Goal: Information Seeking & Learning: Learn about a topic

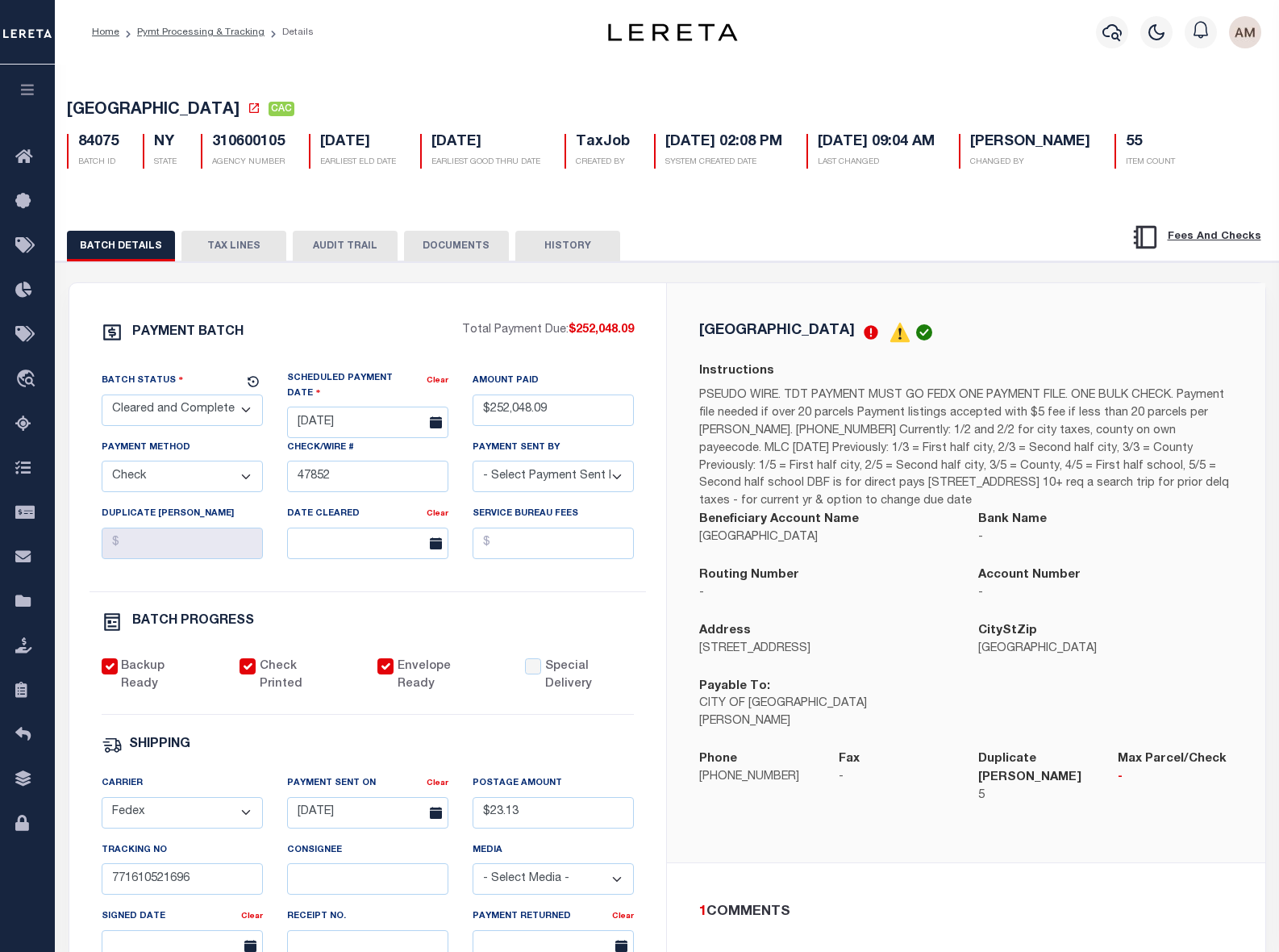
select select "CAC"
select select "CHK"
select select "Little, Audria"
select select "FDX"
click at [1122, 36] on icon "button" at bounding box center [1113, 32] width 19 height 17
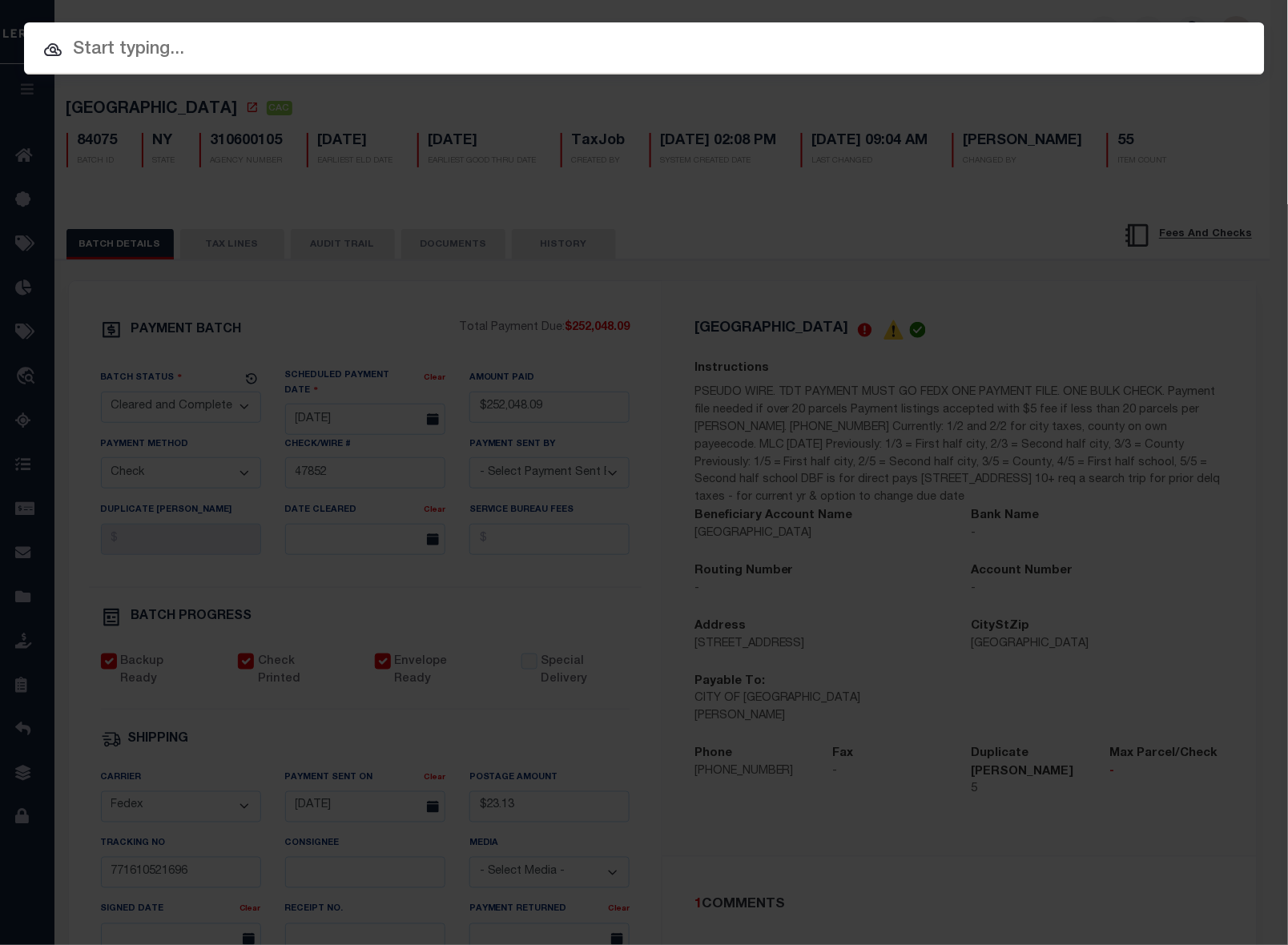
paste input "202380645"
type input "202380645"
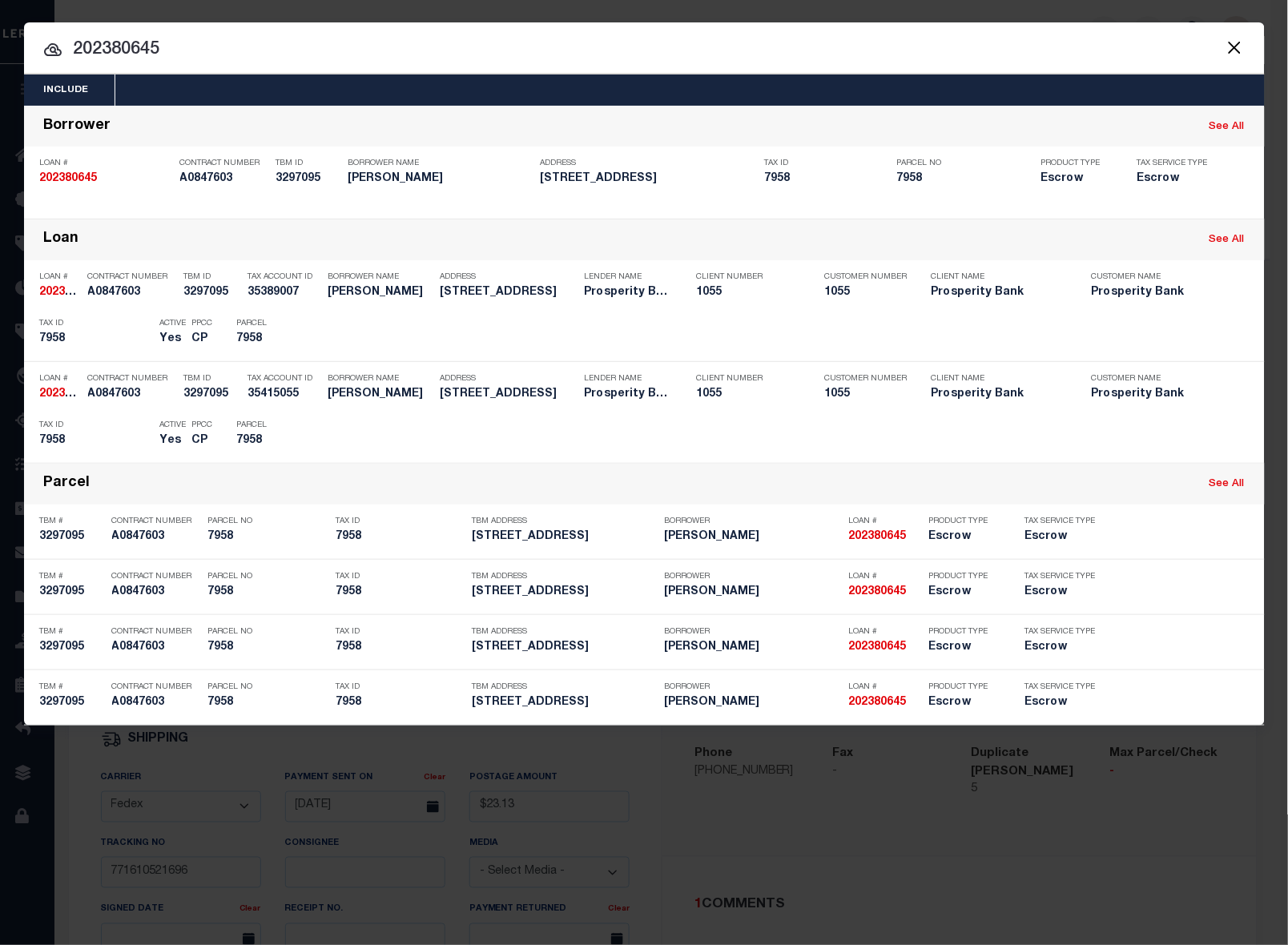
click at [63, 872] on div "Include Loans TBM Customers Borrowers Payments (Lender Non-Disb) Payments (Lend…" at bounding box center [644, 472] width 1288 height 945
click at [1230, 50] on button "Close" at bounding box center [1235, 47] width 21 height 21
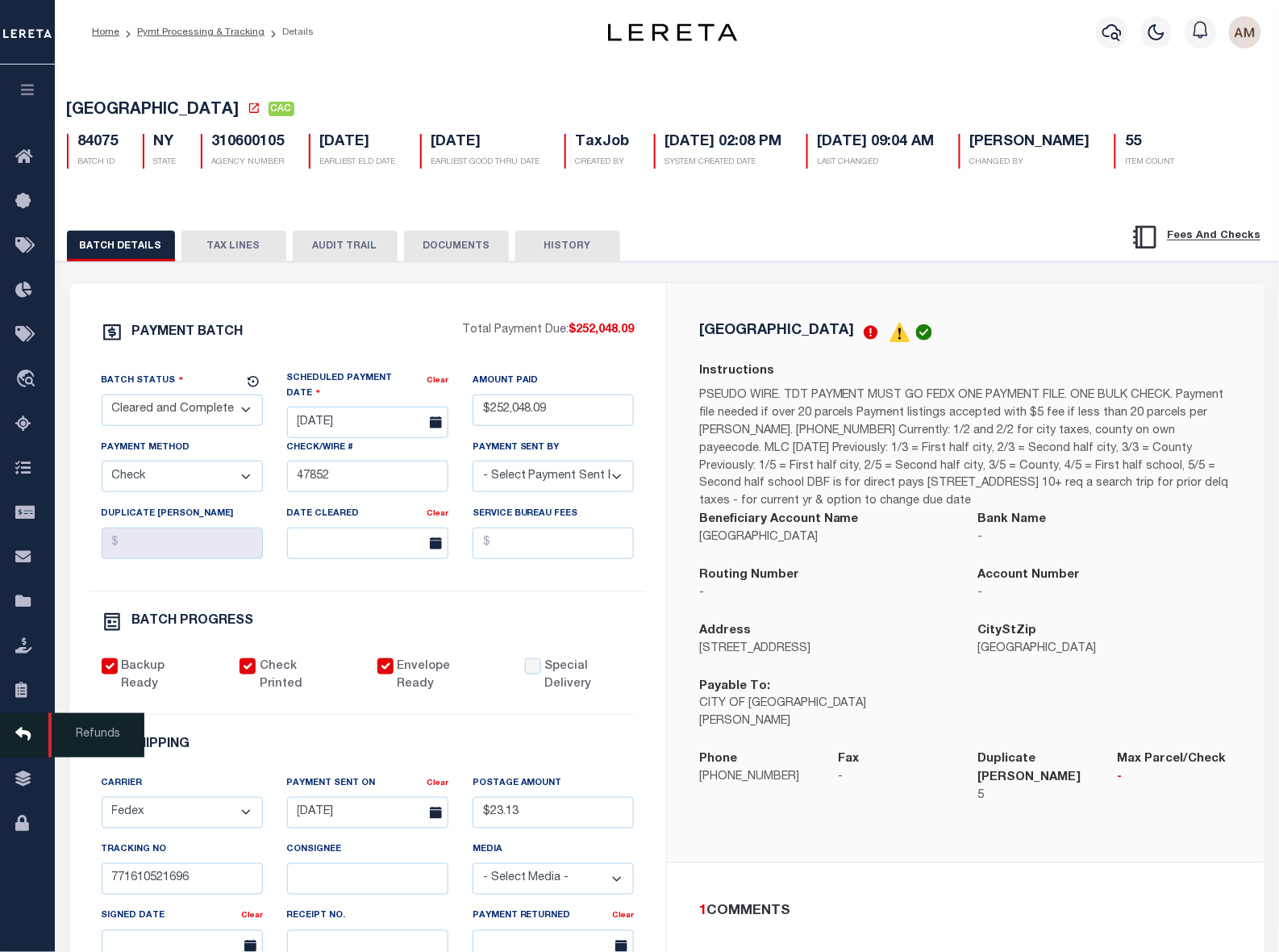
click at [33, 734] on icon at bounding box center [27, 734] width 26 height 20
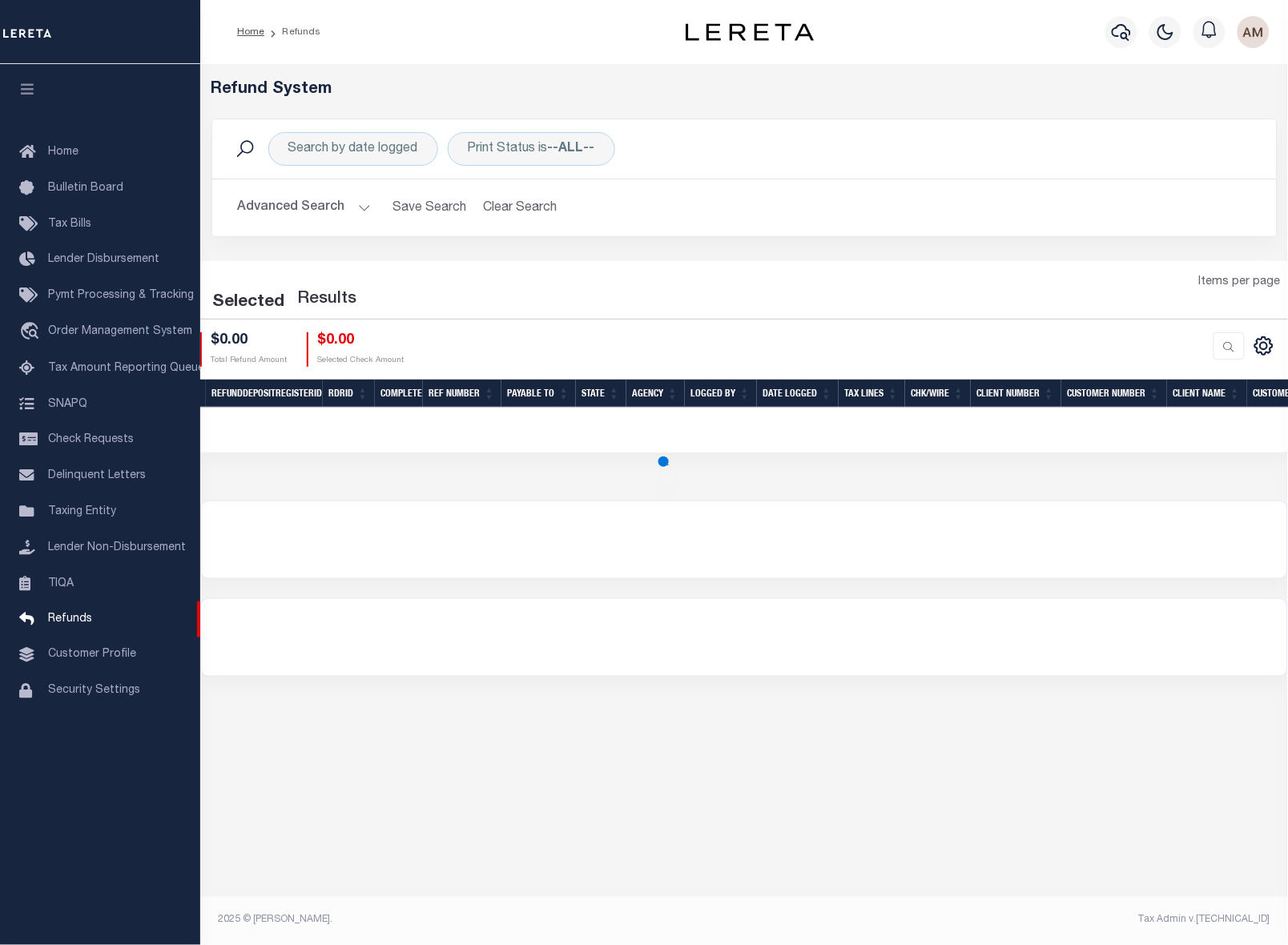
click at [289, 210] on button "Advanced Search" at bounding box center [304, 208] width 133 height 31
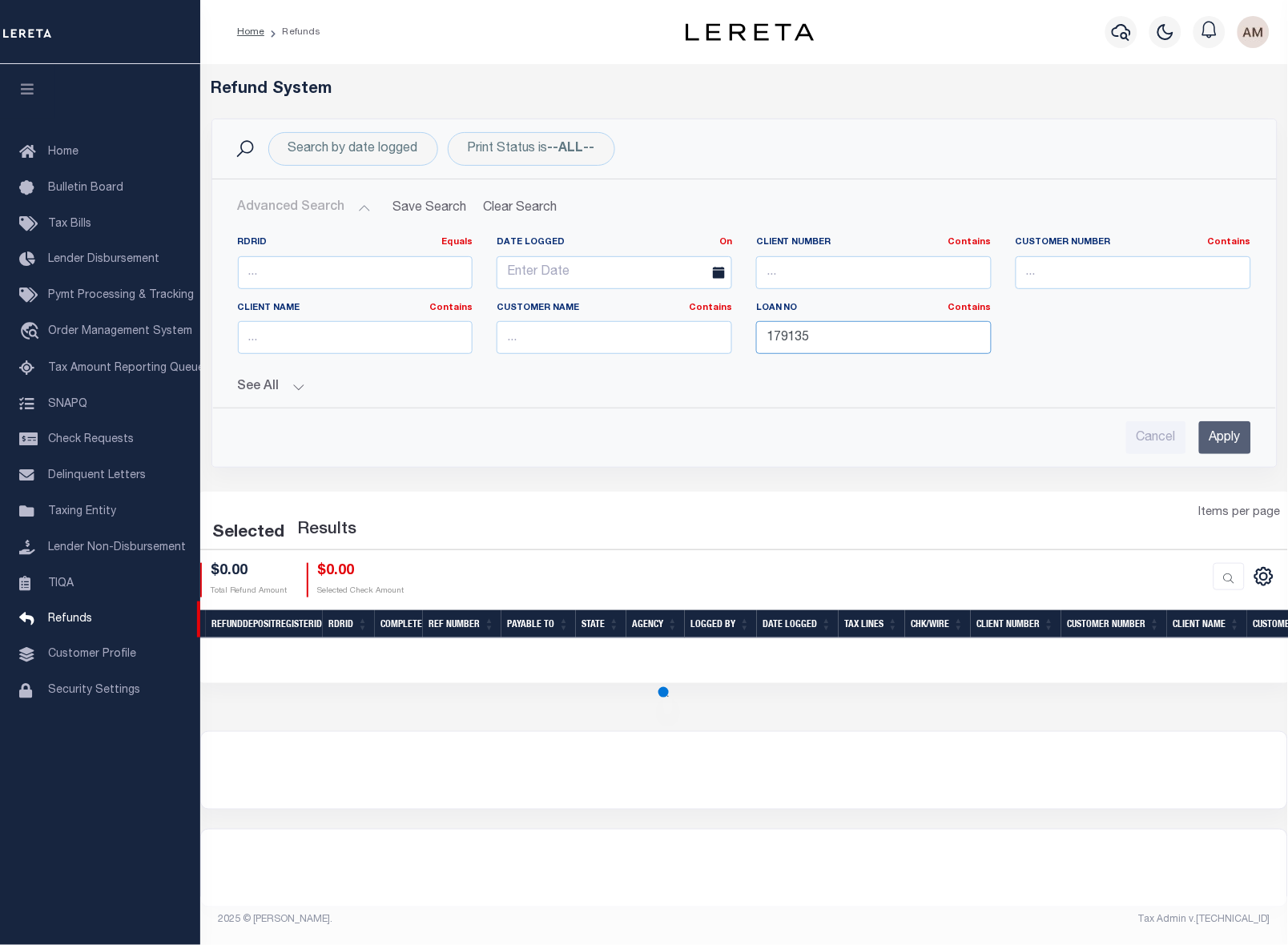
drag, startPoint x: 826, startPoint y: 355, endPoint x: 697, endPoint y: 365, distance: 129.4
click at [697, 365] on div "RDRID Equals Equals Is Not Equal To Is Greater Than Is Less Than Date Logged On…" at bounding box center [744, 301] width 1037 height 130
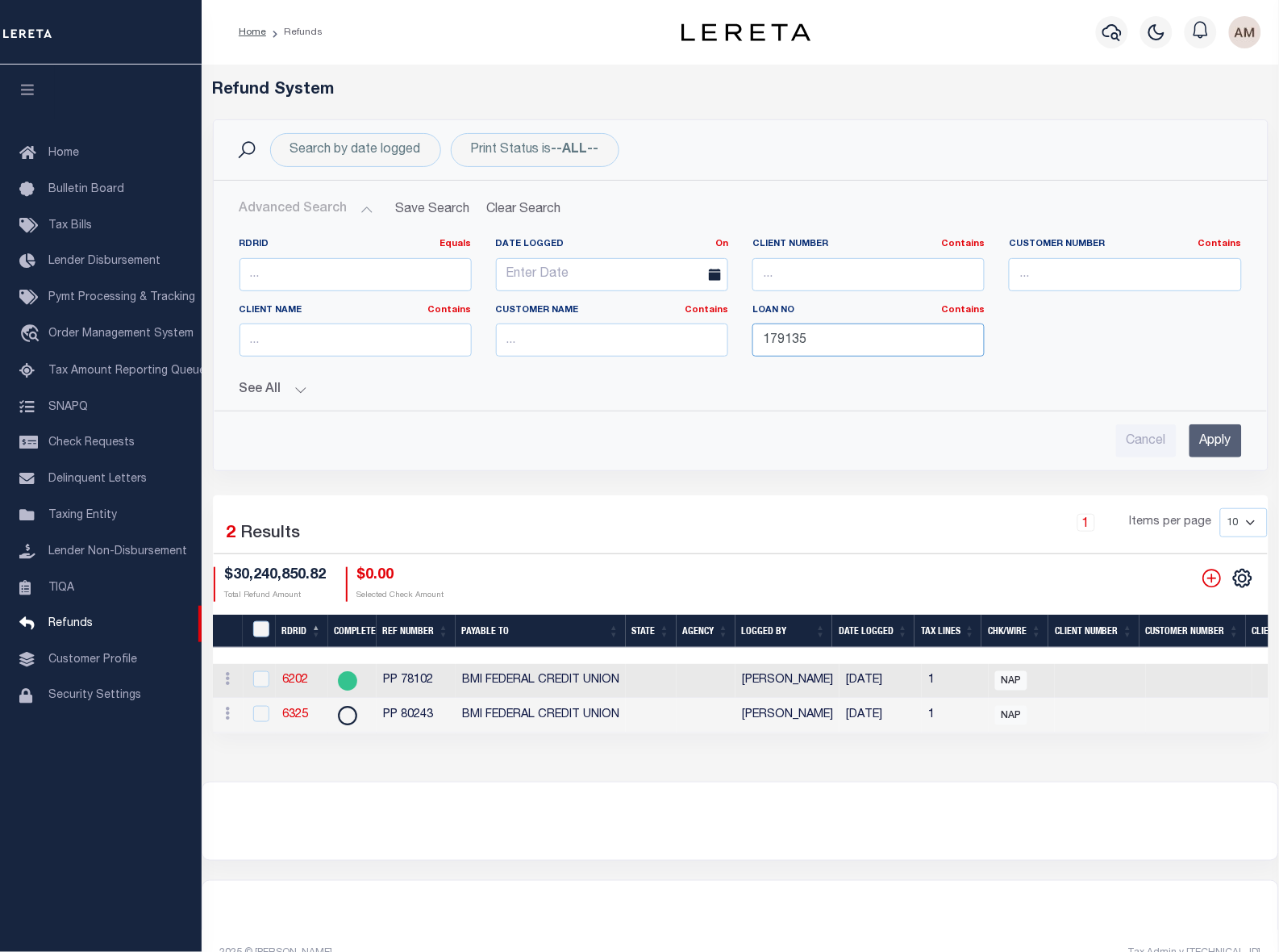
paste input "20238064"
type input "202380645"
click at [1191, 435] on input "Apply" at bounding box center [1216, 441] width 53 height 33
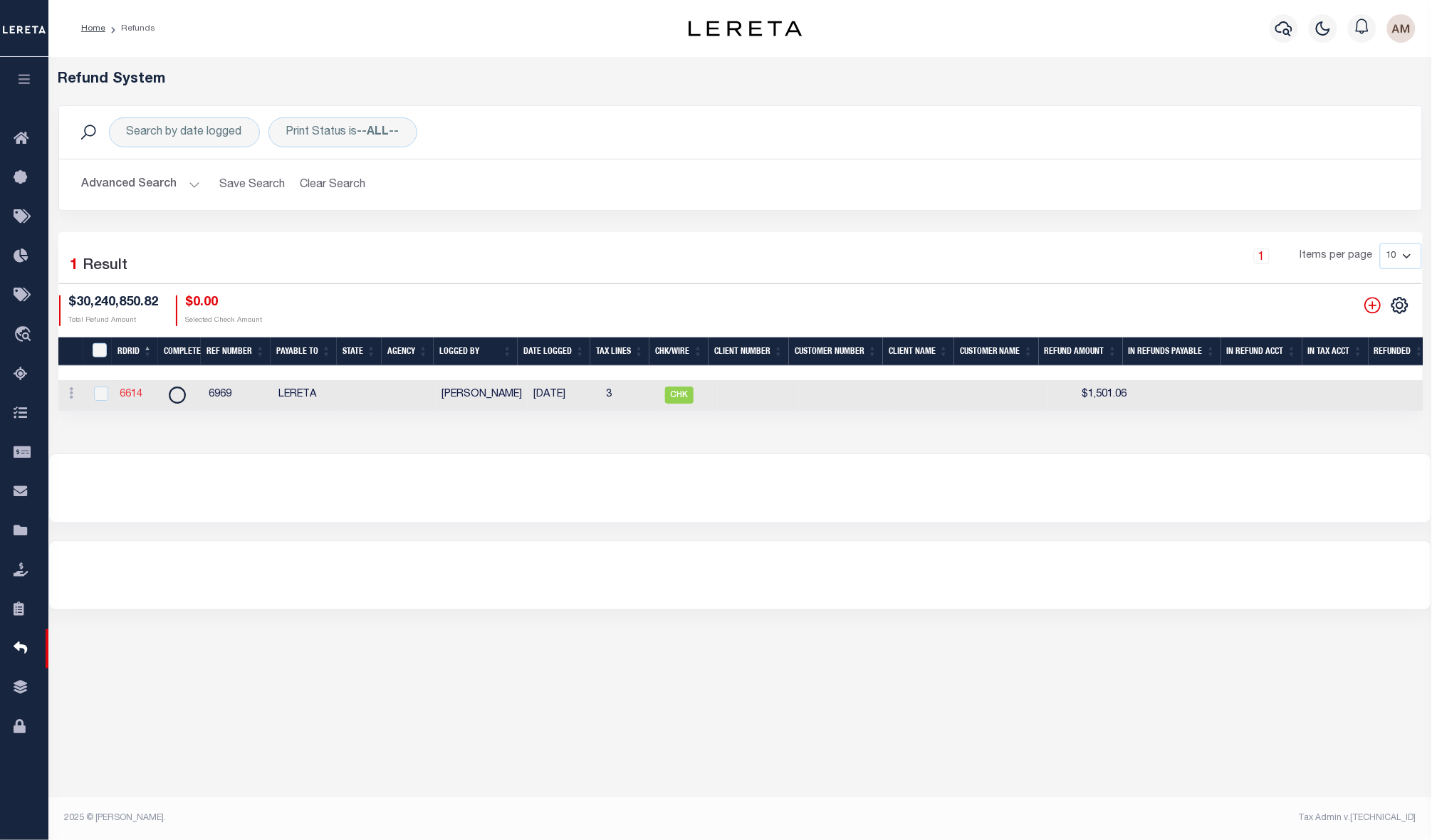
click at [123, 394] on link "6614" at bounding box center [131, 394] width 23 height 10
checkbox input "true"
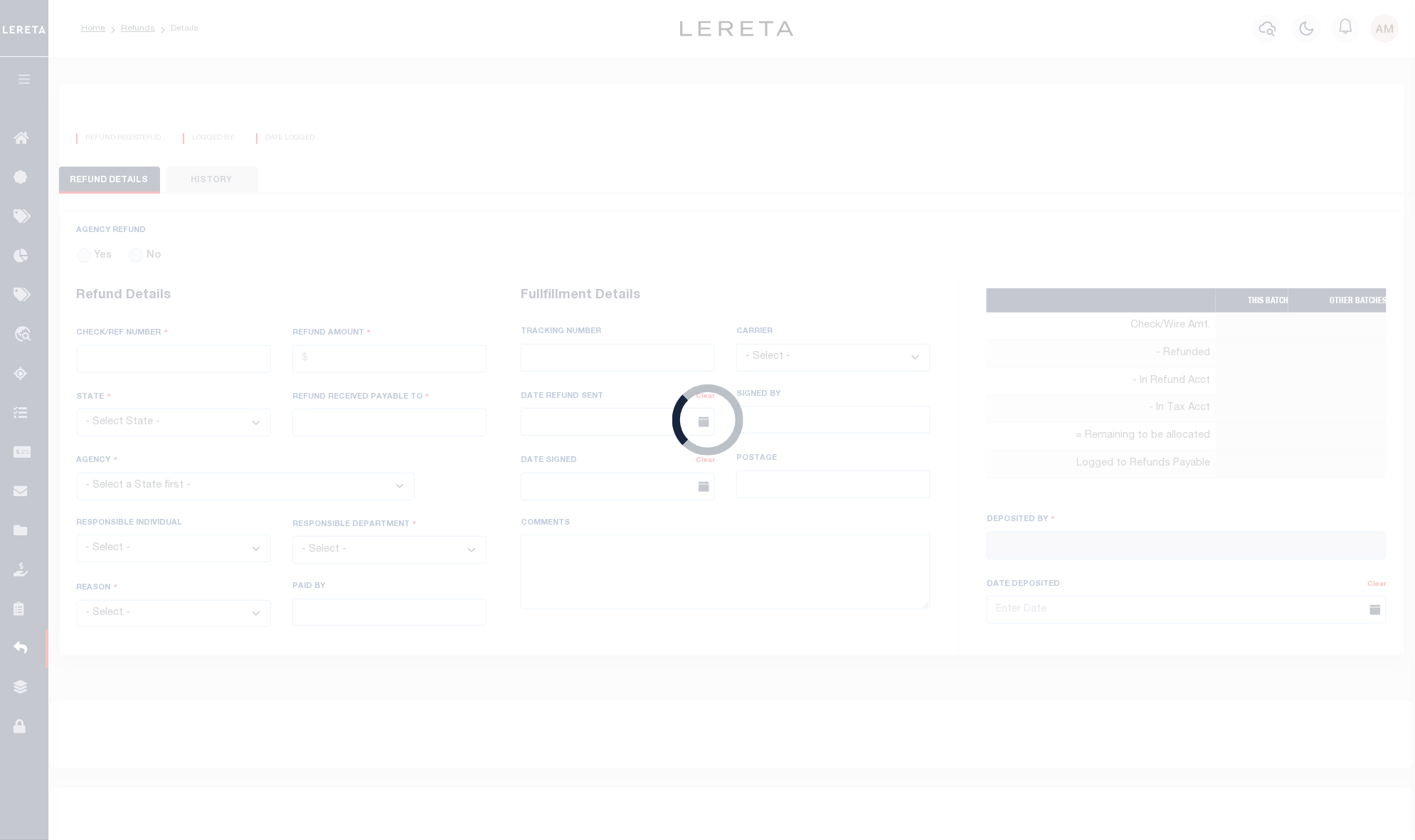
radio input "true"
type input "6969"
type input "$1,501.06"
type input "LERETA"
select select "James, Sherry"
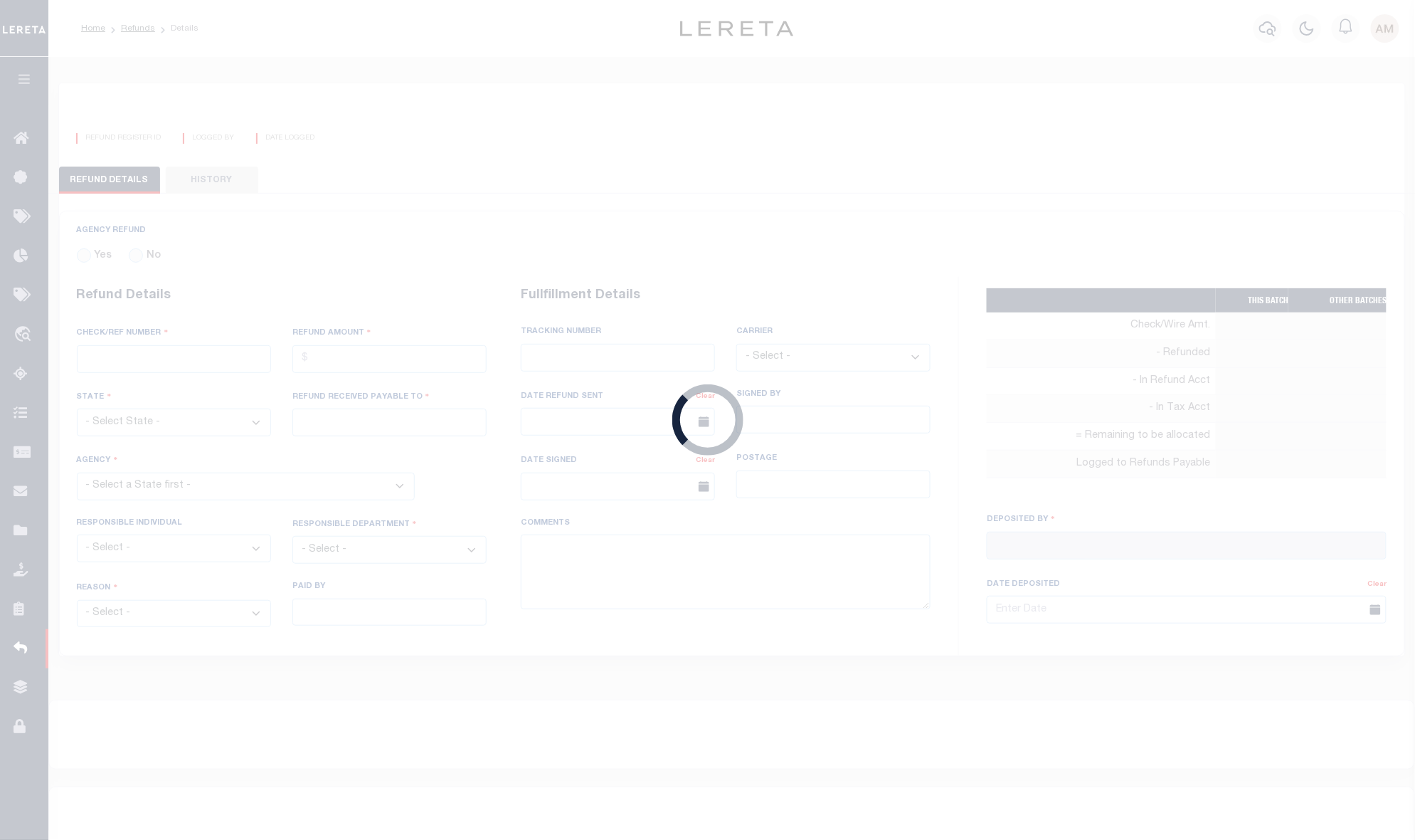
select select "COL"
select select "OVP"
type input "7724 7014 4523"
select select "FDX"
type textarea "ENDORSING CK TO LENDER; FORWARDING CHECK TO PROSPERITY BANK 3/7/2025."
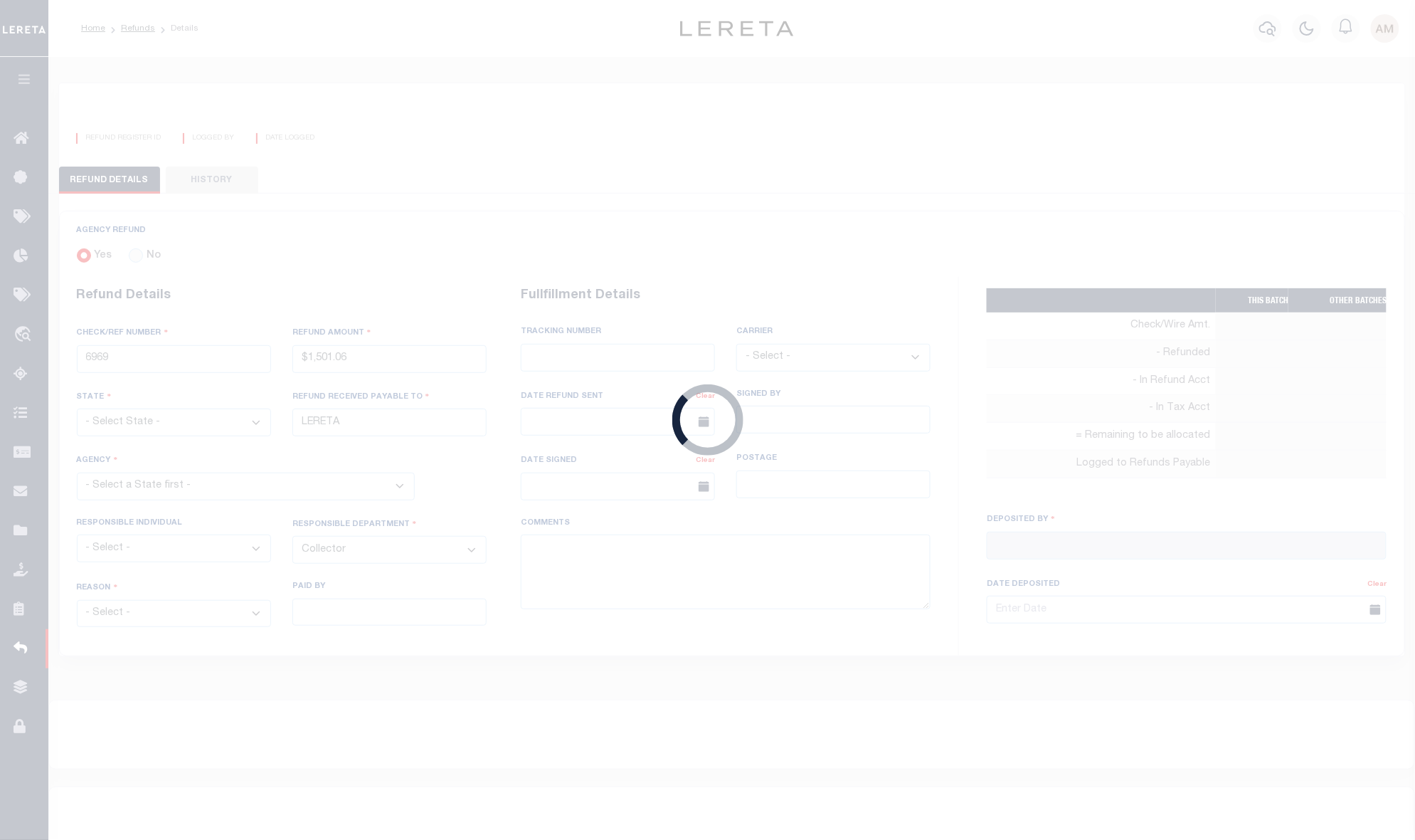
type input "Martinez, Myrna"
type input "03/05/2025"
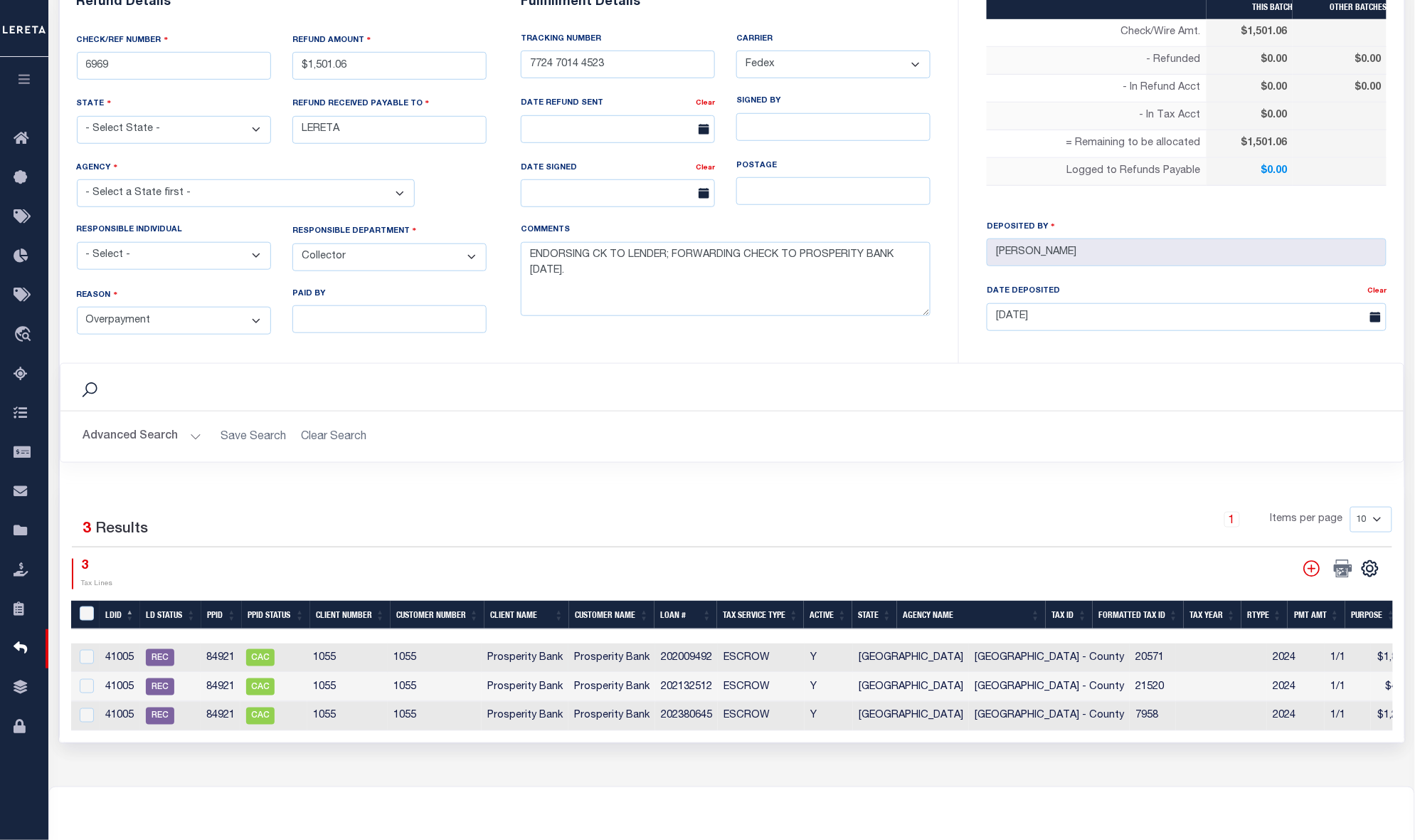
scroll to position [320, 0]
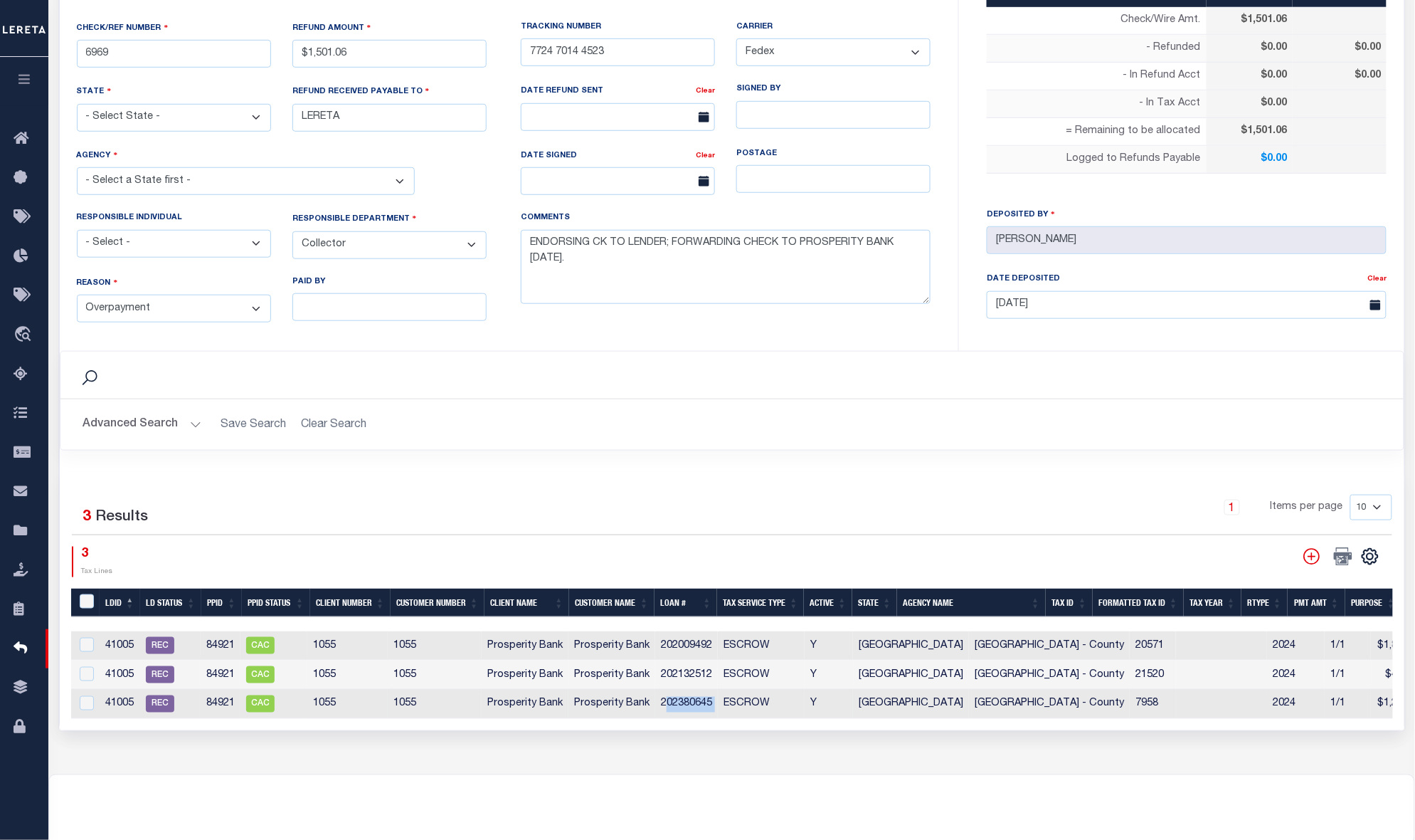
drag, startPoint x: 720, startPoint y: 702, endPoint x: 668, endPoint y: 702, distance: 52.0
click at [668, 702] on tr "41005 REC 84921 CAC 1055 1055 Prosperity Bank Prosperity Bank 202380645 ESCROW …" at bounding box center [952, 704] width 1761 height 30
click at [672, 697] on td "202380645" at bounding box center [686, 704] width 63 height 30
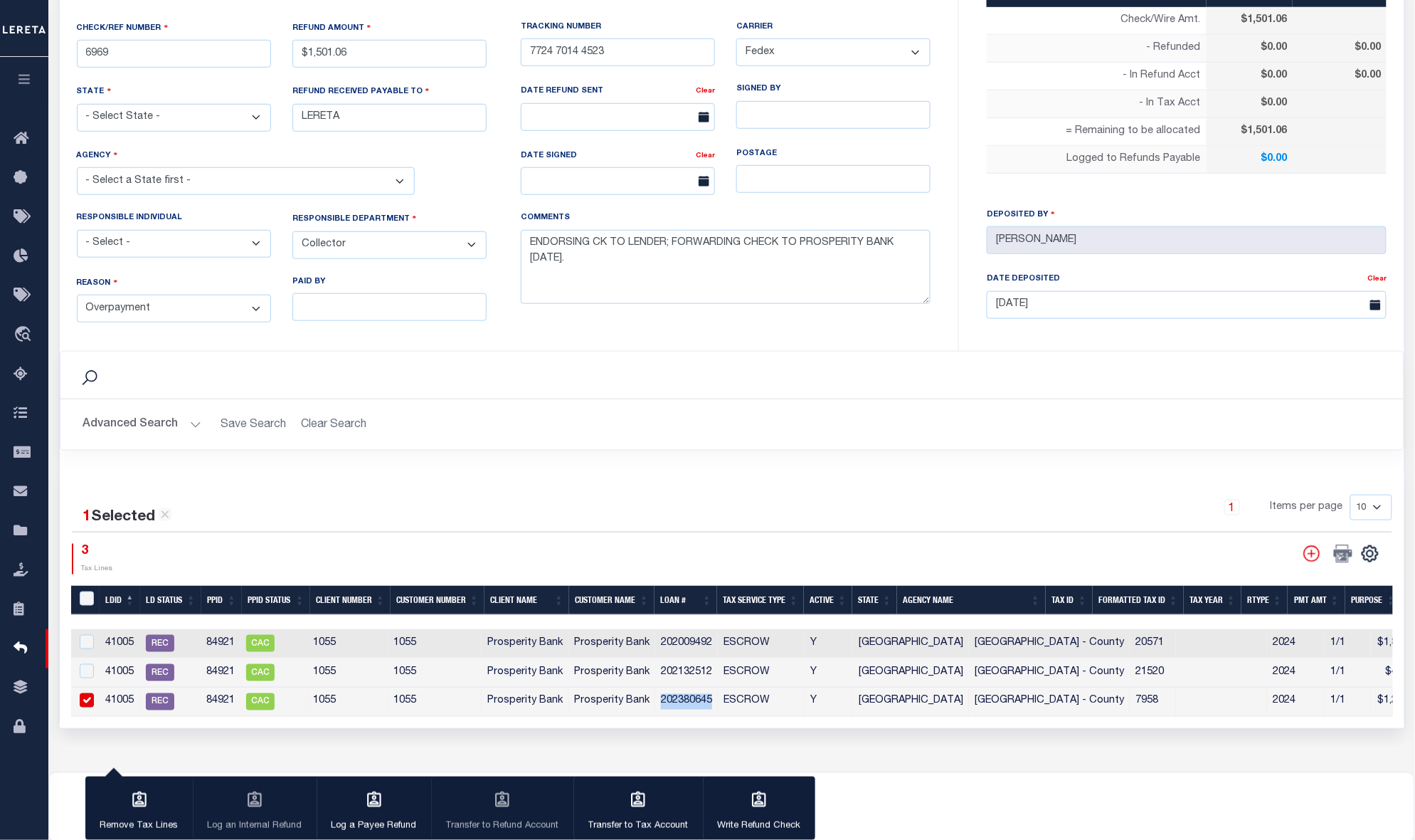
click at [672, 697] on td "202380645" at bounding box center [686, 702] width 63 height 30
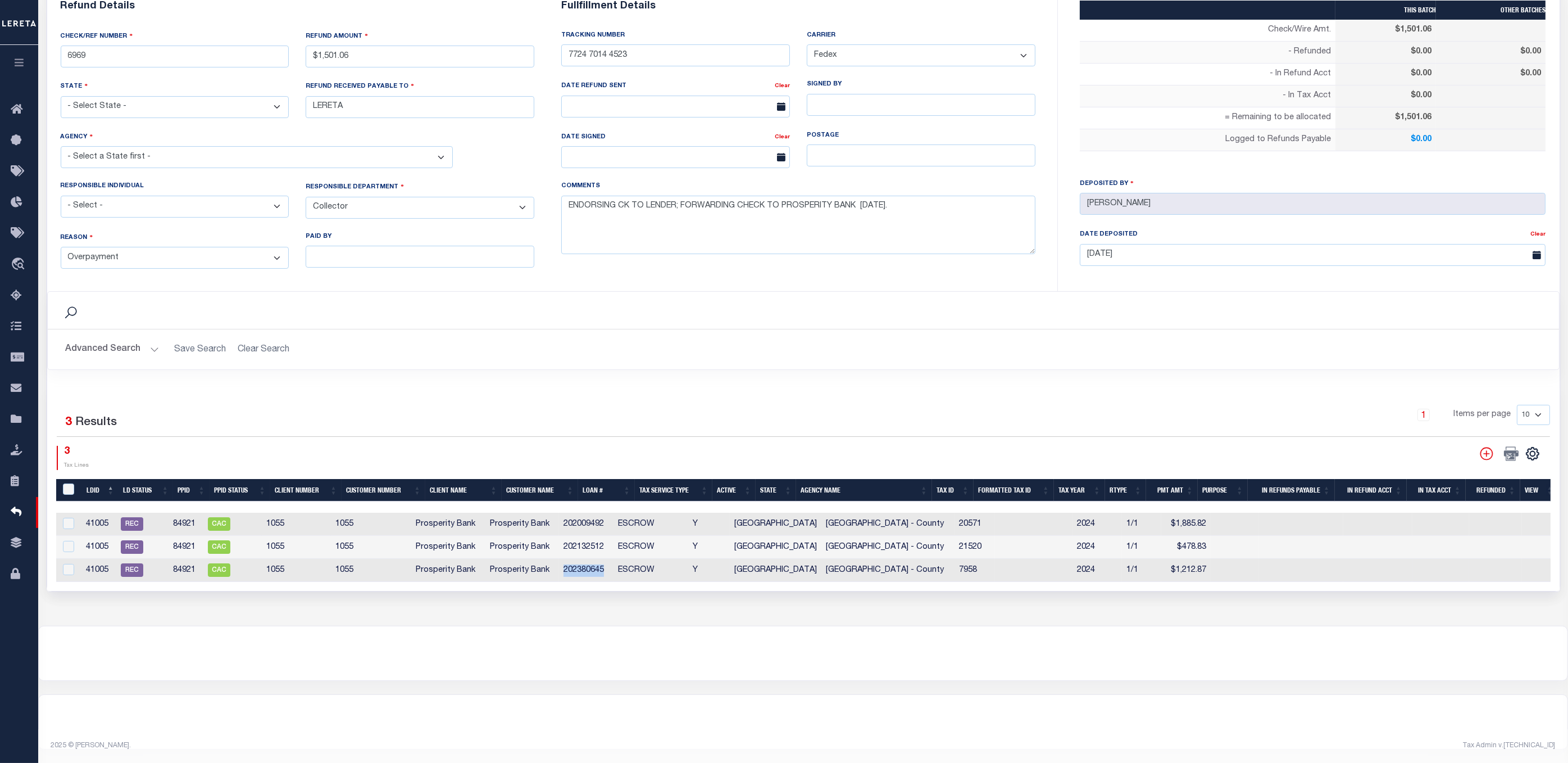
scroll to position [244, 0]
drag, startPoint x: 1150, startPoint y: 560, endPoint x: 1205, endPoint y: 560, distance: 55.0
click at [903, 560] on tr "41005 REC 84921 CAC 1055 1055 Prosperity Bank Prosperity Bank 202380645 ESCROW …" at bounding box center [807, 570] width 1502 height 23
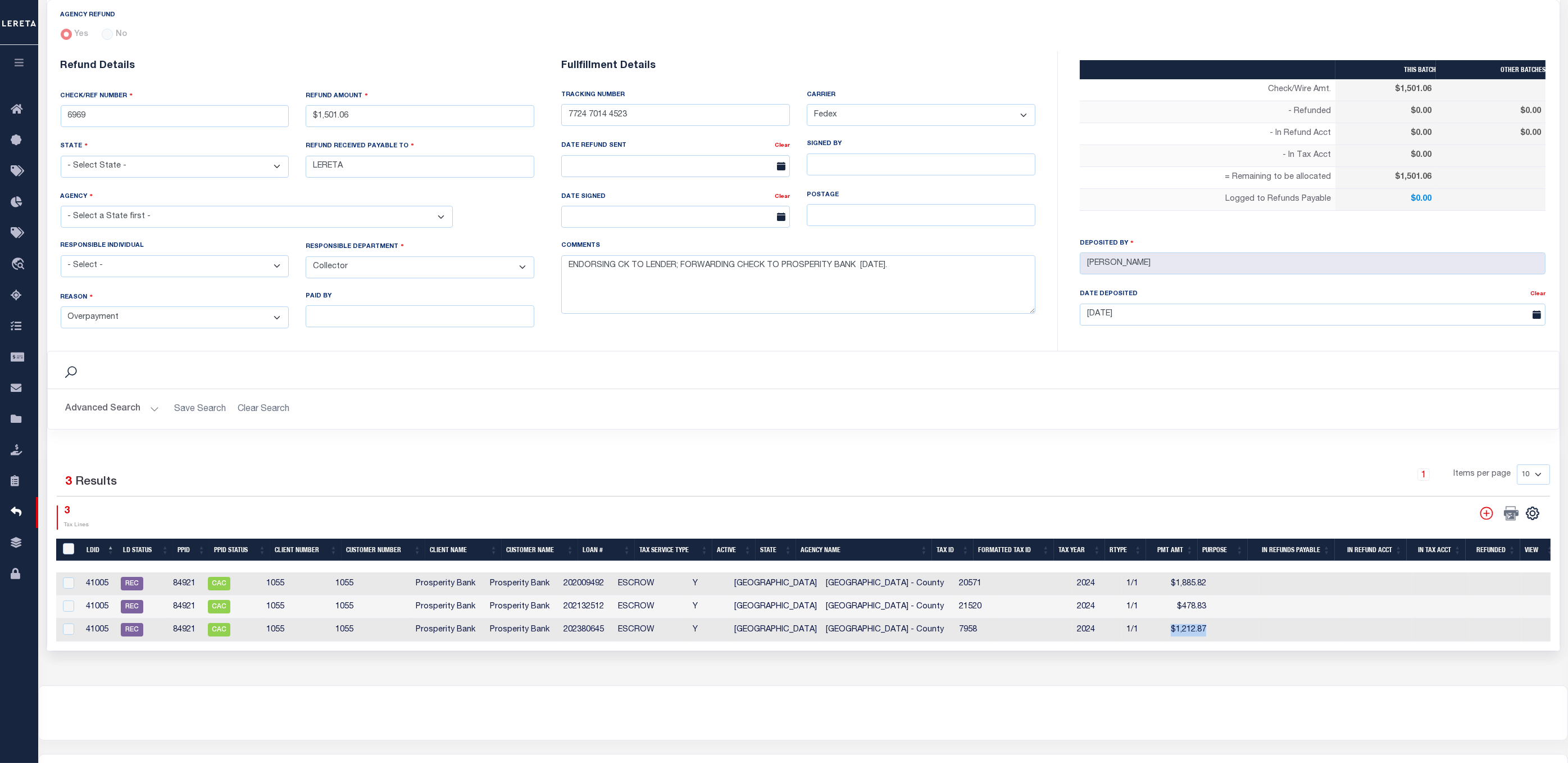
scroll to position [0, 0]
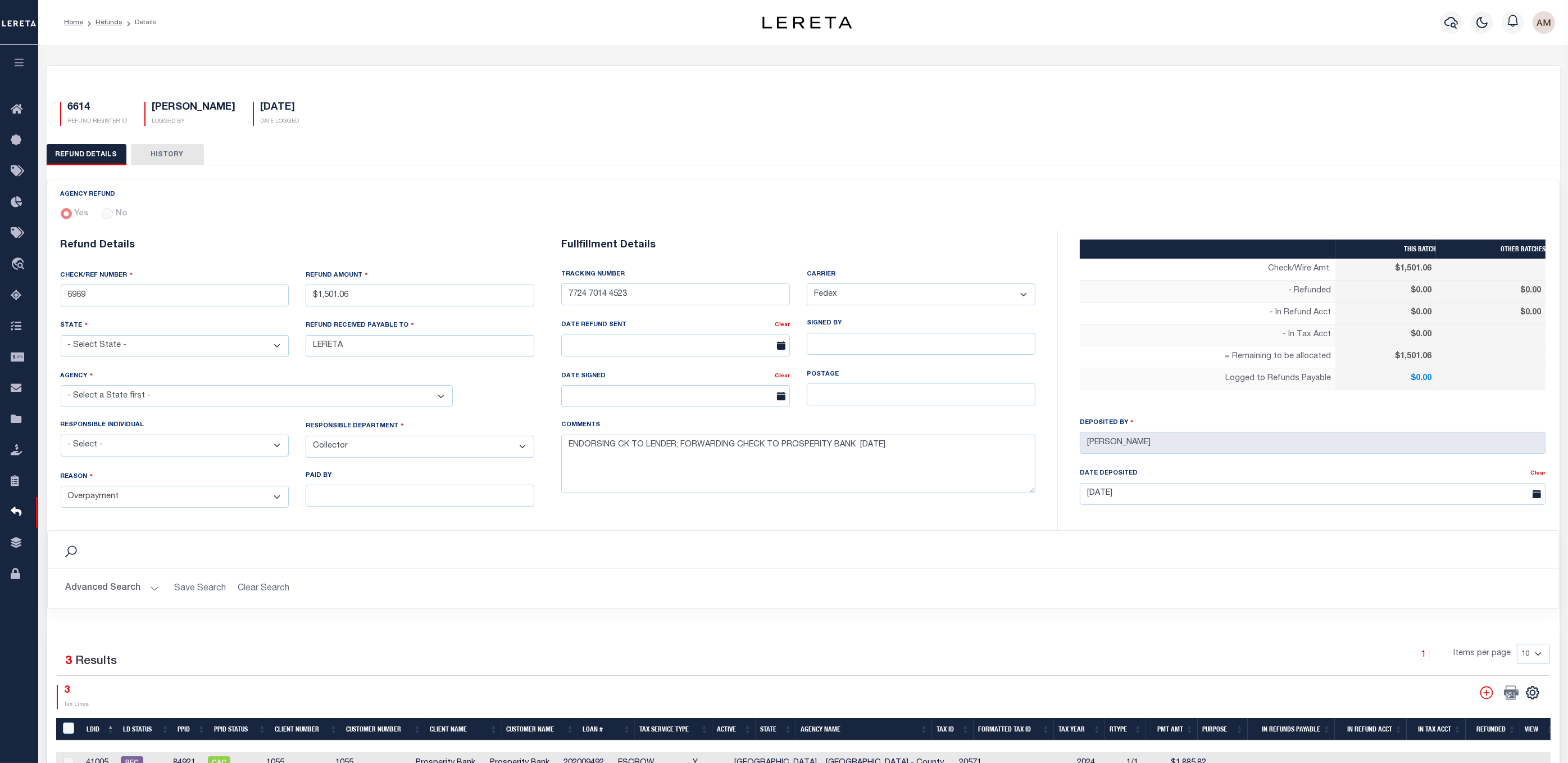
click at [158, 152] on button "HISTORY" at bounding box center [167, 154] width 73 height 21
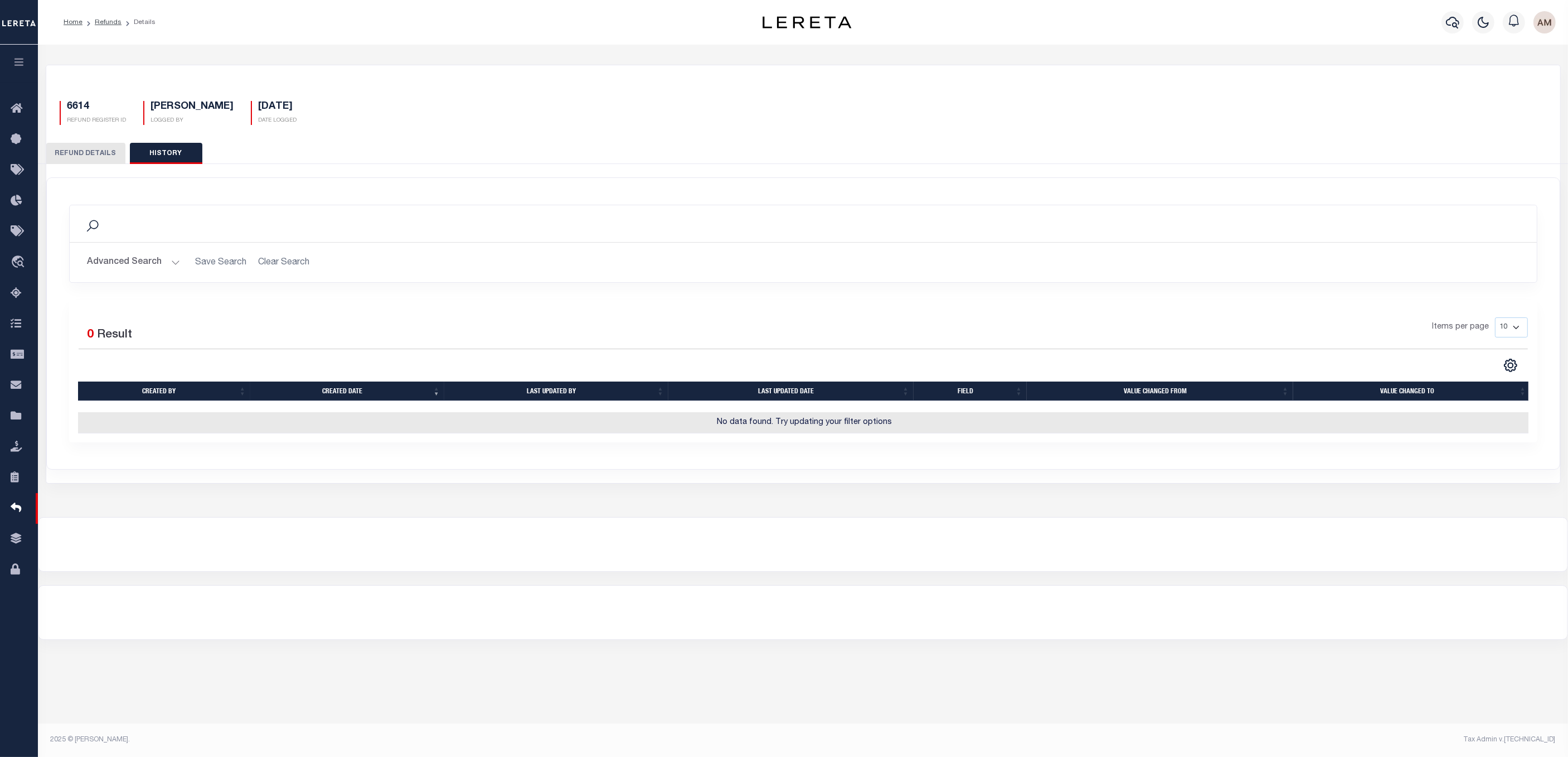
click at [76, 152] on button "REFUND DETAILS" at bounding box center [86, 153] width 79 height 21
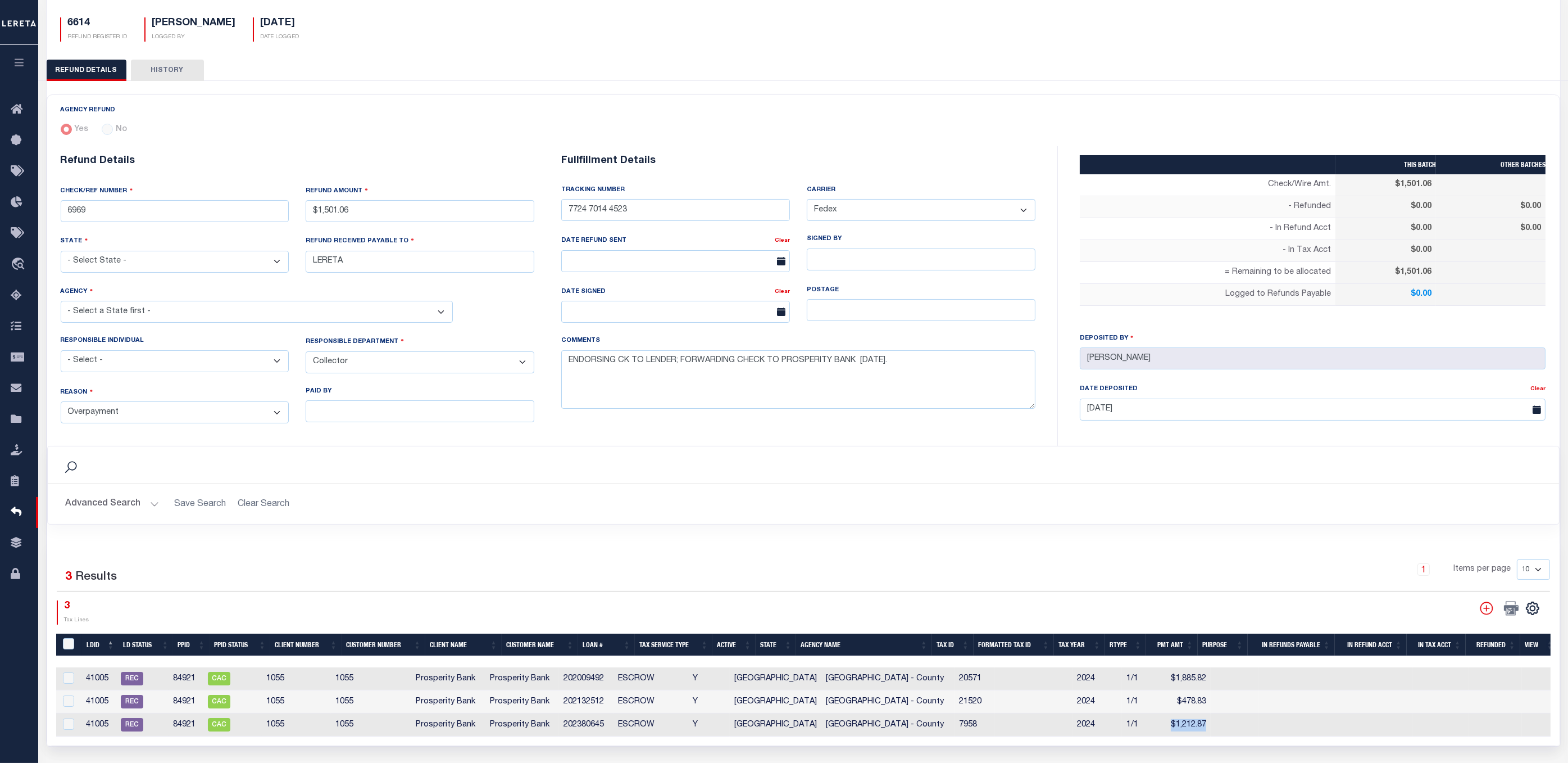
scroll to position [169, 0]
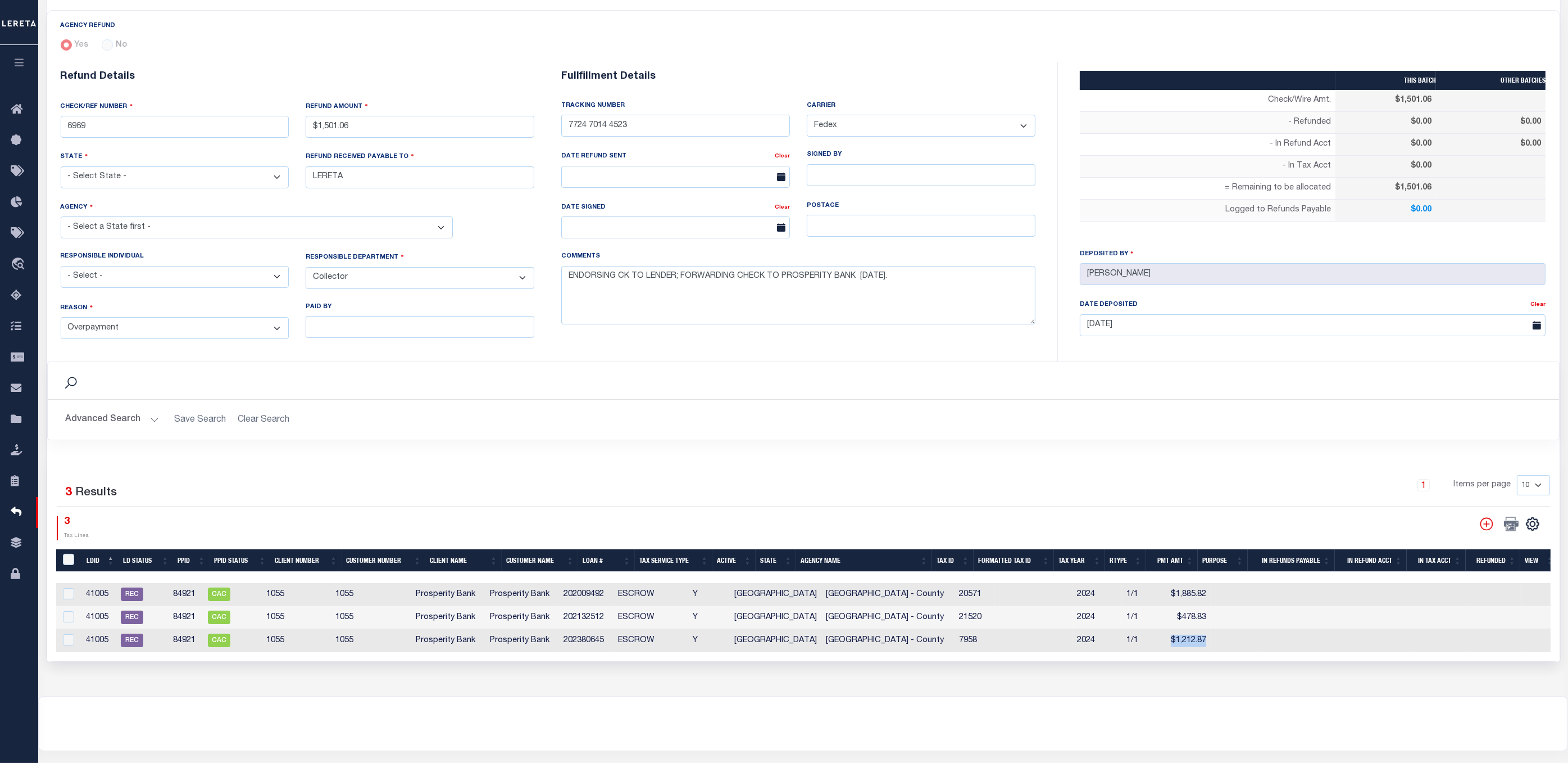
click at [903, 638] on td at bounding box center [1234, 641] width 48 height 23
checkbox input "true"
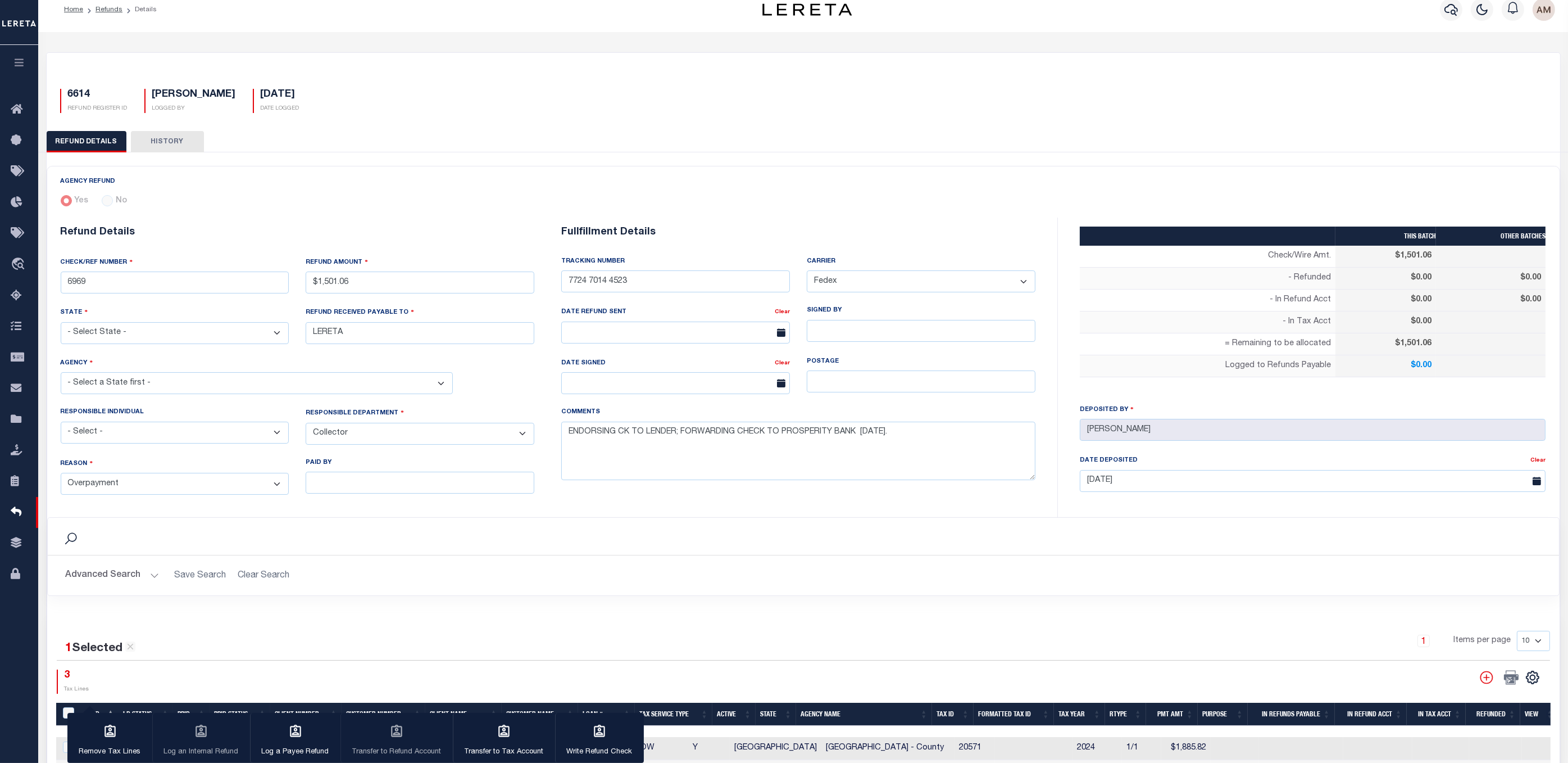
scroll to position [0, 0]
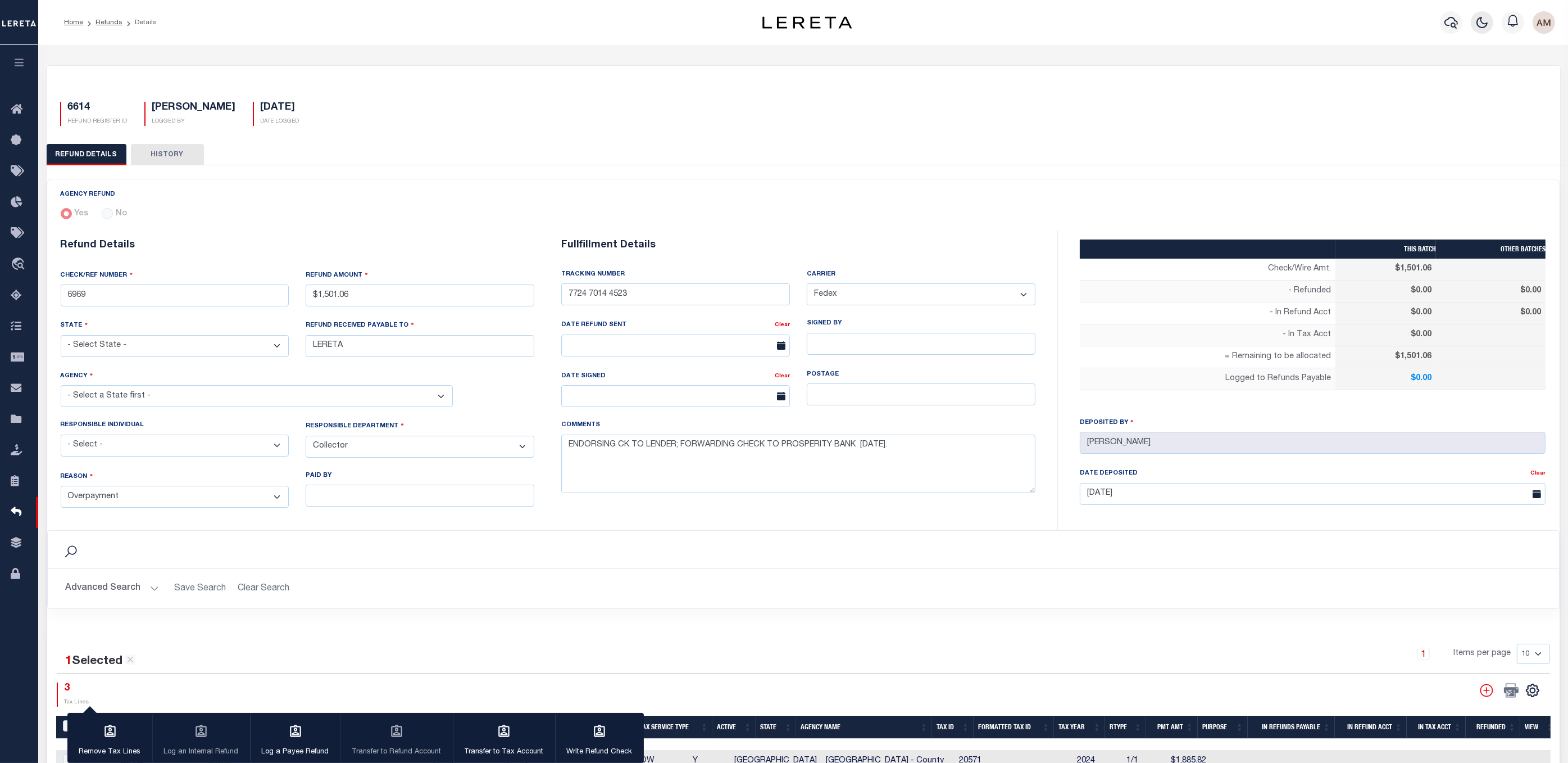
click at [903, 30] on button "button" at bounding box center [1482, 22] width 23 height 23
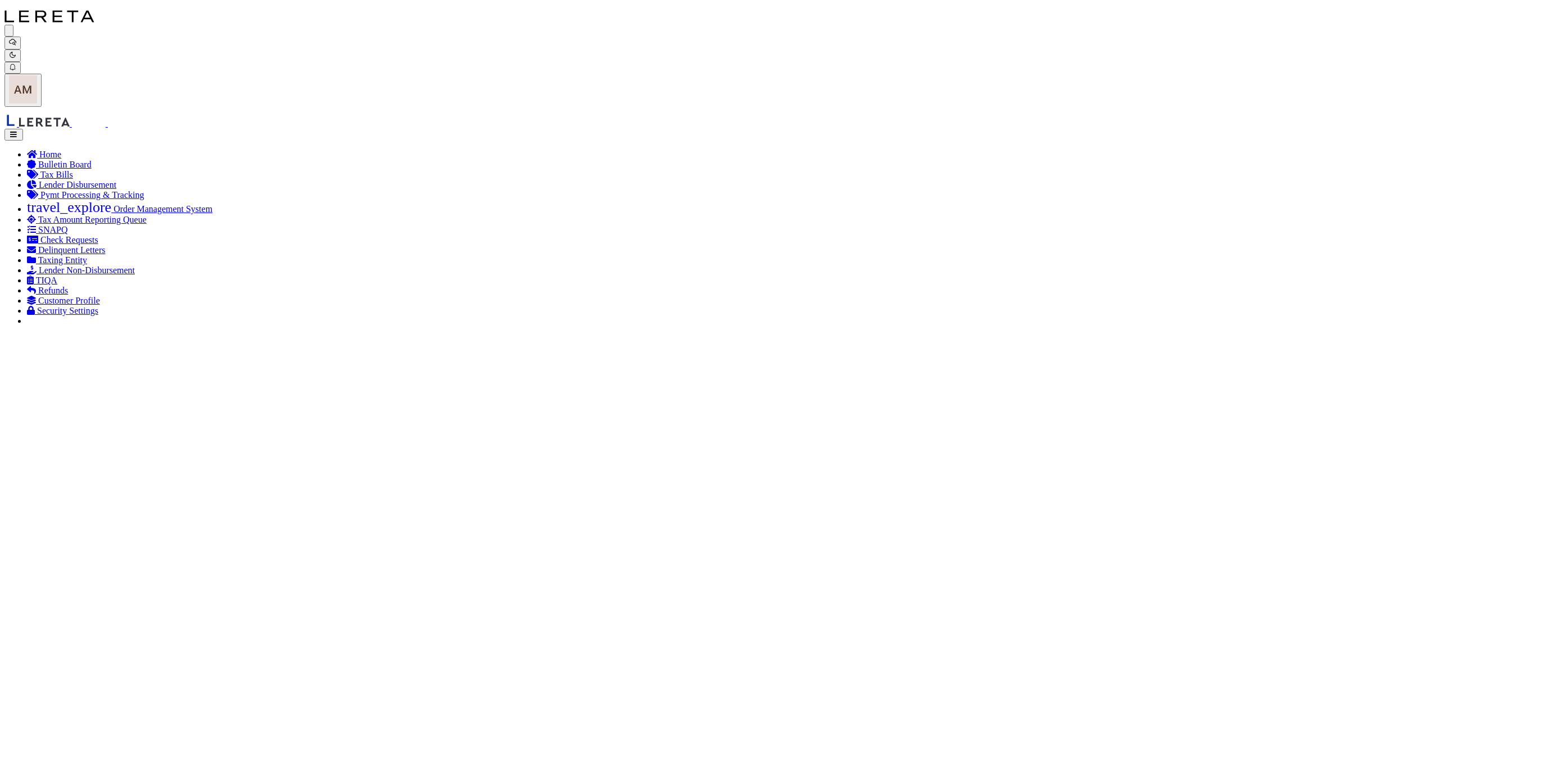
scroll to position [84, 0]
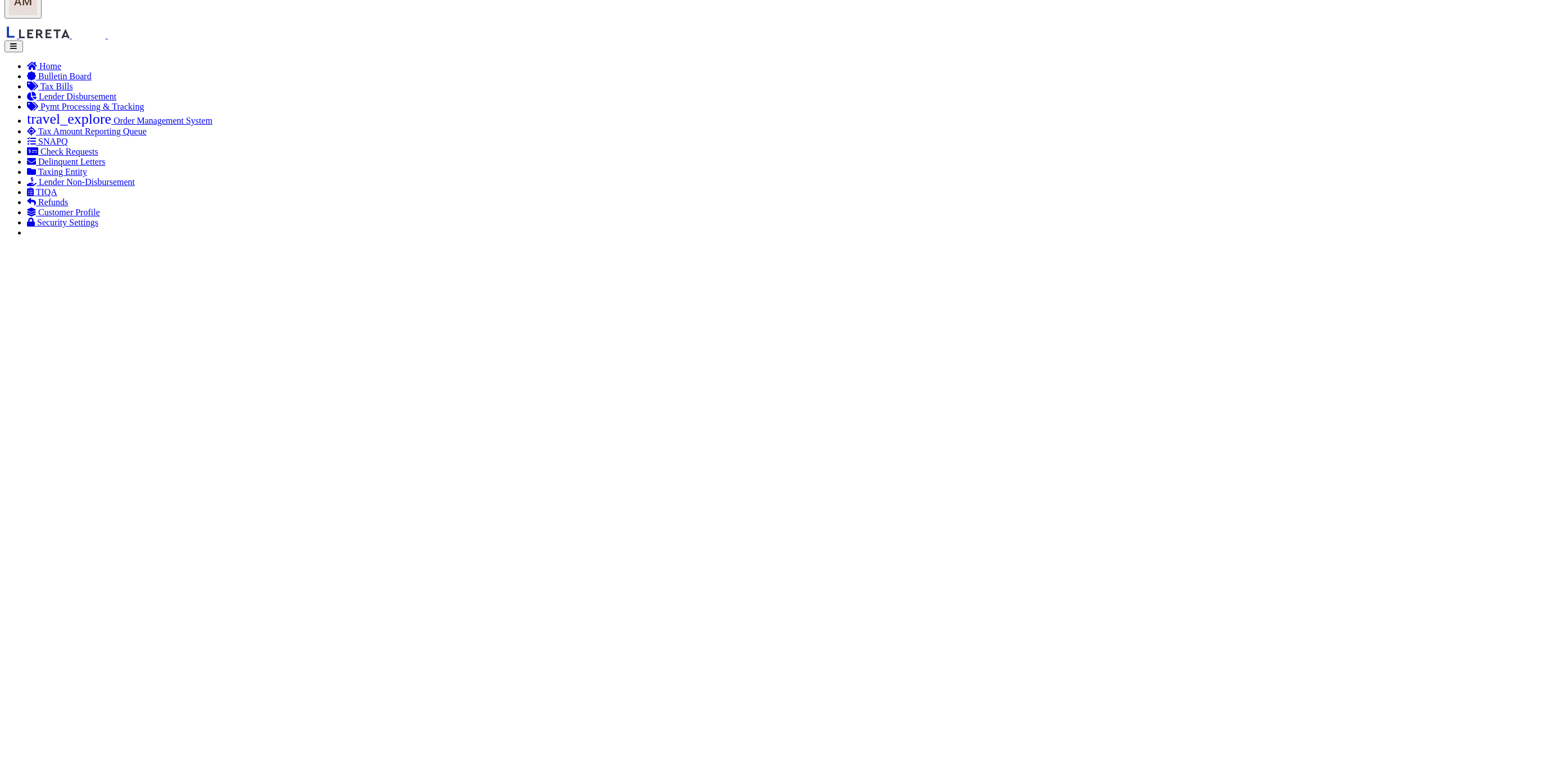
scroll to position [246, 0]
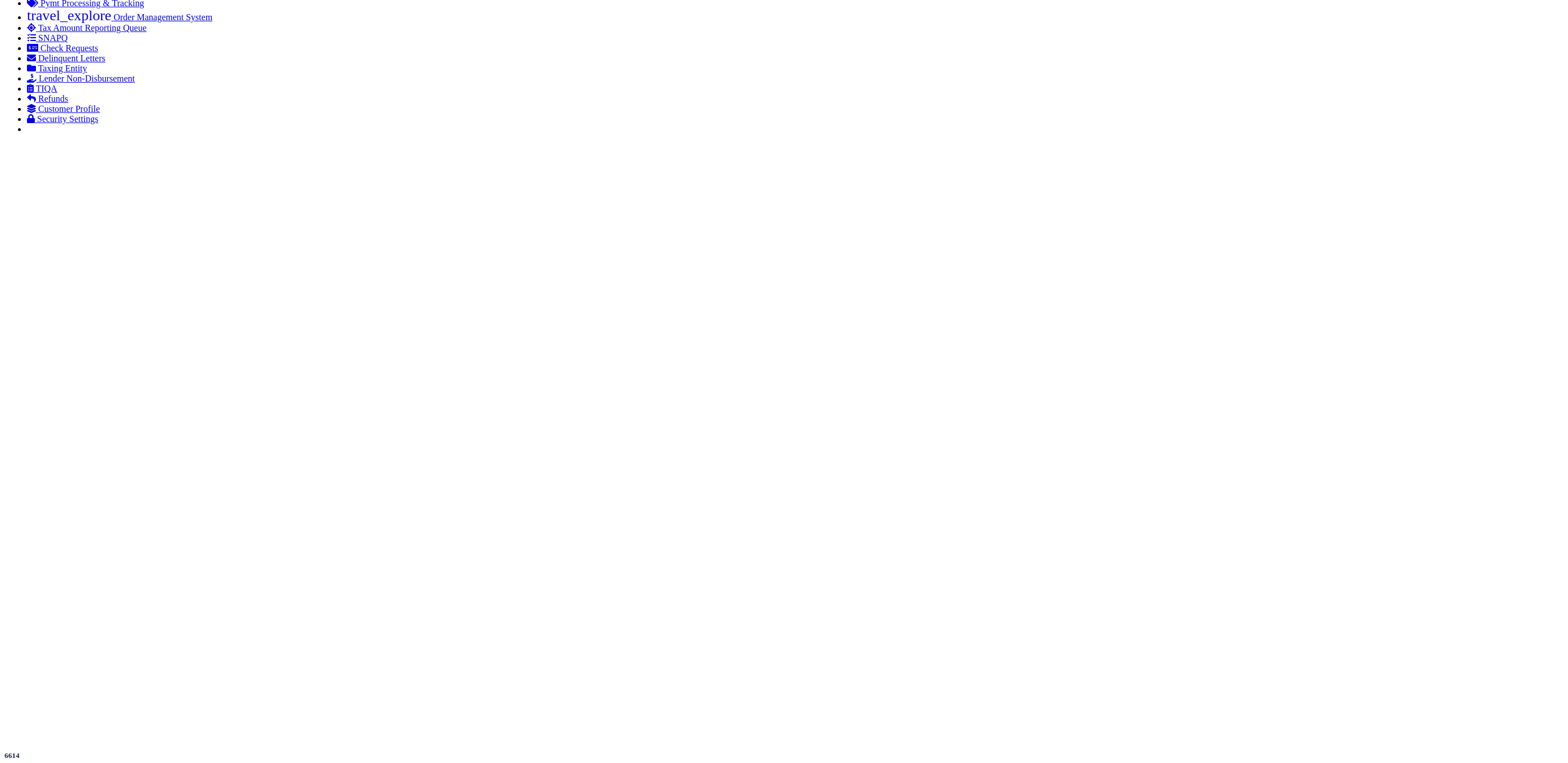
drag, startPoint x: 918, startPoint y: 565, endPoint x: 1207, endPoint y: 565, distance: 289.0
drag, startPoint x: 1446, startPoint y: 23, endPoint x: 1394, endPoint y: 24, distance: 52.0
drag, startPoint x: 1205, startPoint y: 557, endPoint x: 1152, endPoint y: 564, distance: 53.5
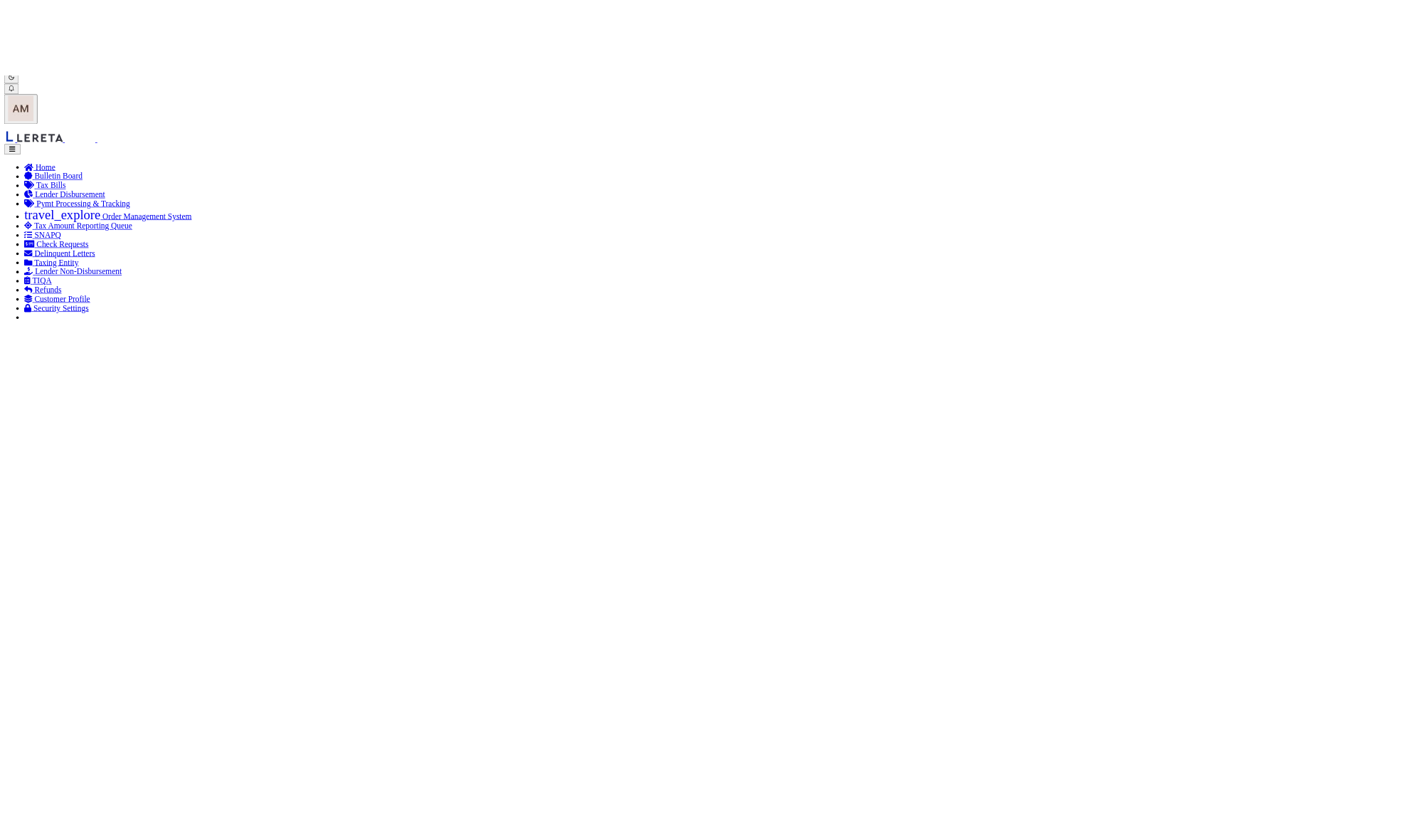
scroll to position [98, 0]
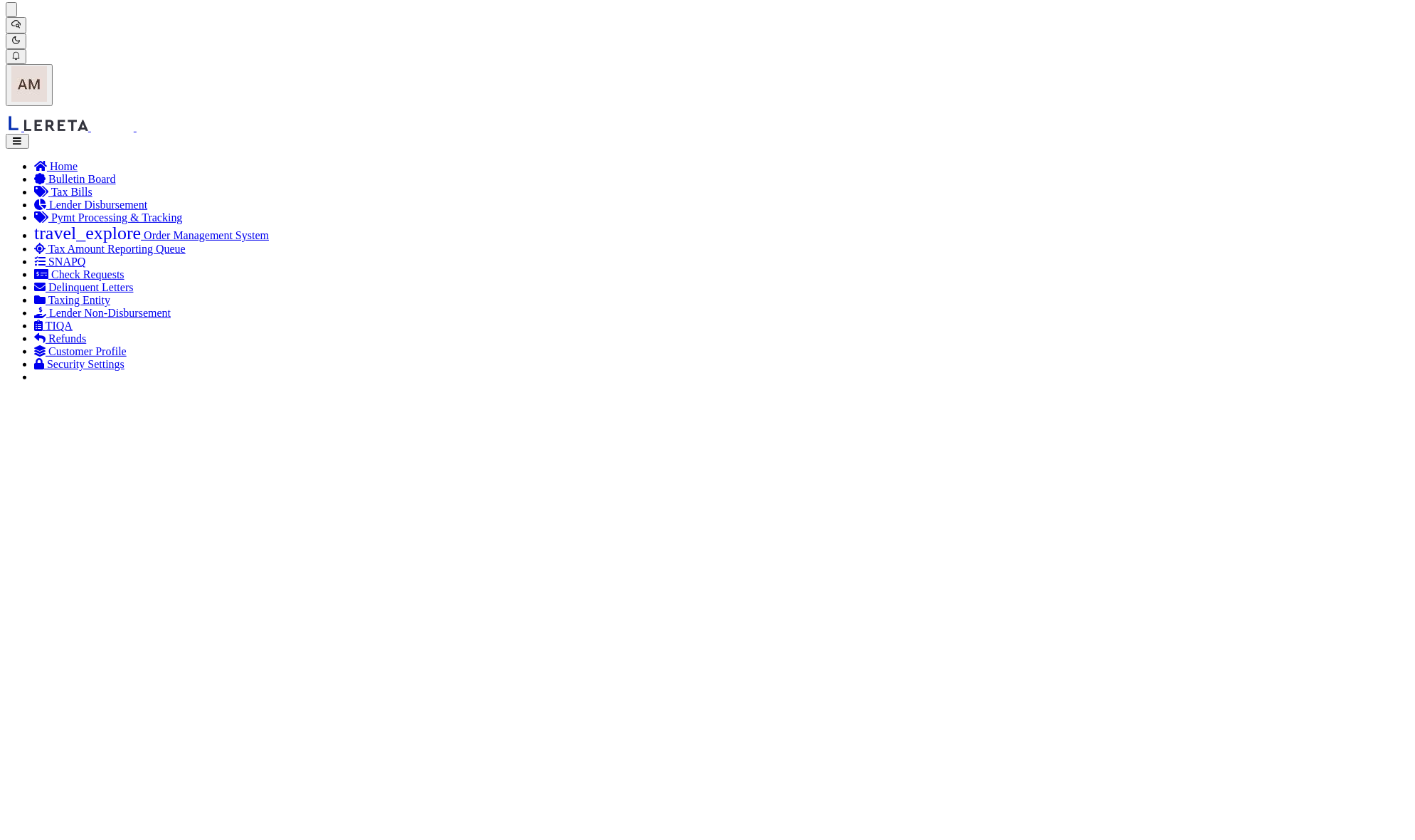
drag, startPoint x: 632, startPoint y: 500, endPoint x: 490, endPoint y: 452, distance: 149.9
drag, startPoint x: 124, startPoint y: 277, endPoint x: 76, endPoint y: 275, distance: 48.0
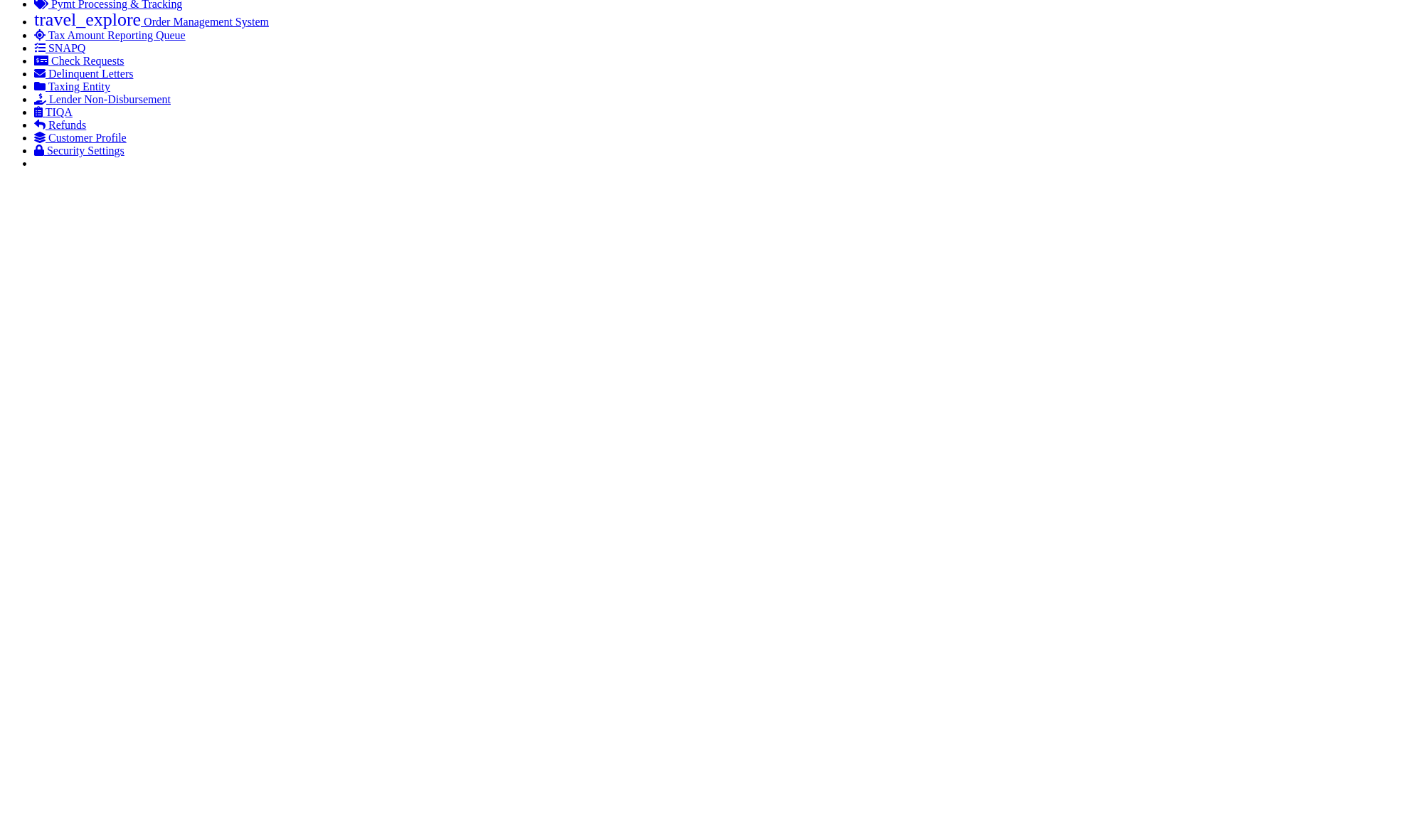
scroll to position [0, 0]
drag, startPoint x: 1089, startPoint y: 702, endPoint x: 897, endPoint y: 706, distance: 192.0
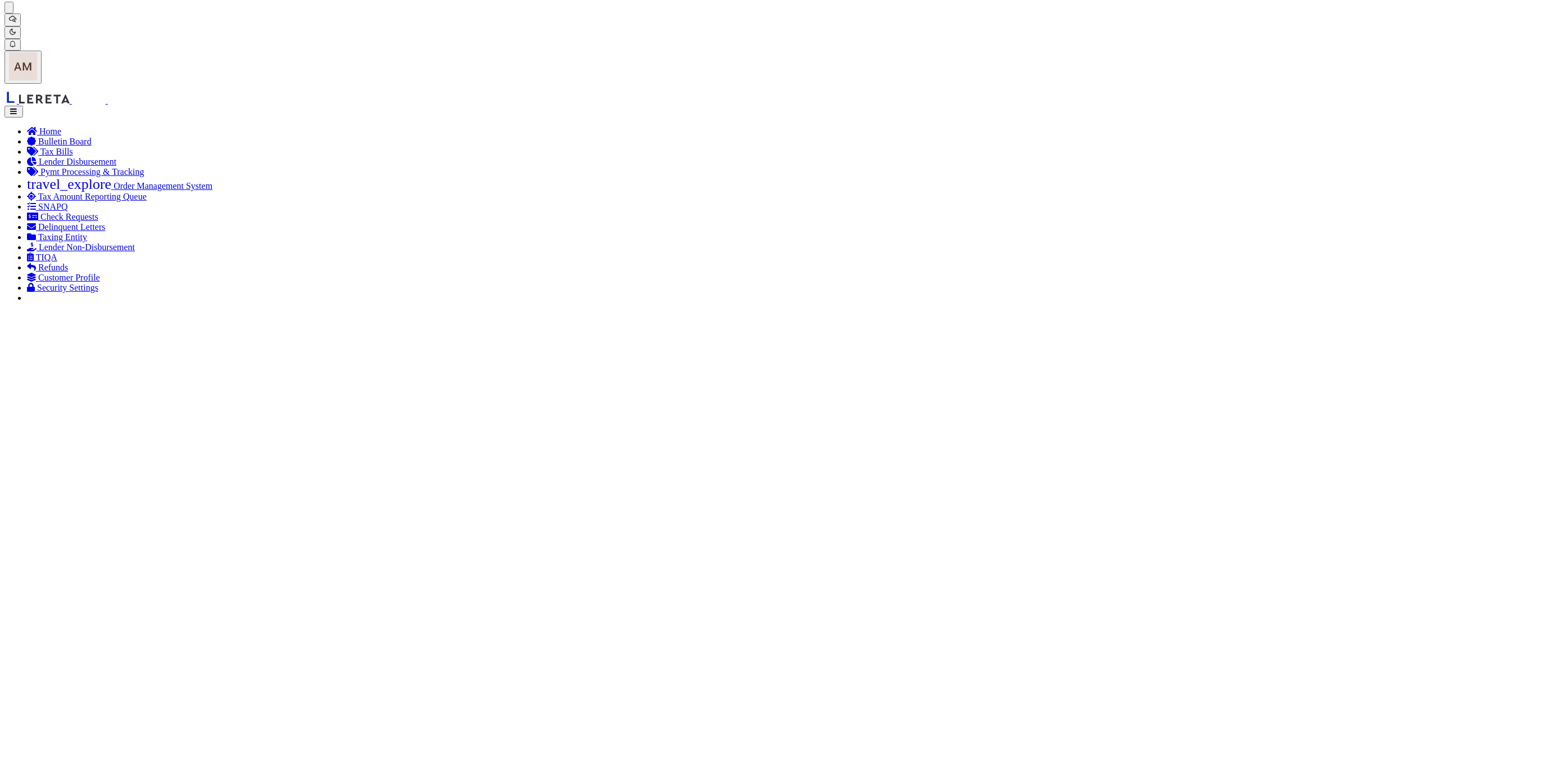
scroll to position [162, 0]
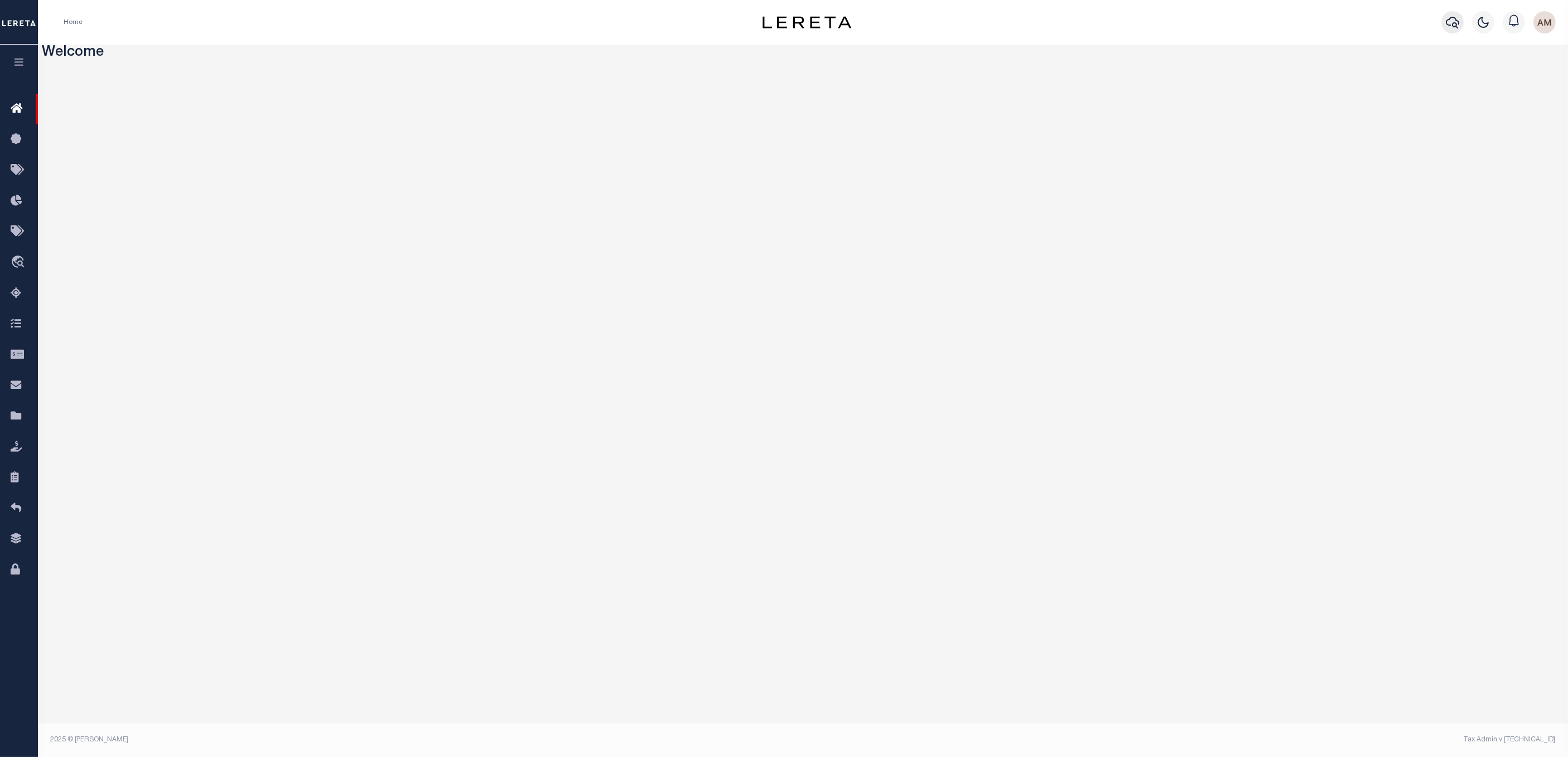
click at [1121, 25] on icon "button" at bounding box center [1452, 22] width 13 height 12
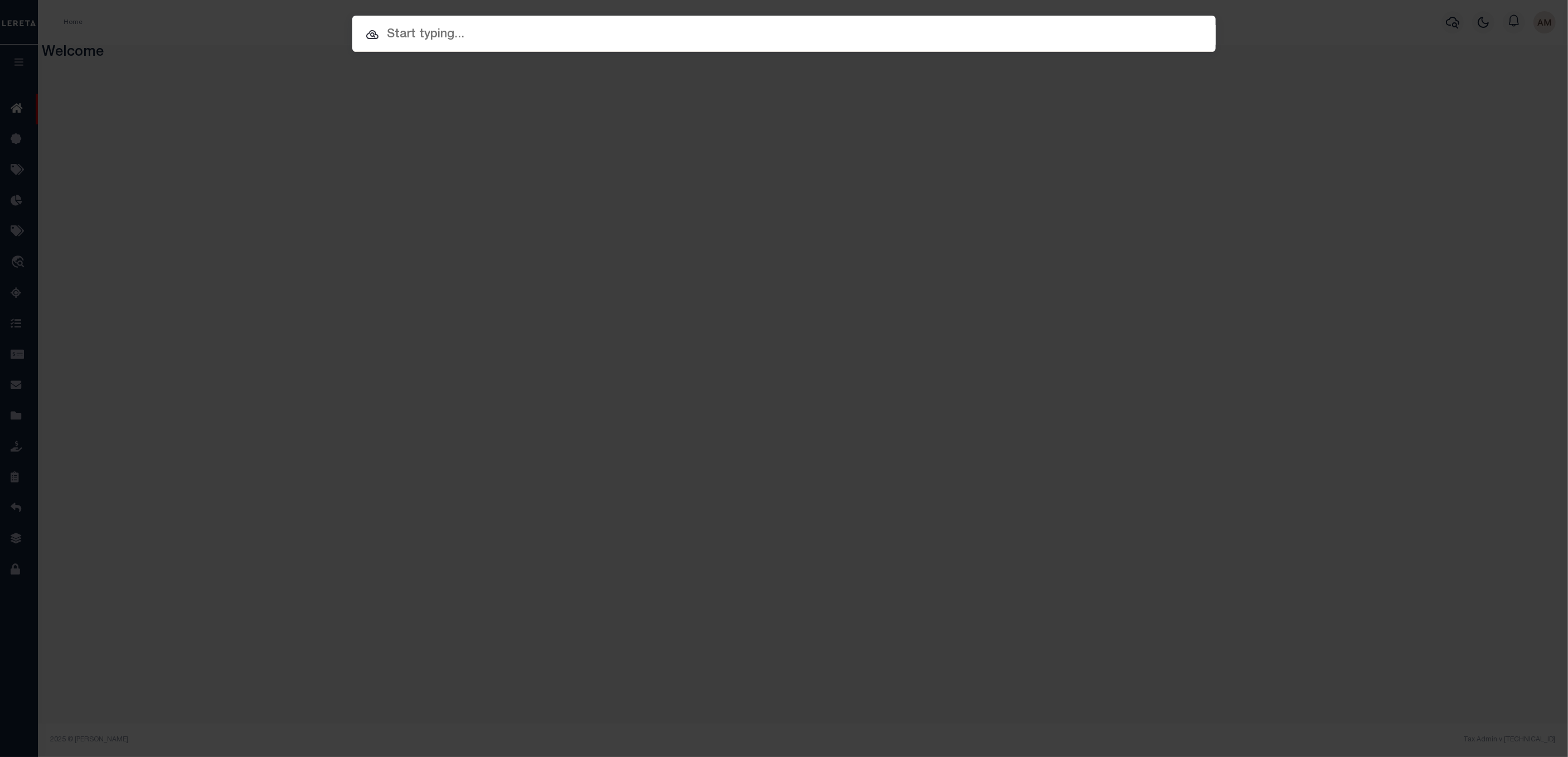
paste input "202380645"
type input "202380645"
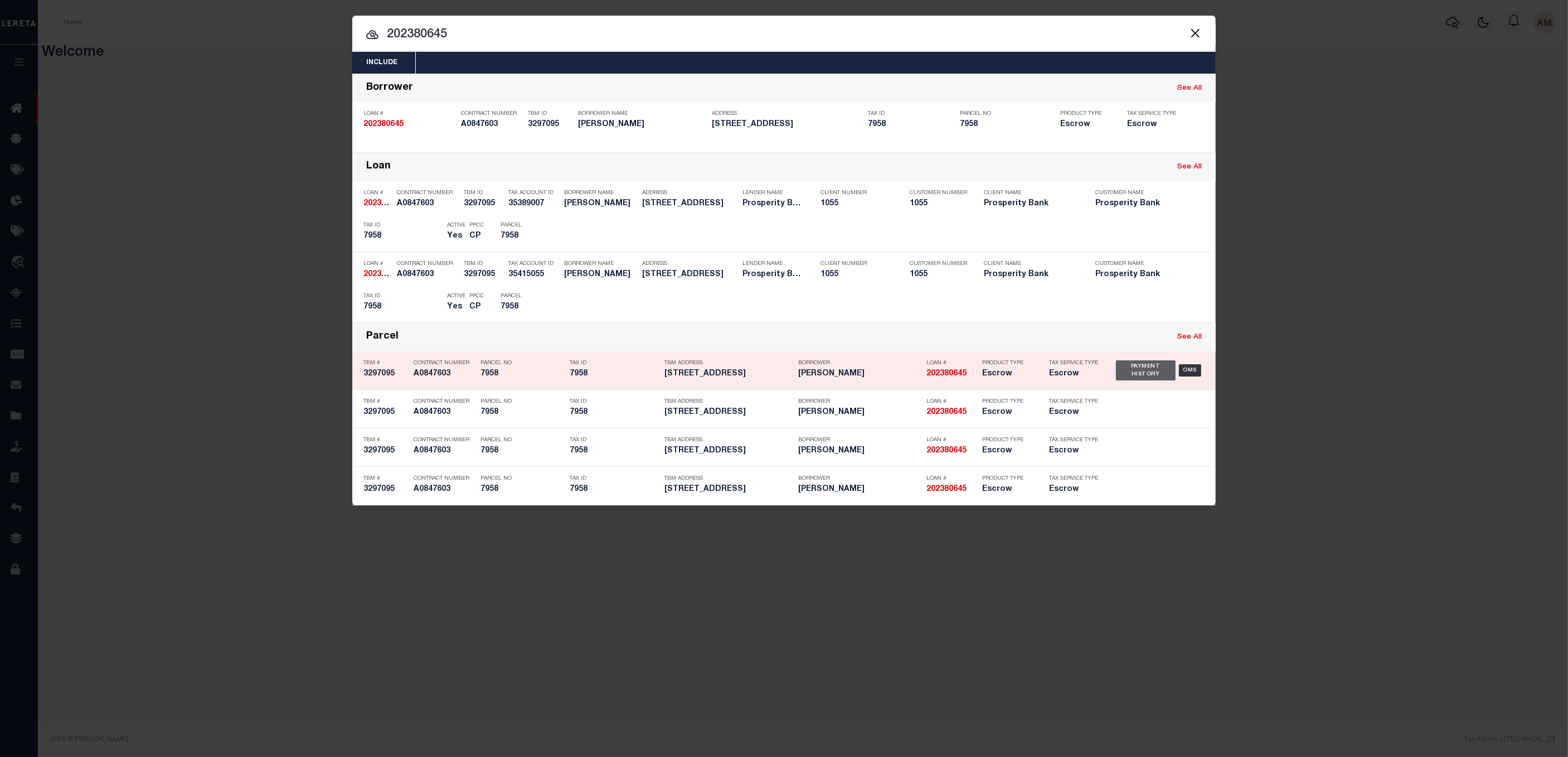
click at [1121, 372] on div "Payment History" at bounding box center [1146, 370] width 60 height 20
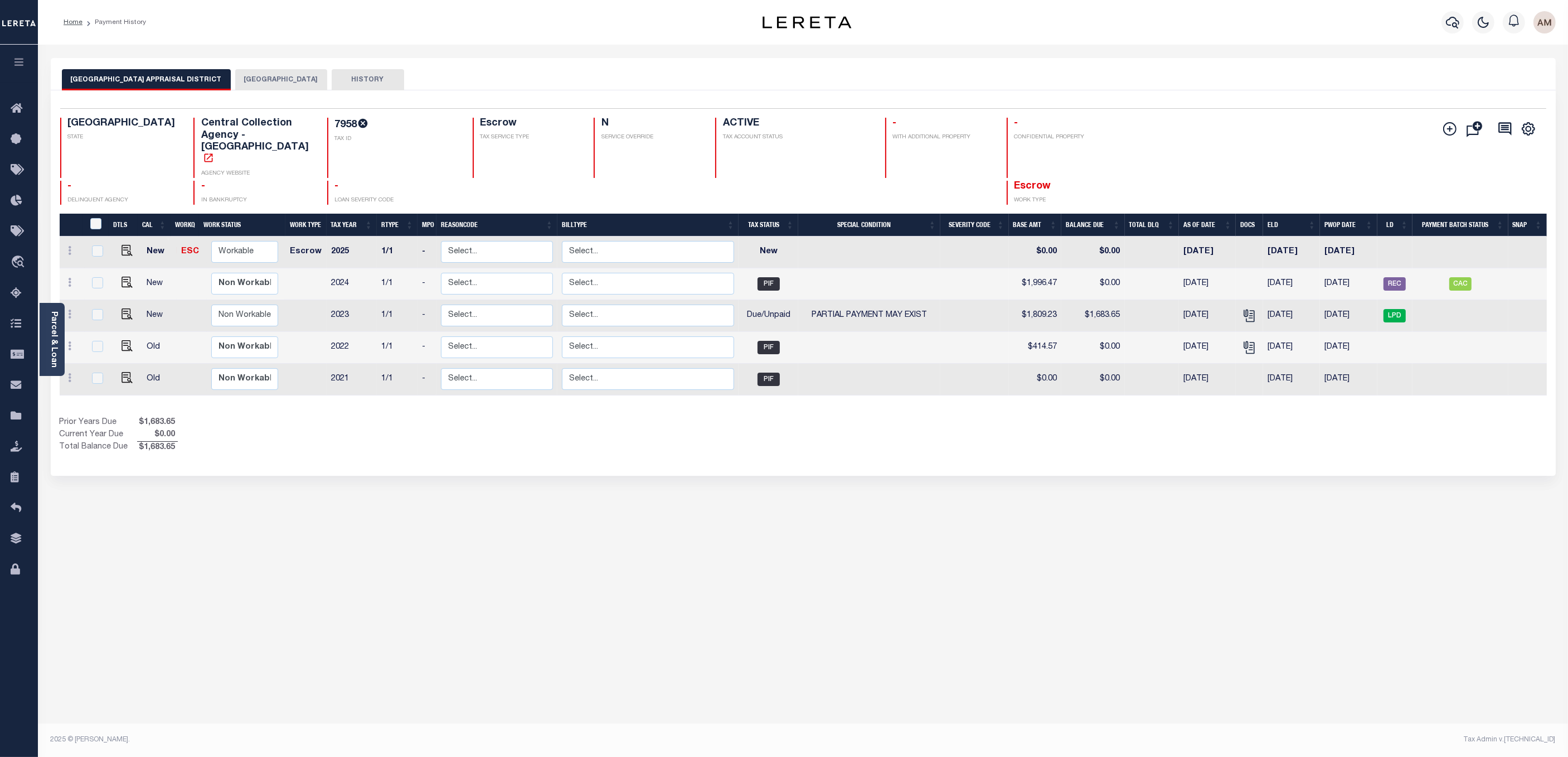
click at [294, 77] on button "[GEOGRAPHIC_DATA]" at bounding box center [281, 80] width 92 height 21
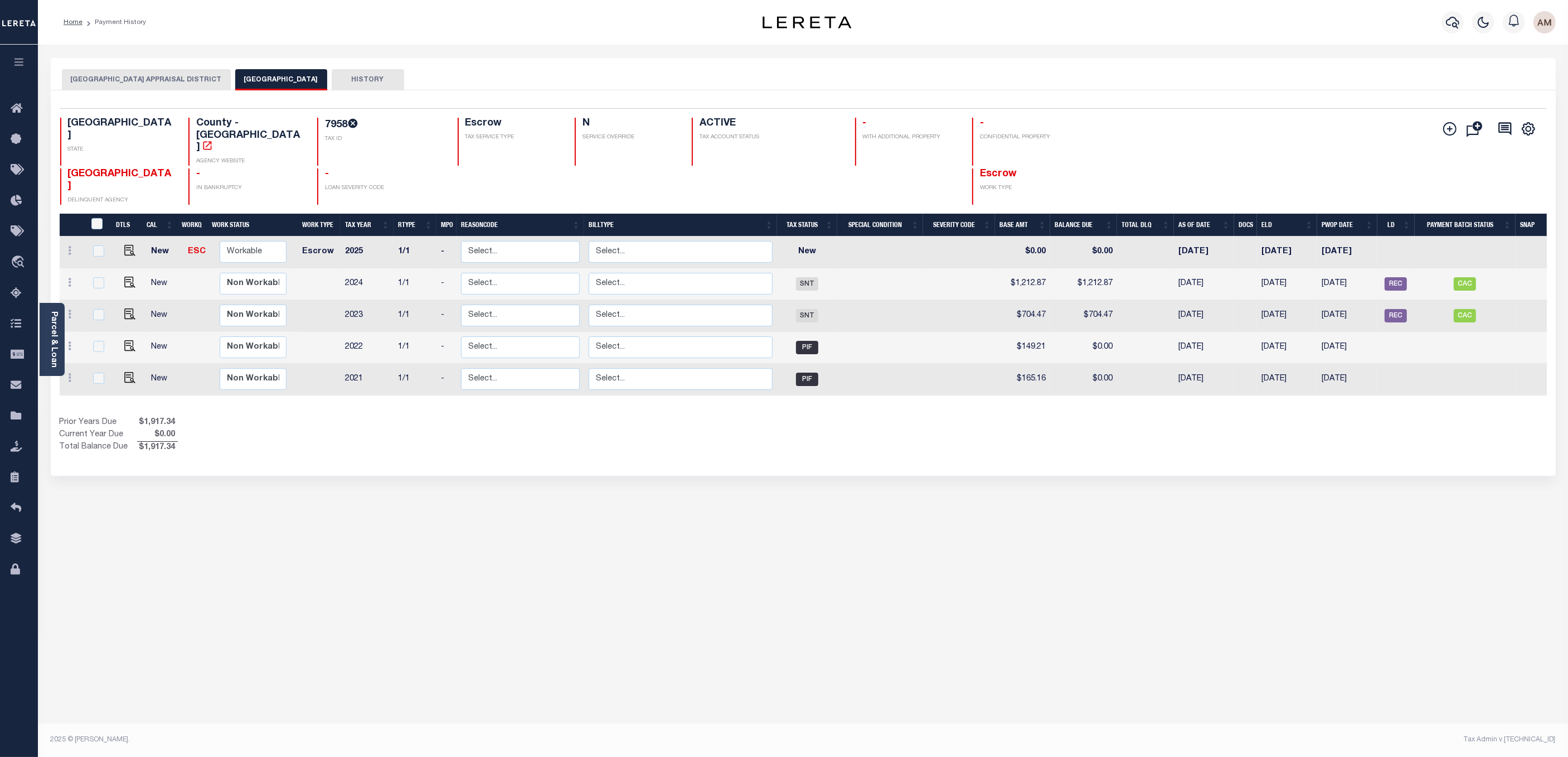
click at [202, 86] on button "HOUSTON COUNTY APPRAISAL DISTRICT" at bounding box center [146, 80] width 169 height 21
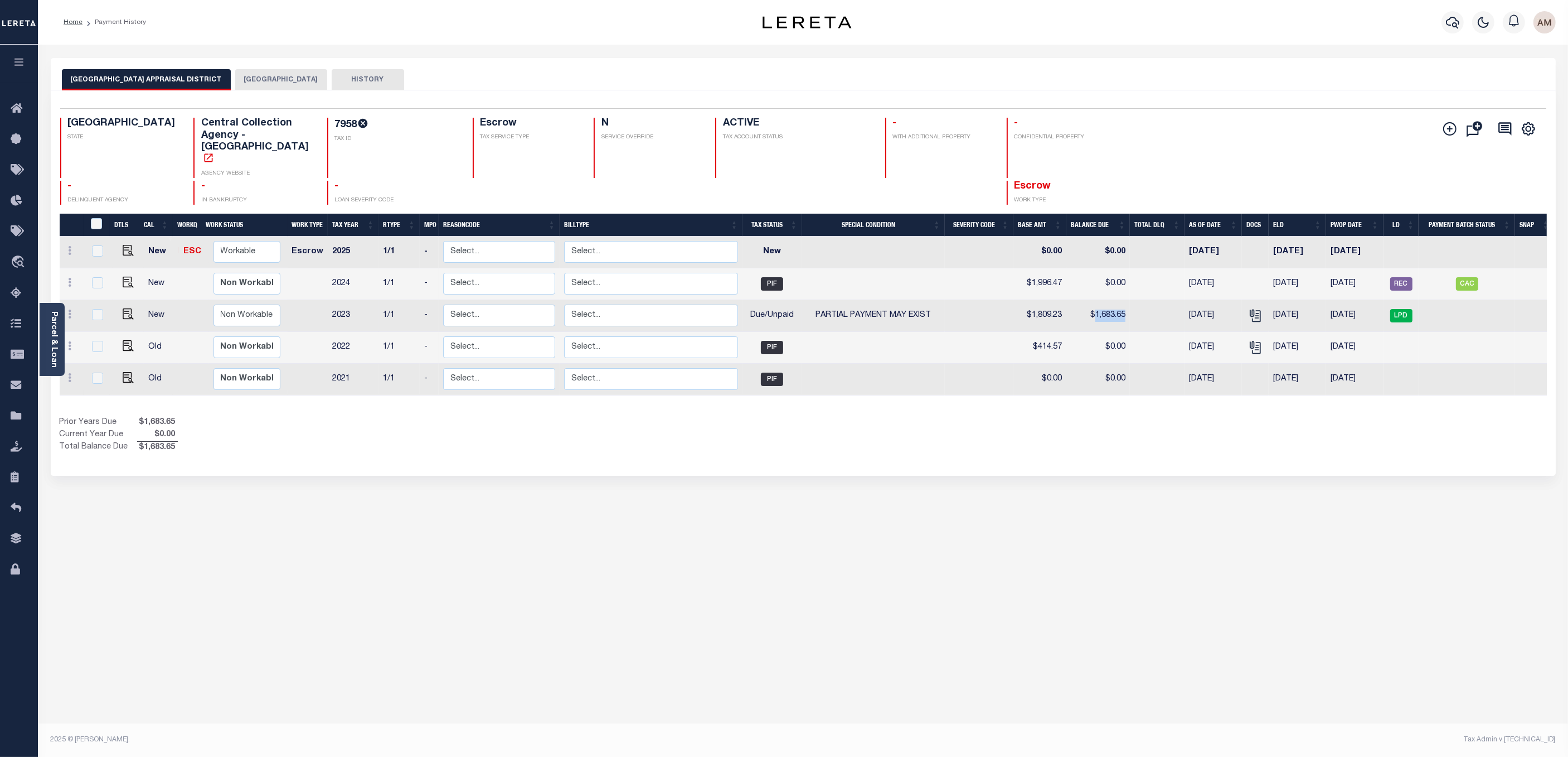
click at [1095, 300] on td "$1,683.65" at bounding box center [1098, 316] width 64 height 32
checkbox input "true"
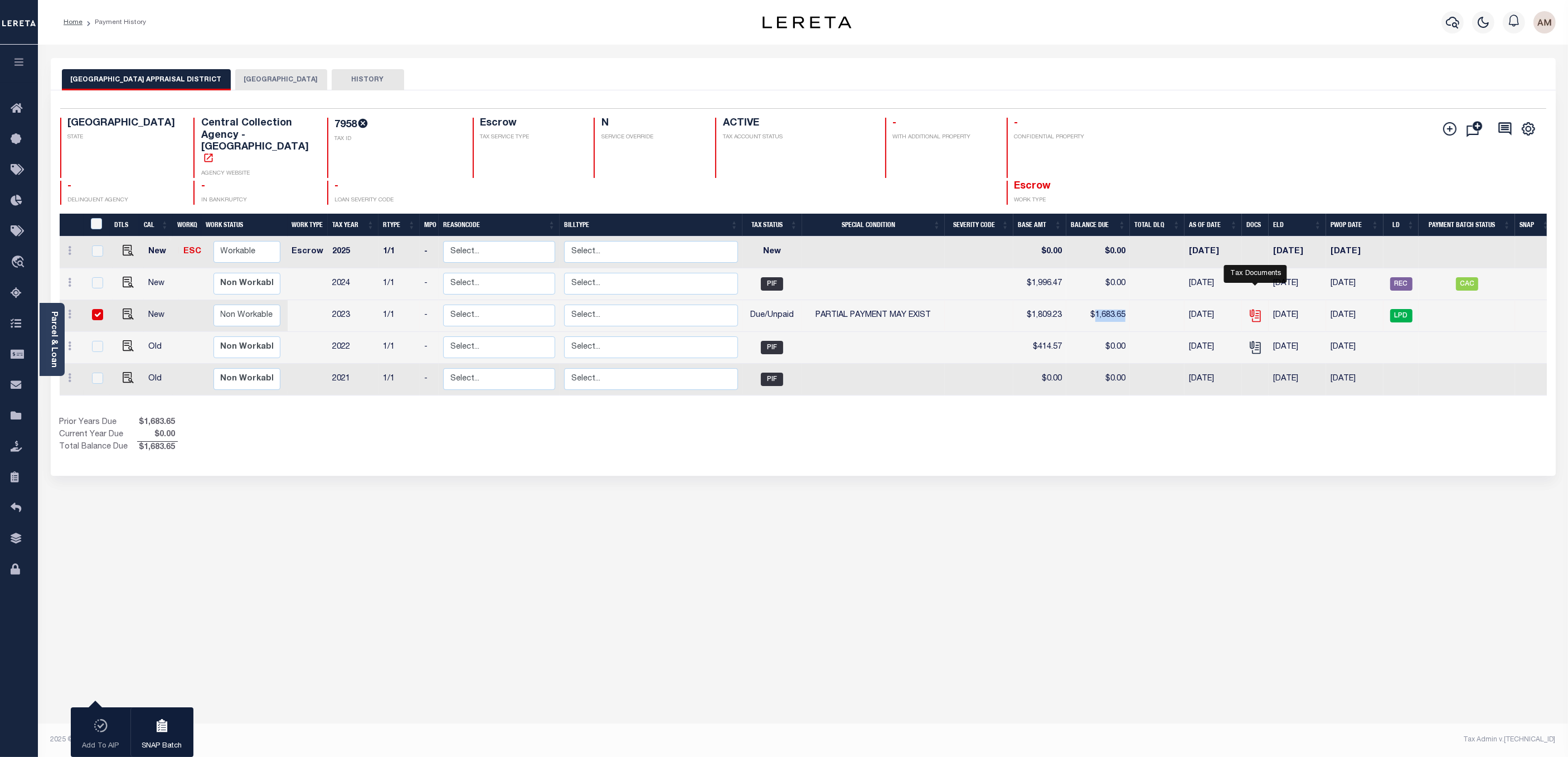
click at [1258, 309] on icon "" at bounding box center [1254, 313] width 9 height 9
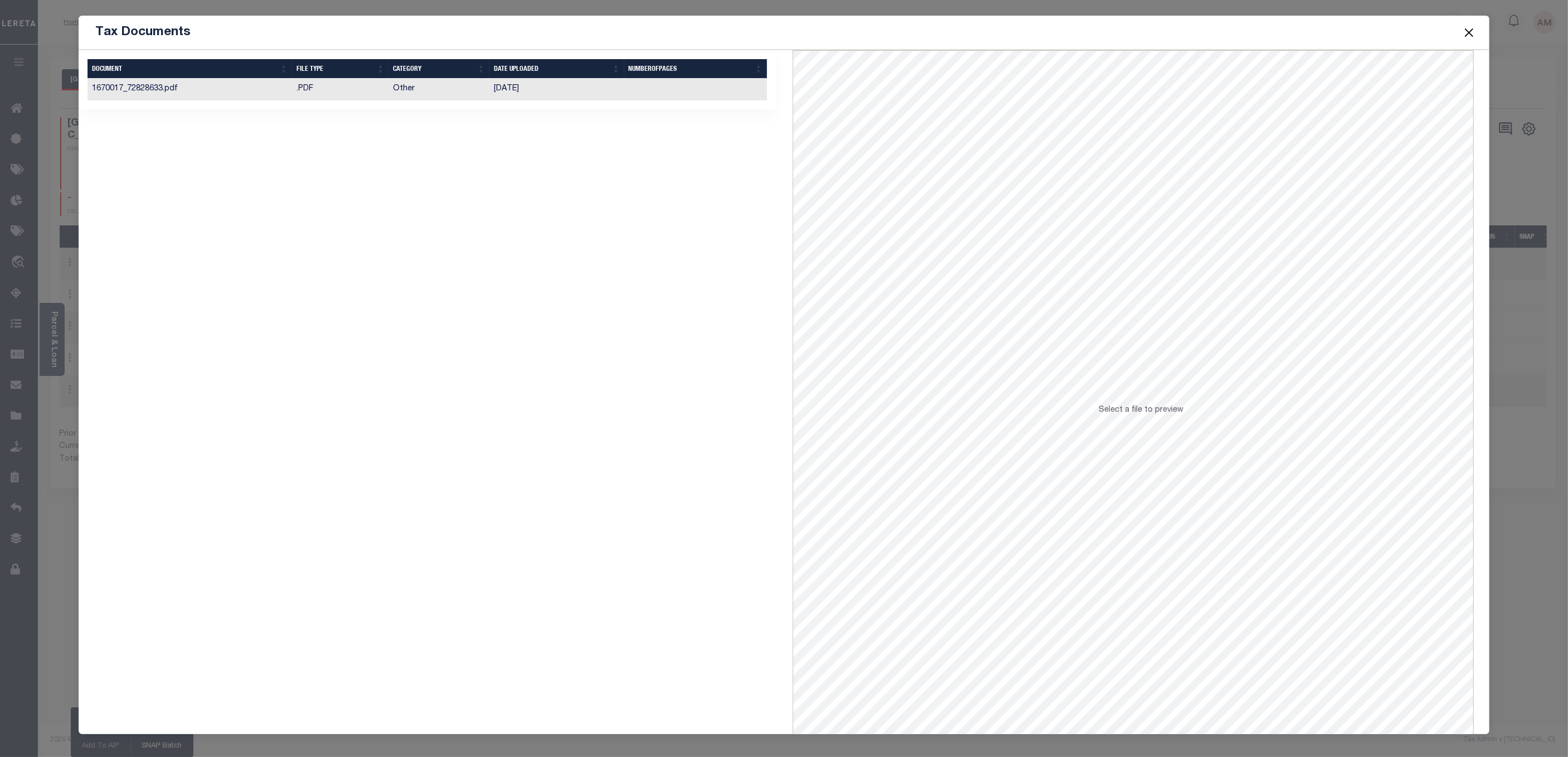
click at [408, 94] on td "Other" at bounding box center [439, 90] width 101 height 22
drag, startPoint x: 748, startPoint y: 240, endPoint x: 1463, endPoint y: 32, distance: 744.6
click at [1463, 32] on button "Close" at bounding box center [1469, 32] width 15 height 15
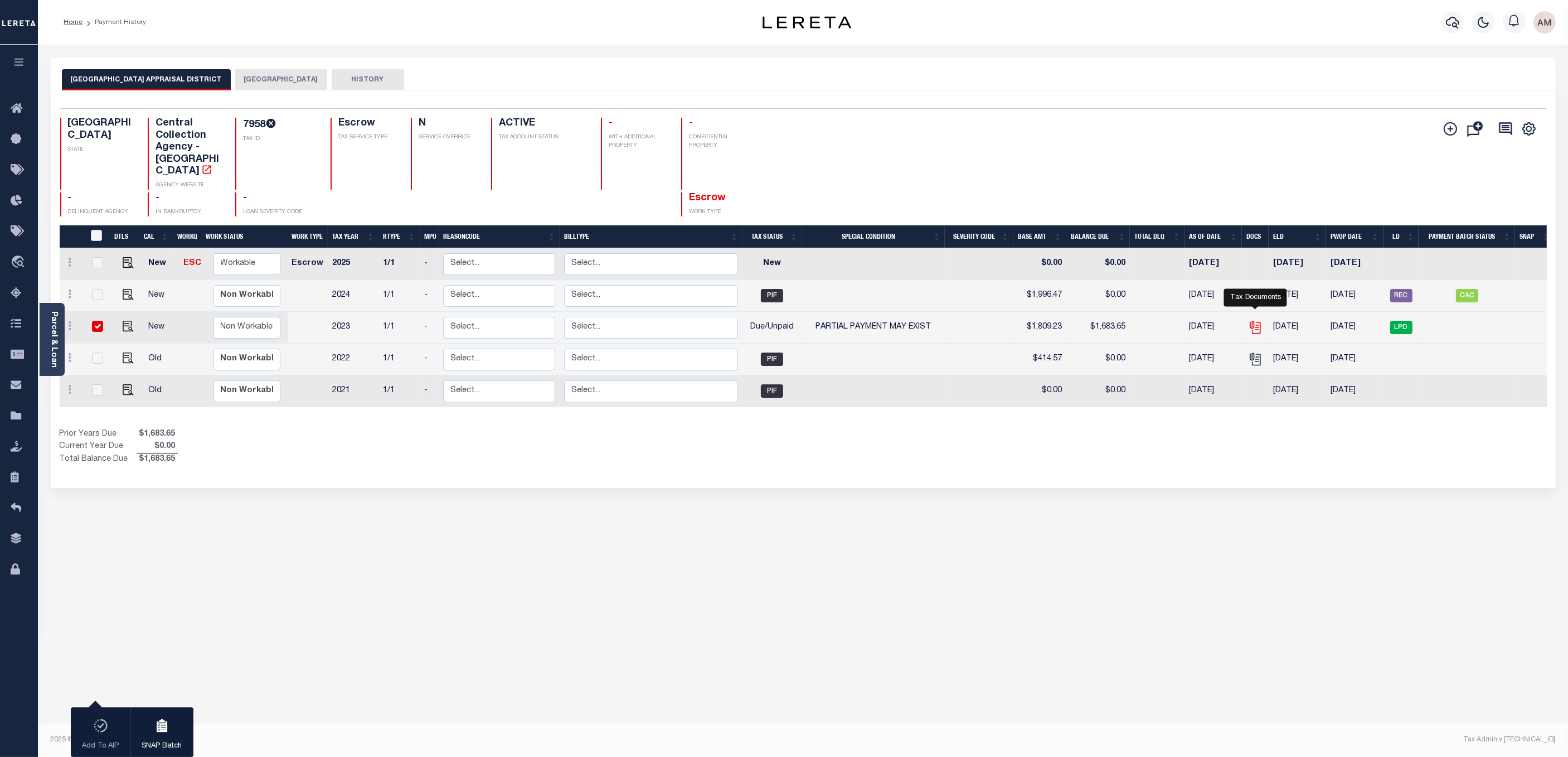
click at [1255, 320] on icon "" at bounding box center [1255, 328] width 15 height 15
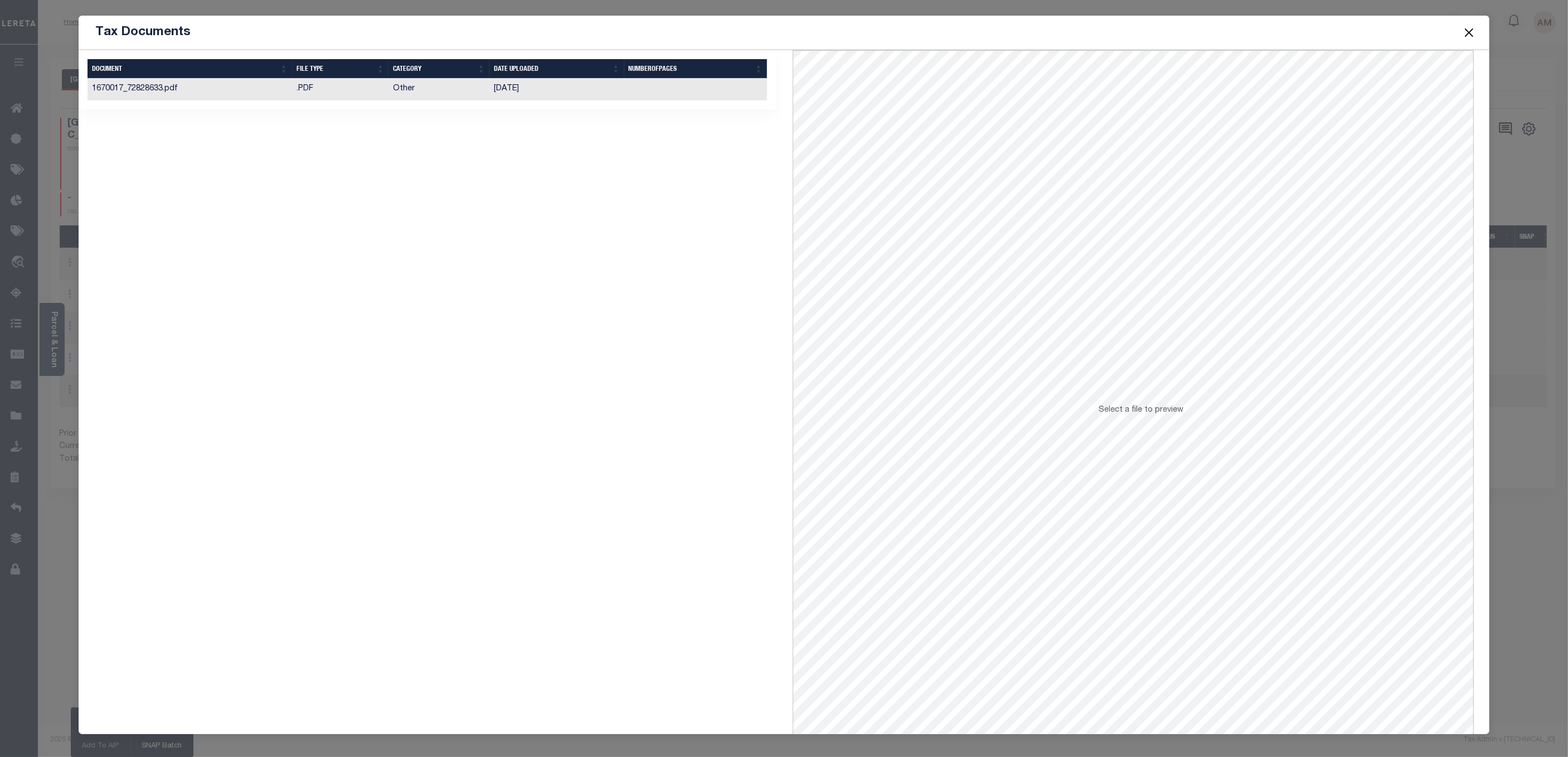
click at [1472, 30] on button "Close" at bounding box center [1469, 32] width 15 height 15
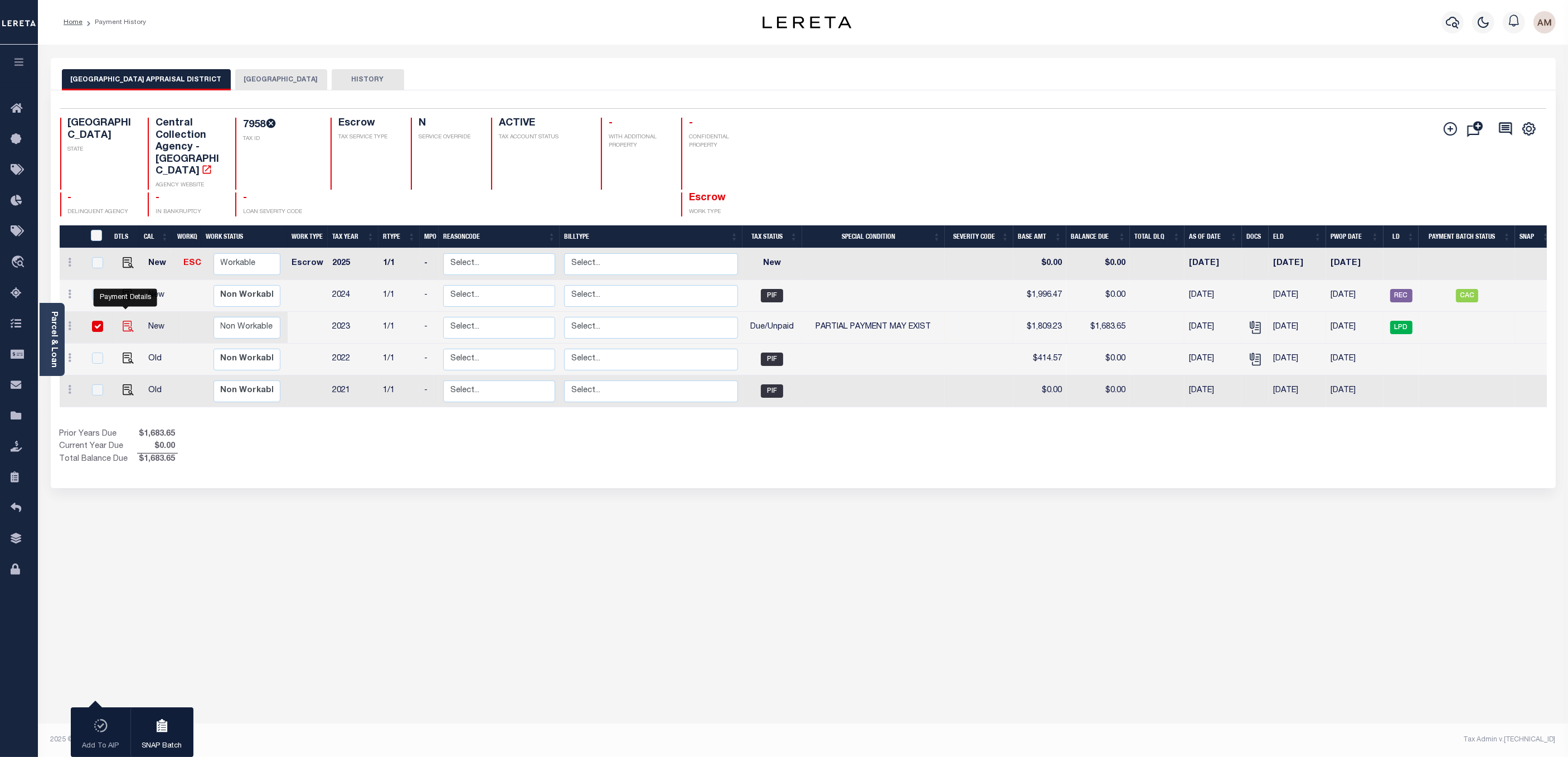
click at [128, 321] on img "" at bounding box center [128, 326] width 11 height 11
checkbox input "false"
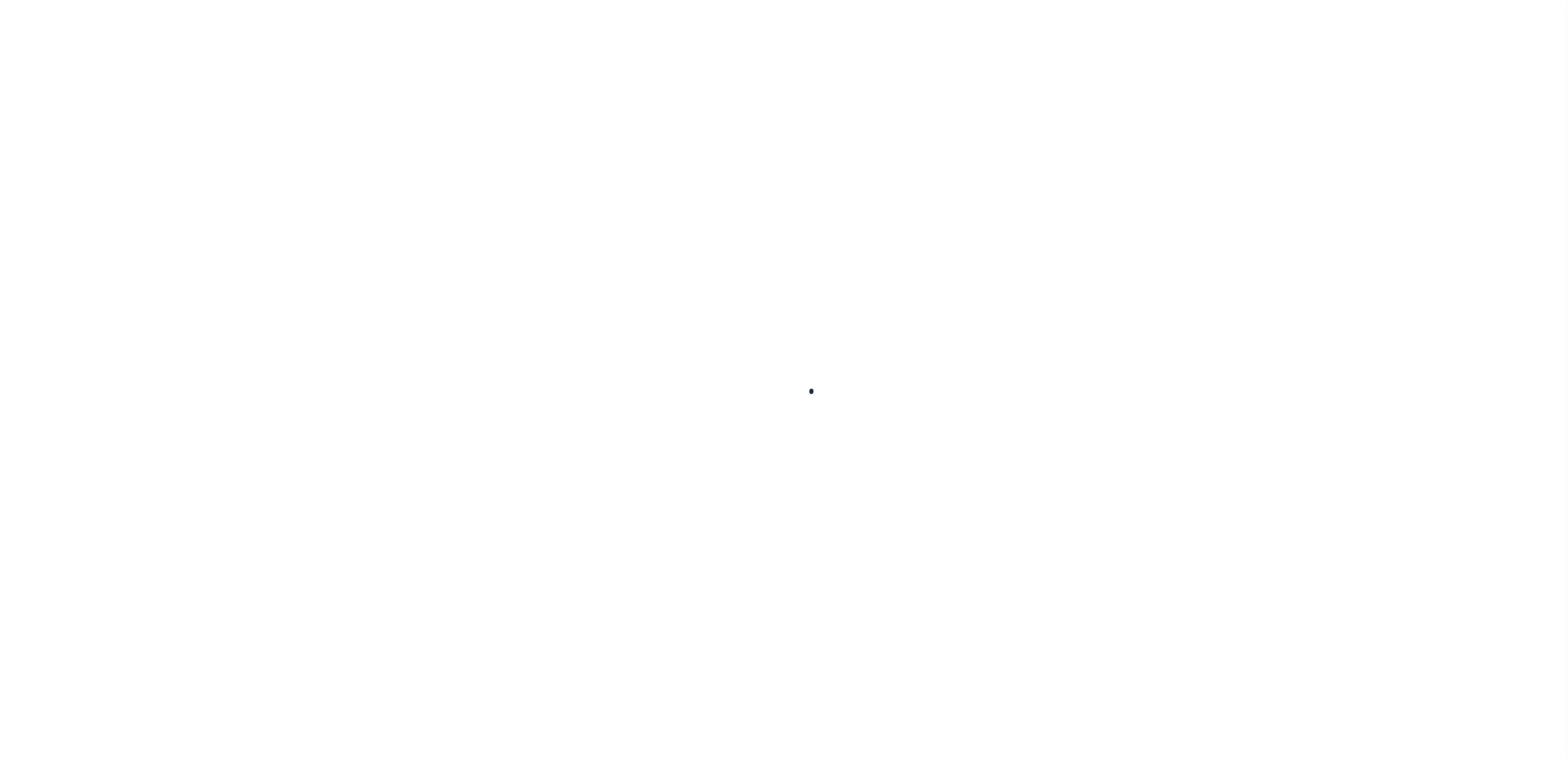
checkbox input "false"
type textarea "Information taken verbally.."
type input "[DATE]"
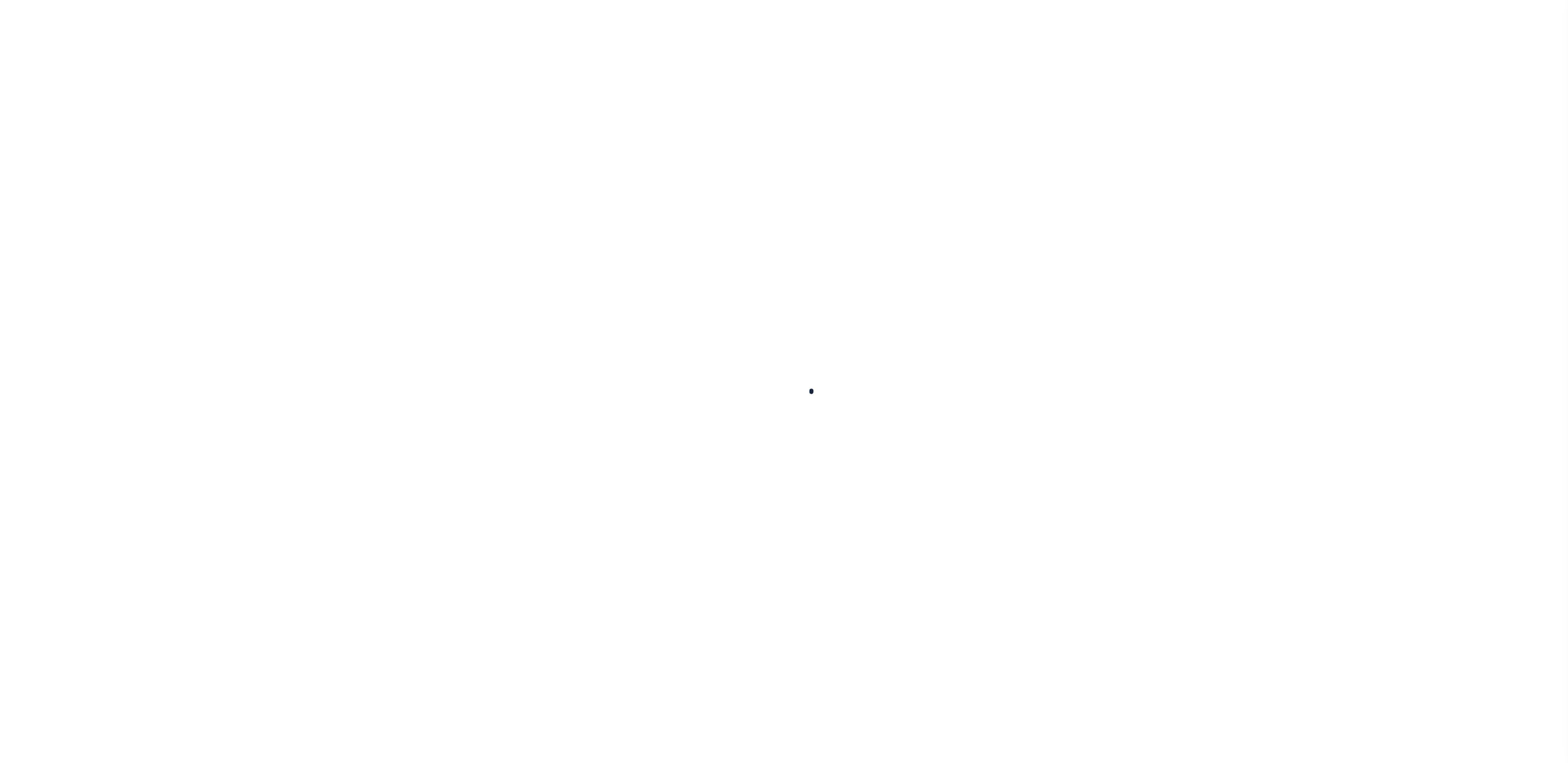
type input "[DATE]"
select select "DUE"
select select "15"
type input "$1,809.23"
type input "$578.89"
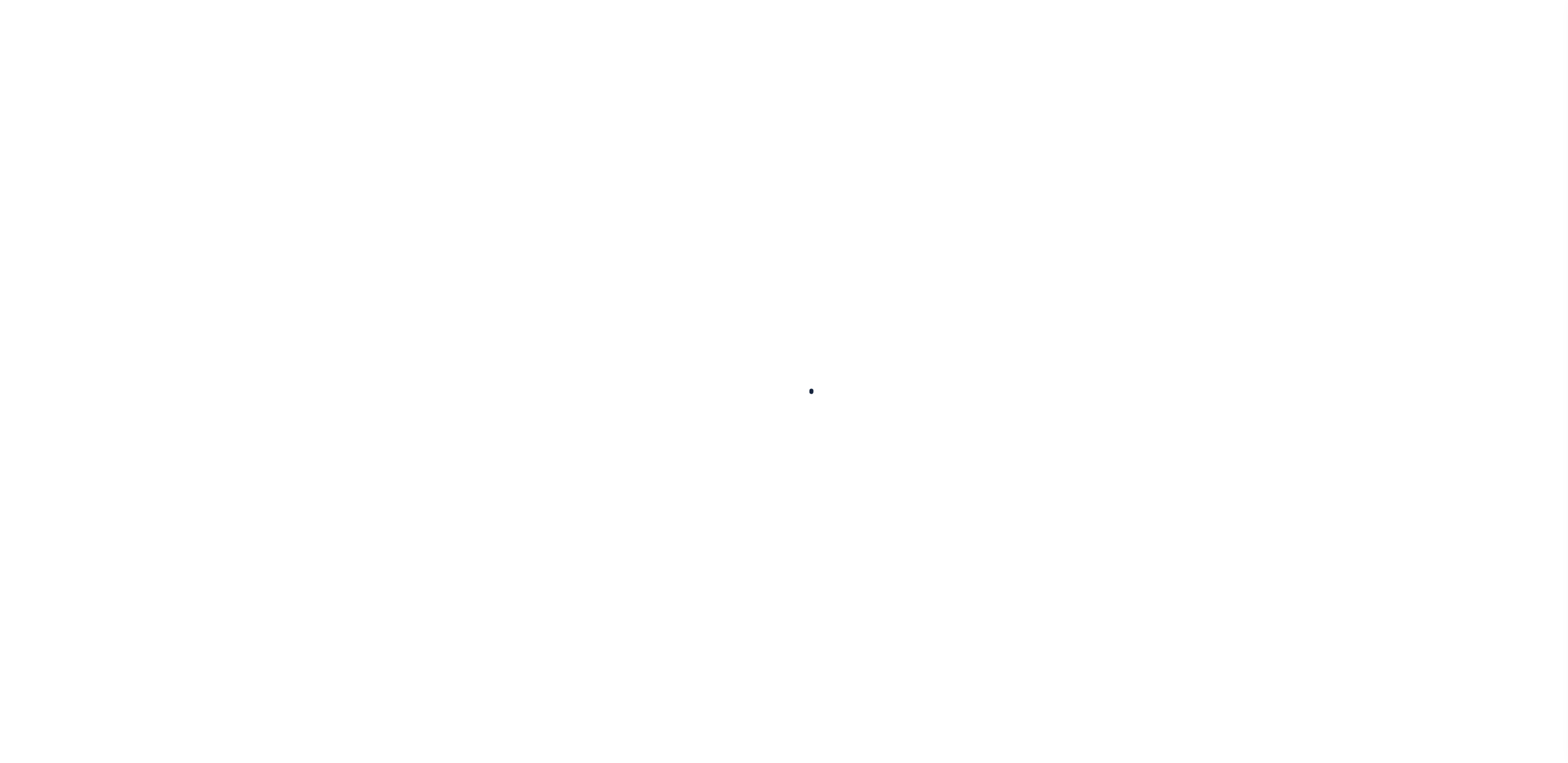
type input "$704.47"
type input "$1,104.76"
type input "$1,683.65"
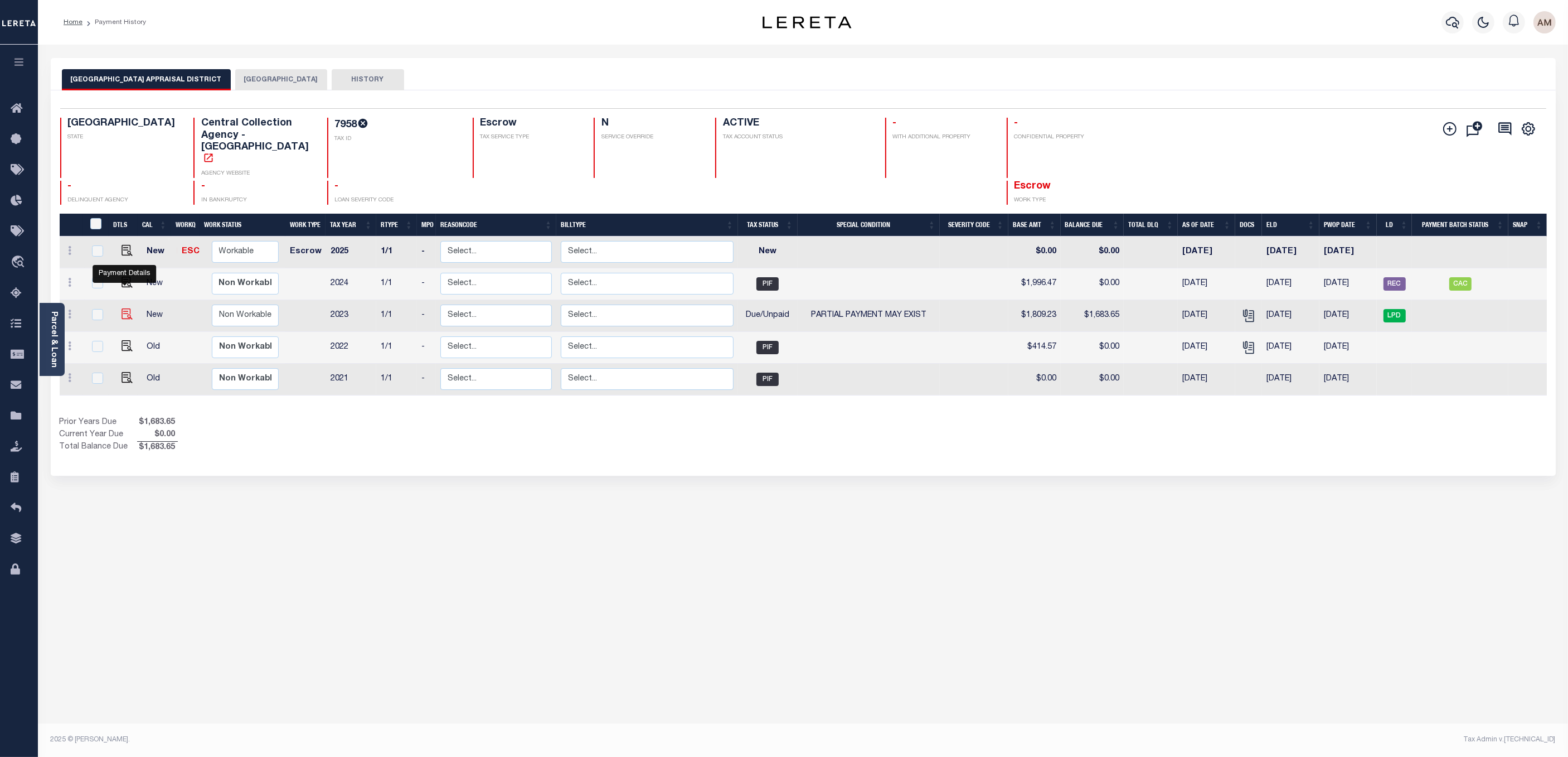
click at [127, 308] on img "" at bounding box center [127, 314] width 11 height 11
checkbox input "true"
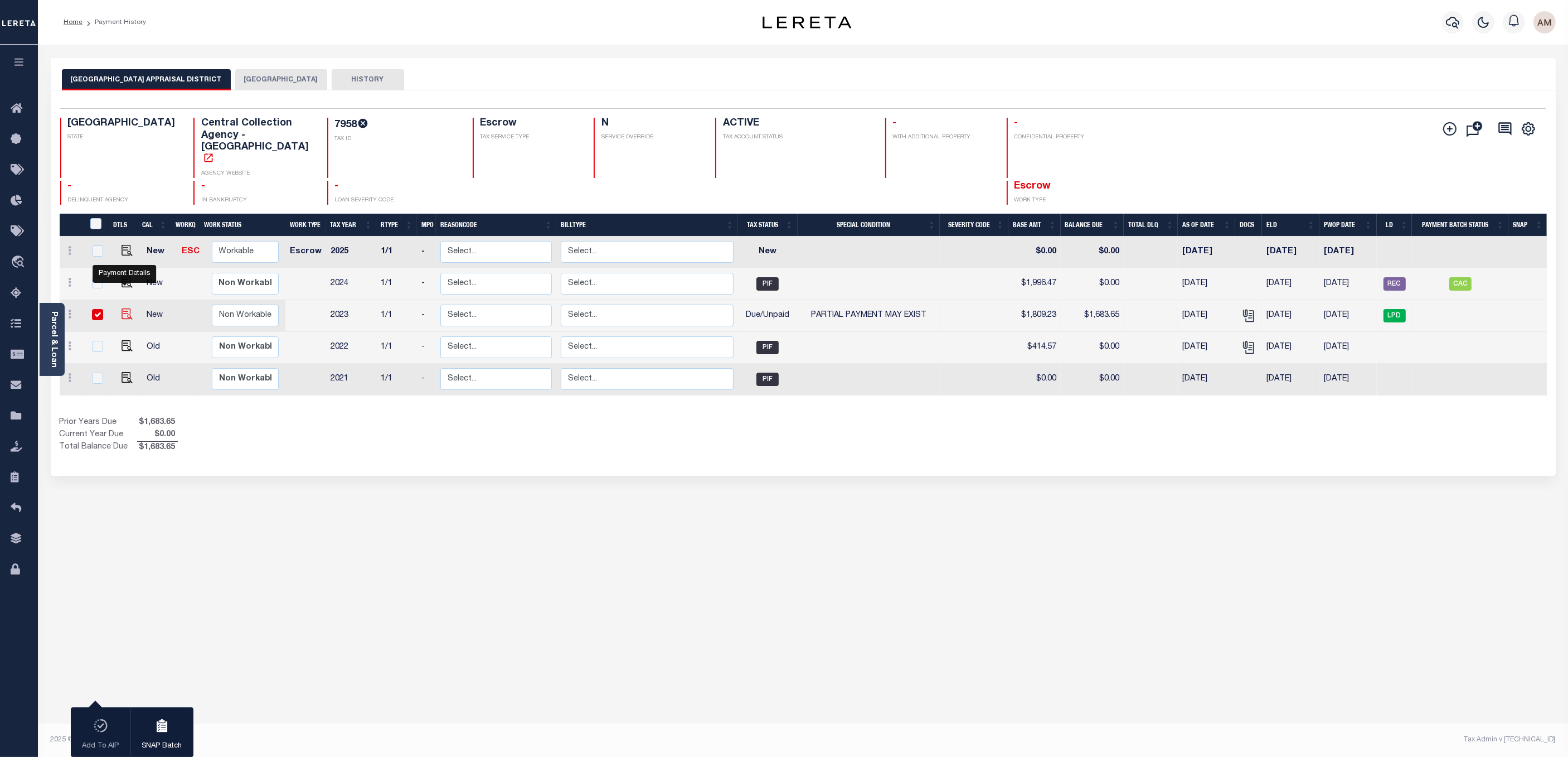
click at [122, 308] on img "" at bounding box center [127, 314] width 11 height 11
checkbox input "false"
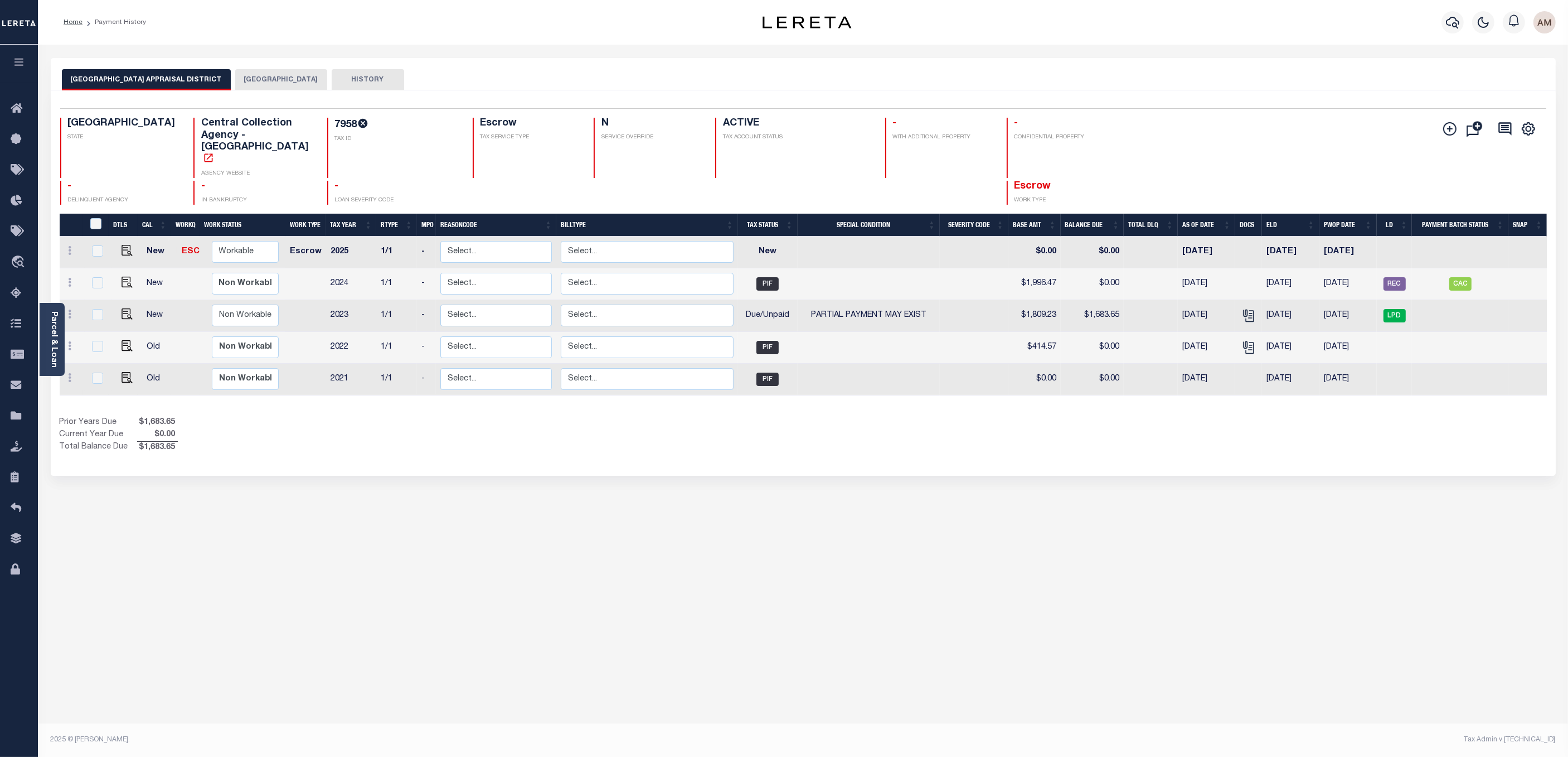
click at [235, 76] on button "[GEOGRAPHIC_DATA]" at bounding box center [281, 80] width 92 height 21
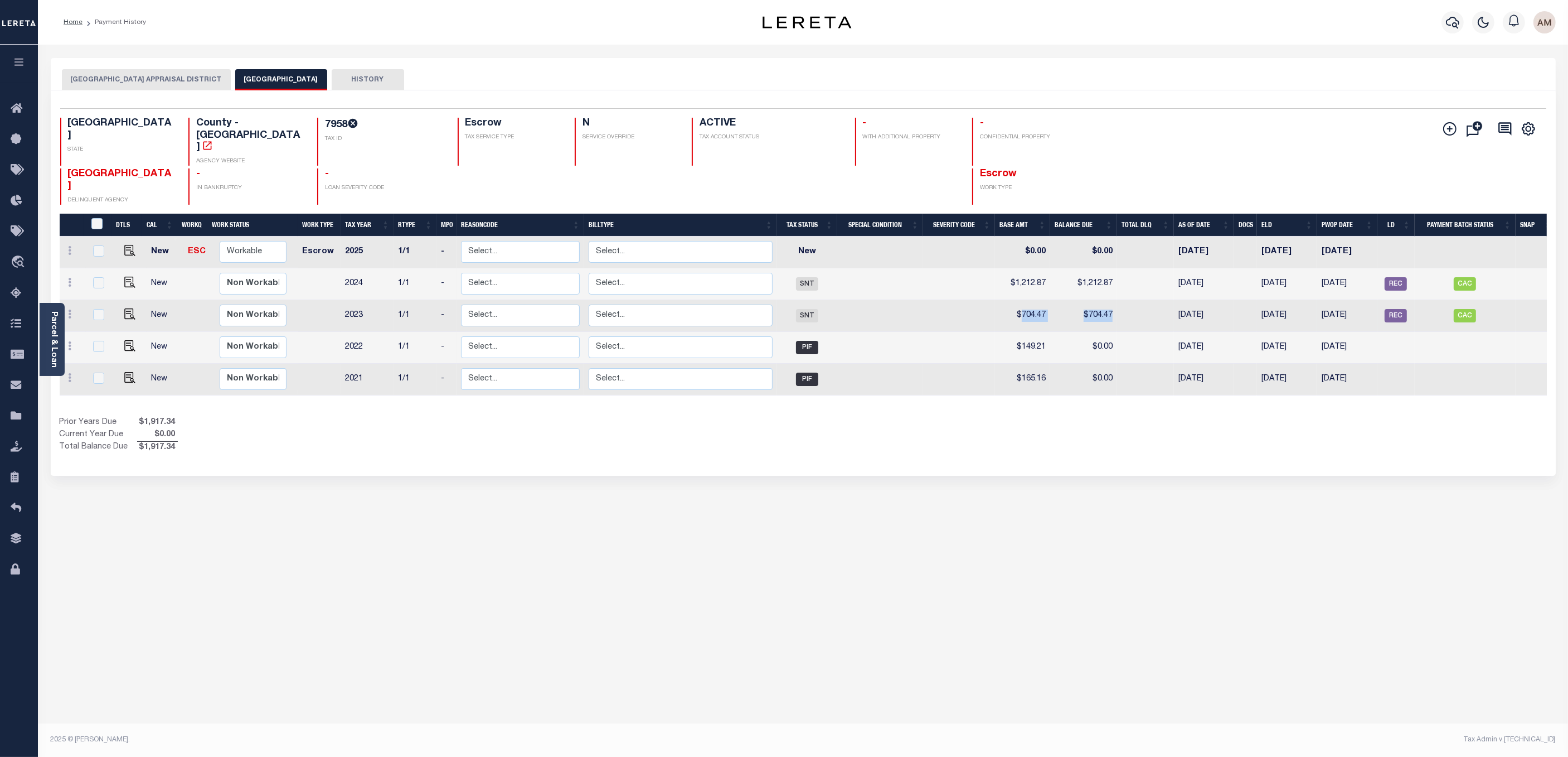
drag, startPoint x: 1099, startPoint y: 298, endPoint x: 1021, endPoint y: 295, distance: 78.1
click at [1021, 300] on tr "New Non Workable Workable 2023 1/1 - Select... Payment Reversal Taxable Value C…" at bounding box center [808, 316] width 1497 height 32
click at [128, 308] on img "" at bounding box center [130, 314] width 11 height 11
checkbox input "true"
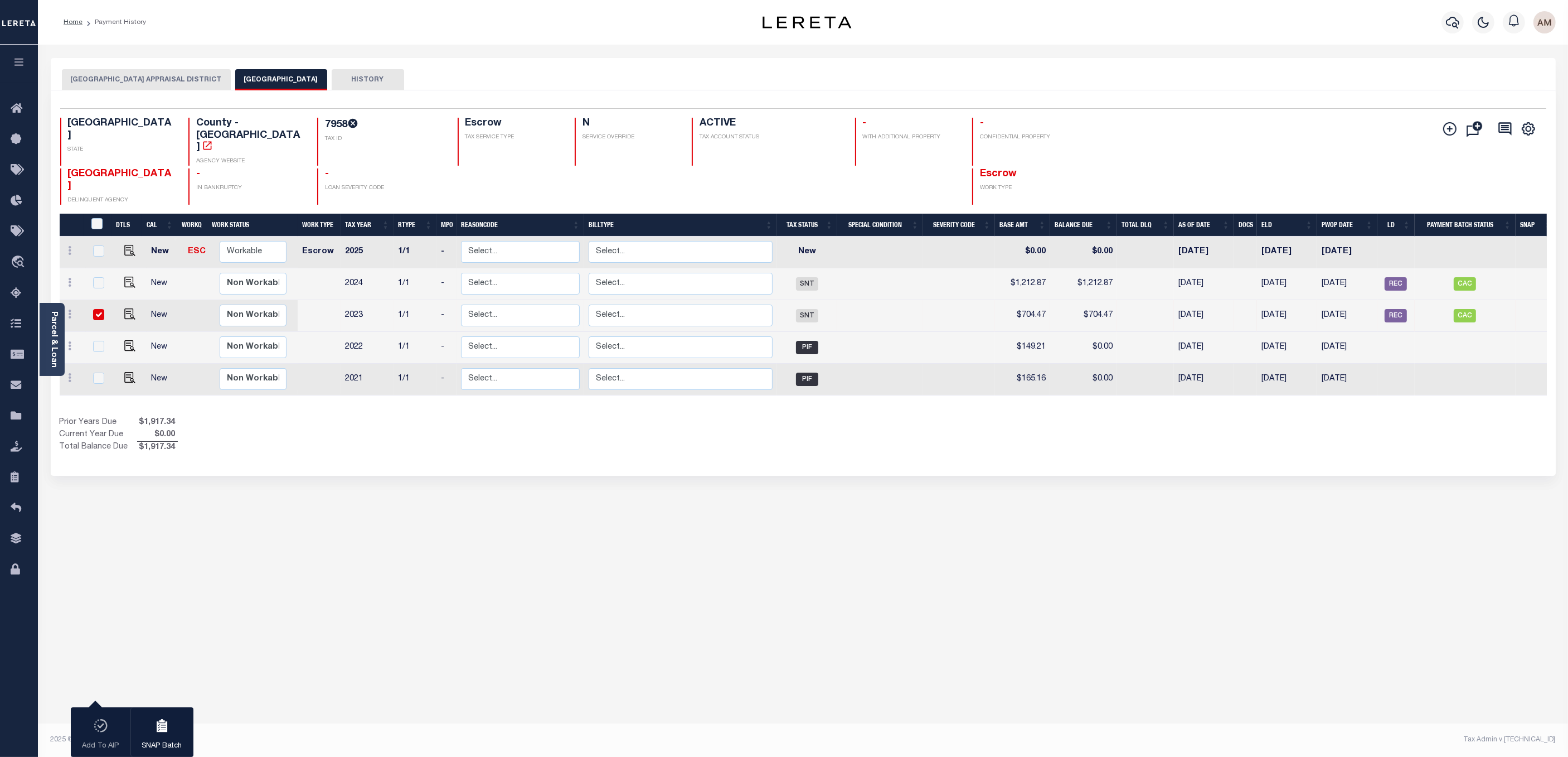
click at [147, 100] on div "1 Selected 5 Results 1 Items per page 25 50 100 TX STATE 7958 N" at bounding box center [803, 283] width 1505 height 386
click at [123, 88] on button "HOUSTON COUNTY APPRAISAL DISTRICT" at bounding box center [146, 80] width 169 height 21
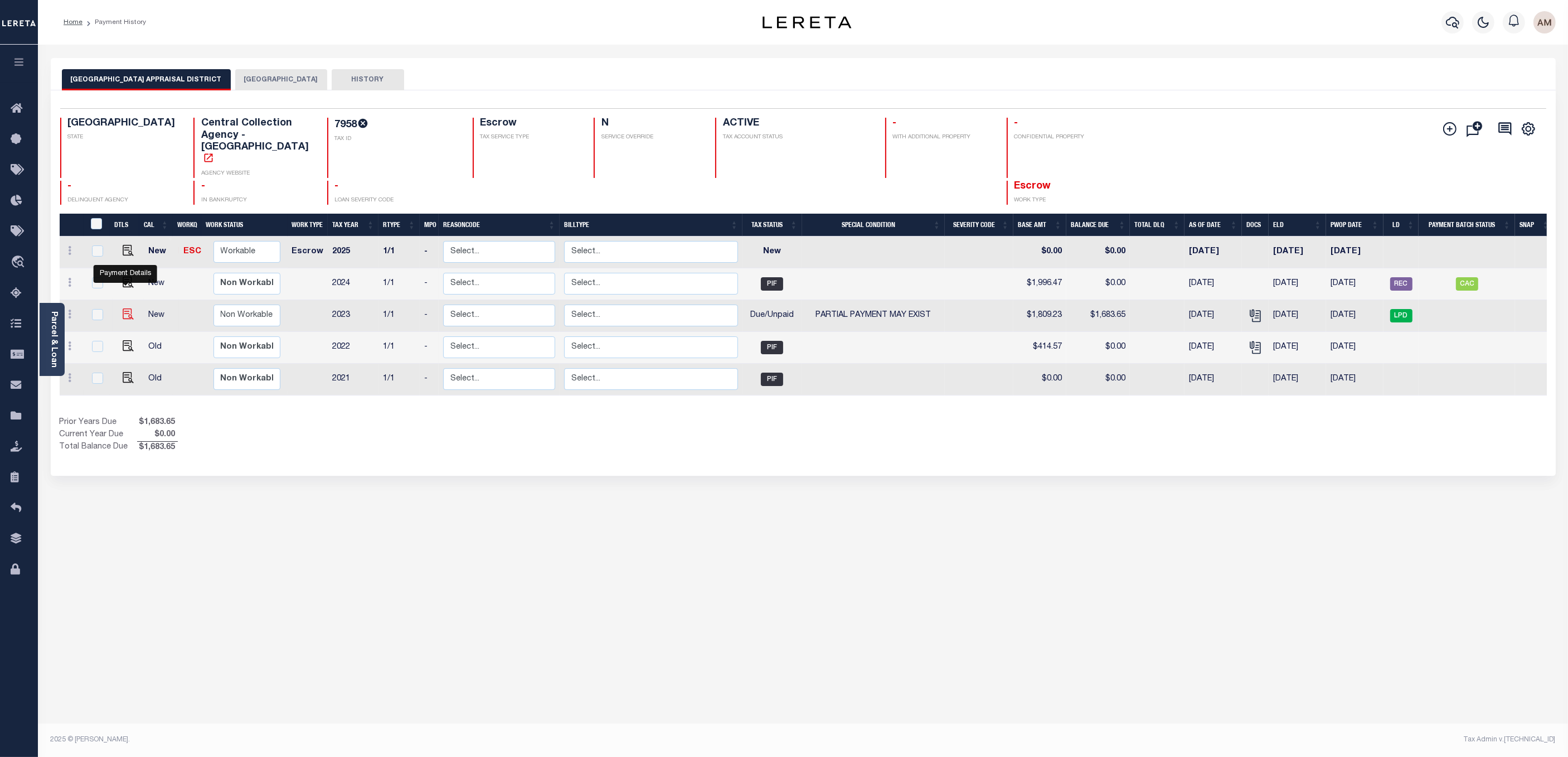
click at [128, 308] on img "" at bounding box center [128, 314] width 11 height 11
checkbox input "true"
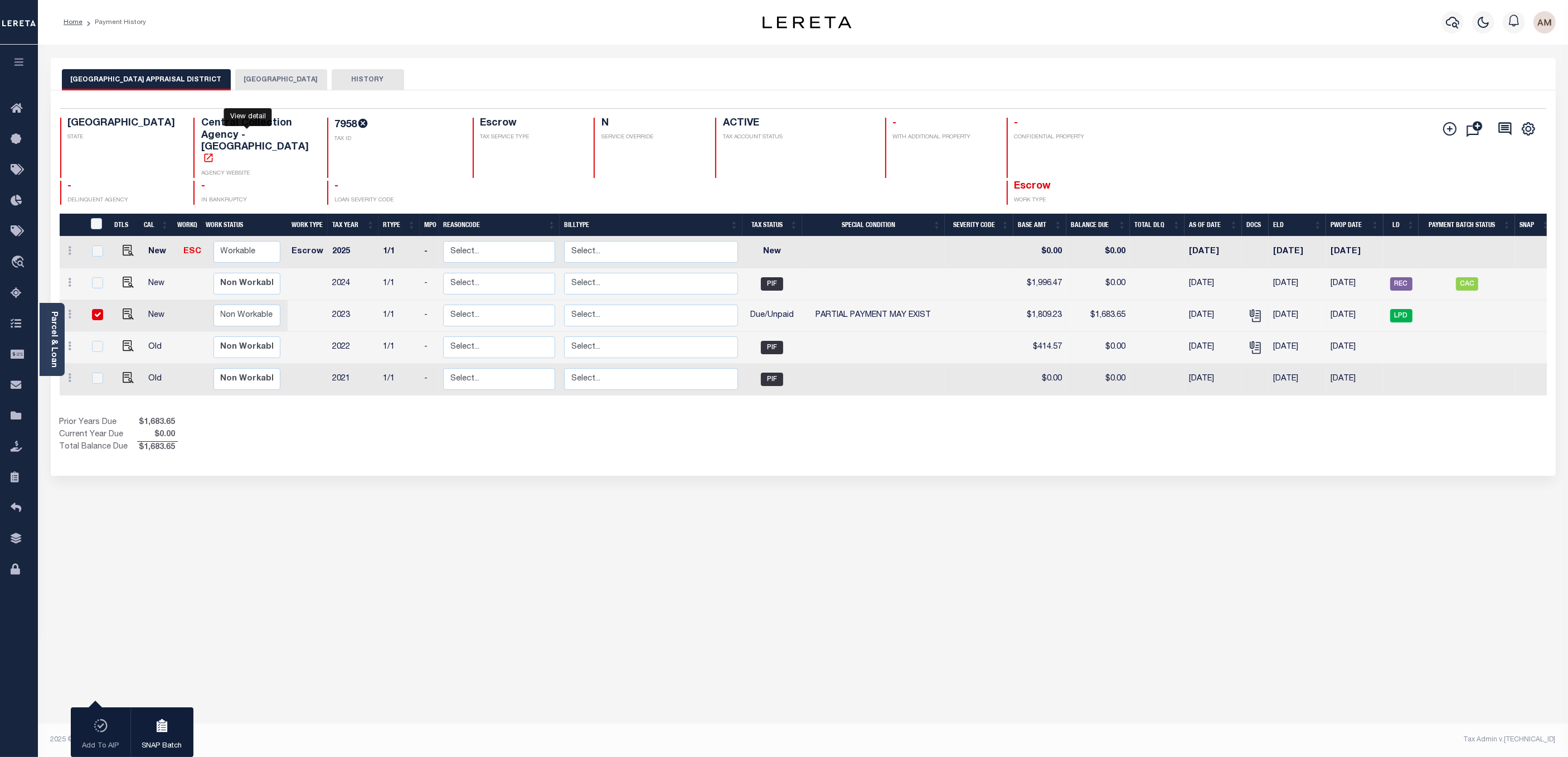
click at [213, 153] on icon "" at bounding box center [209, 158] width 9 height 9
click at [128, 308] on img "" at bounding box center [128, 314] width 11 height 11
checkbox input "false"
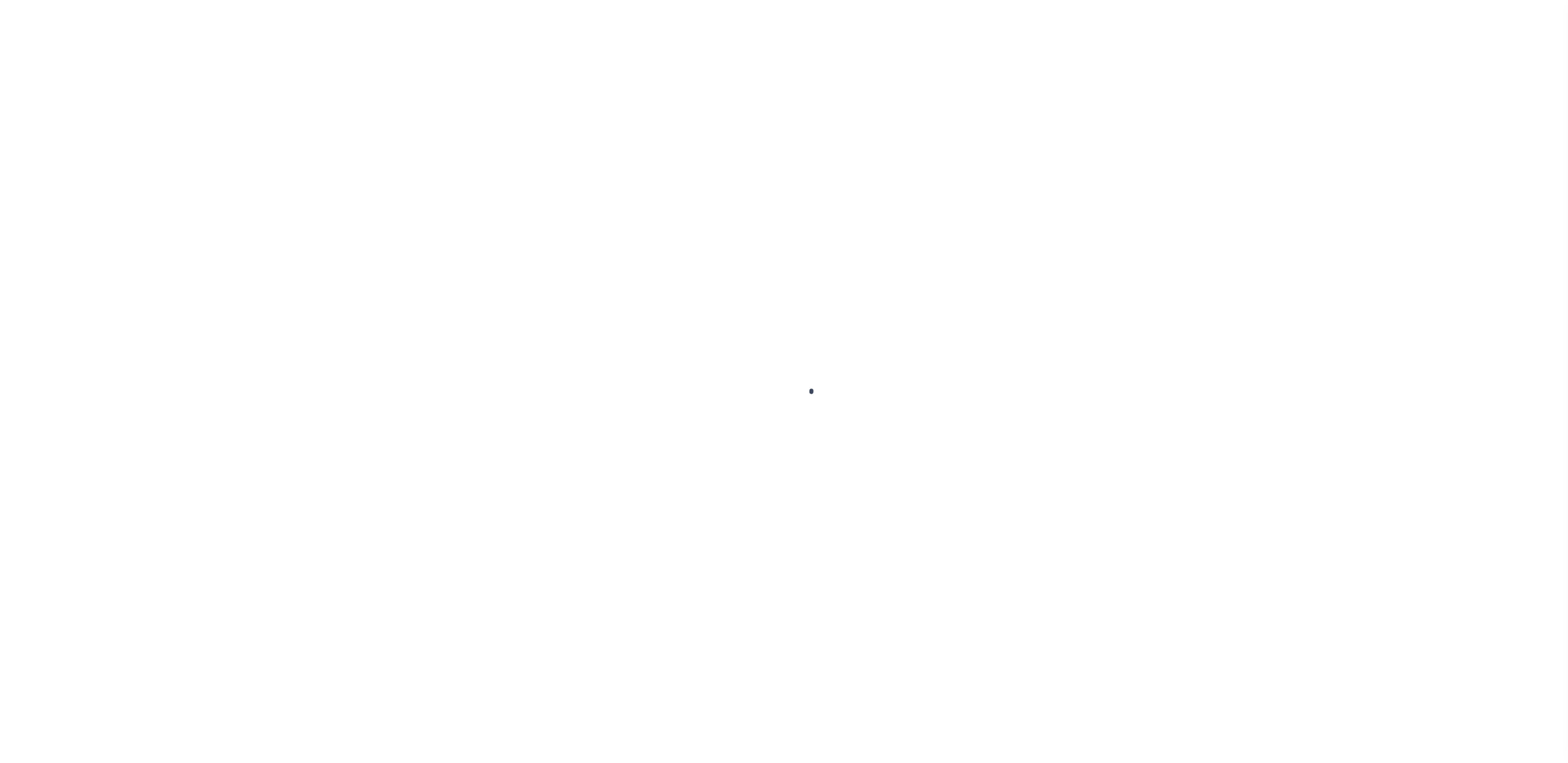
checkbox input "false"
type textarea "Information taken verbally.."
type input "04/30/2025"
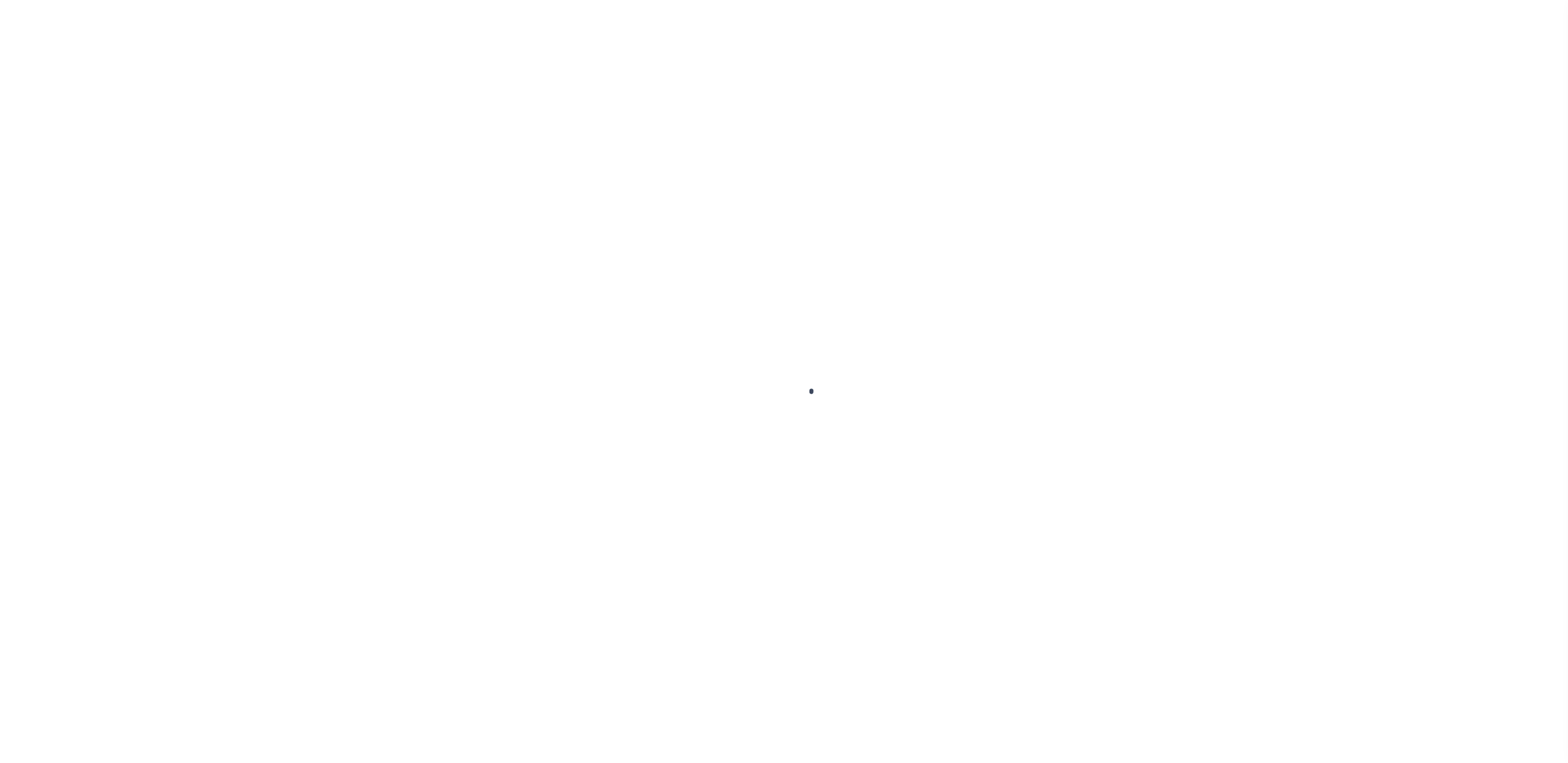
type input "[DATE]"
select select "DUE"
select select "15"
type input "$1,809.23"
type input "$578.89"
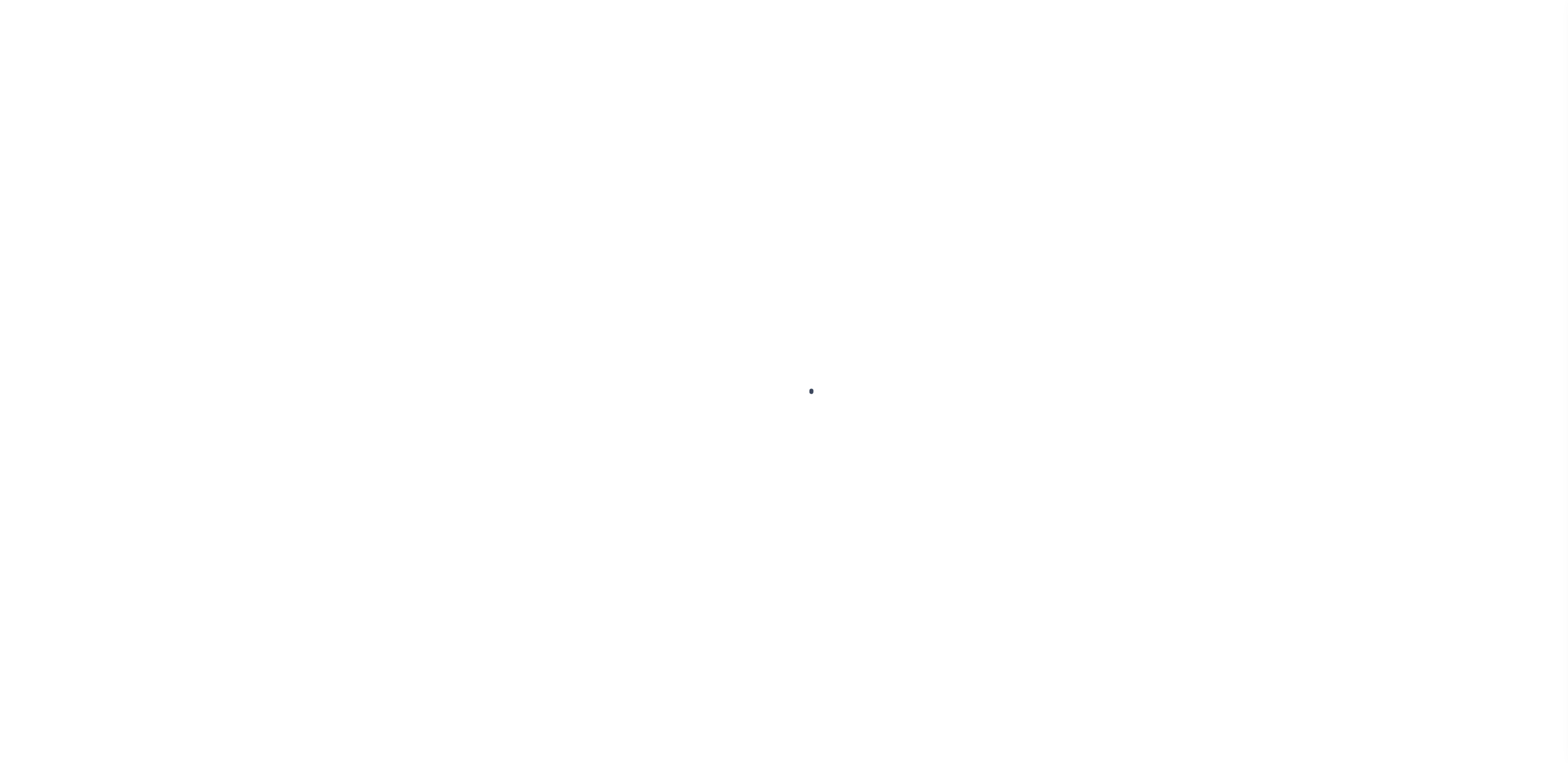
type input "$704.47"
type input "$1,104.76"
type input "$1,683.65"
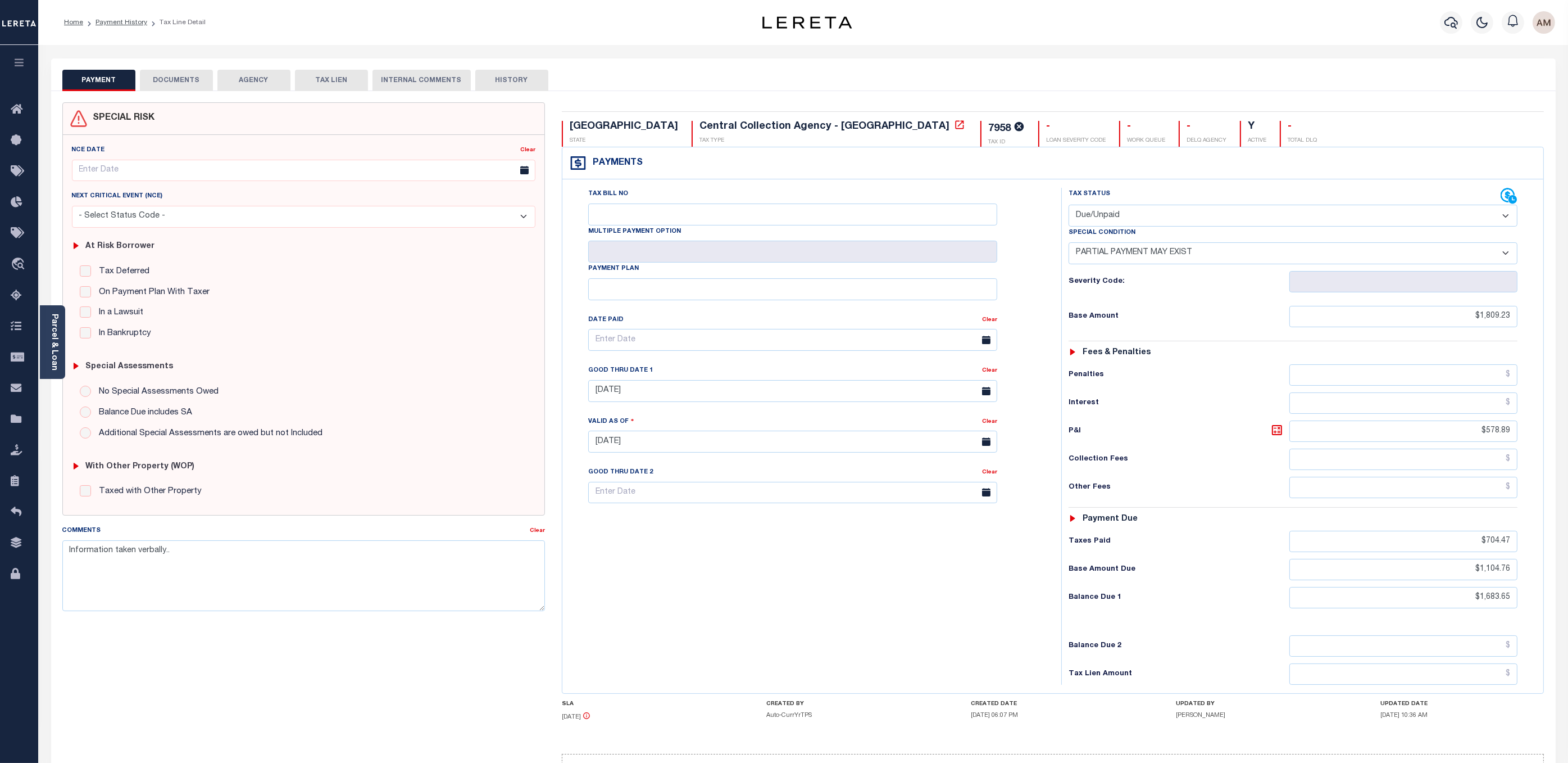
click at [185, 85] on button "DOCUMENTS" at bounding box center [176, 80] width 73 height 21
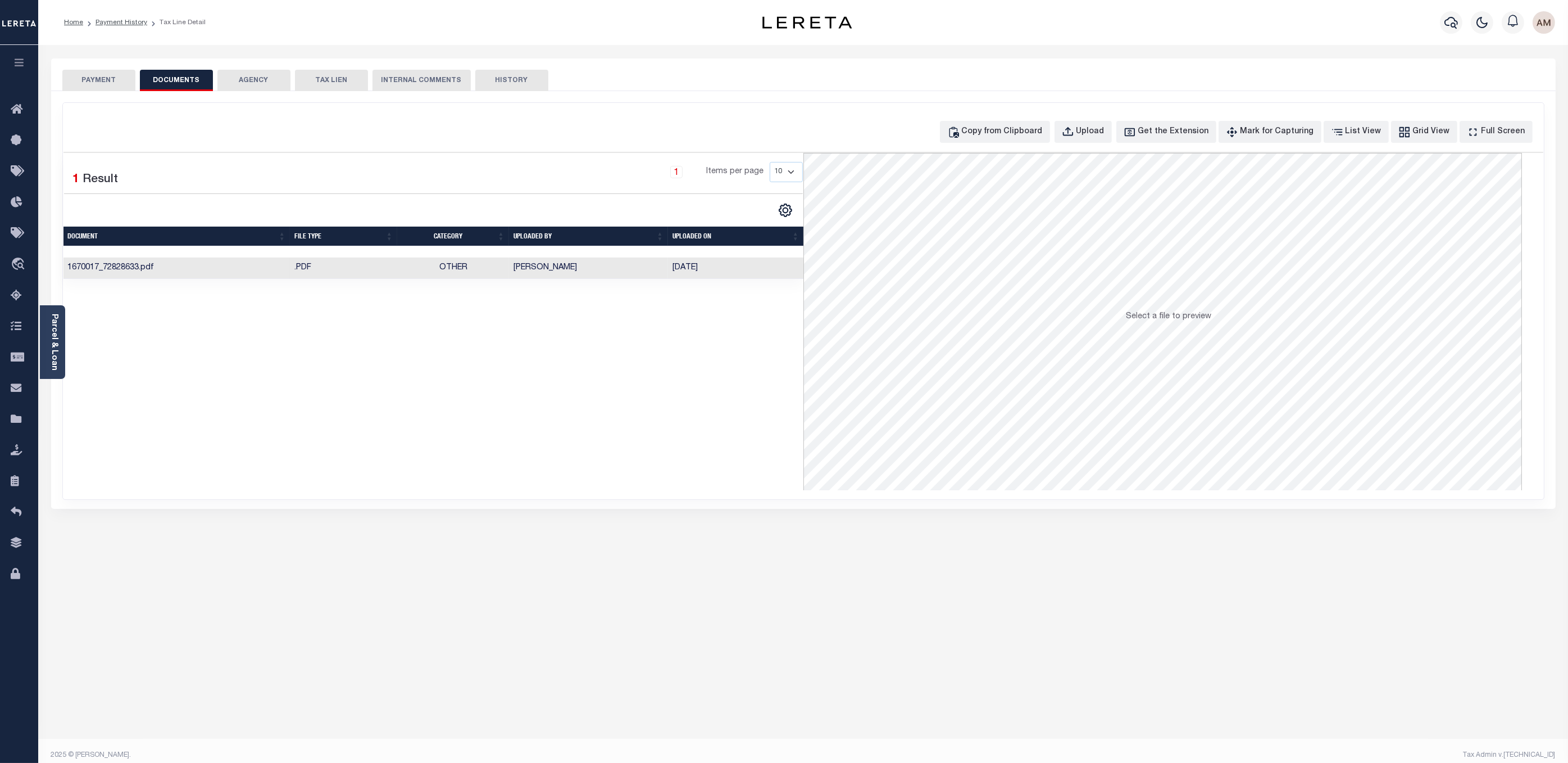
click at [368, 265] on td ".PDF" at bounding box center [344, 268] width 107 height 22
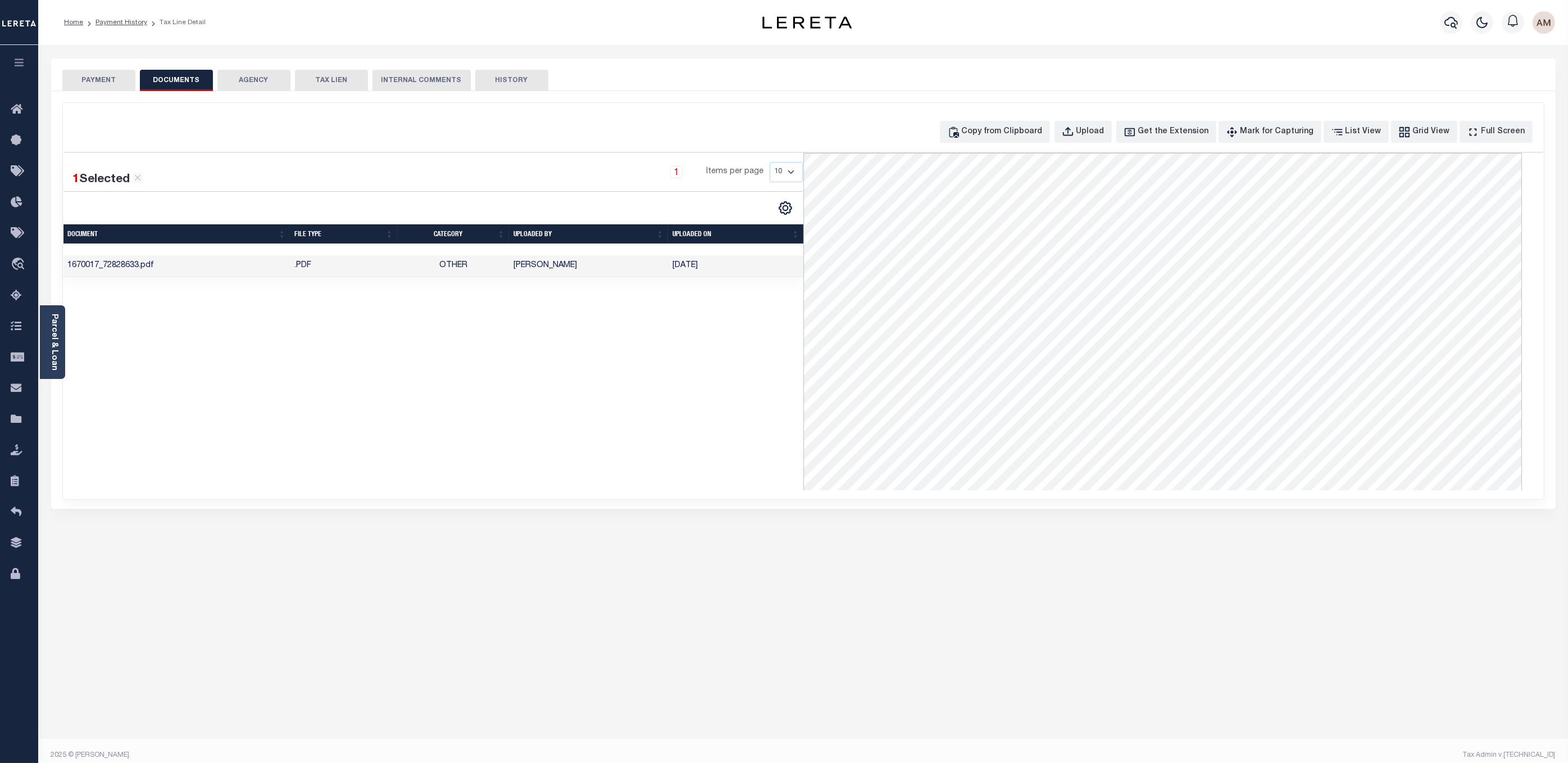
click at [124, 80] on button "PAYMENT" at bounding box center [99, 80] width 73 height 21
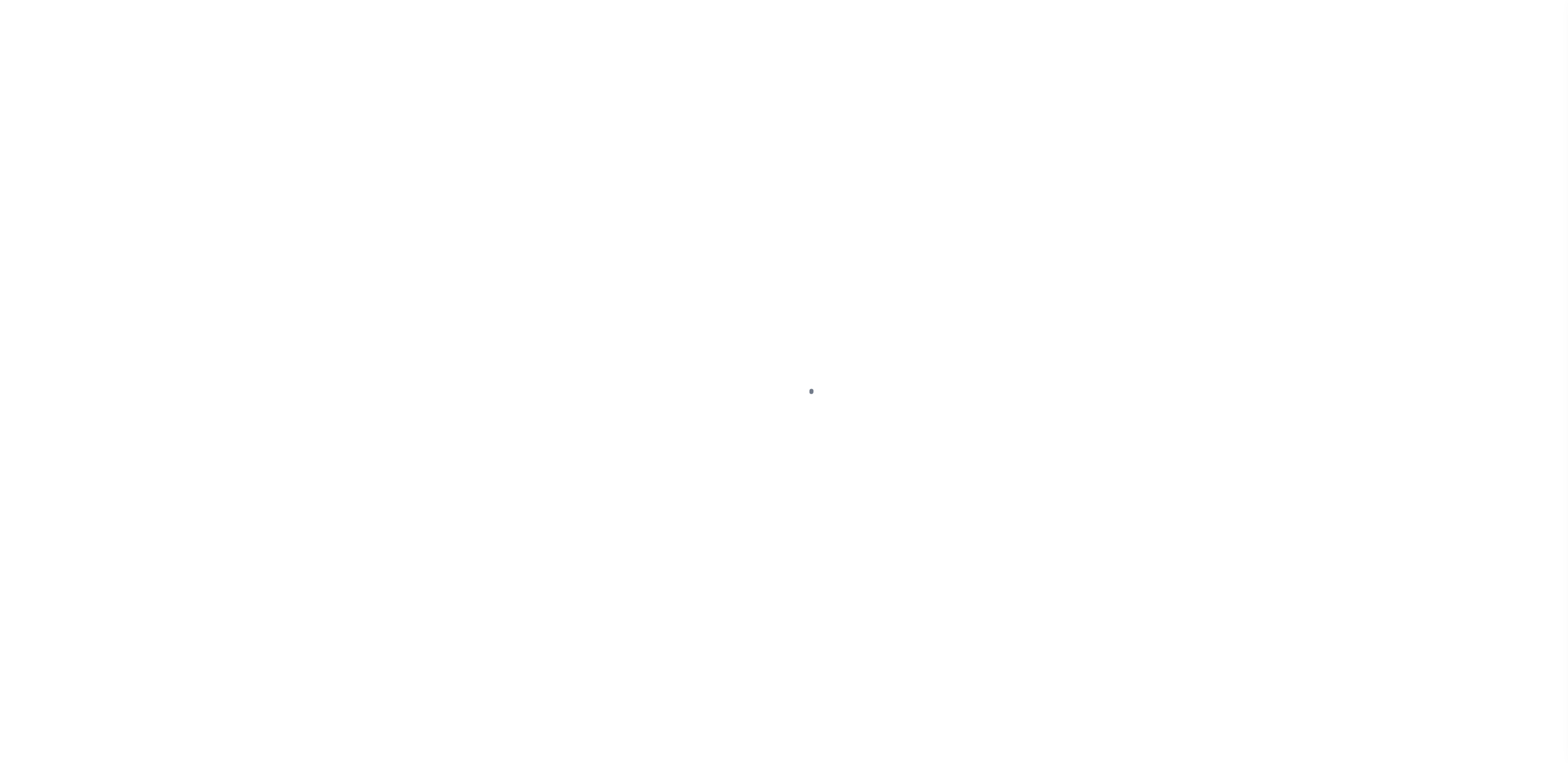
select select "DUE"
select select "15"
select select "SNT"
select select "DUE"
select select "15"
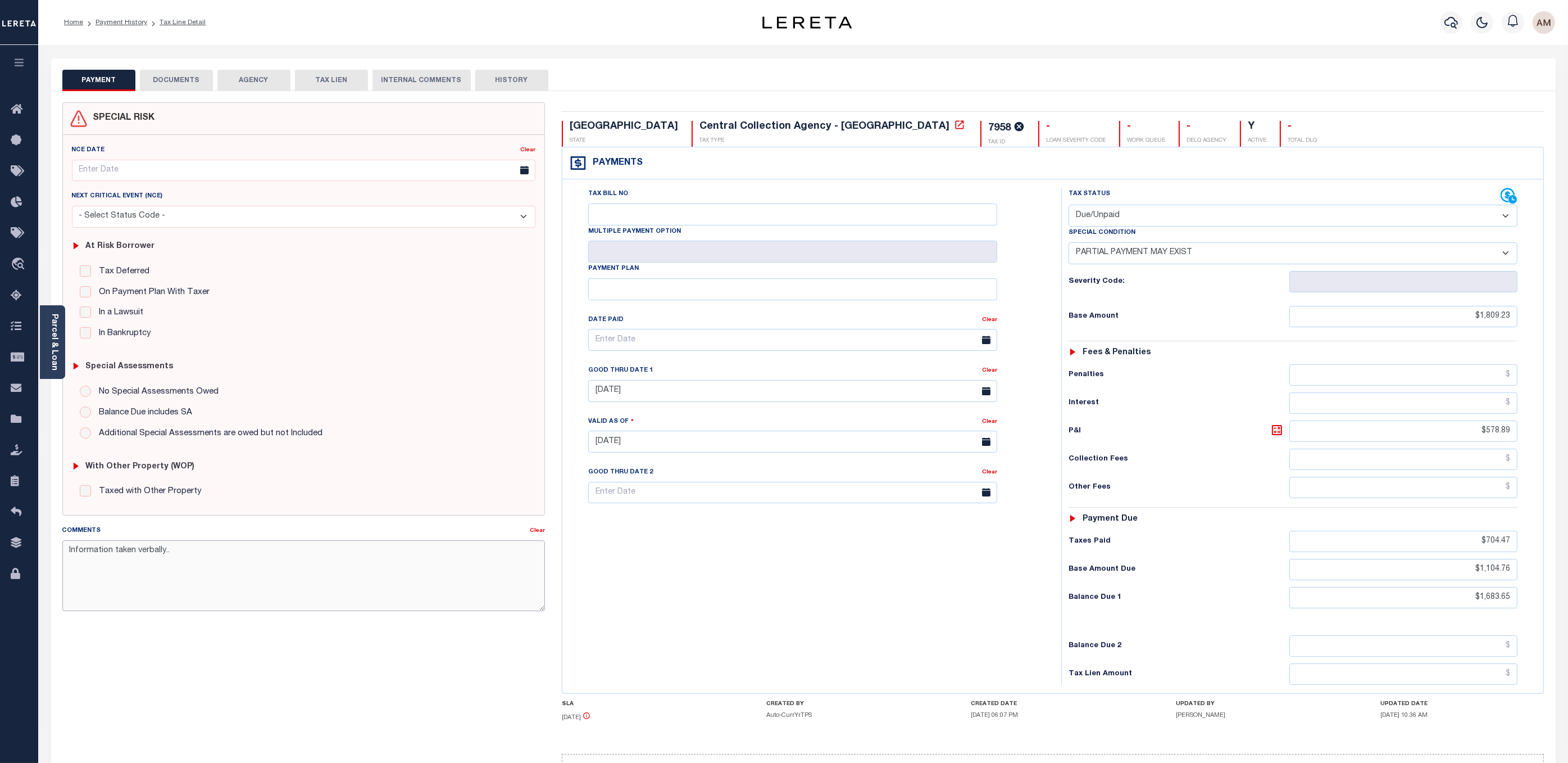
click at [209, 564] on textarea "Information taken verbally.." at bounding box center [304, 575] width 483 height 71
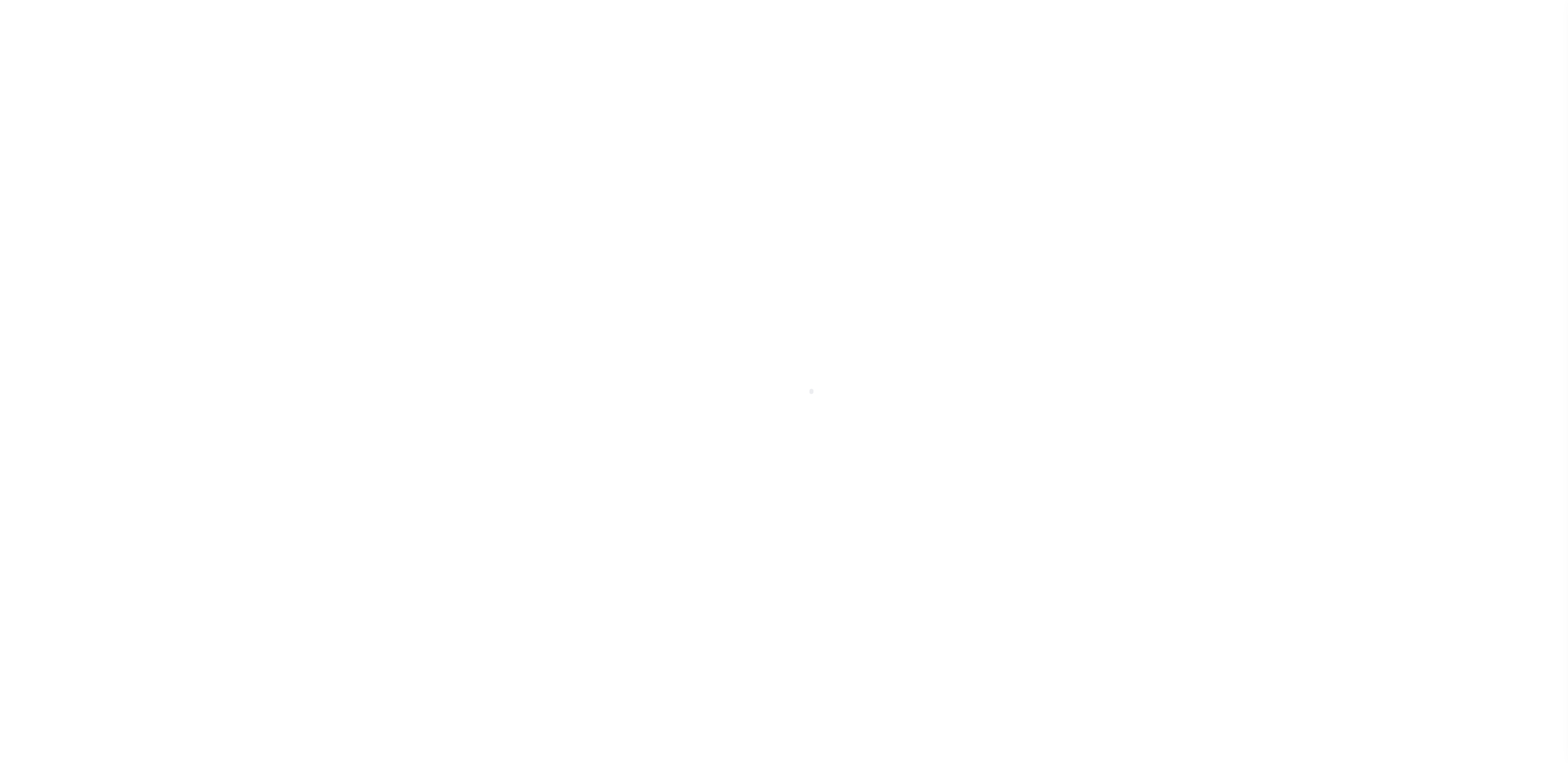
select select "DUE"
select select "15"
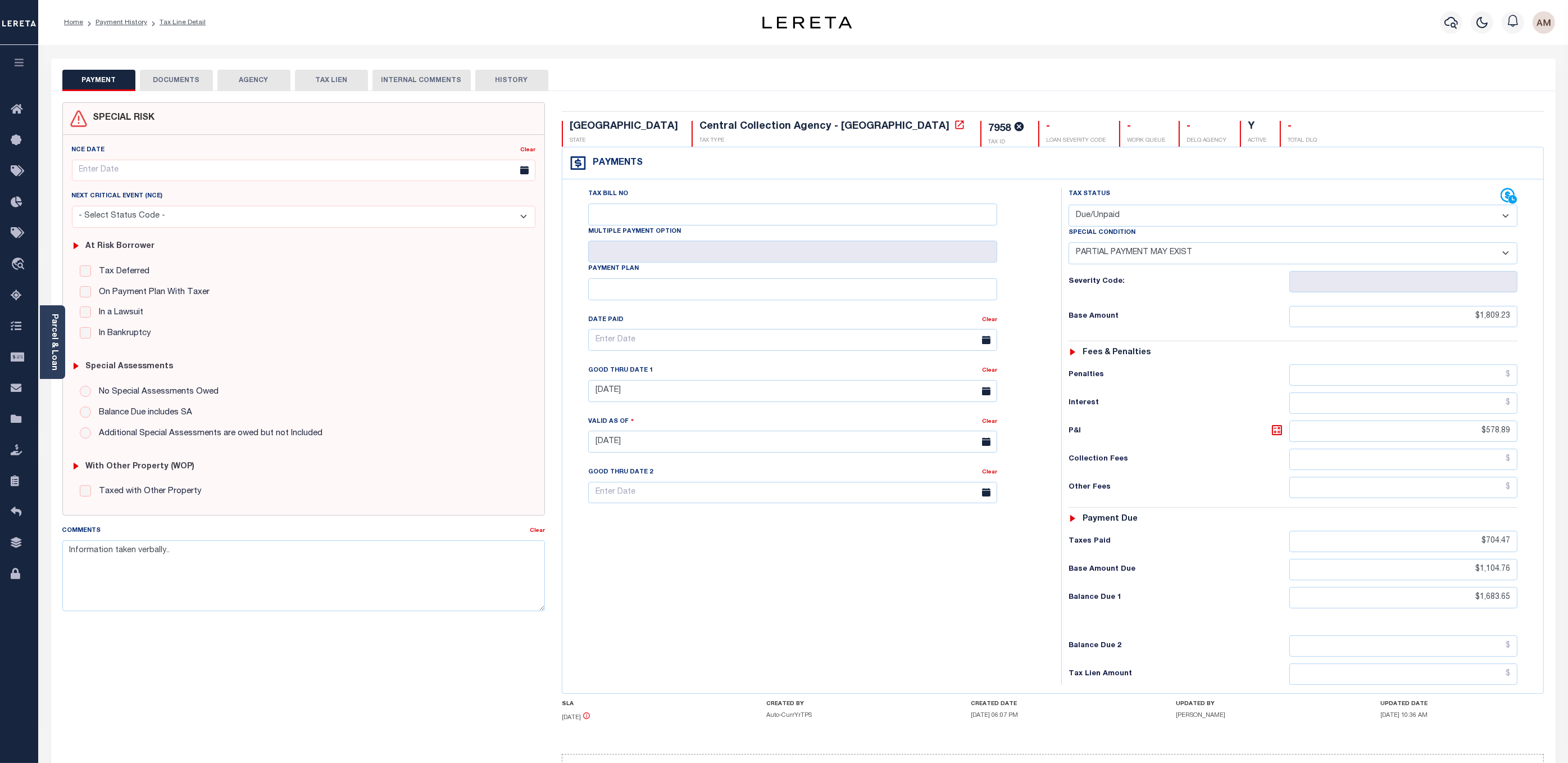
click at [44, 339] on div "Parcel & Loan" at bounding box center [52, 342] width 25 height 74
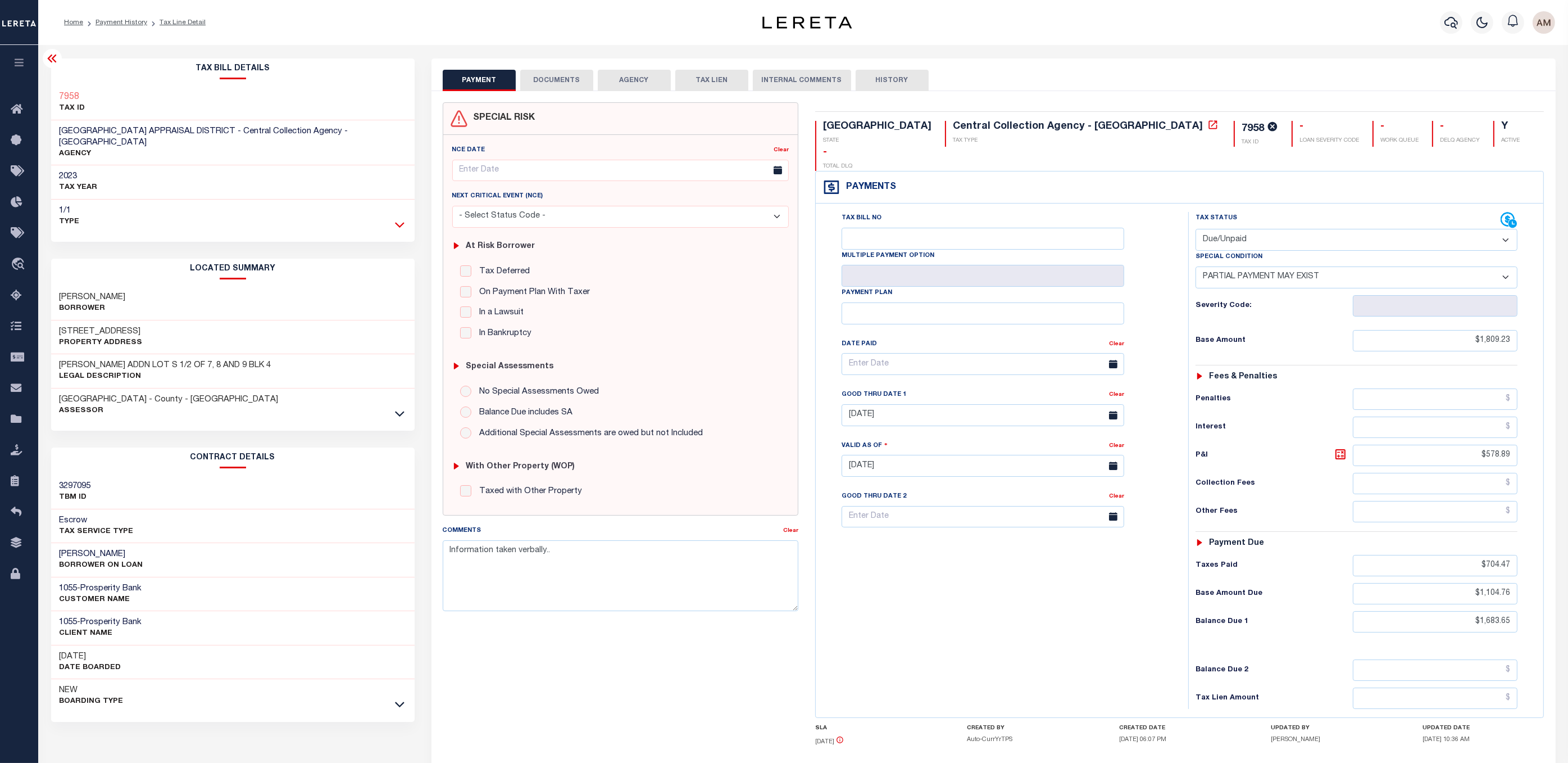
click at [399, 219] on icon at bounding box center [400, 224] width 10 height 12
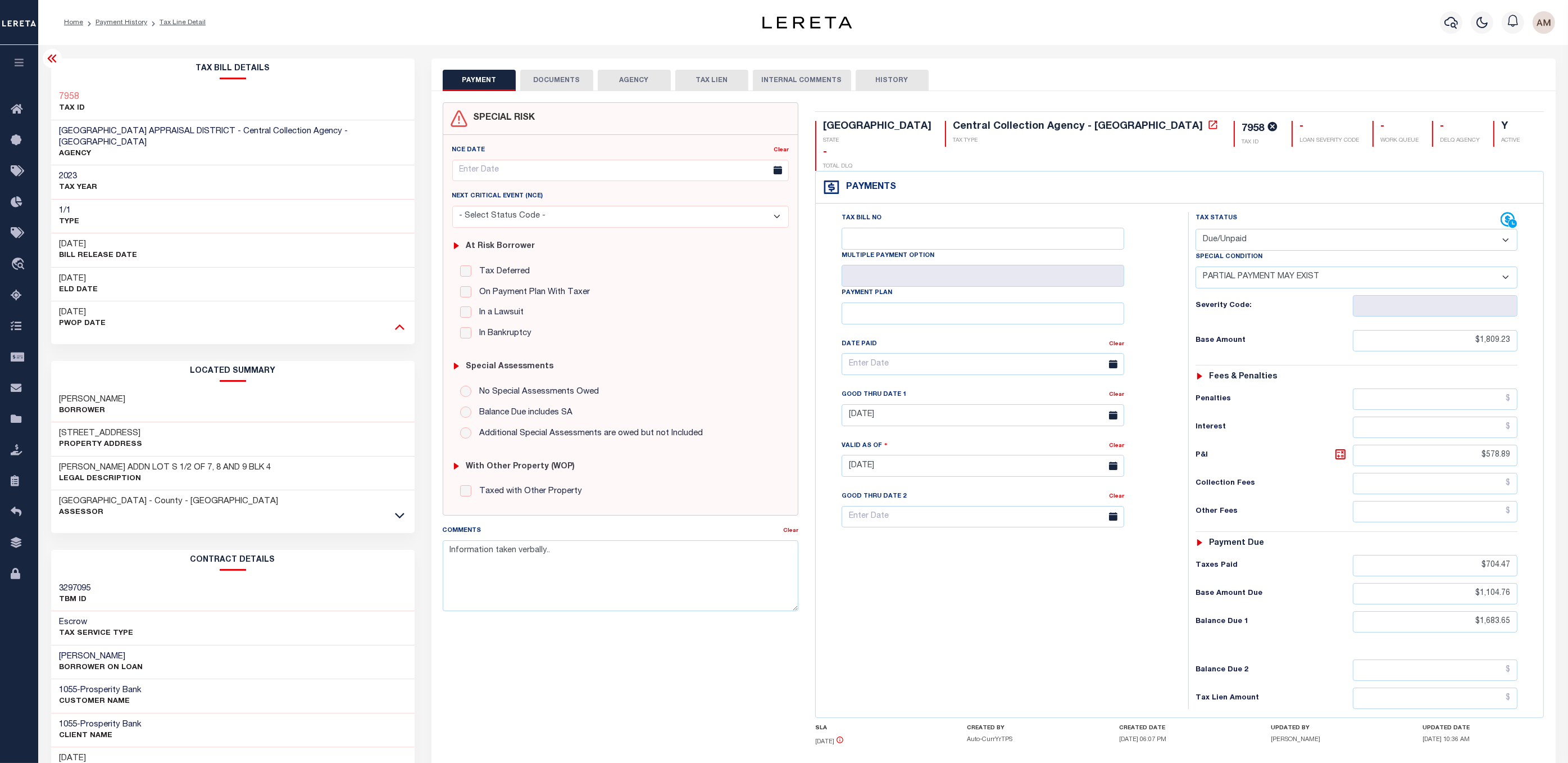
click at [397, 320] on icon at bounding box center [400, 326] width 10 height 12
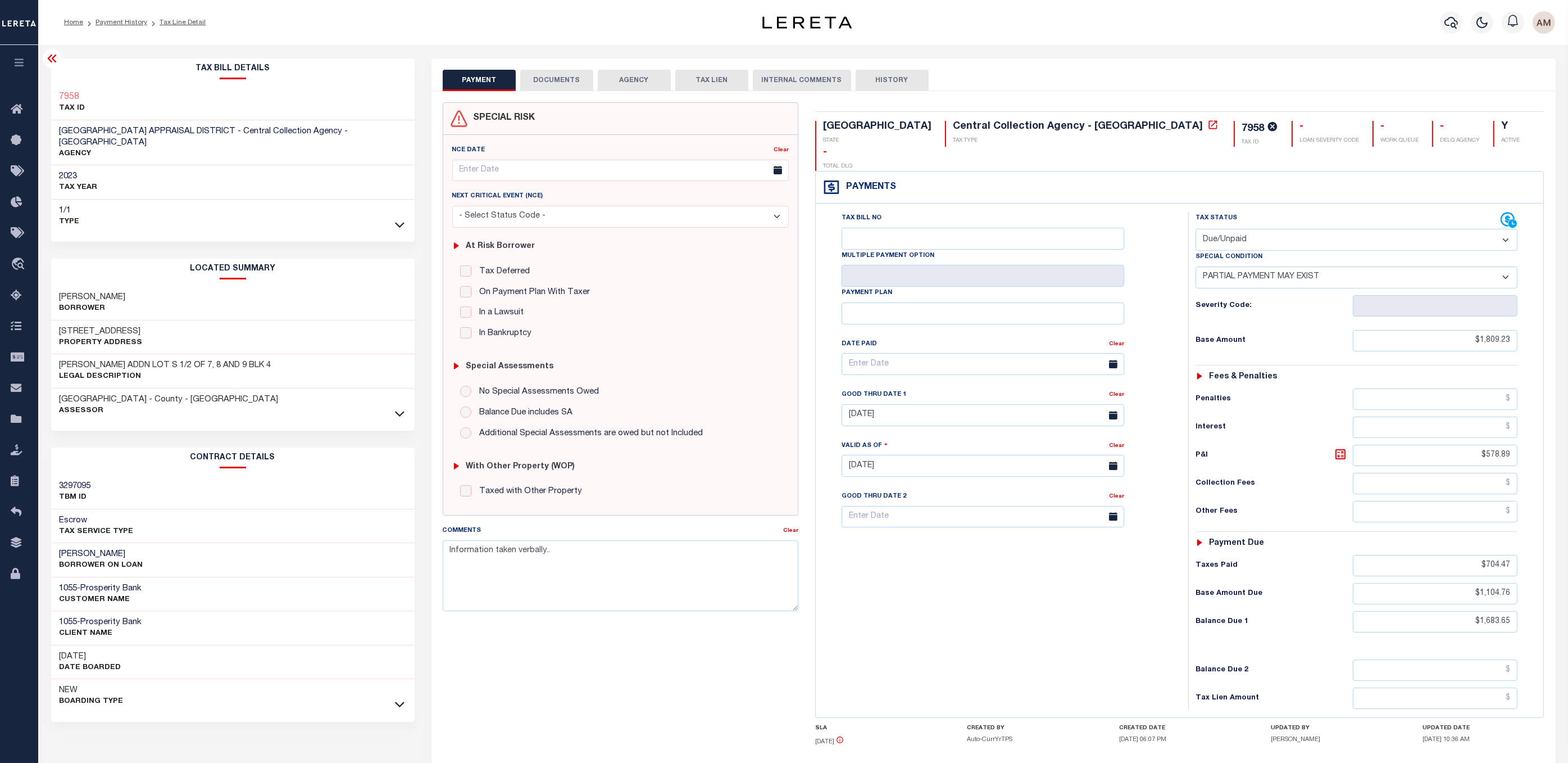
click at [397, 410] on div "HOUSTON COUNTY - County - TX Assessor" at bounding box center [233, 405] width 363 height 34
click at [401, 408] on icon at bounding box center [400, 413] width 10 height 12
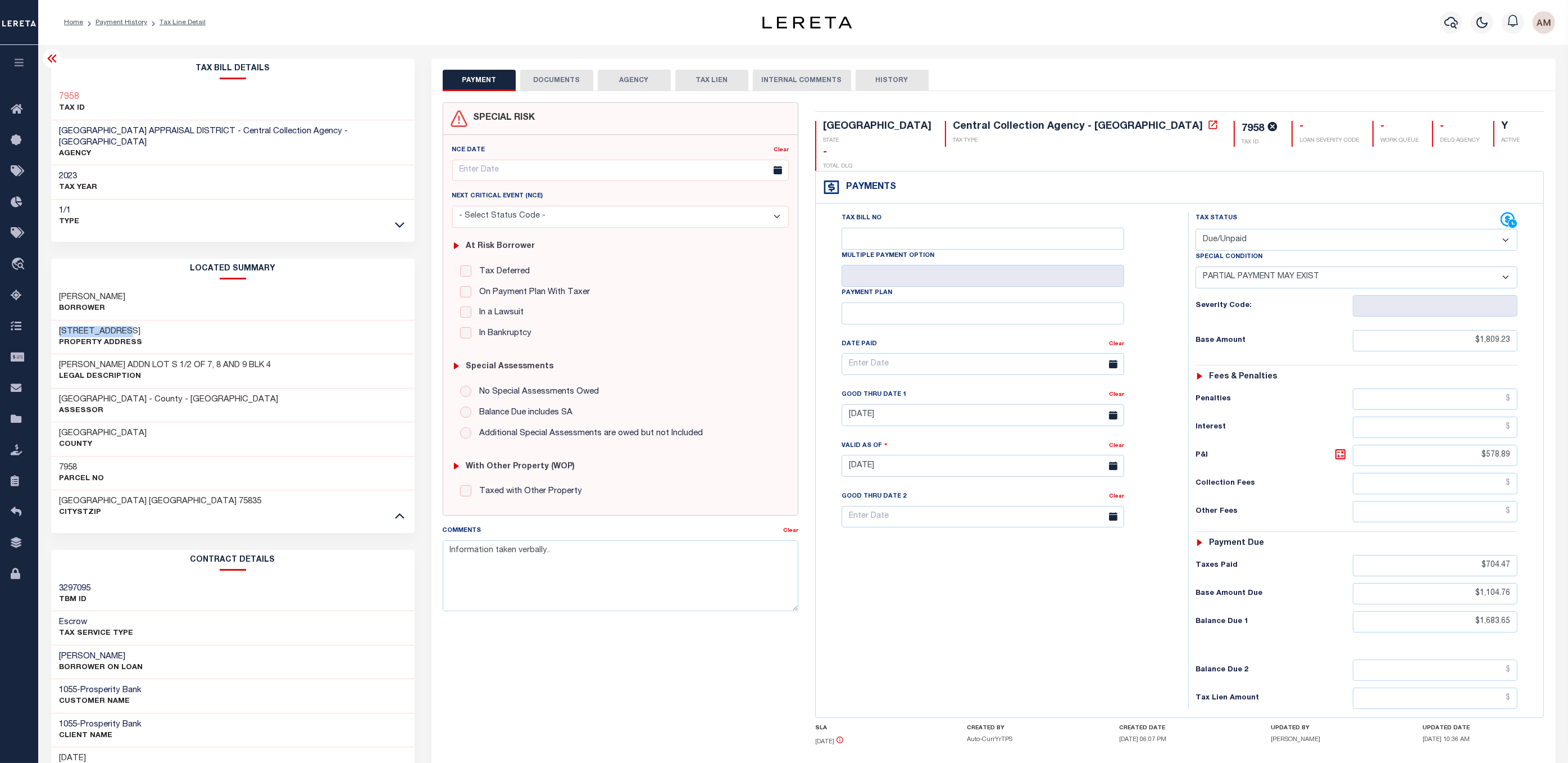
drag, startPoint x: 137, startPoint y: 312, endPoint x: 69, endPoint y: 320, distance: 68.5
click at [59, 320] on div "301 AUGUSTA ST Property Address" at bounding box center [233, 338] width 363 height 34
copy h3 "[STREET_ADDRESS]"
click at [1267, 333] on div "Tax Status Status - Select Status Code -" at bounding box center [1360, 460] width 344 height 497
click at [136, 23] on link "Payment History" at bounding box center [121, 22] width 52 height 7
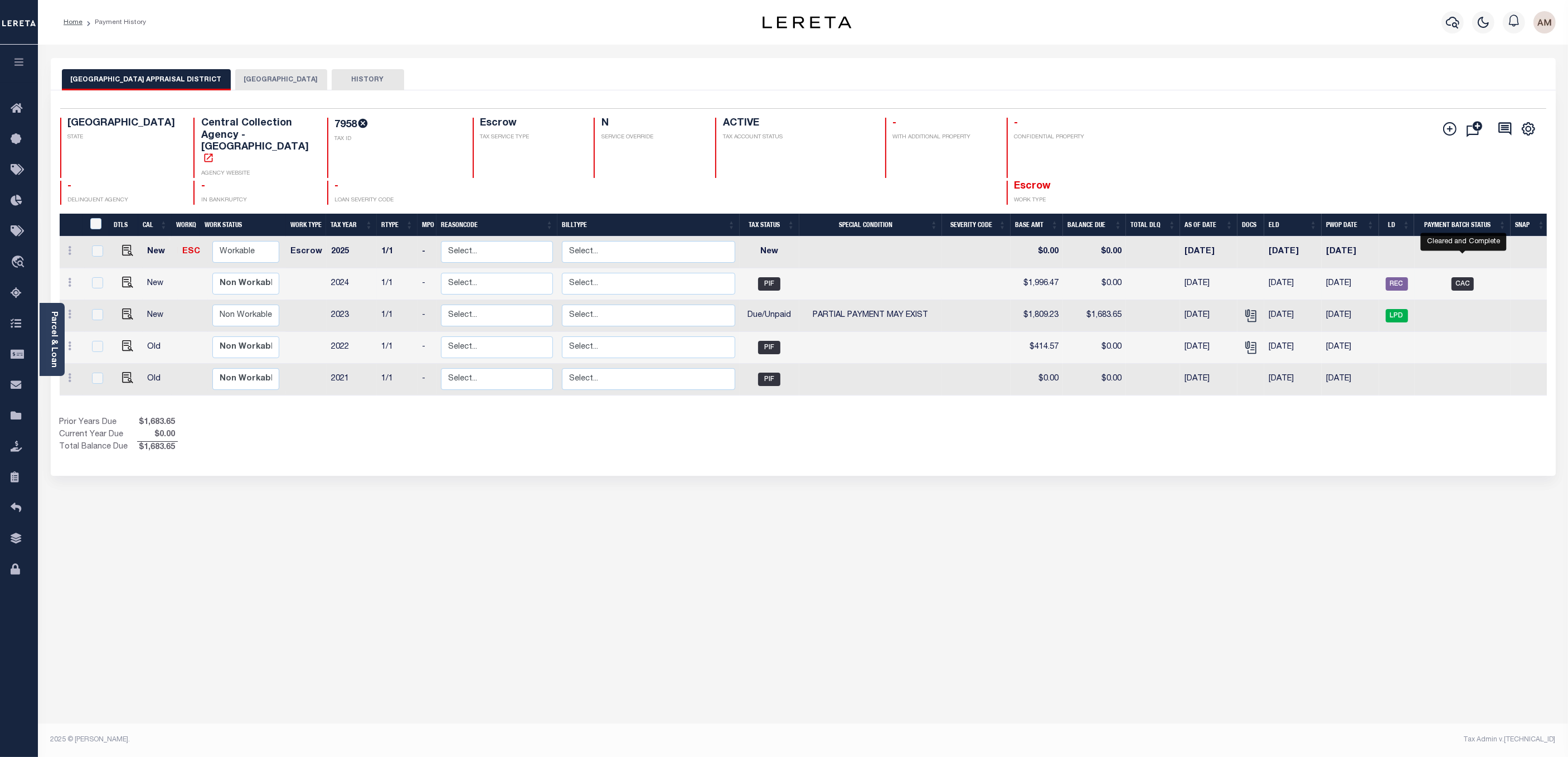
click at [1465, 277] on span "CAC" at bounding box center [1463, 284] width 23 height 13
checkbox input "true"
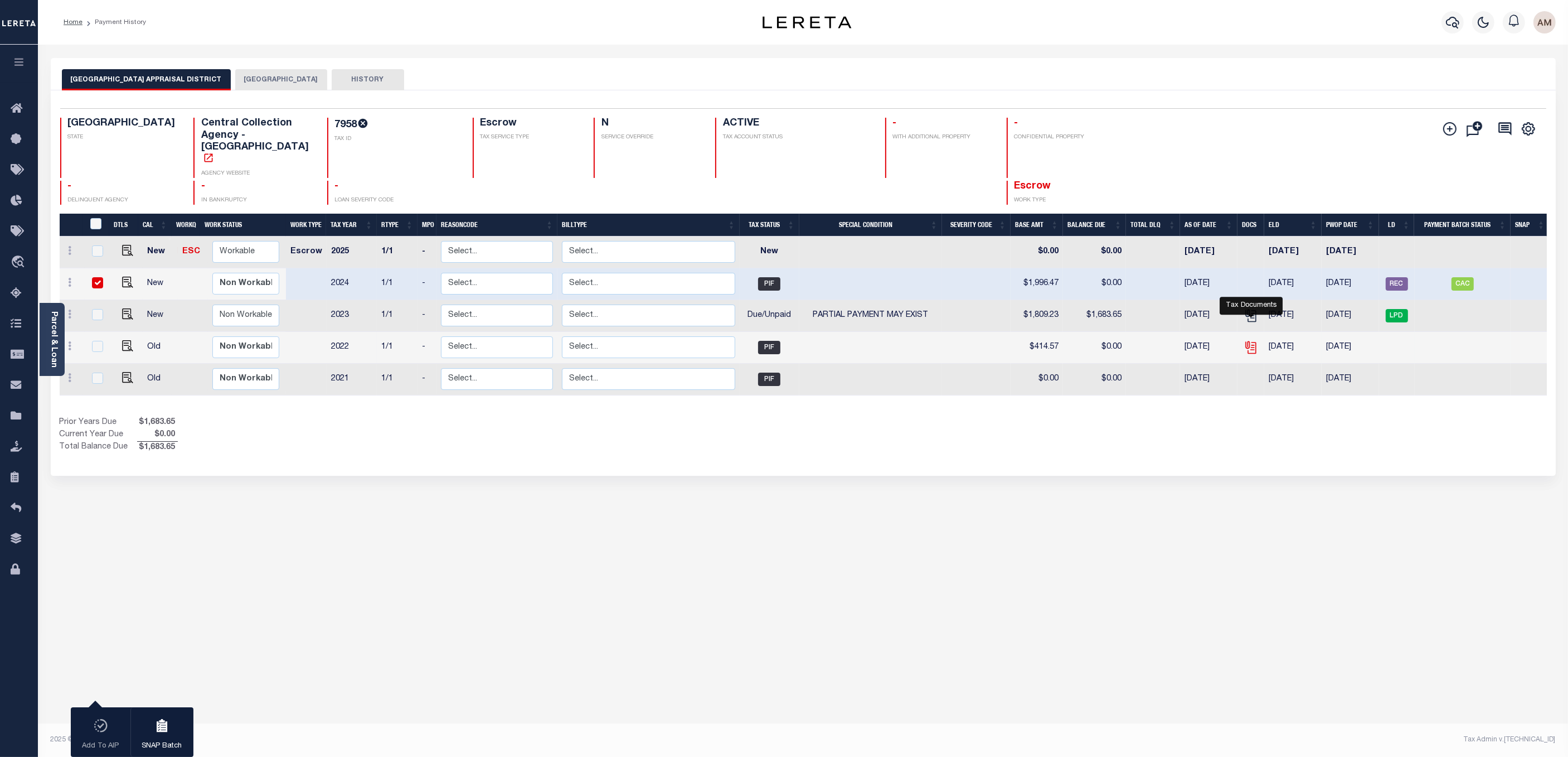
click at [1254, 341] on icon "" at bounding box center [1250, 345] width 9 height 9
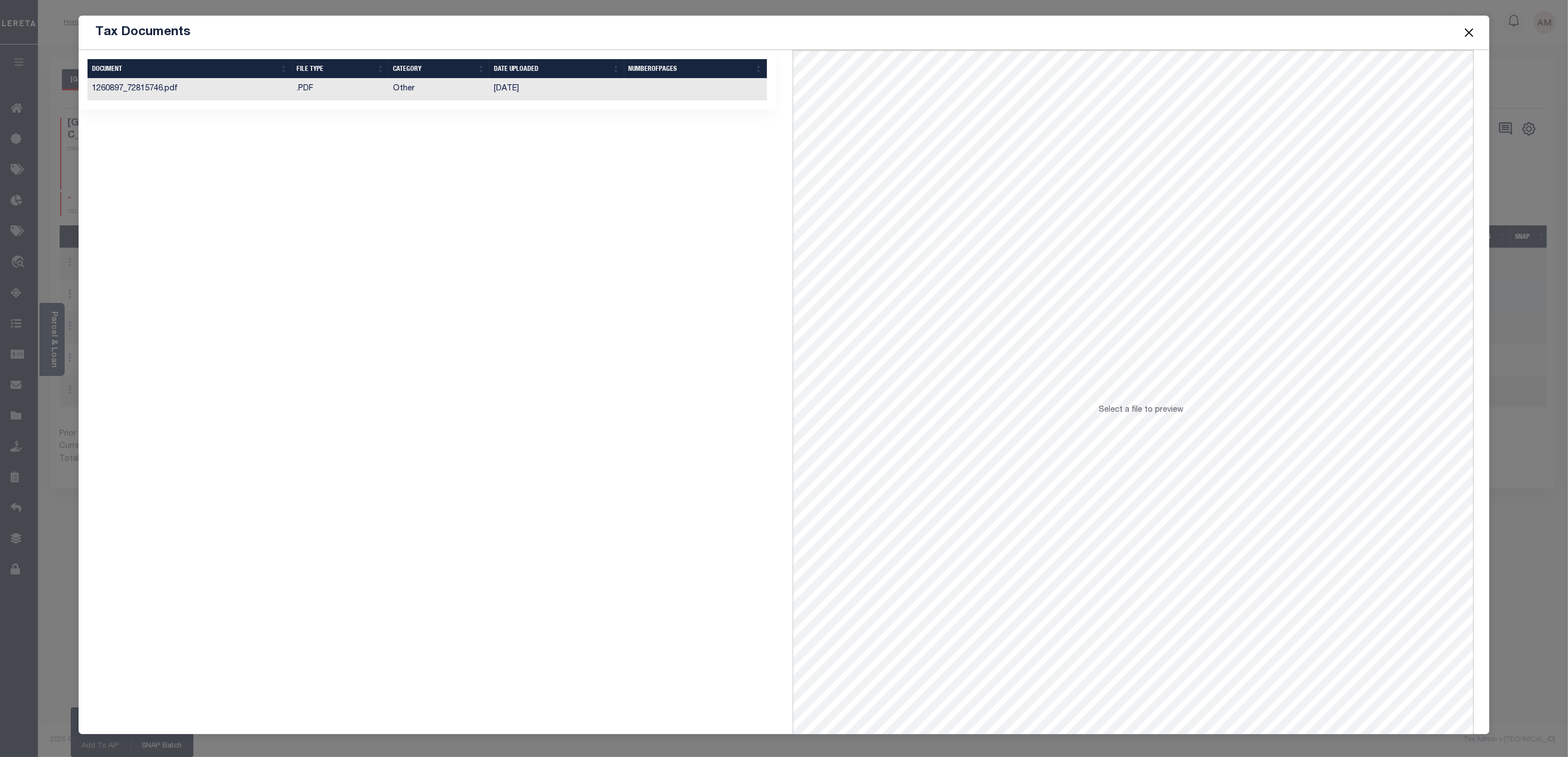
click at [264, 91] on td "1260897_72815746.pdf" at bounding box center [190, 90] width 205 height 22
click at [1472, 29] on button "Close" at bounding box center [1469, 32] width 15 height 15
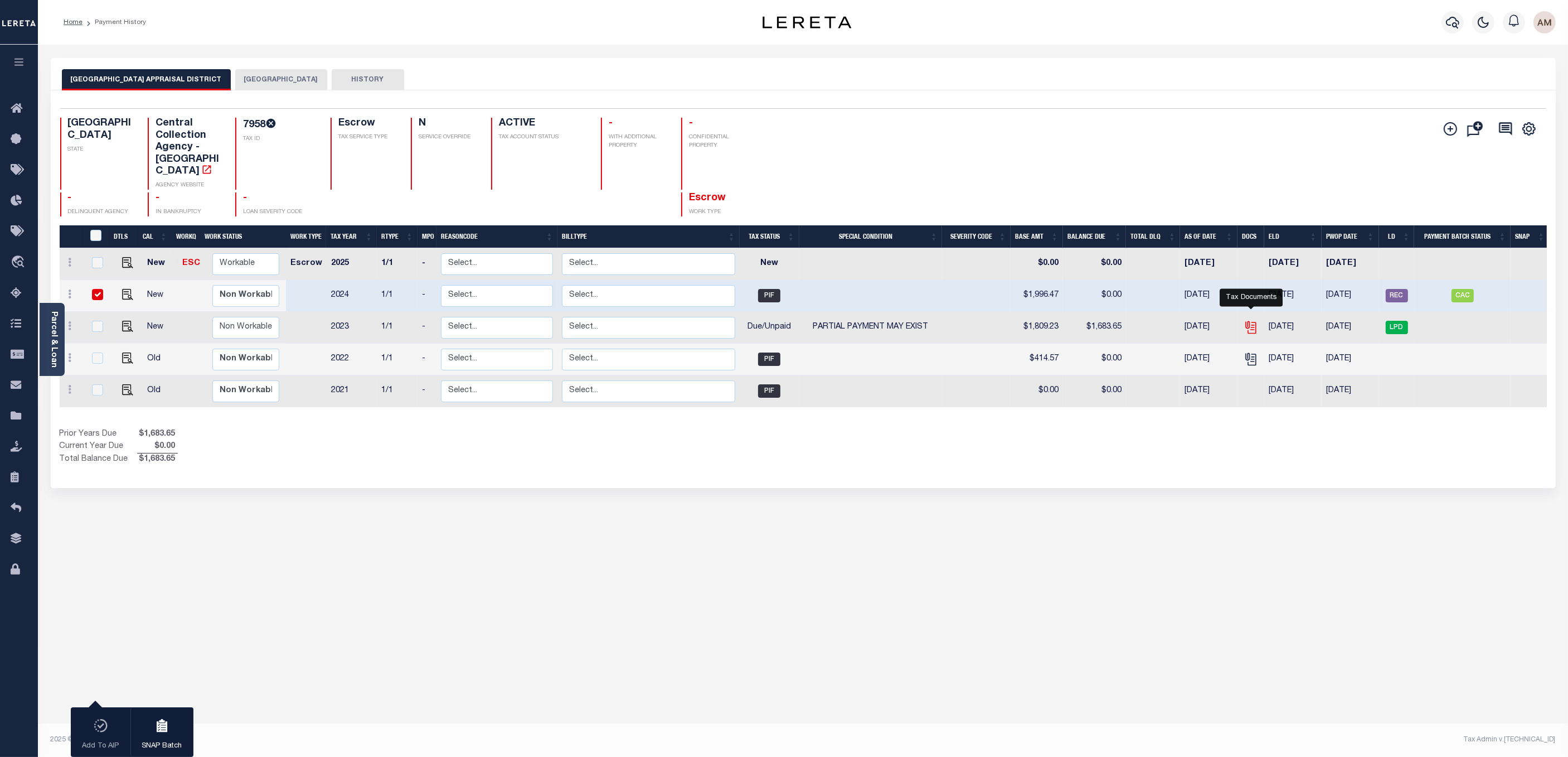
click at [1248, 320] on icon "" at bounding box center [1251, 328] width 15 height 15
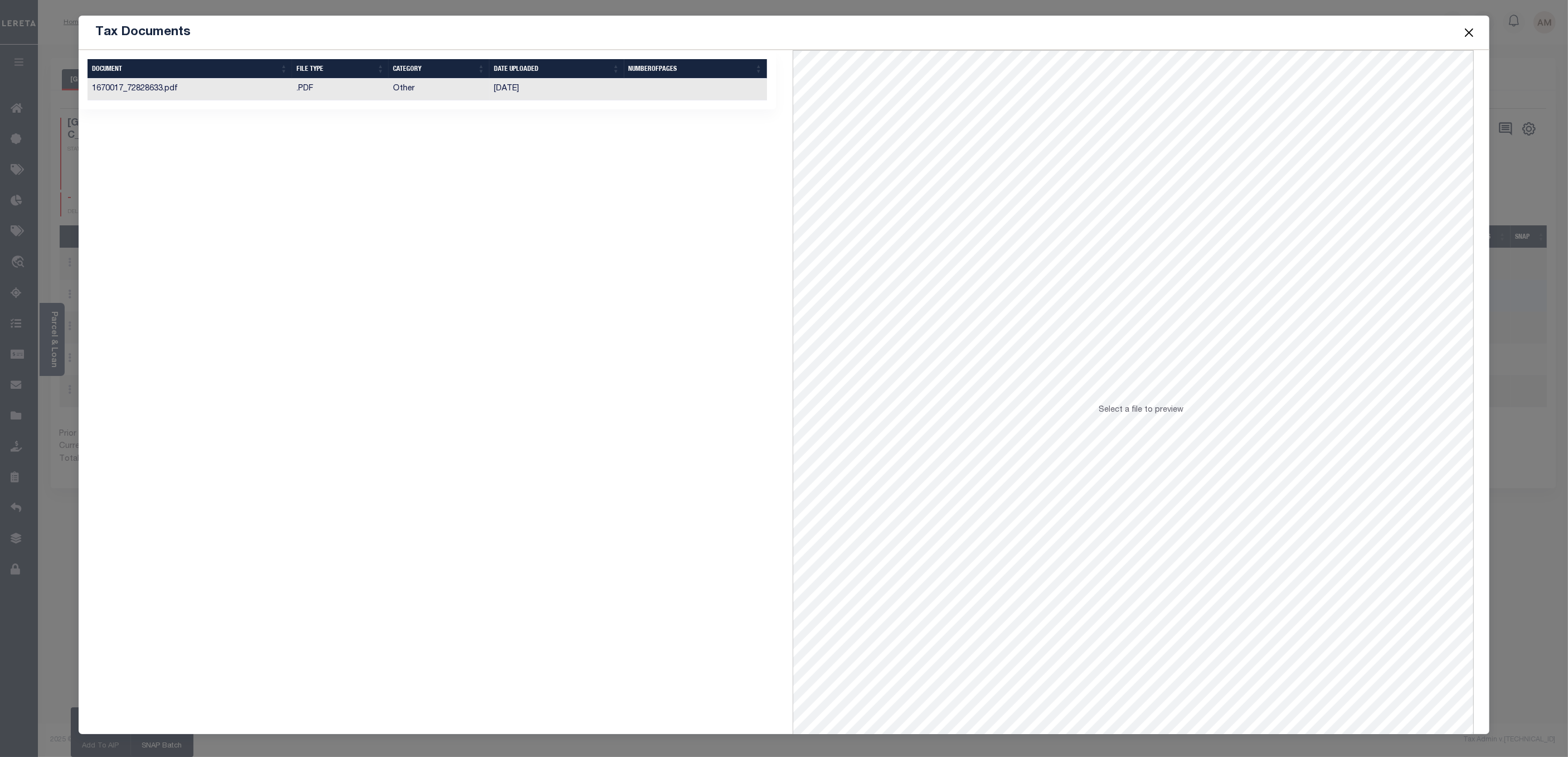
click at [343, 97] on td ".PDF" at bounding box center [340, 90] width 97 height 22
click at [1460, 36] on span at bounding box center [1468, 32] width 43 height 31
click at [1466, 30] on button "Close" at bounding box center [1469, 32] width 15 height 15
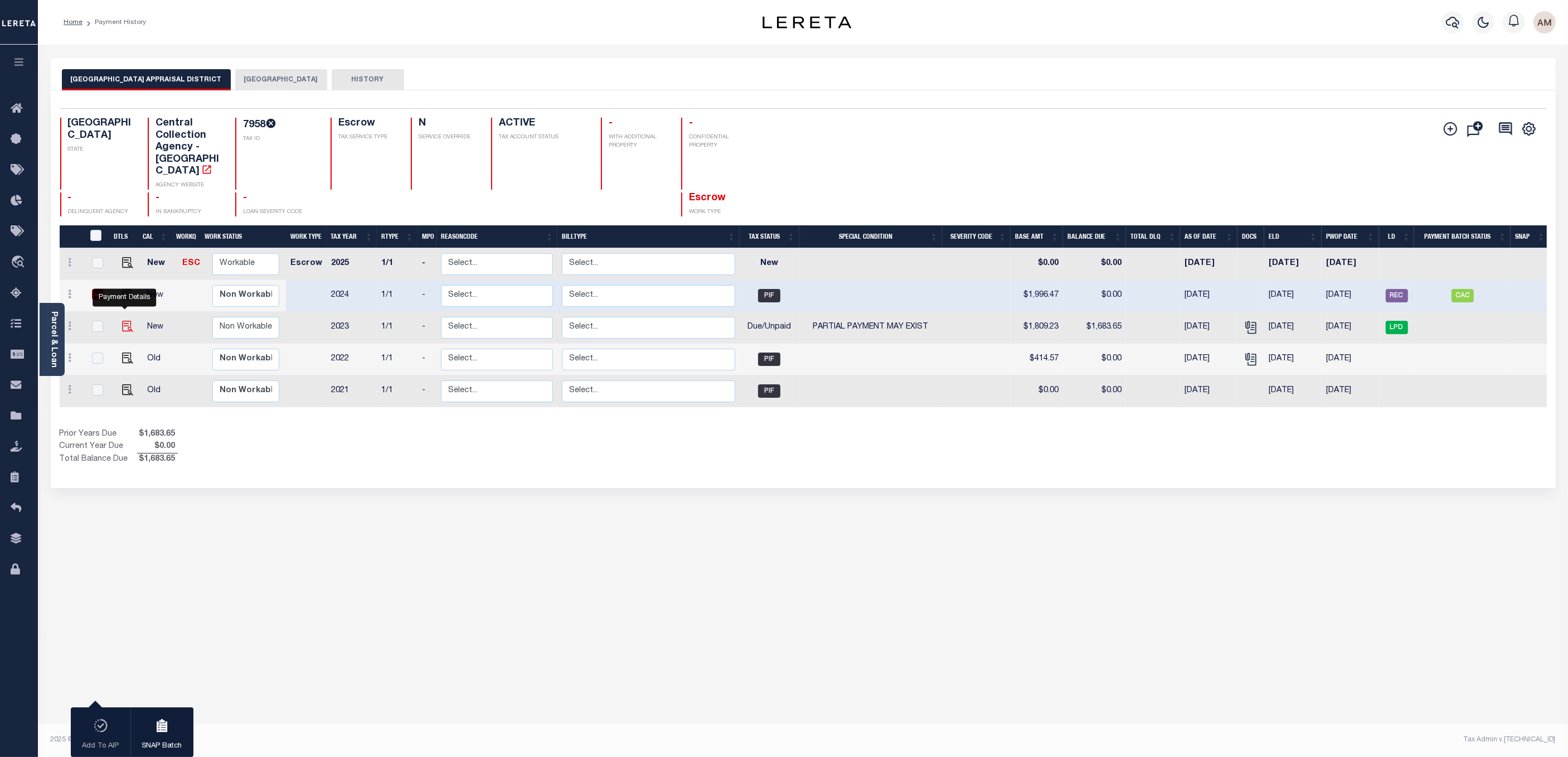
click at [122, 321] on img "" at bounding box center [128, 326] width 11 height 11
checkbox input "true"
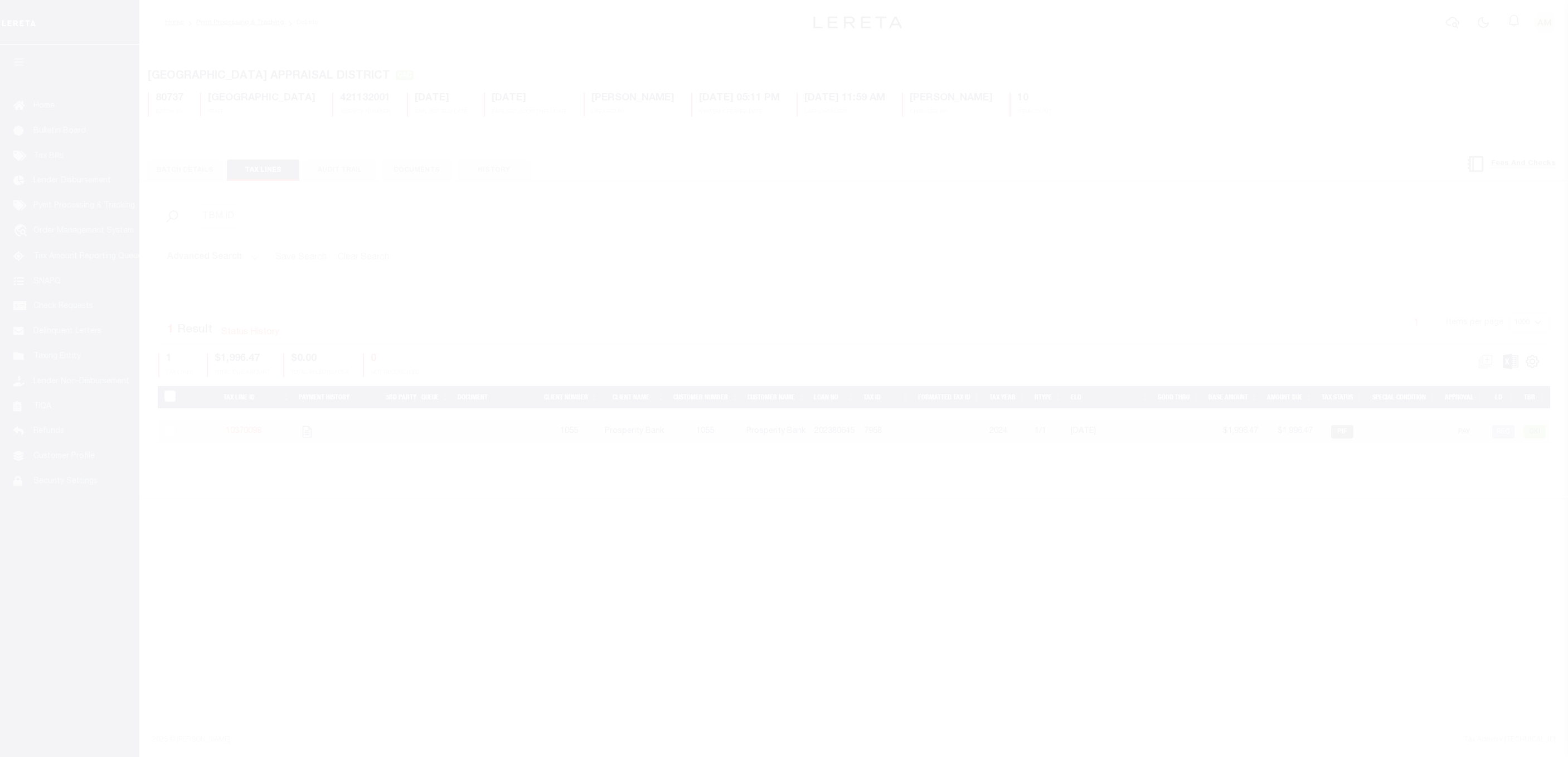
select select "CAC"
select select "CHK"
select select "[PERSON_NAME]"
select select "FDX"
select select
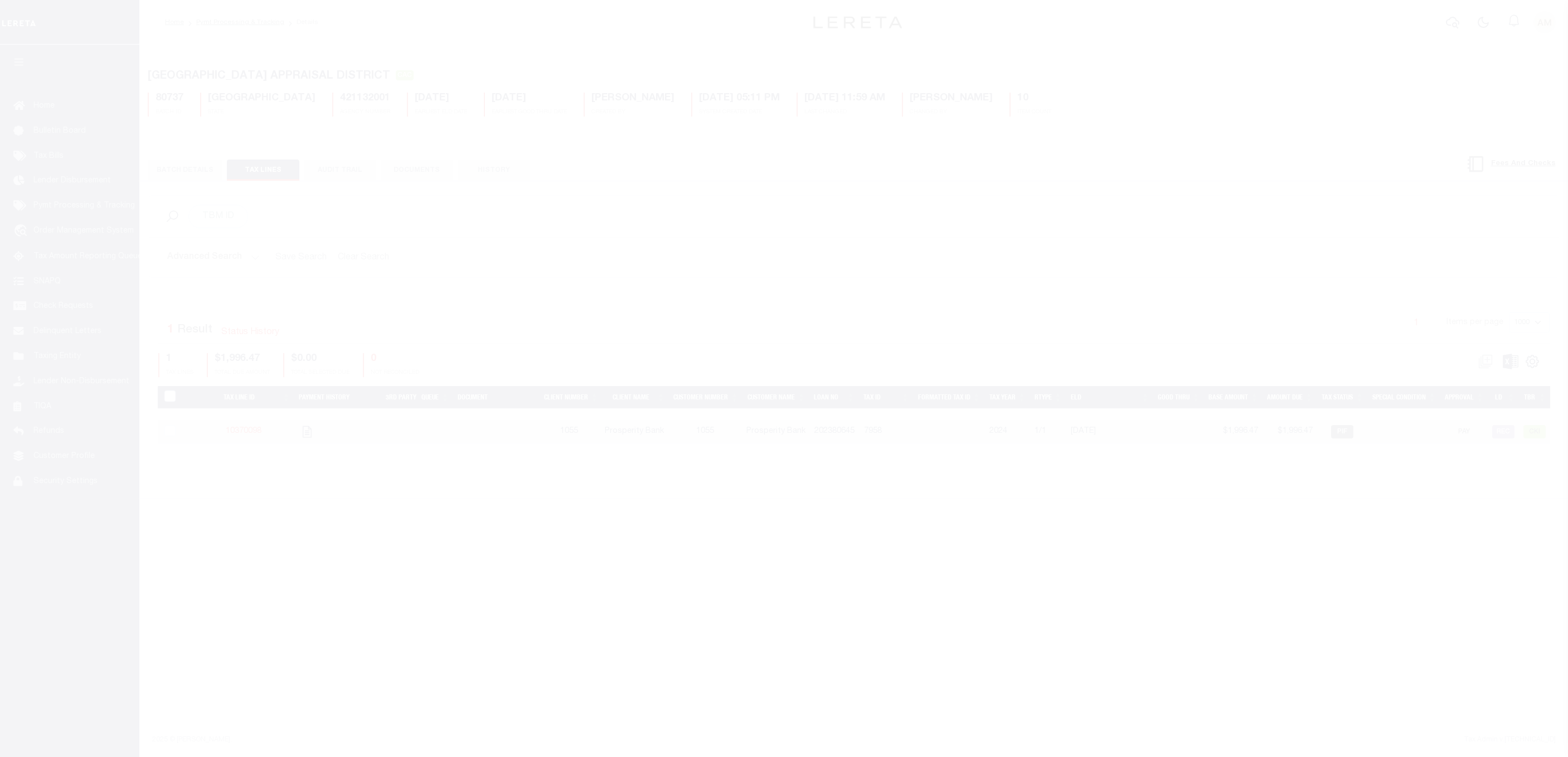
select select "37"
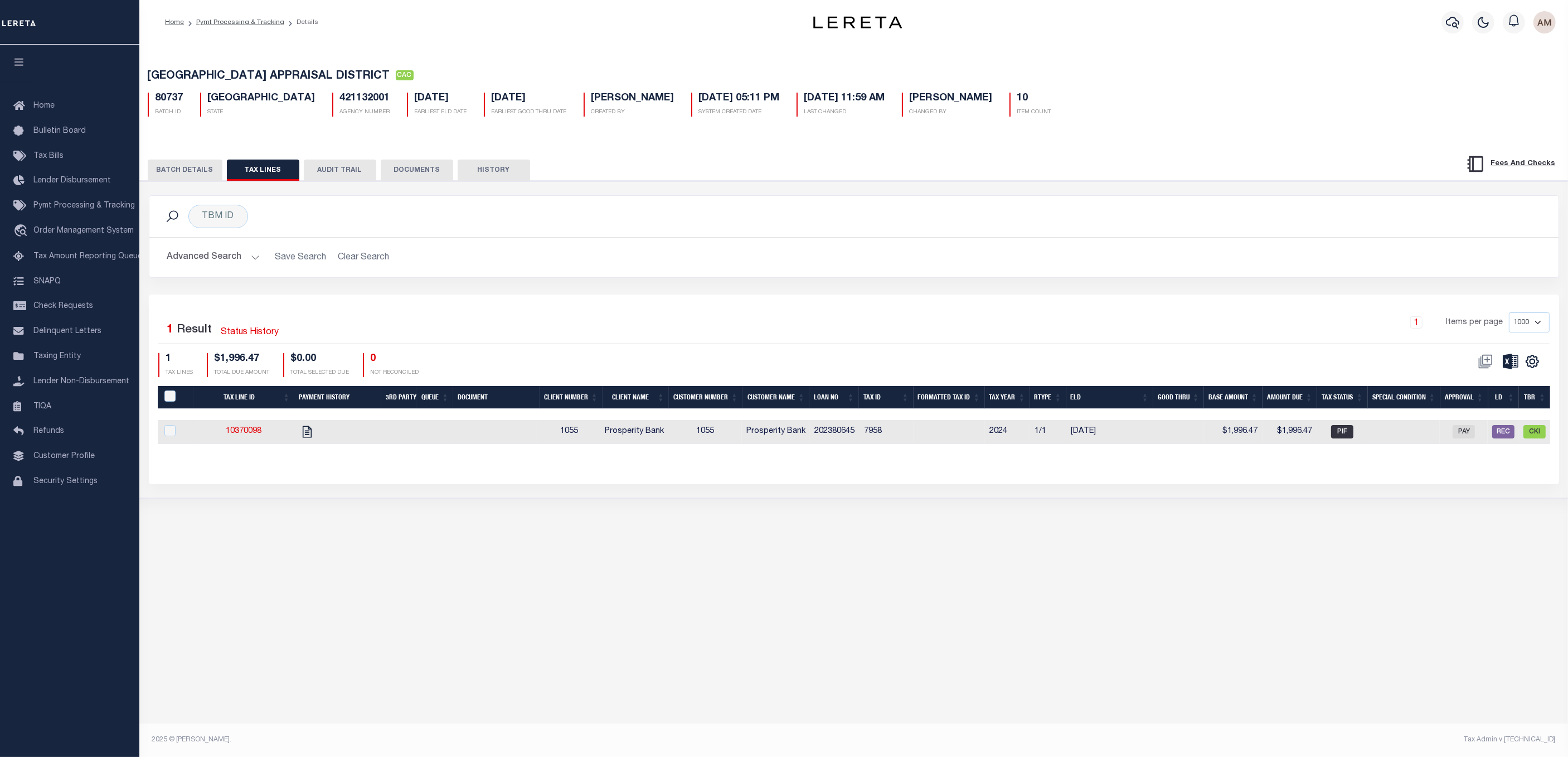
click at [187, 177] on button "BATCH DETAILS" at bounding box center [185, 170] width 75 height 21
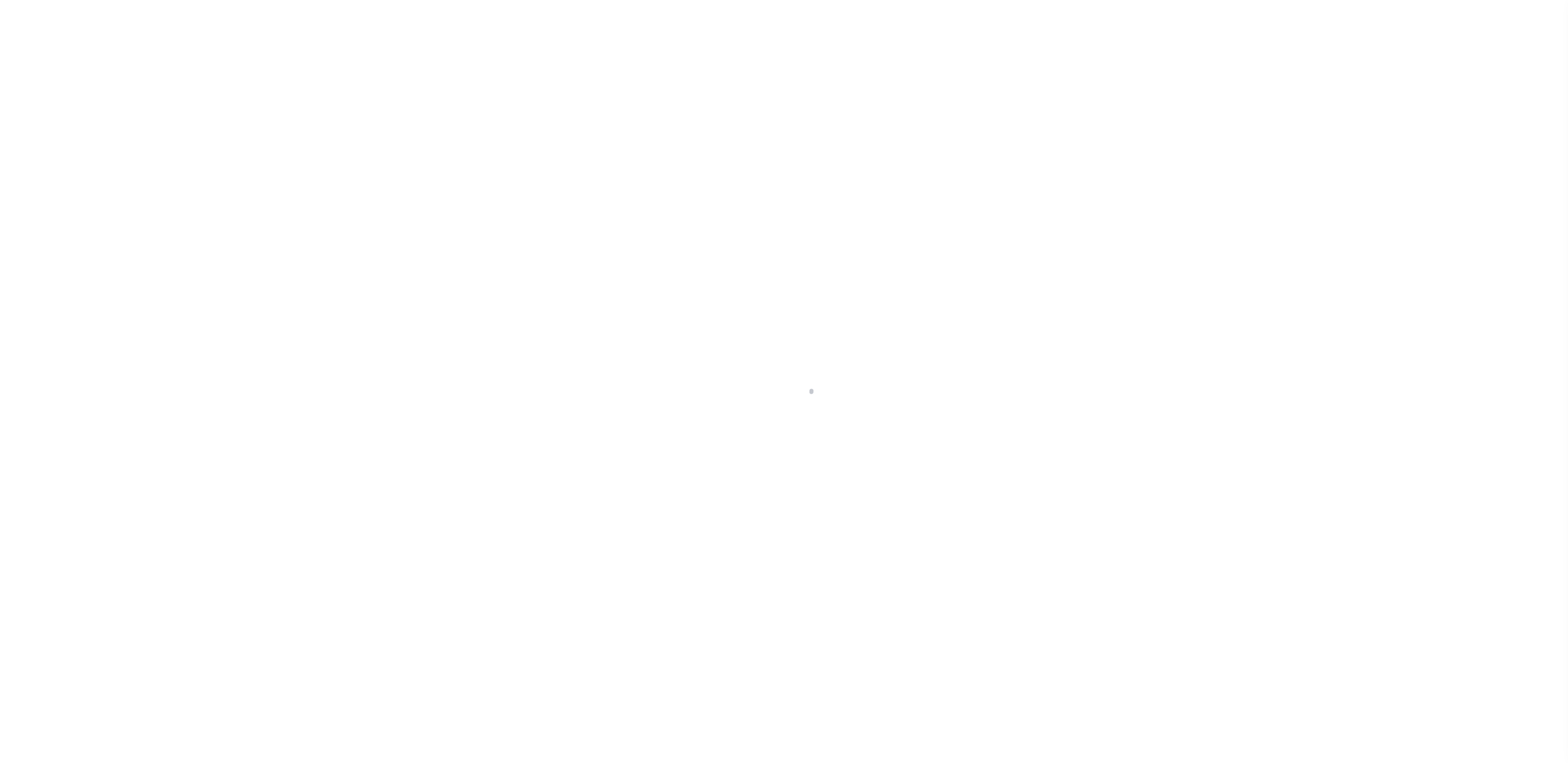
select select "DUE"
select select "15"
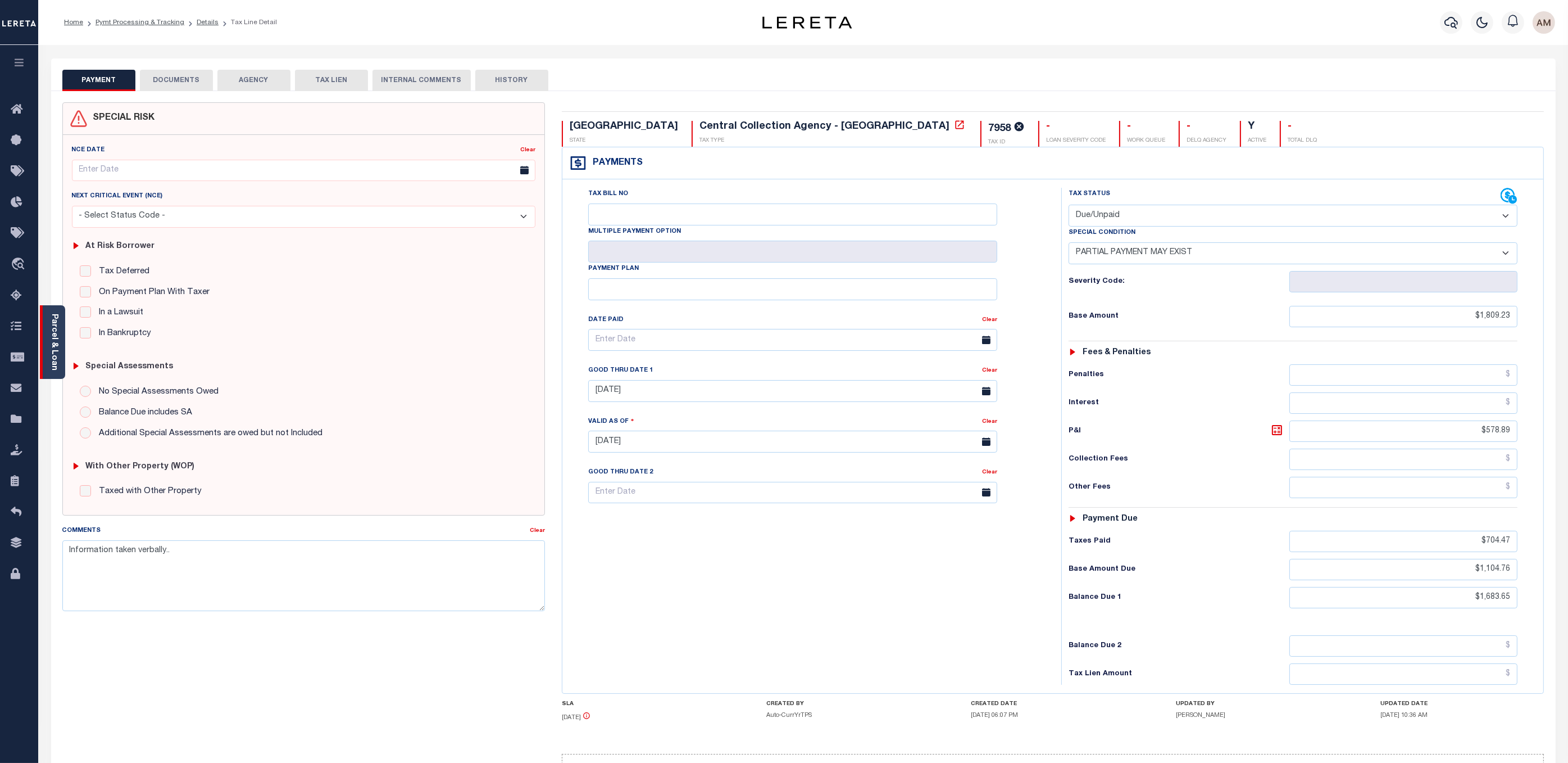
click at [46, 335] on div "Parcel & Loan" at bounding box center [52, 342] width 25 height 74
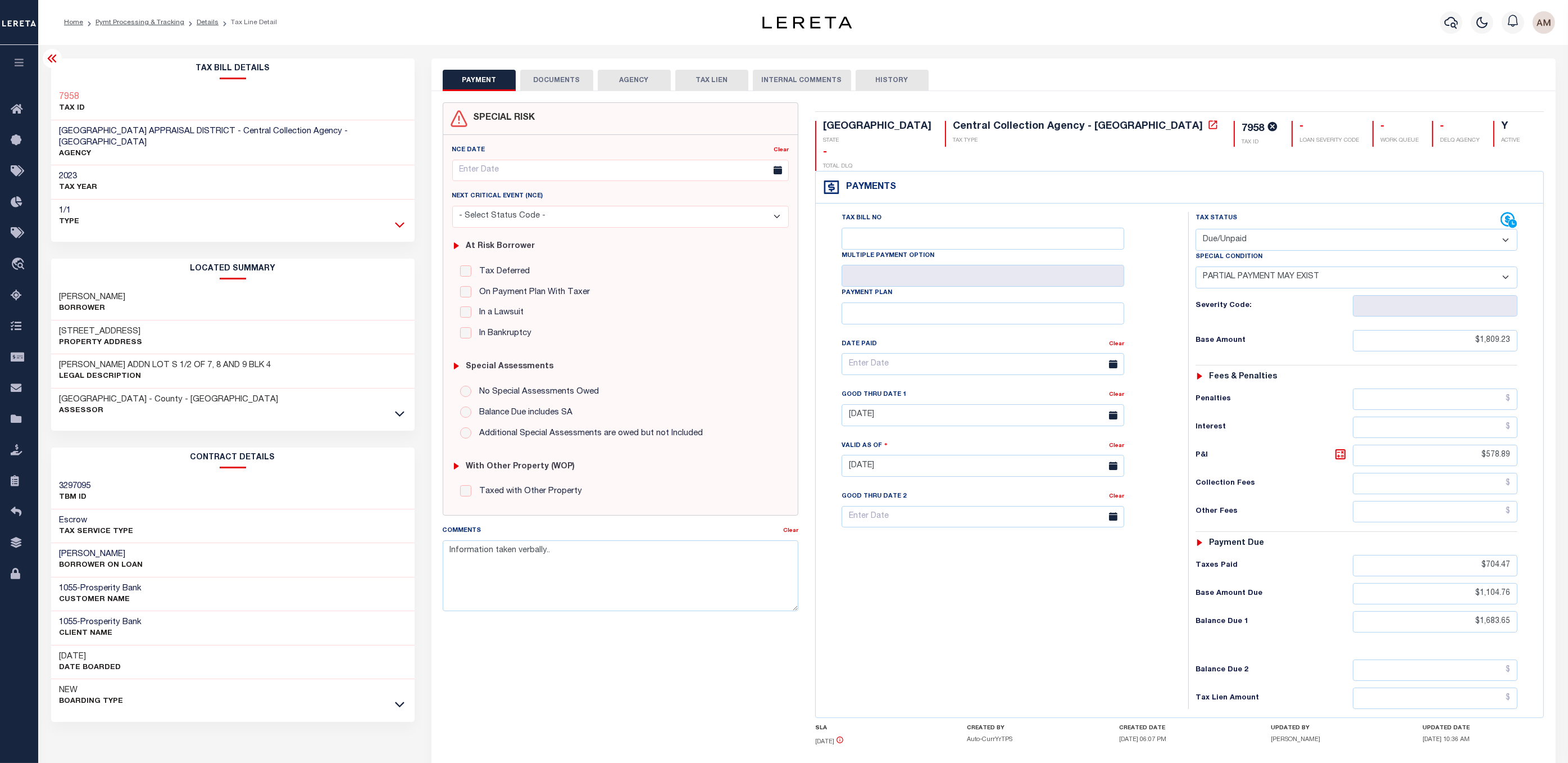
click at [398, 219] on div "Tax Bill Details 7958 TAX ID AGENCY 2023 TAX YEAR 2025" at bounding box center [233, 145] width 363 height 174
click at [403, 219] on icon at bounding box center [400, 224] width 10 height 12
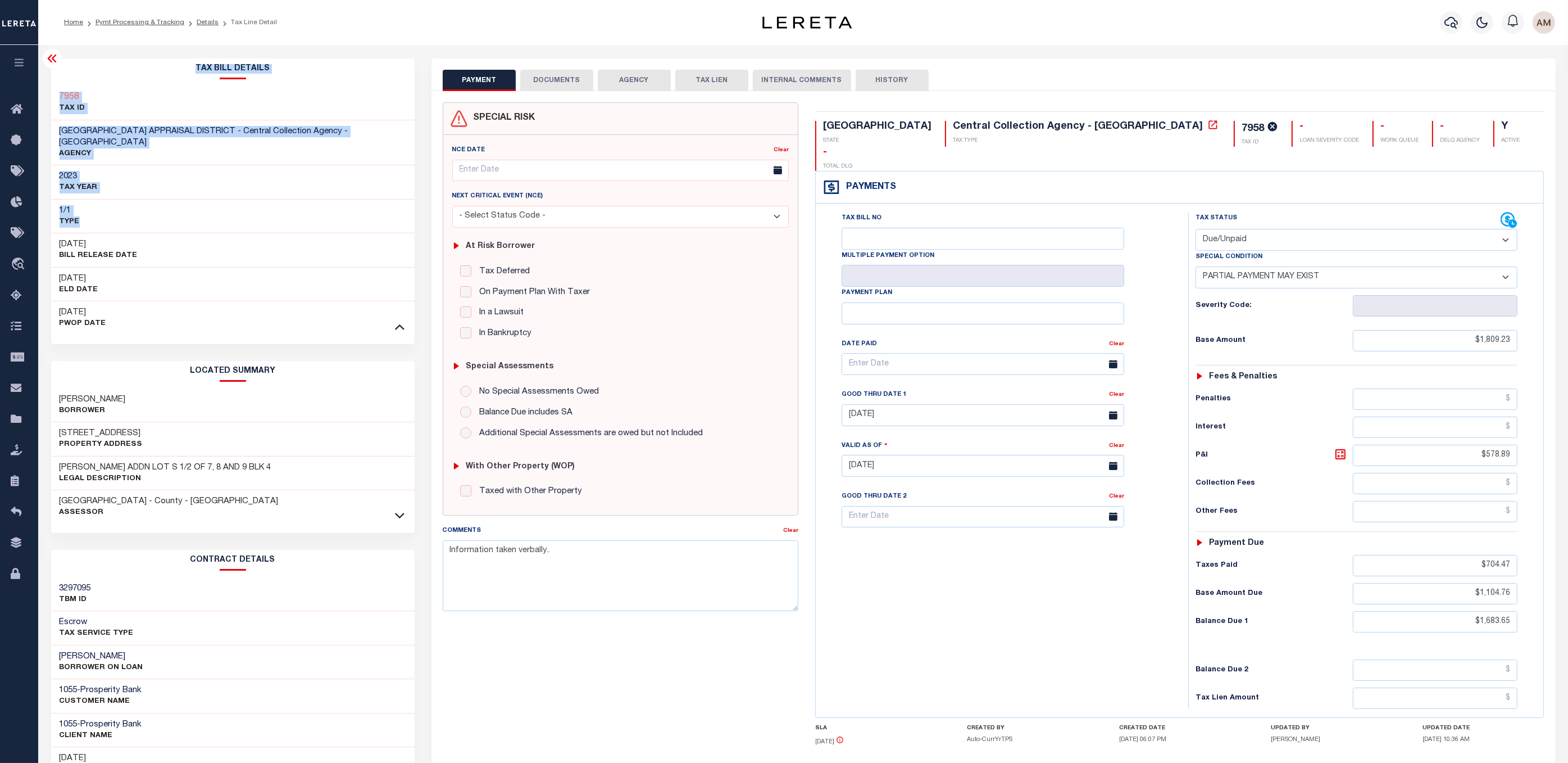
click at [404, 220] on div "1/1 Type" at bounding box center [233, 216] width 363 height 34
click at [404, 511] on link at bounding box center [399, 514] width 13 height 8
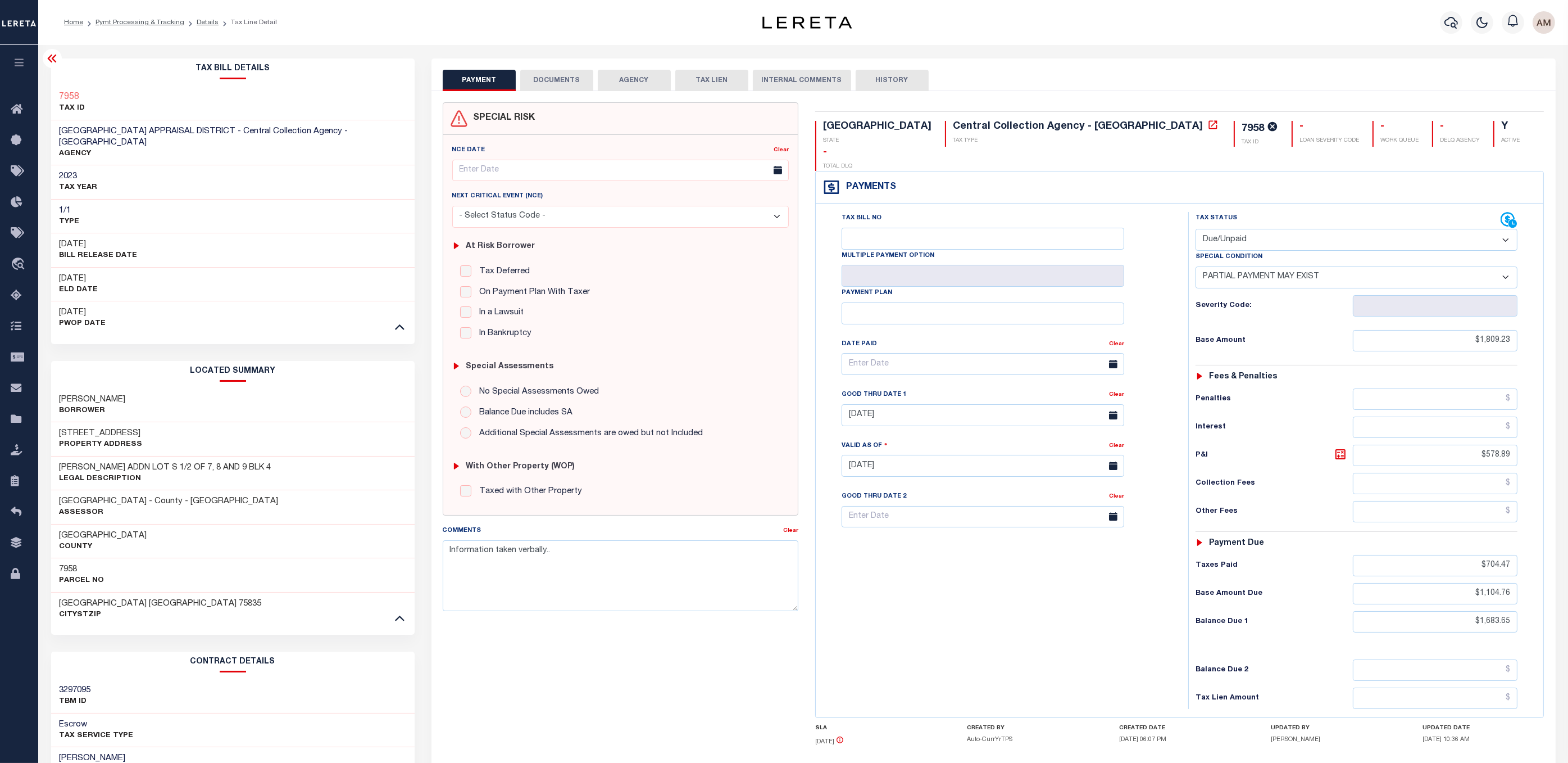
click at [390, 604] on div "HOUSTON COUNTY TX 75835 CityStZip" at bounding box center [233, 609] width 363 height 34
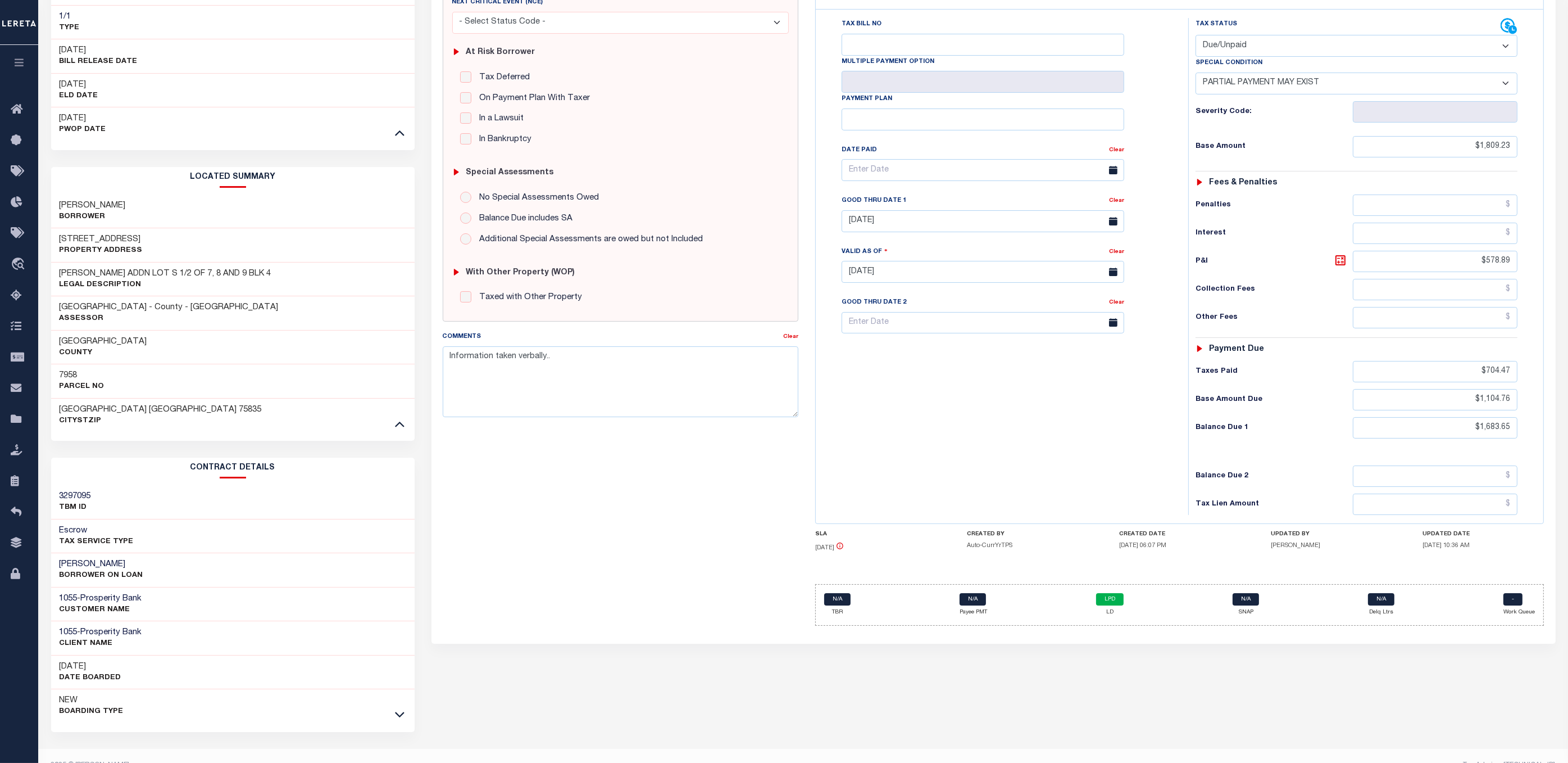
scroll to position [206, 0]
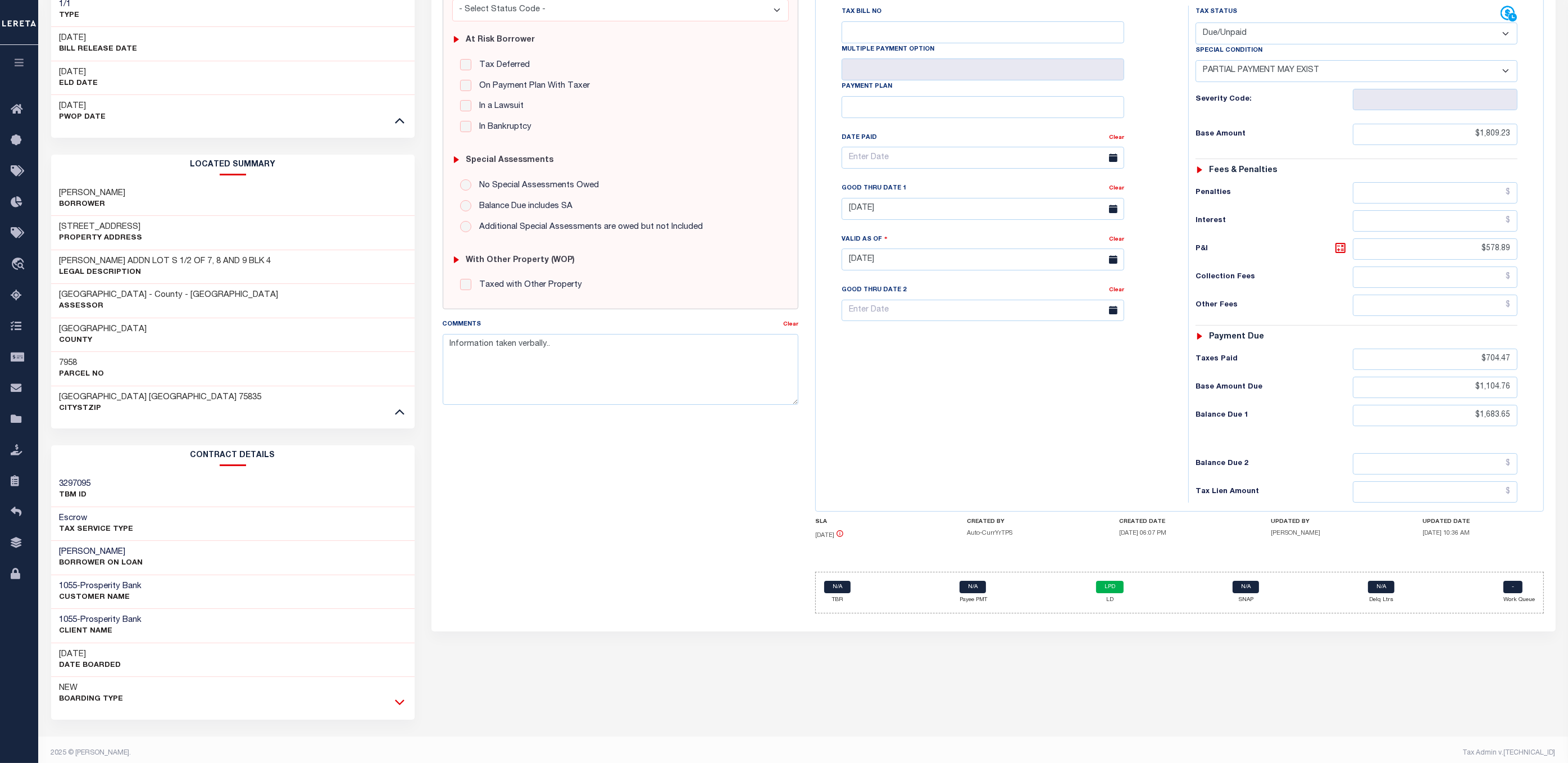
click at [401, 696] on icon at bounding box center [400, 702] width 10 height 12
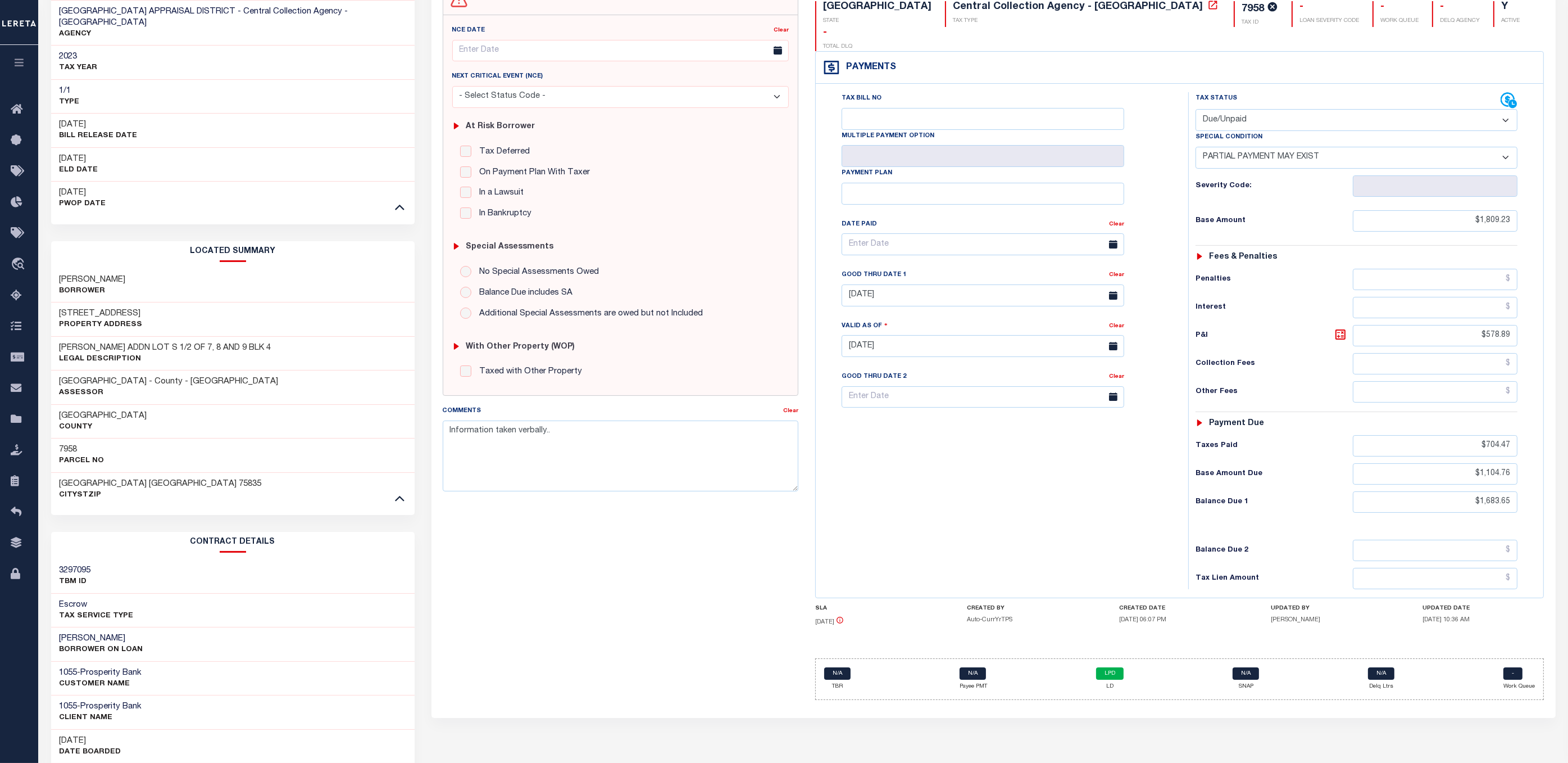
scroll to position [90, 0]
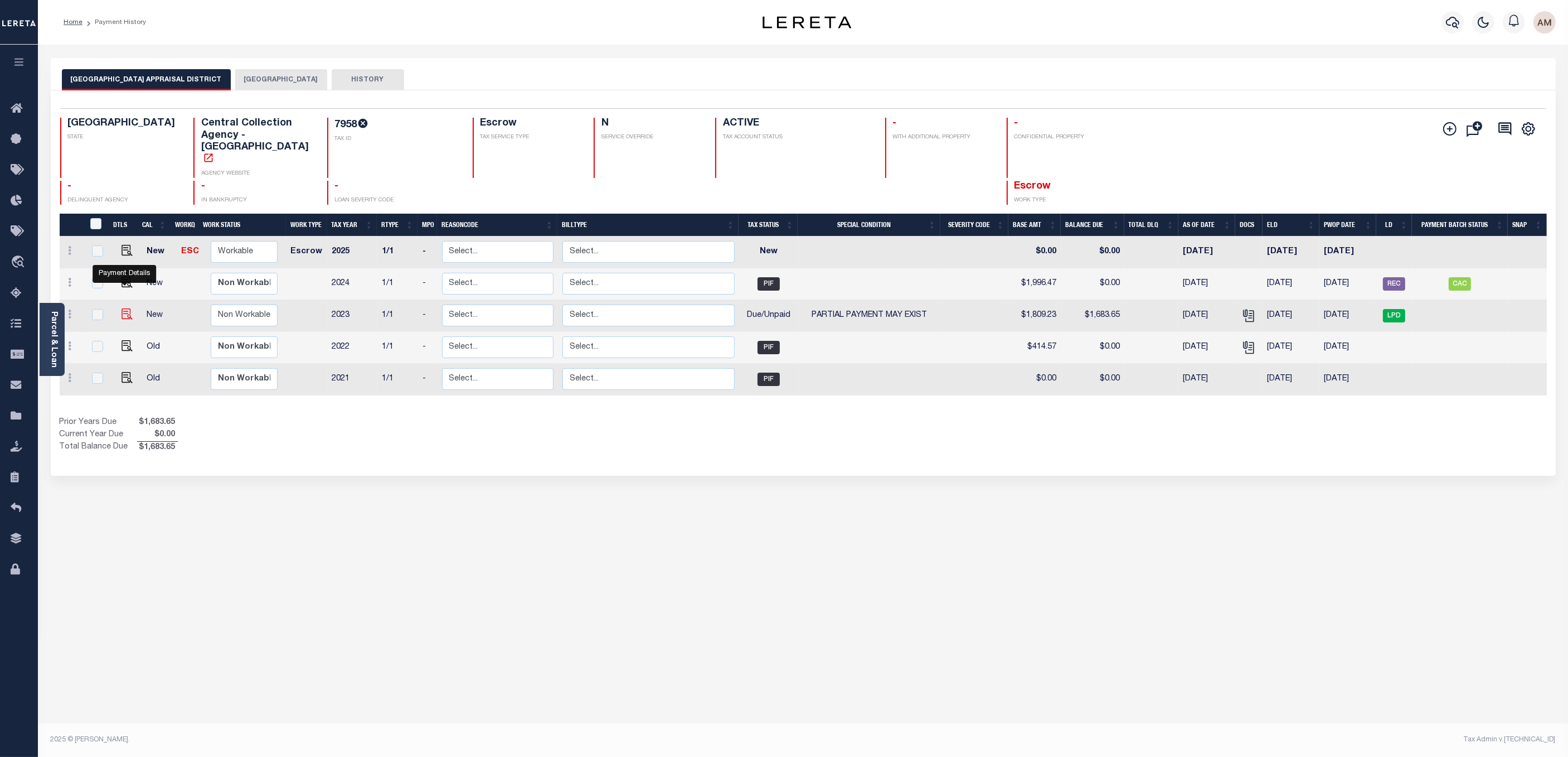
click at [128, 308] on img "" at bounding box center [127, 314] width 11 height 11
checkbox input "true"
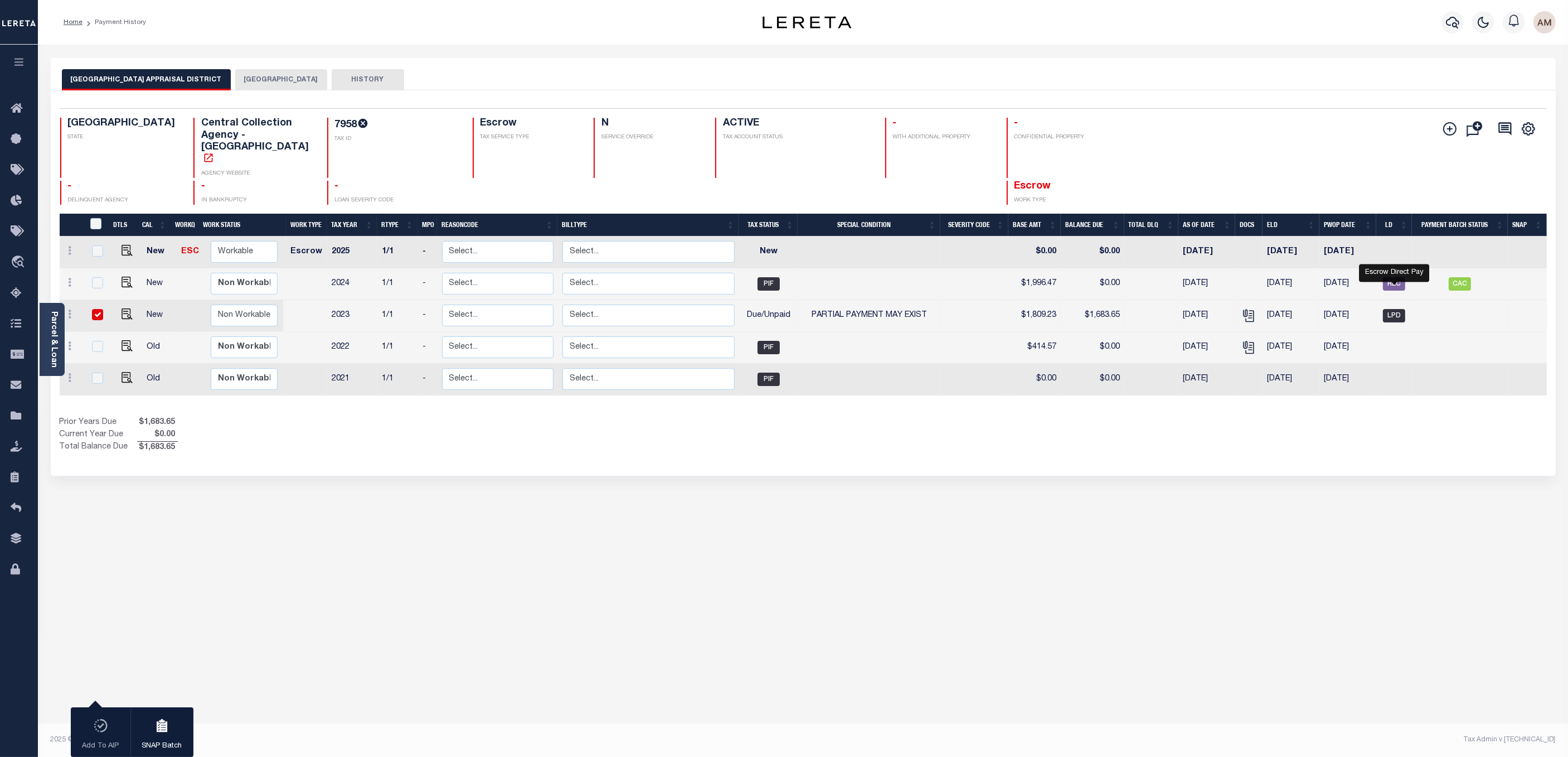
click at [1393, 309] on span "LPD" at bounding box center [1394, 315] width 23 height 13
checkbox input "false"
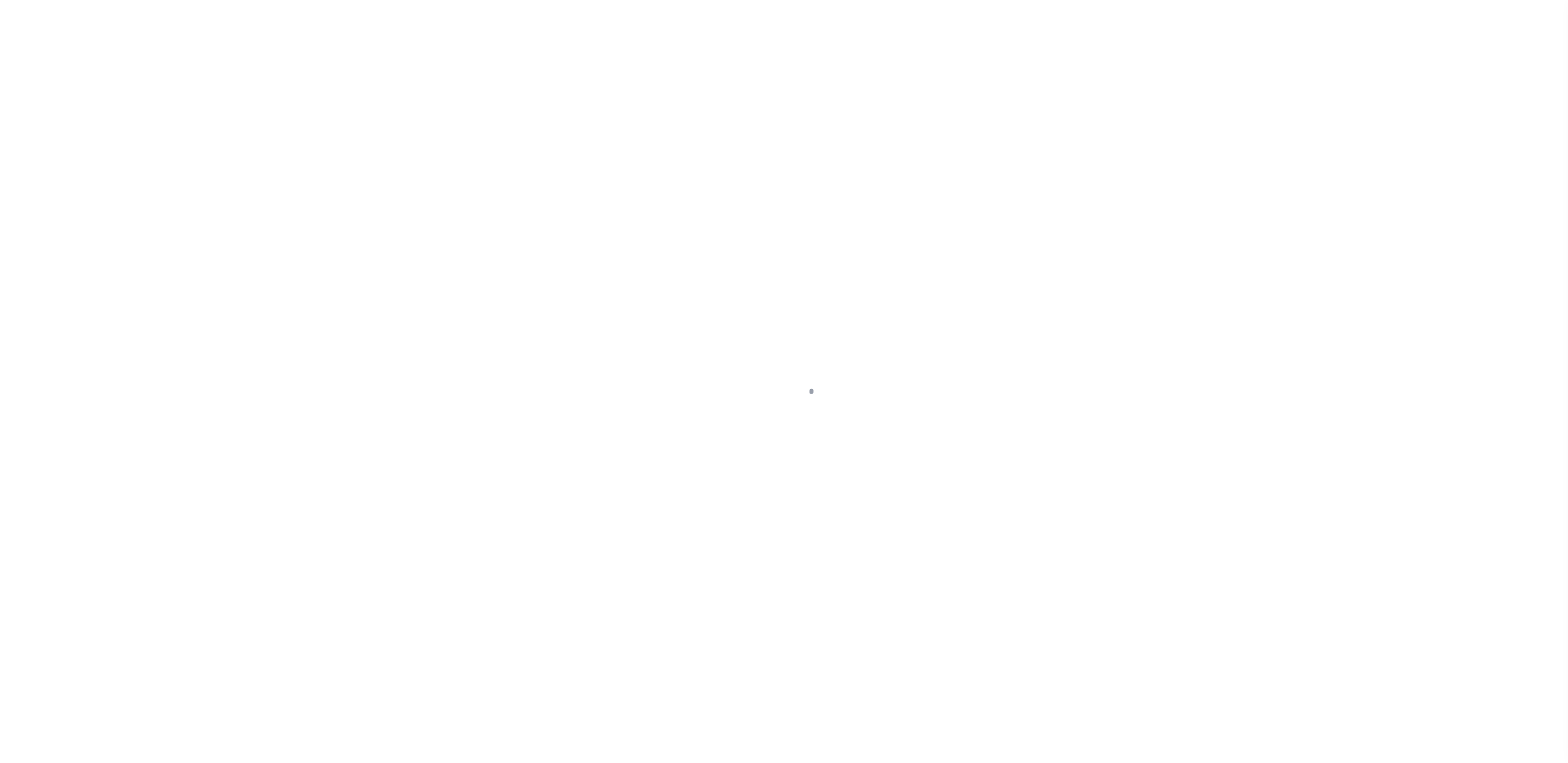
select select "DUE"
select select "15"
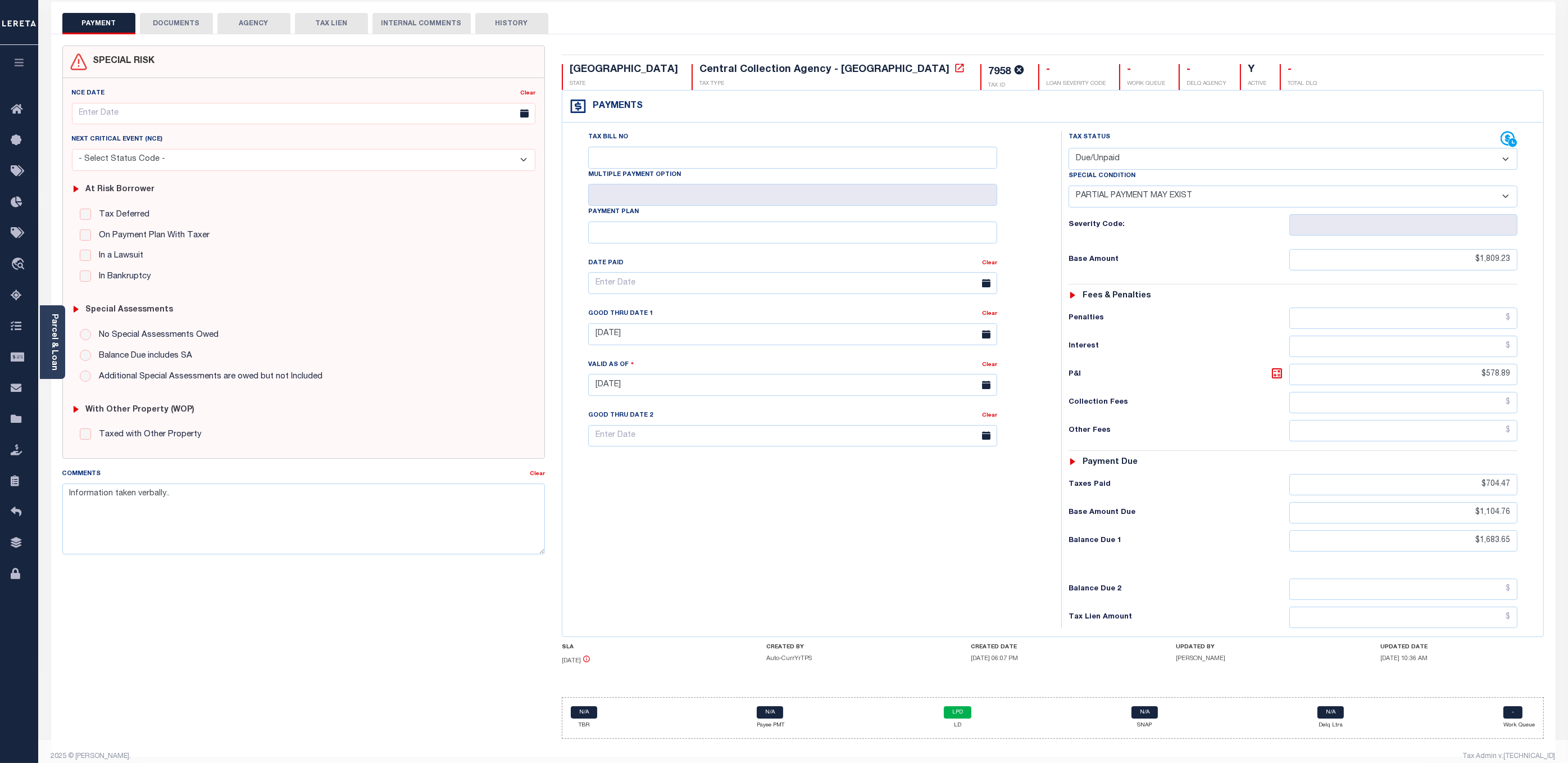
scroll to position [74, 0]
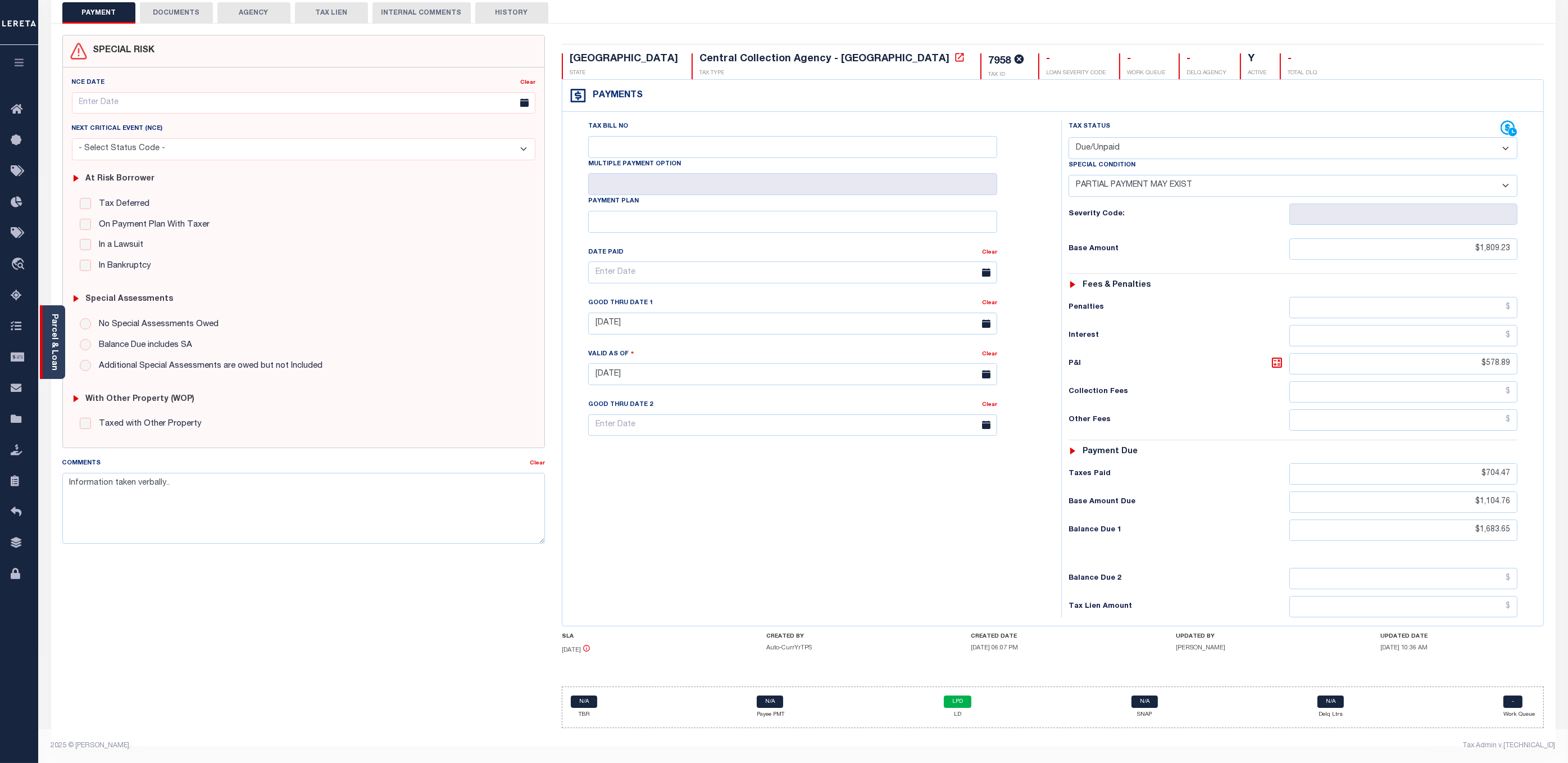
click at [47, 324] on div "Parcel & Loan" at bounding box center [52, 342] width 25 height 74
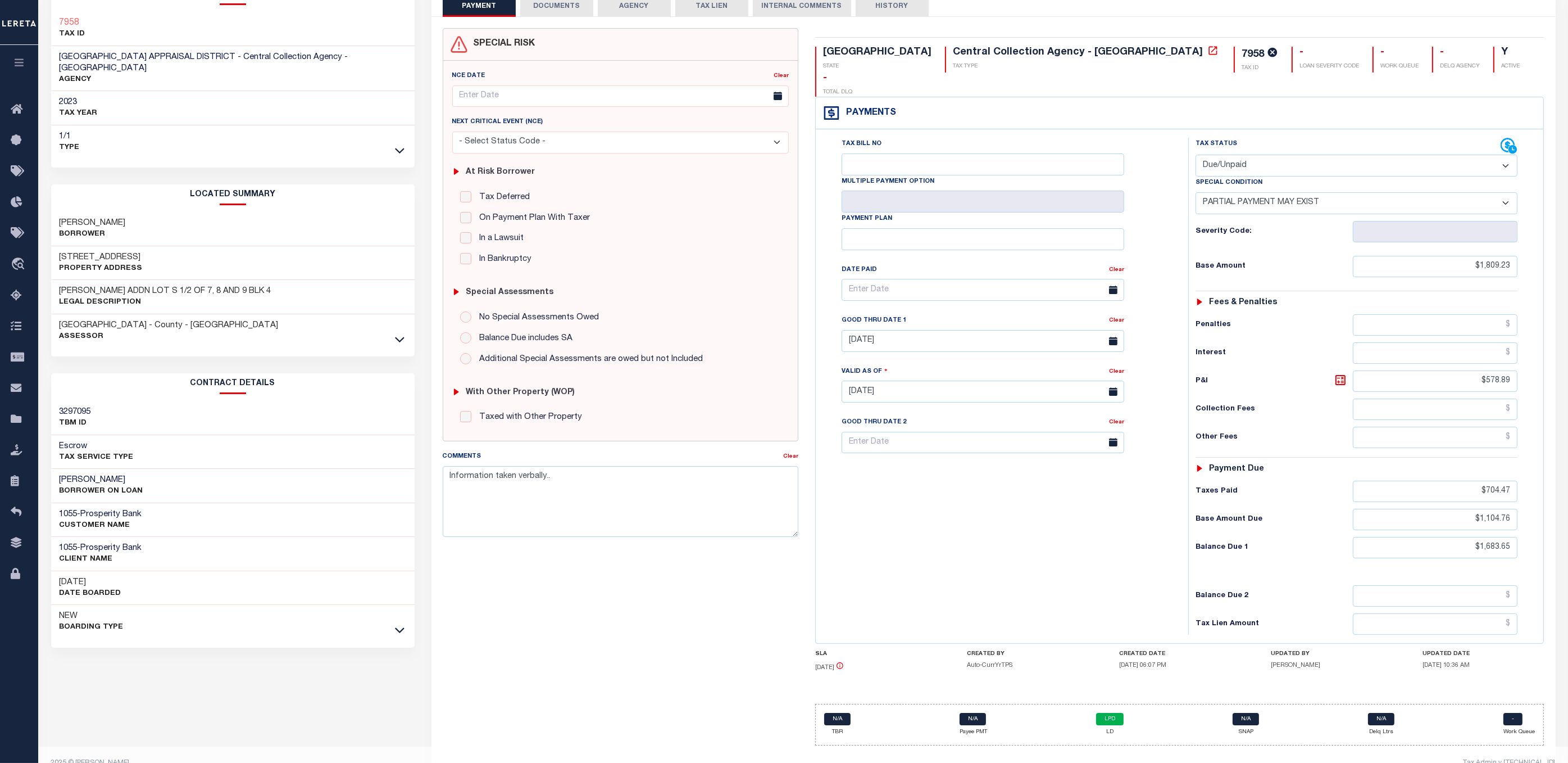
click at [404, 335] on div at bounding box center [399, 339] width 13 height 12
click at [401, 333] on icon at bounding box center [400, 339] width 10 height 12
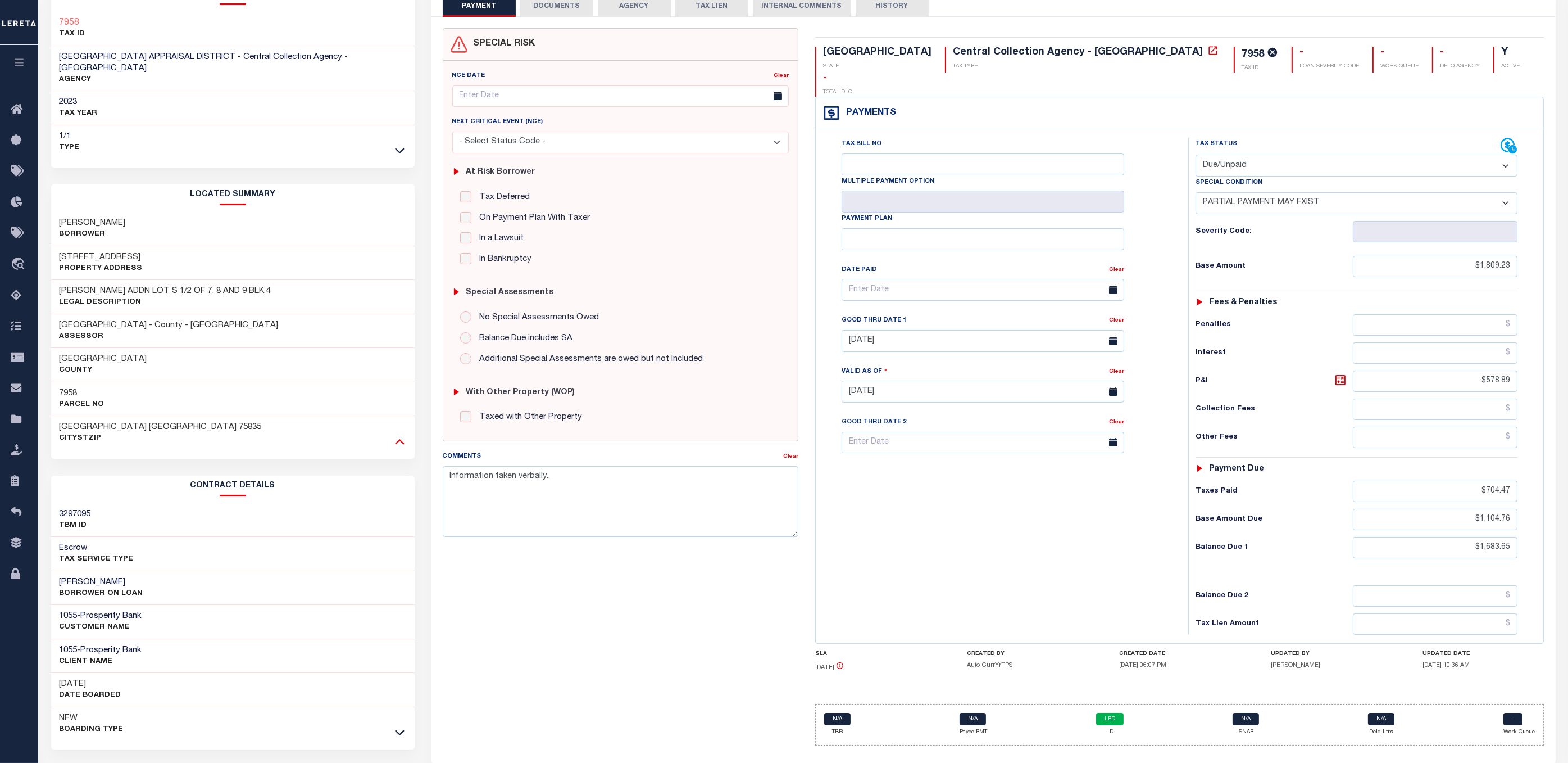
click at [396, 435] on icon at bounding box center [400, 441] width 10 height 12
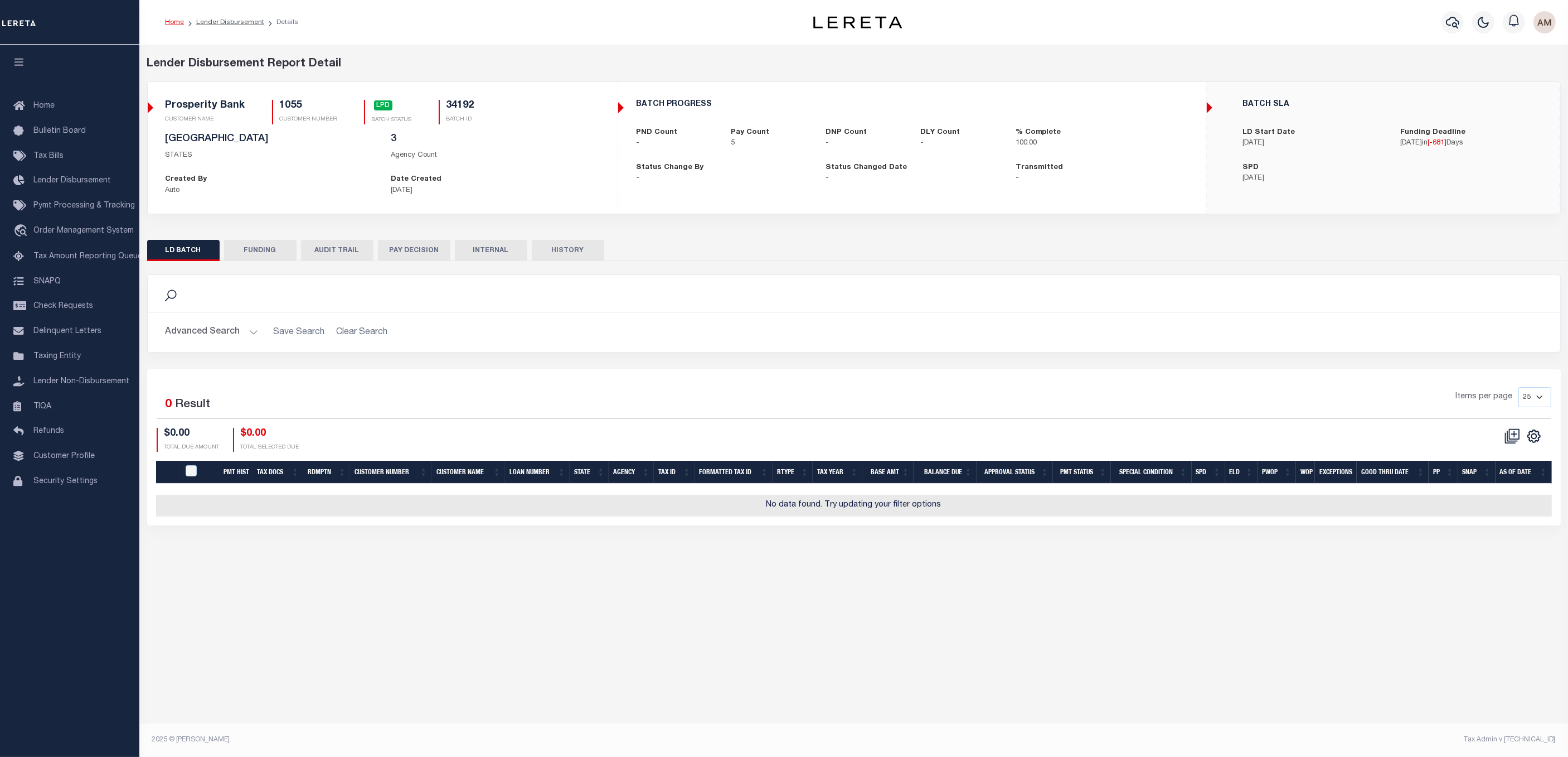
click at [267, 261] on button "FUNDING" at bounding box center [260, 250] width 72 height 21
select select "100"
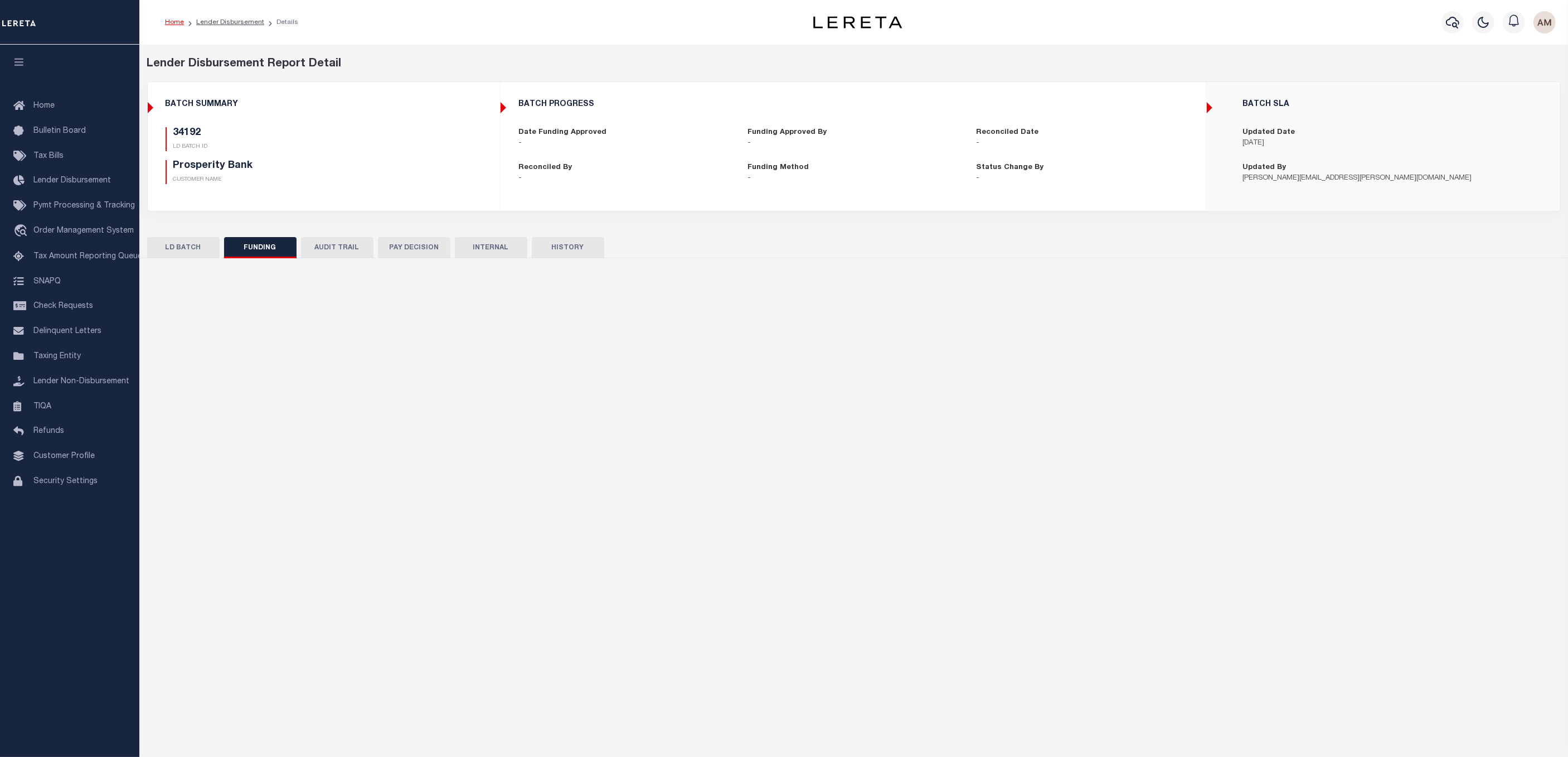
type input "$3,759.45"
type input "$0"
type input "[DATE]"
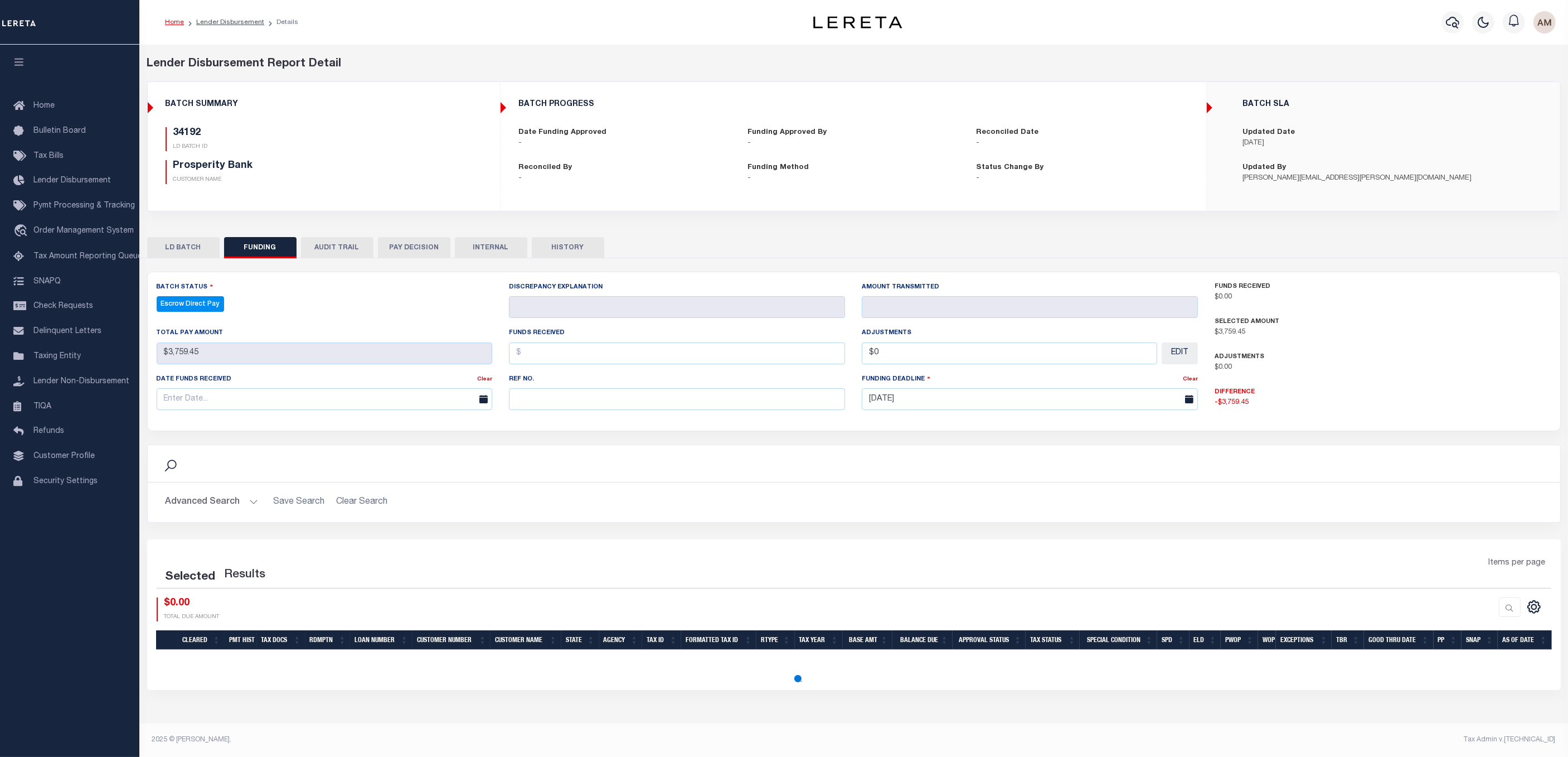
select select "100"
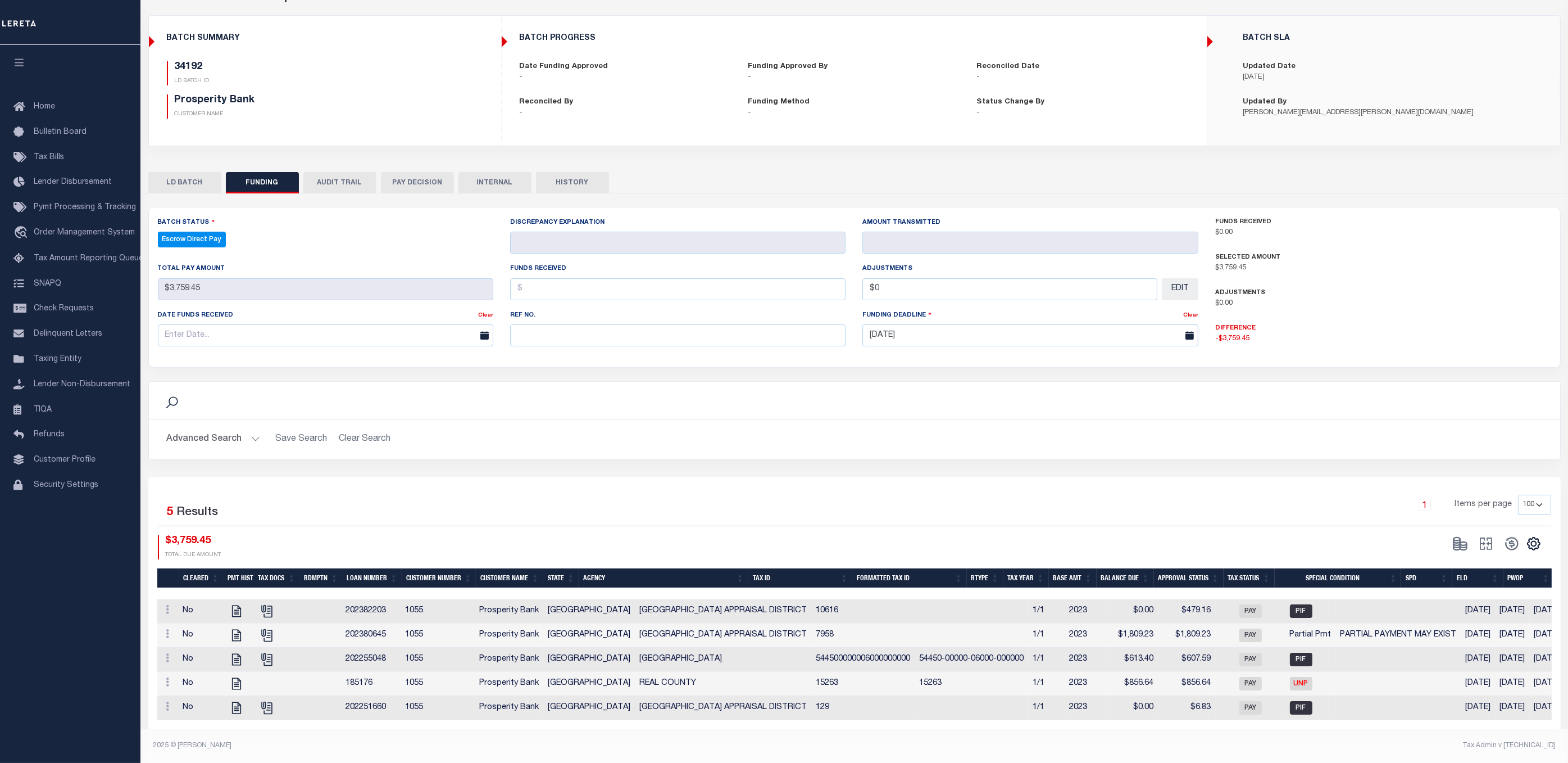
scroll to position [77, 0]
click at [636, 627] on td "[GEOGRAPHIC_DATA] APPRAISAL DISTRICT" at bounding box center [724, 635] width 177 height 24
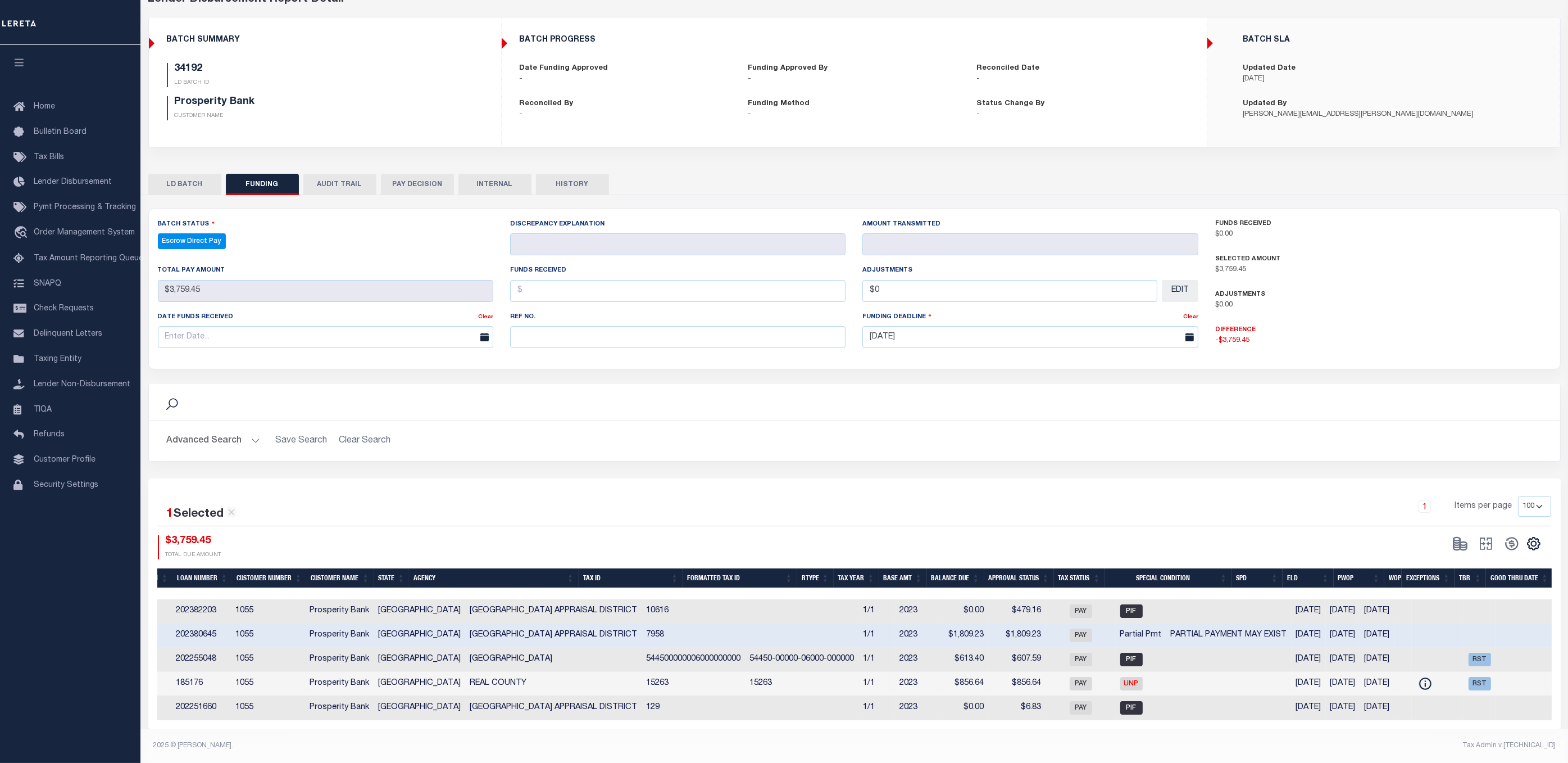
scroll to position [0, 0]
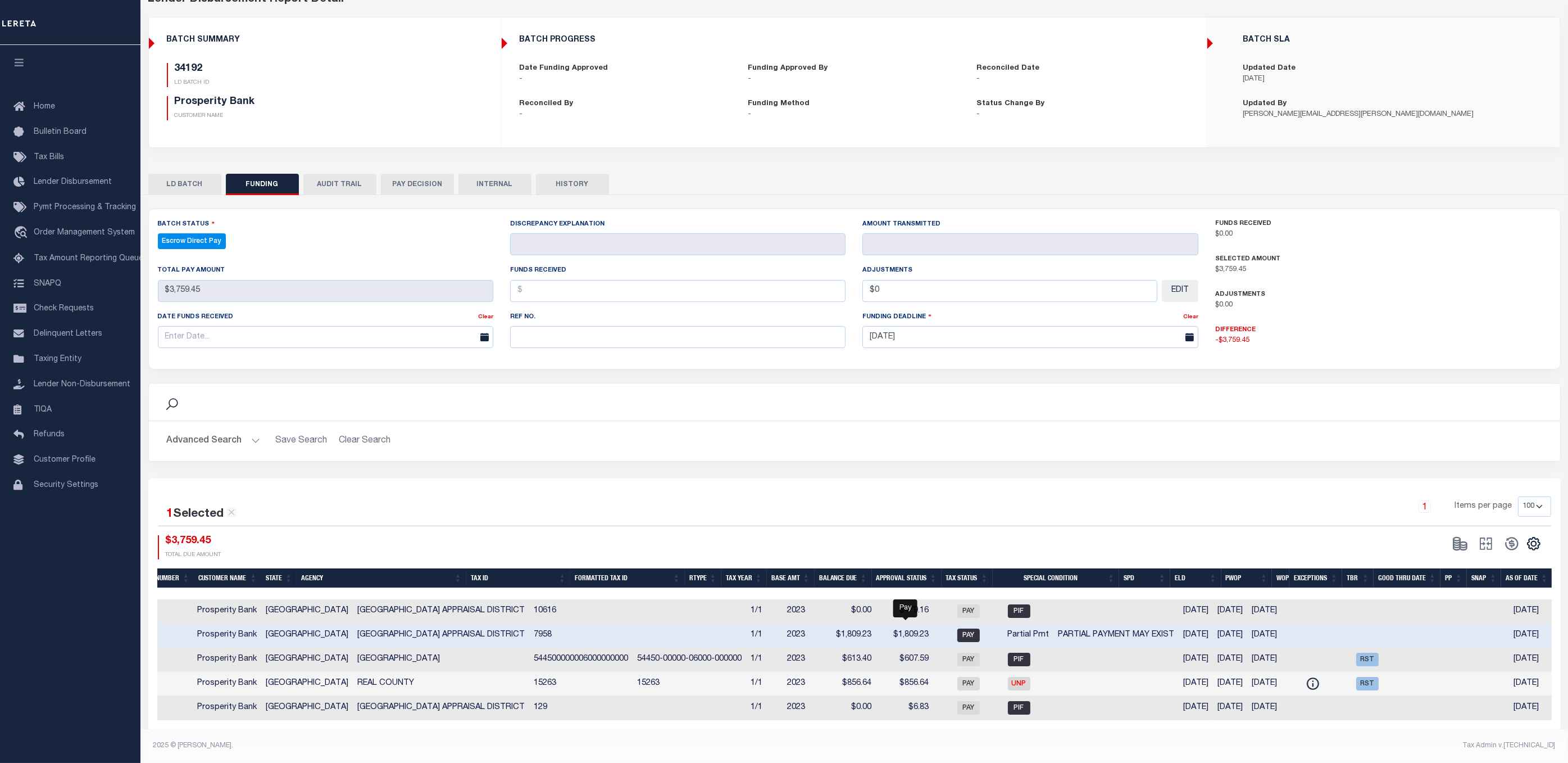
click at [957, 629] on span "PAY" at bounding box center [968, 635] width 23 height 14
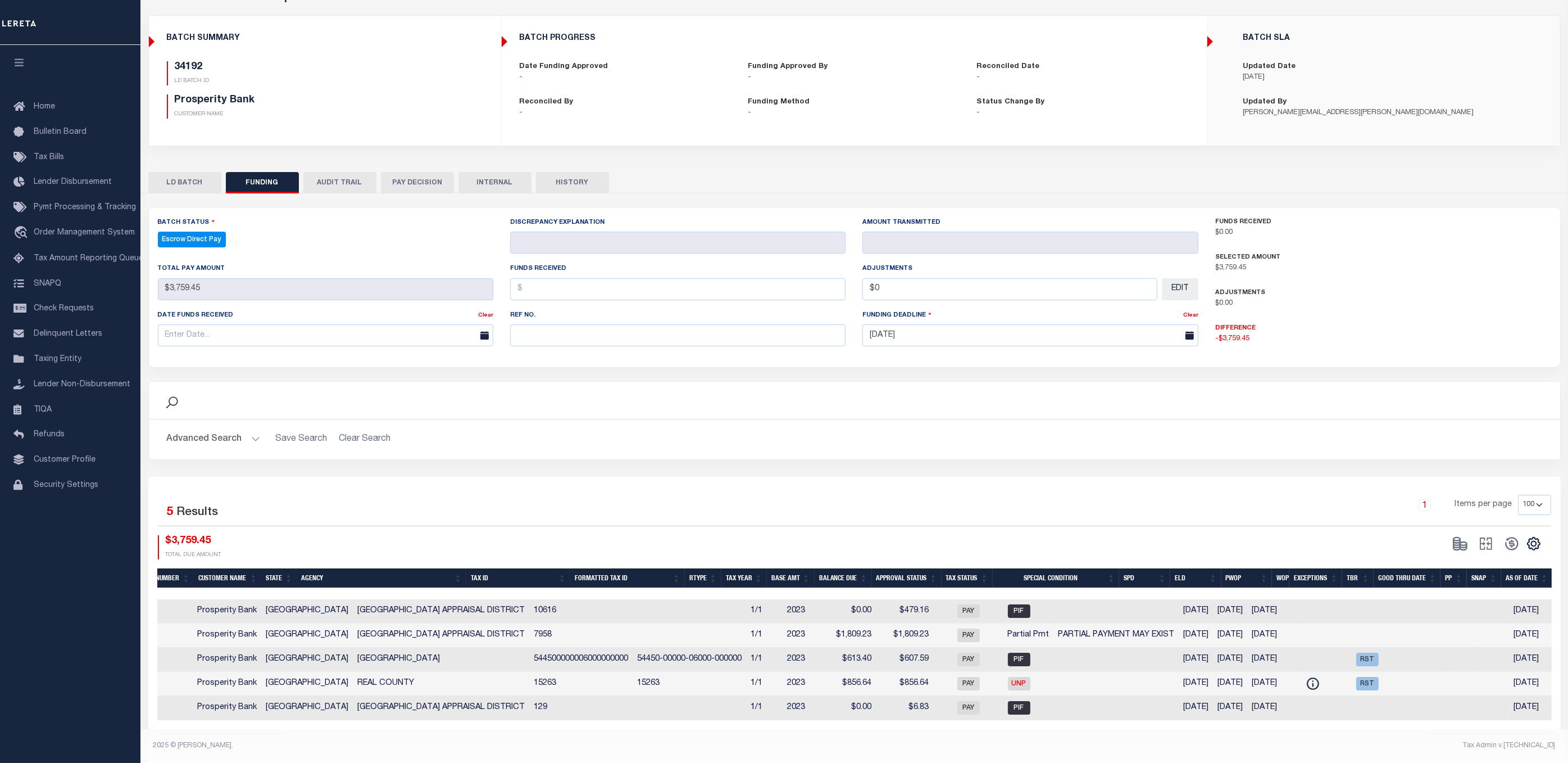
drag, startPoint x: 766, startPoint y: 722, endPoint x: 663, endPoint y: 722, distance: 103.0
click at [661, 722] on div "1 Selected 5 Results 1 Items per page 10 25 50 100 $3,759.45" at bounding box center [855, 603] width 1412 height 252
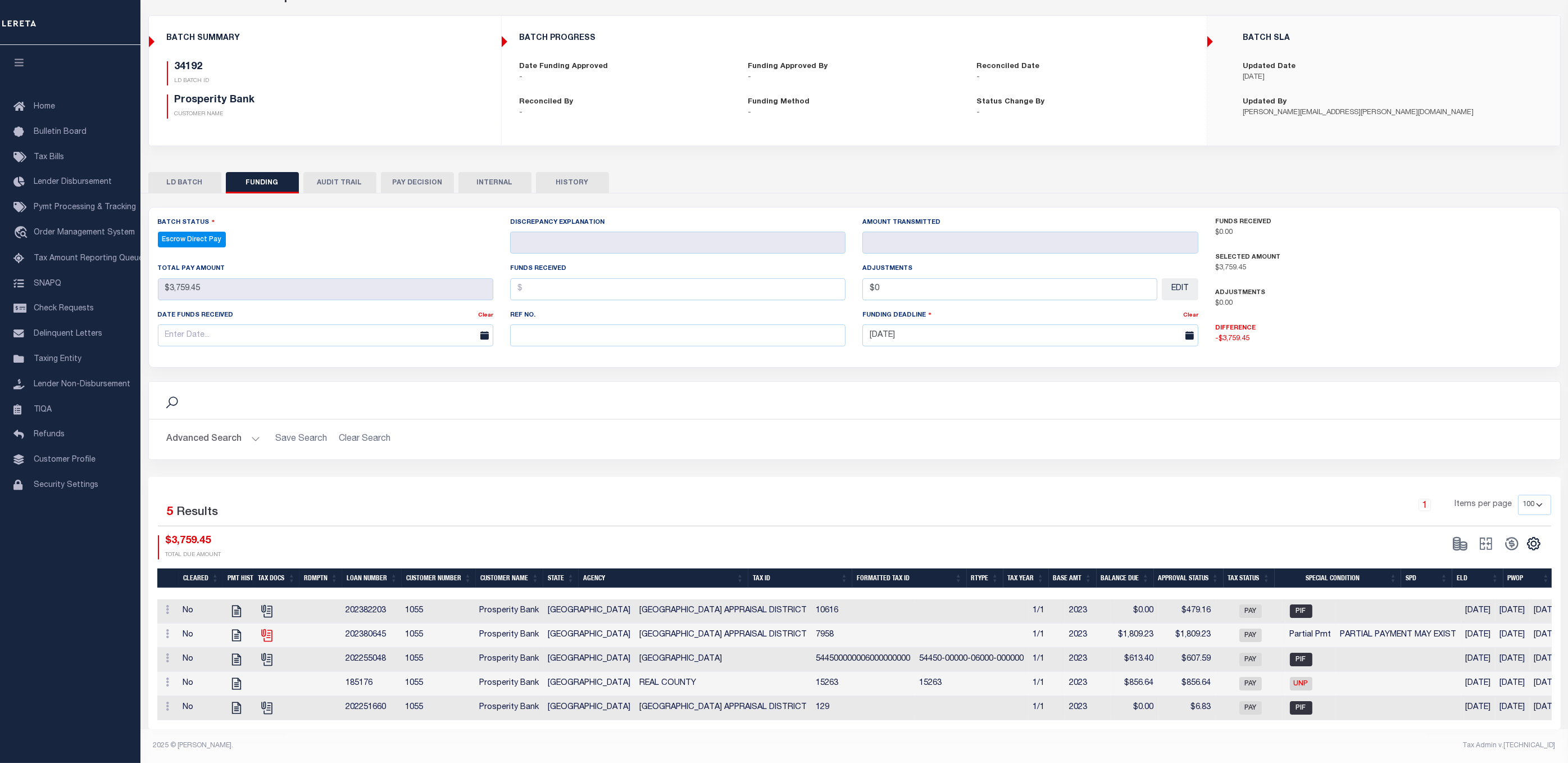
click at [264, 629] on icon at bounding box center [266, 633] width 9 height 9
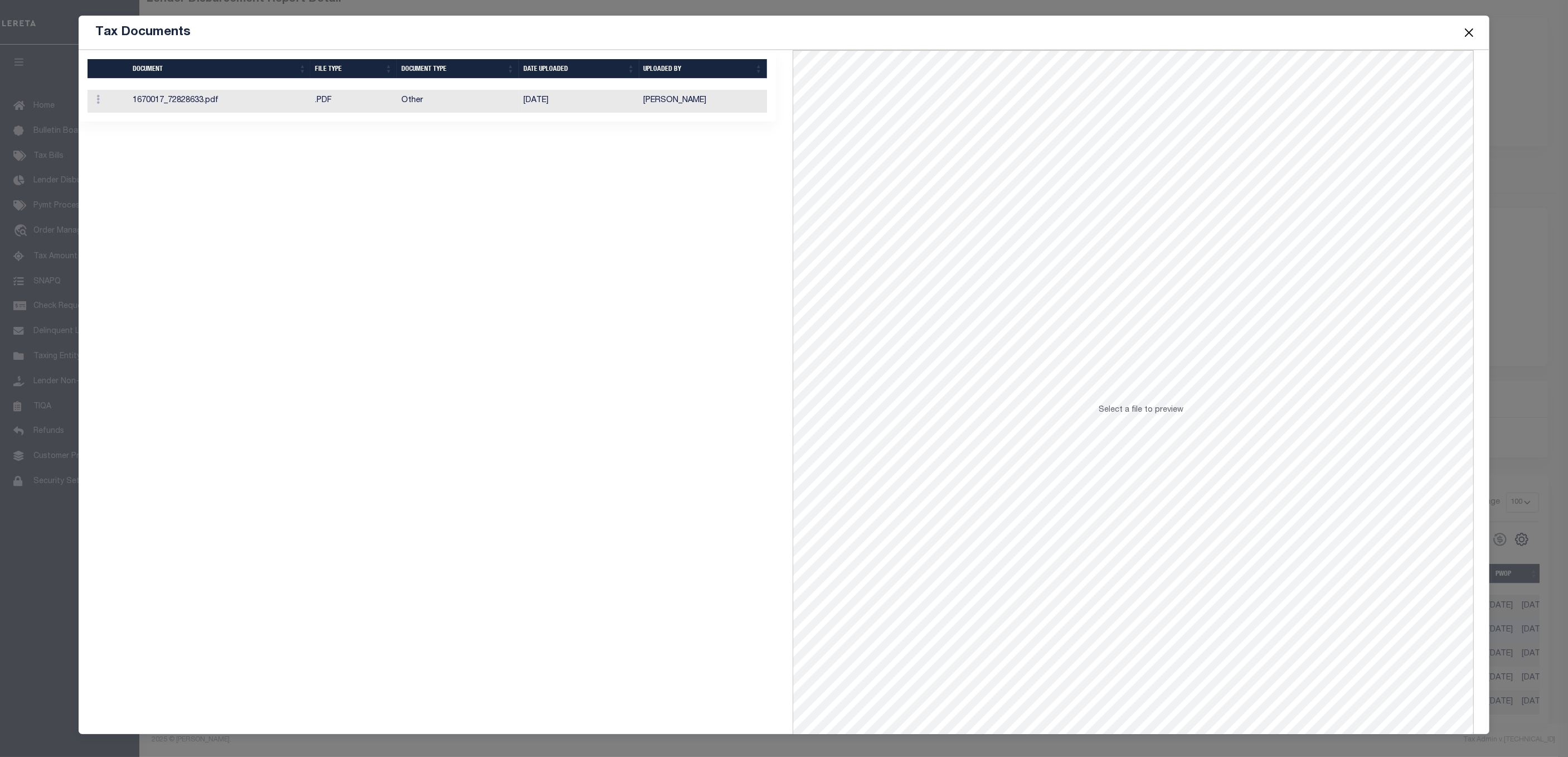
click at [460, 107] on td "Other" at bounding box center [458, 101] width 122 height 23
click at [1468, 33] on button "Close" at bounding box center [1469, 32] width 15 height 15
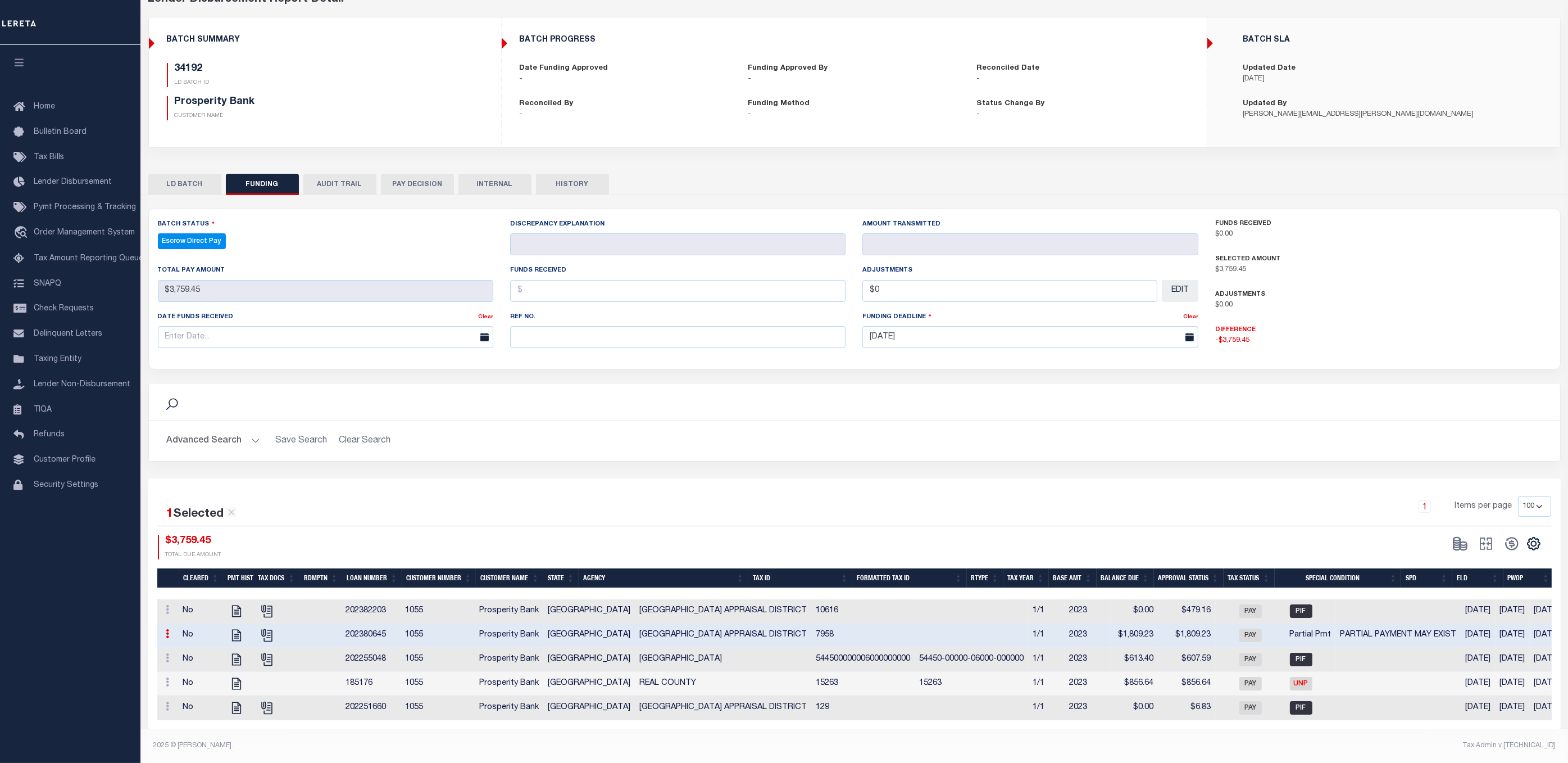
click at [320, 710] on td at bounding box center [320, 708] width 43 height 24
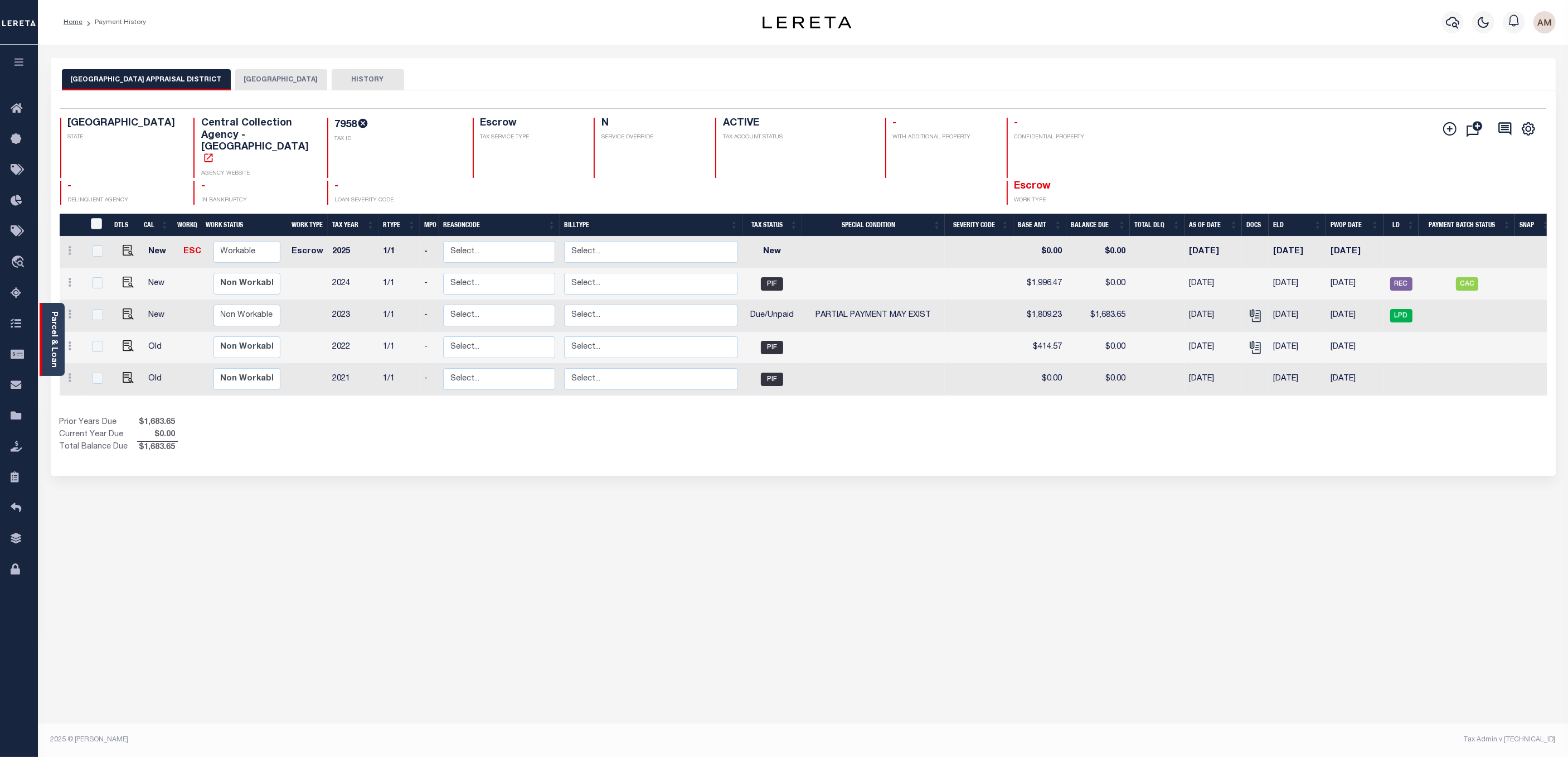
click at [57, 335] on link "Parcel & Loan" at bounding box center [54, 339] width 8 height 56
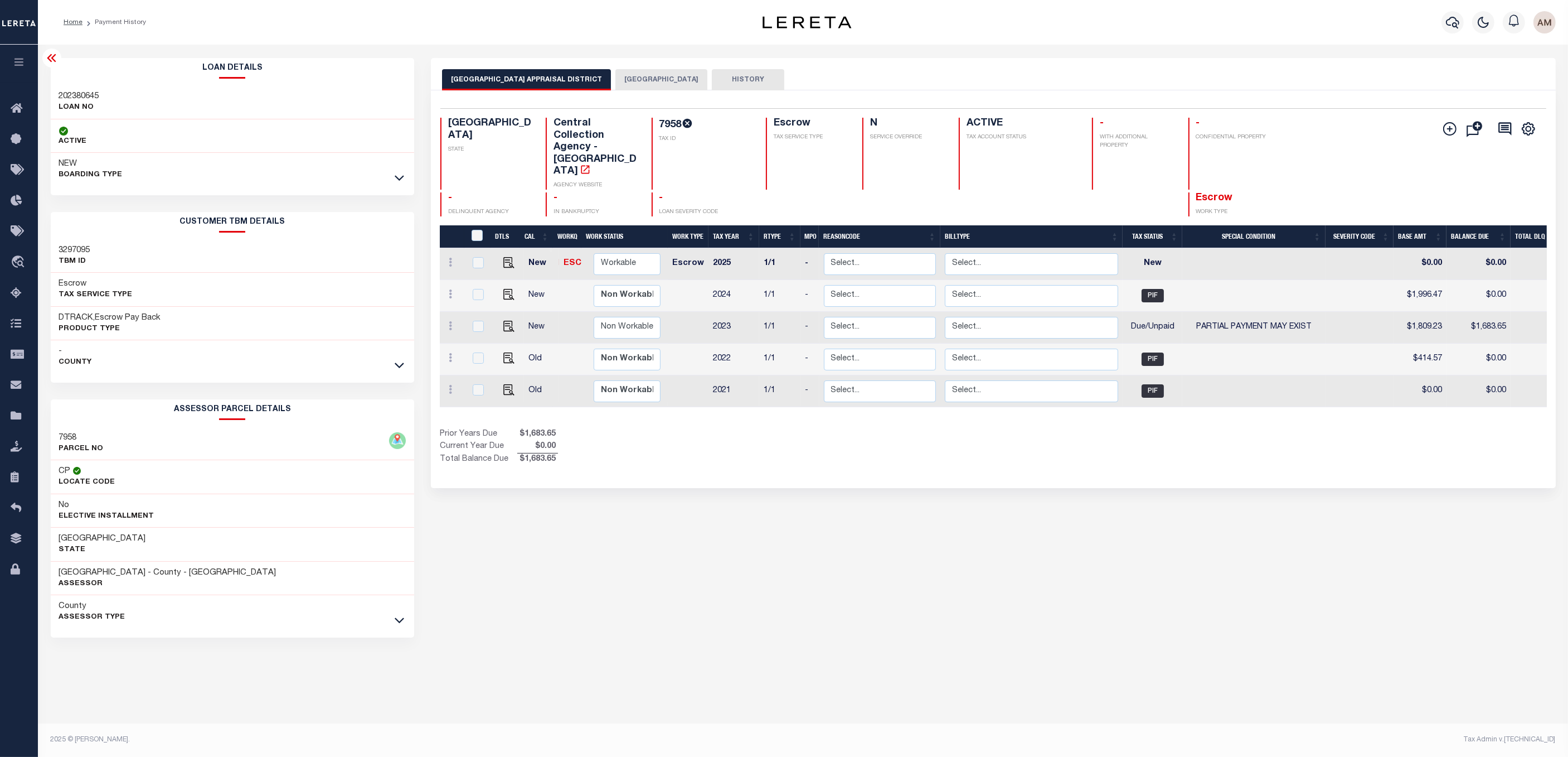
click at [391, 177] on div "NEW BOARDING TYPE" at bounding box center [233, 169] width 364 height 33
click at [396, 178] on icon at bounding box center [399, 178] width 10 height 5
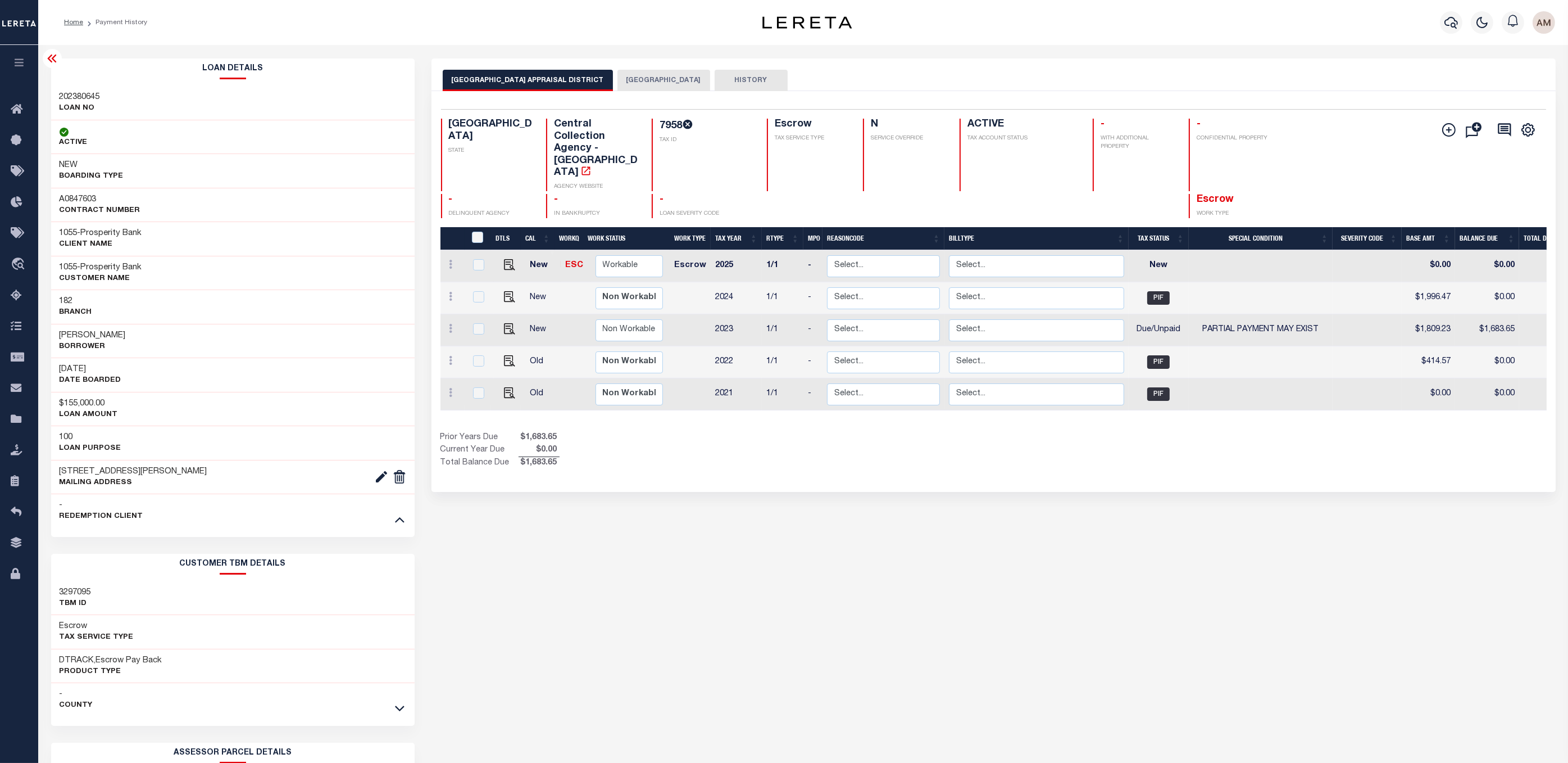
click at [393, 523] on link at bounding box center [399, 519] width 13 height 8
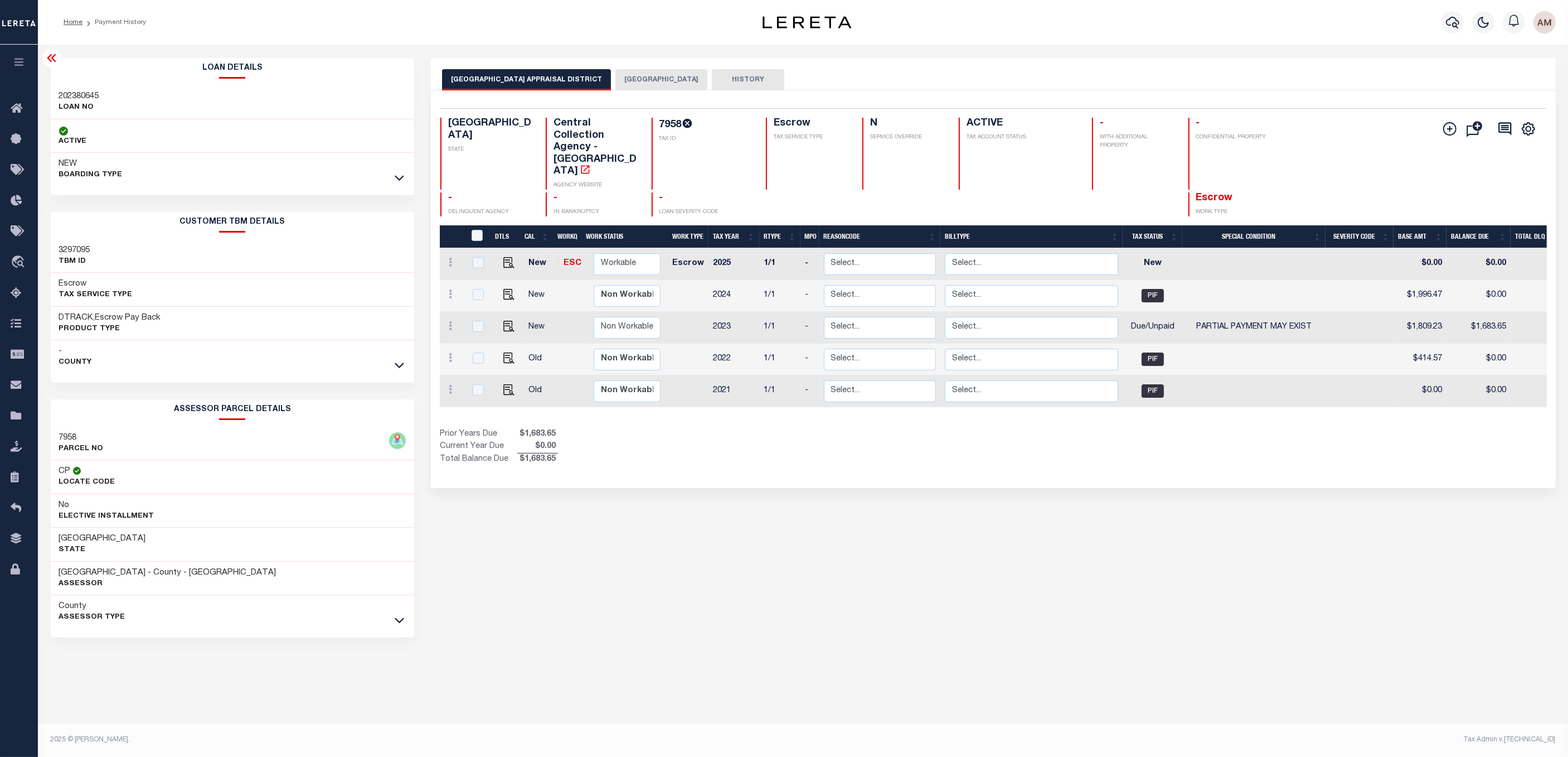
drag, startPoint x: 405, startPoint y: 373, endPoint x: 404, endPoint y: 367, distance: 6.1
click at [404, 372] on div "CUSTOMER TBM DETAILS 3297095 TBM ID Escrow Tax Service Type - County" at bounding box center [233, 293] width 364 height 162
click at [404, 365] on icon at bounding box center [399, 365] width 10 height 12
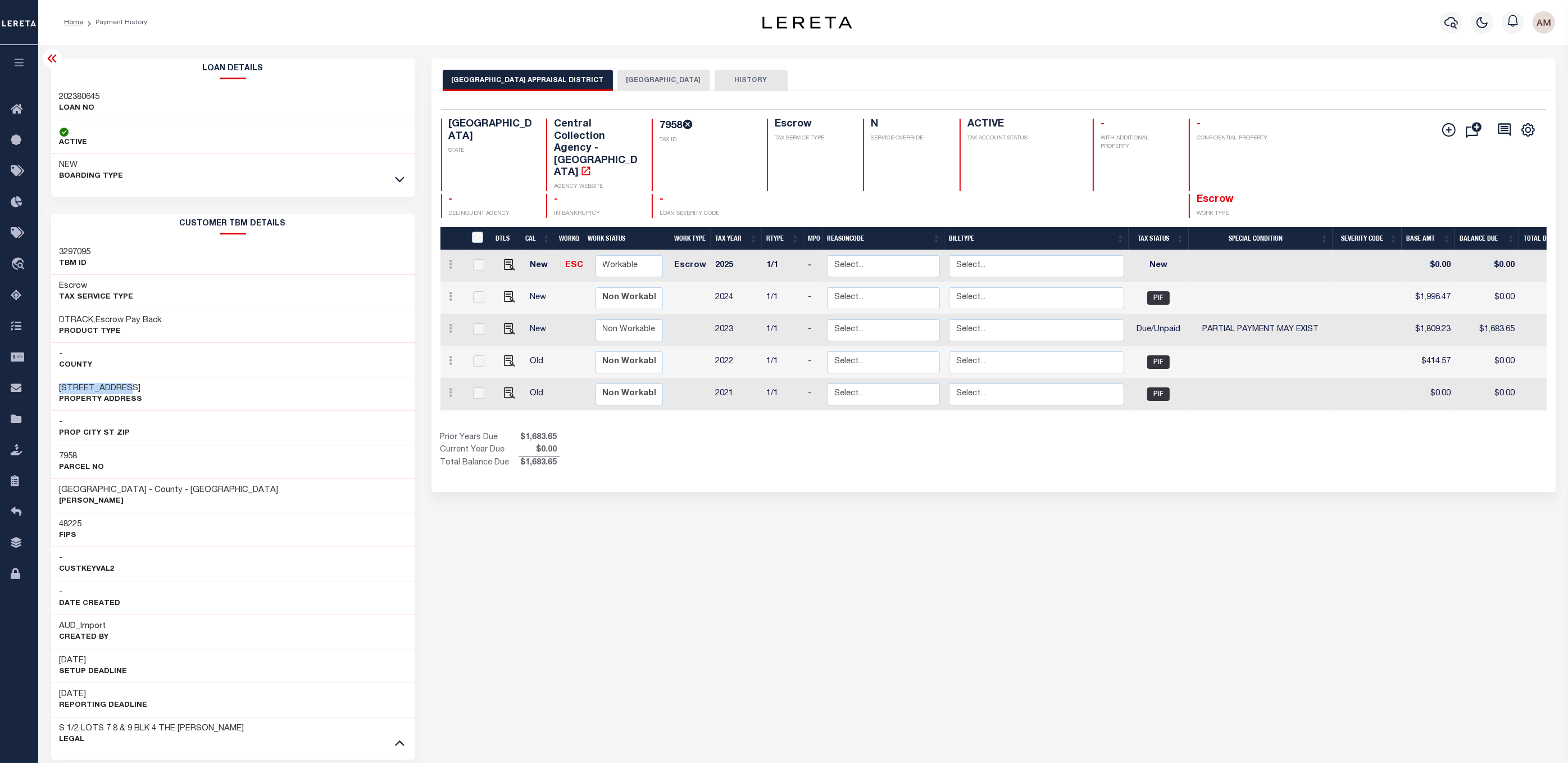
drag, startPoint x: 55, startPoint y: 403, endPoint x: 60, endPoint y: 389, distance: 14.9
click at [60, 389] on div "[STREET_ADDRESS] Property Address" at bounding box center [233, 394] width 363 height 34
copy h3 "[STREET_ADDRESS]"
click at [650, 87] on button "[GEOGRAPHIC_DATA]" at bounding box center [663, 80] width 93 height 21
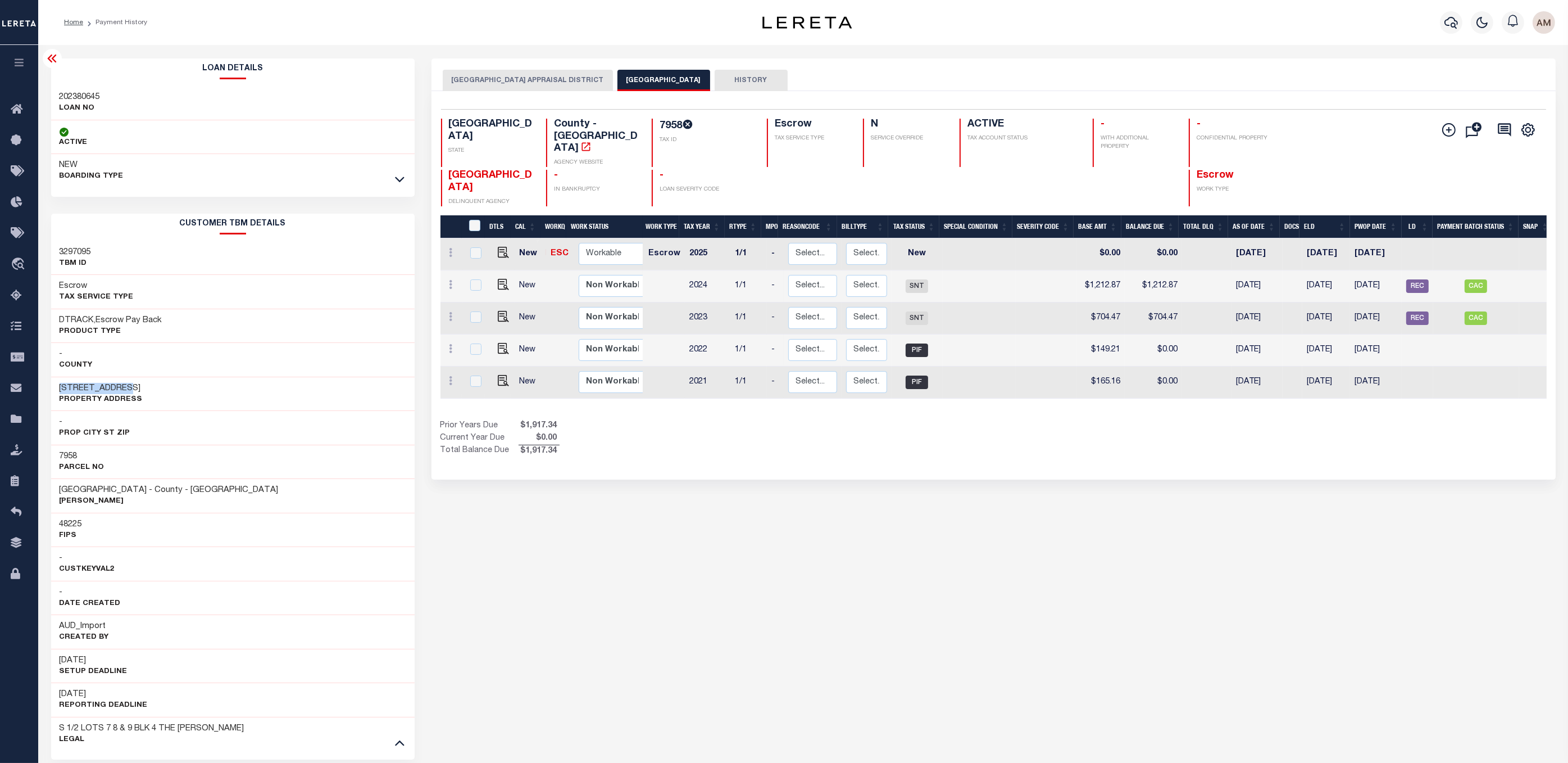
click at [555, 82] on button "[GEOGRAPHIC_DATA] APPRAISAL DISTRICT" at bounding box center [528, 80] width 170 height 21
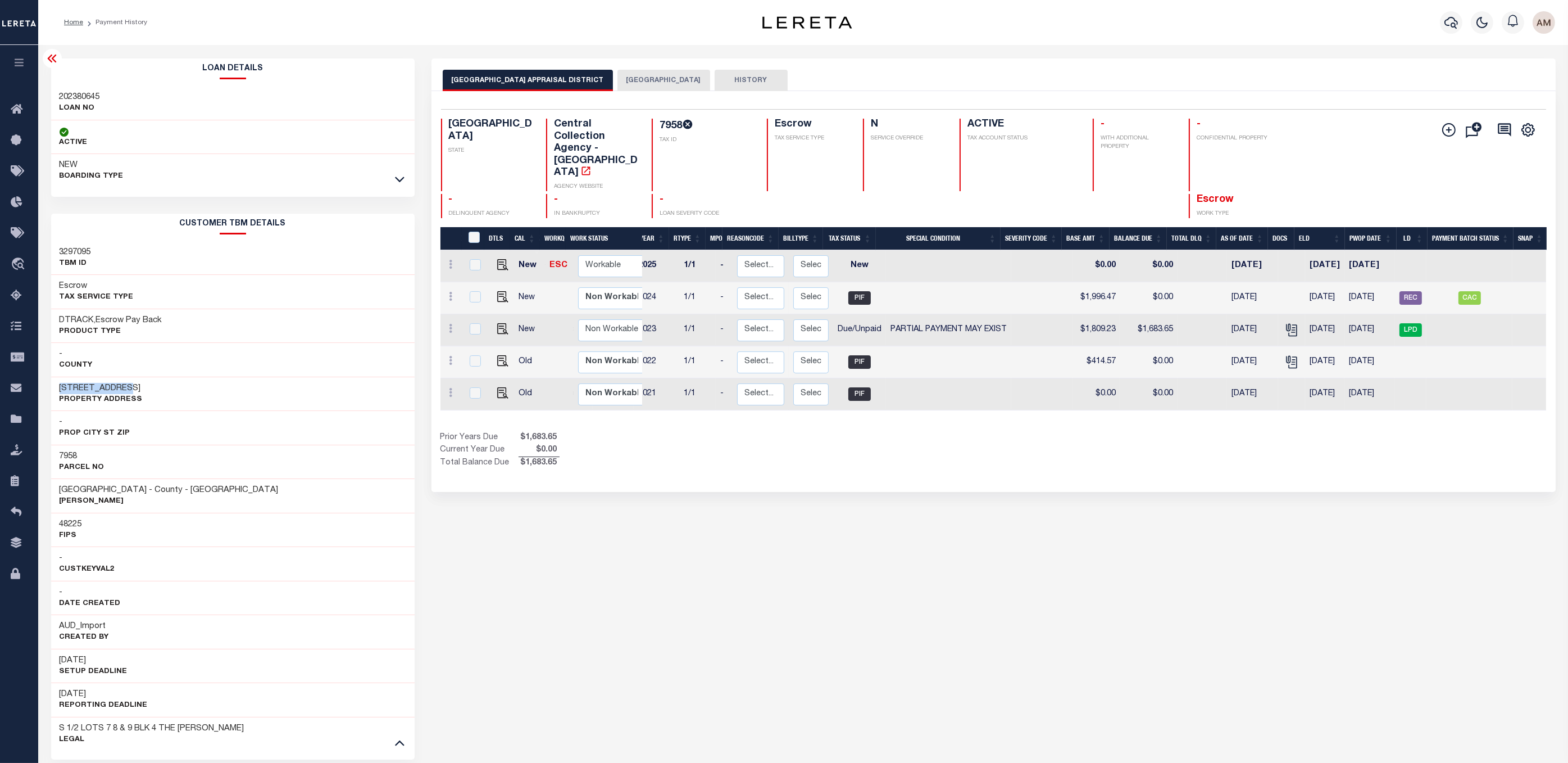
scroll to position [0, 55]
click at [648, 78] on button "[GEOGRAPHIC_DATA]" at bounding box center [663, 80] width 93 height 21
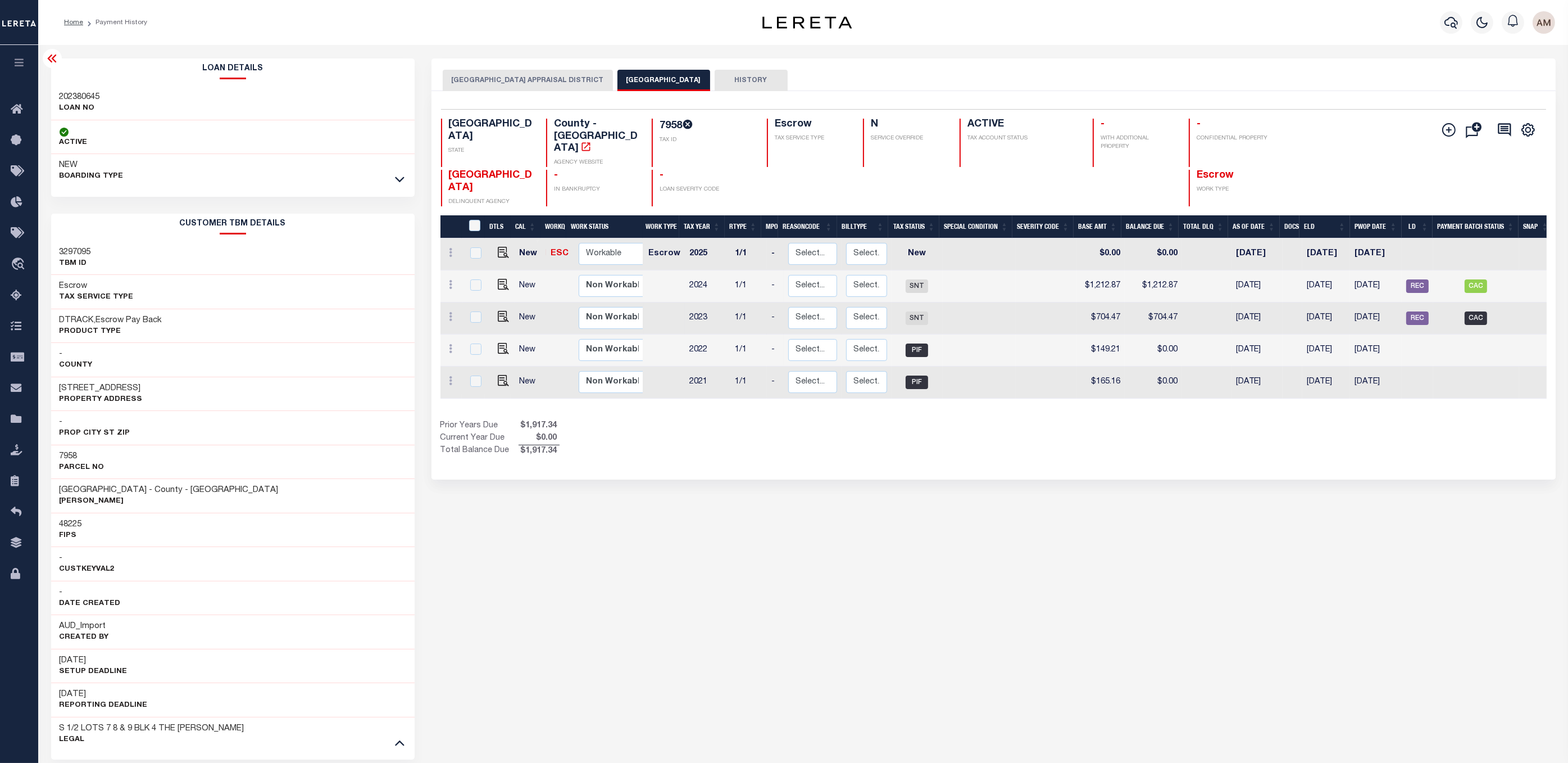
click at [1486, 303] on td "CAC" at bounding box center [1476, 319] width 86 height 32
checkbox input "true"
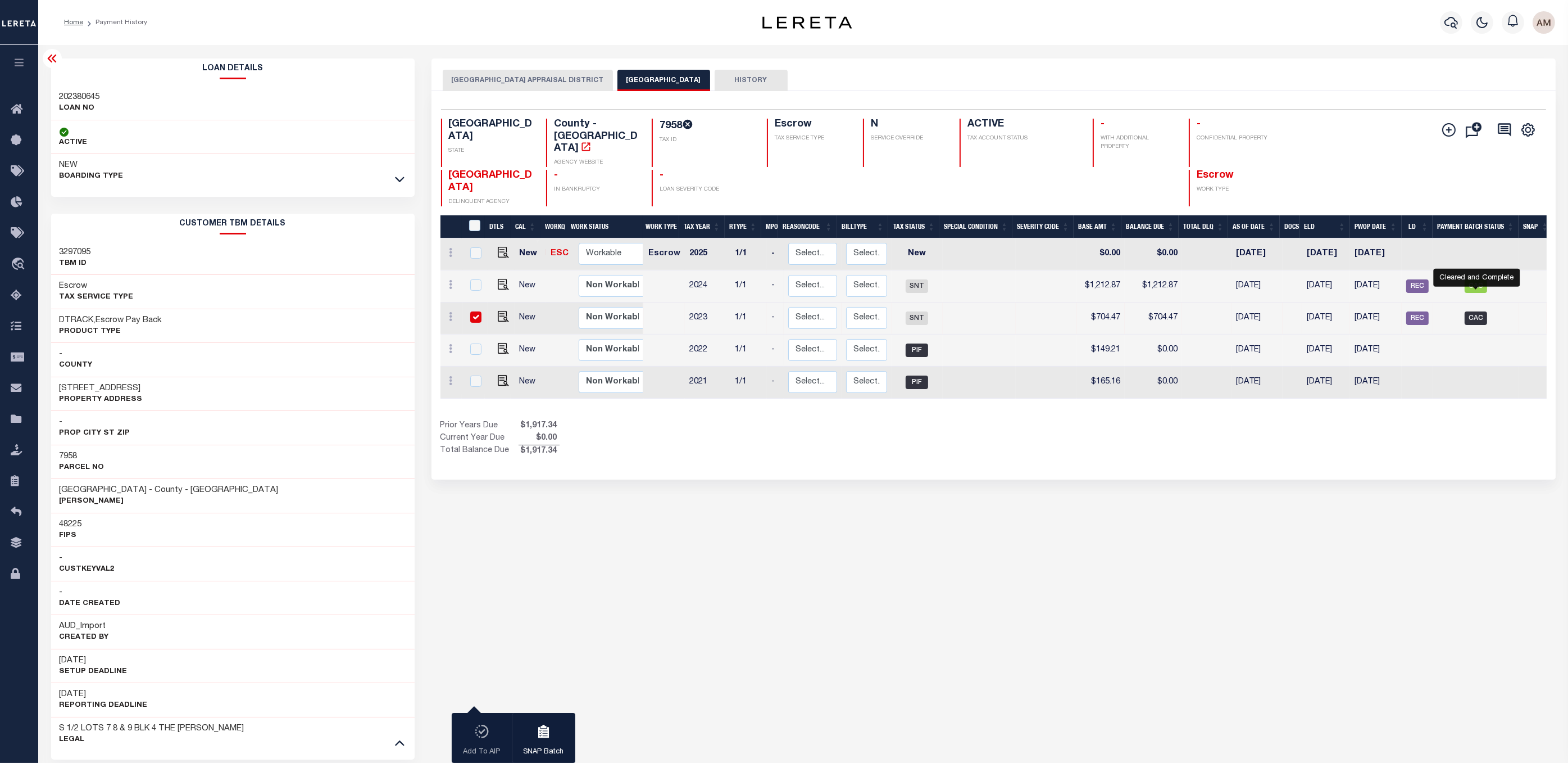
click at [1478, 311] on span "CAC" at bounding box center [1475, 318] width 23 height 14
checkbox input "false"
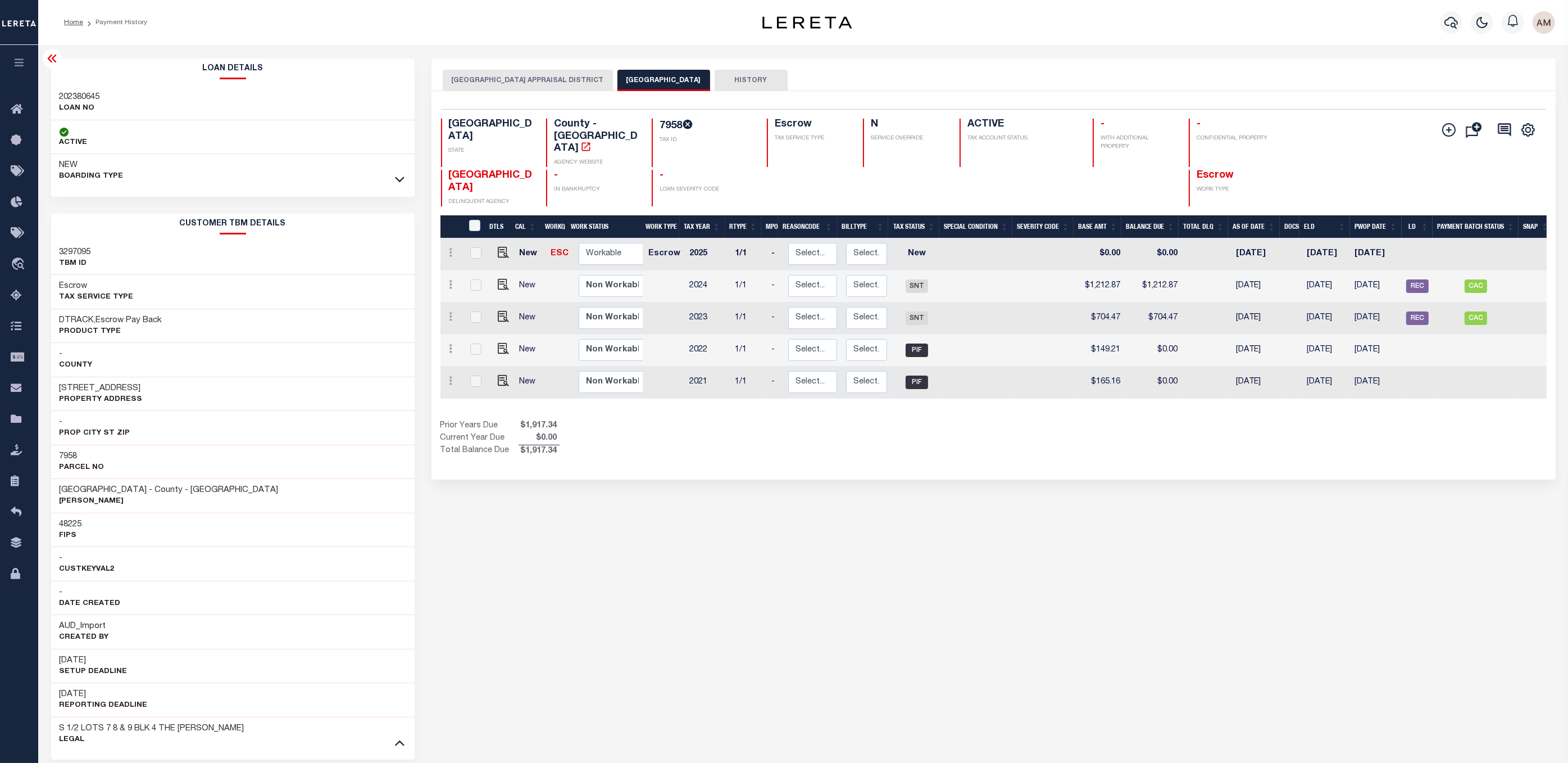
click at [494, 79] on button "HOUSTON COUNTY APPRAISAL DISTRICT" at bounding box center [528, 80] width 170 height 21
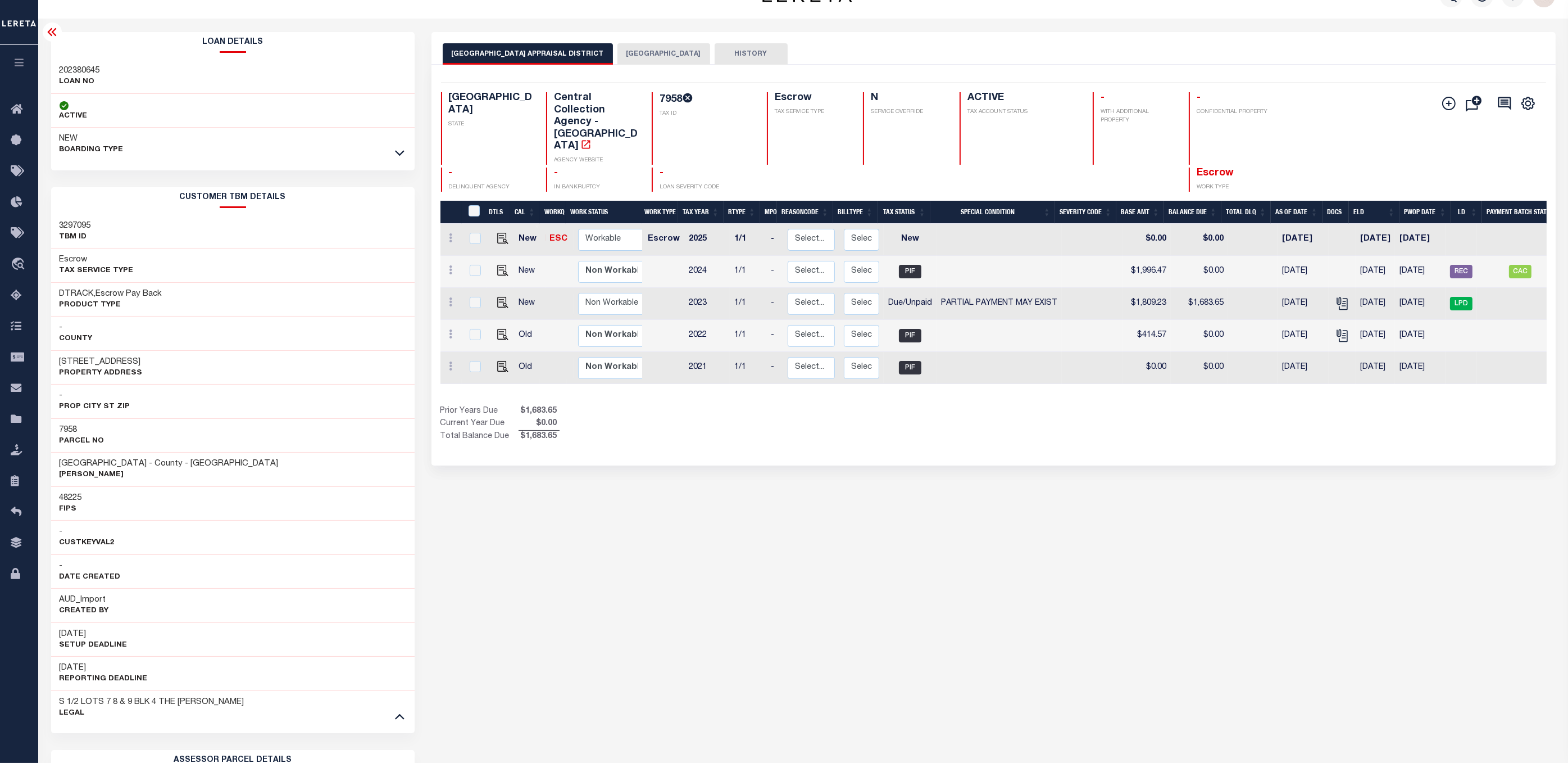
scroll to position [0, 0]
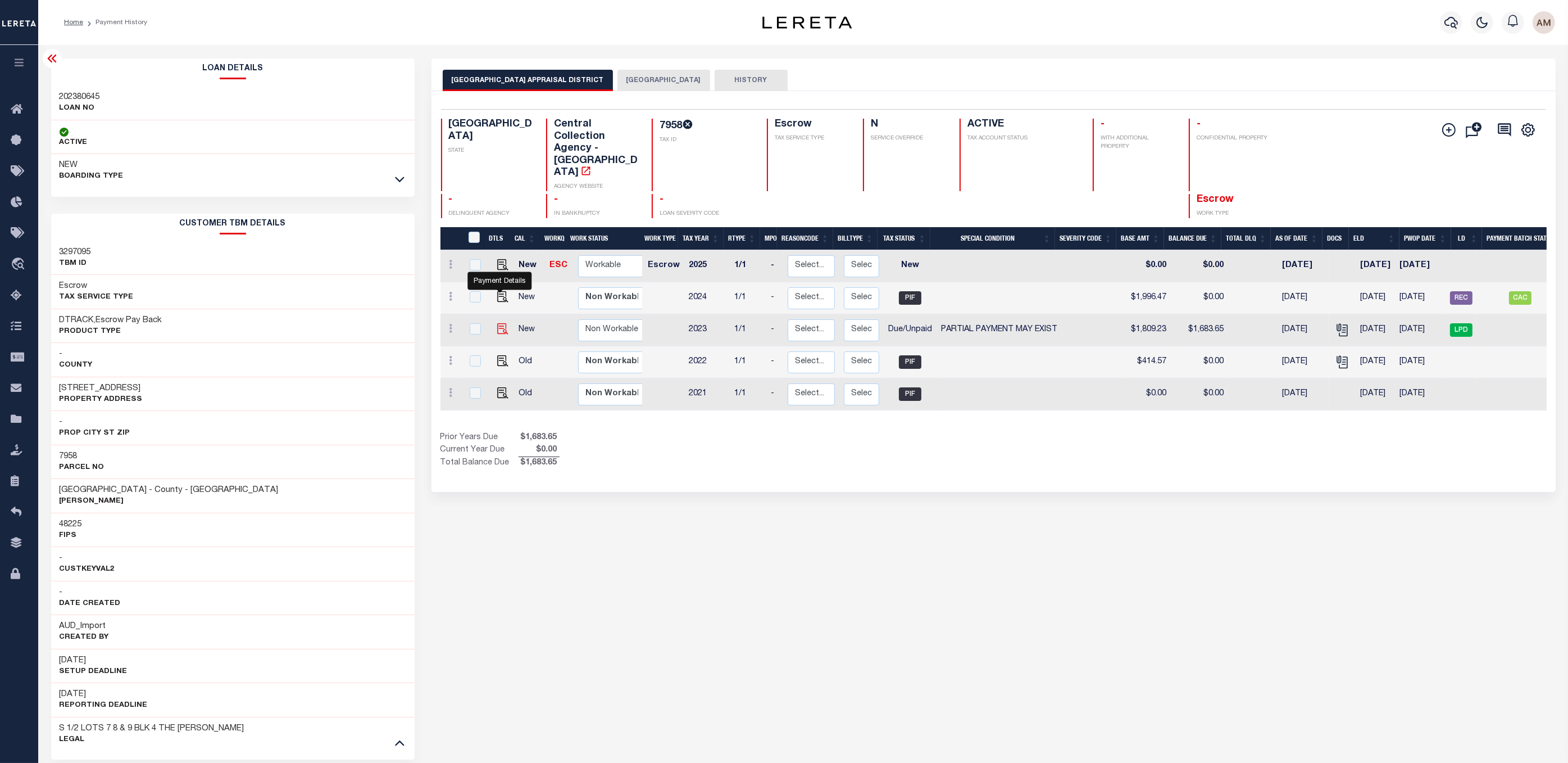
click at [504, 323] on img "" at bounding box center [502, 329] width 11 height 11
checkbox input "true"
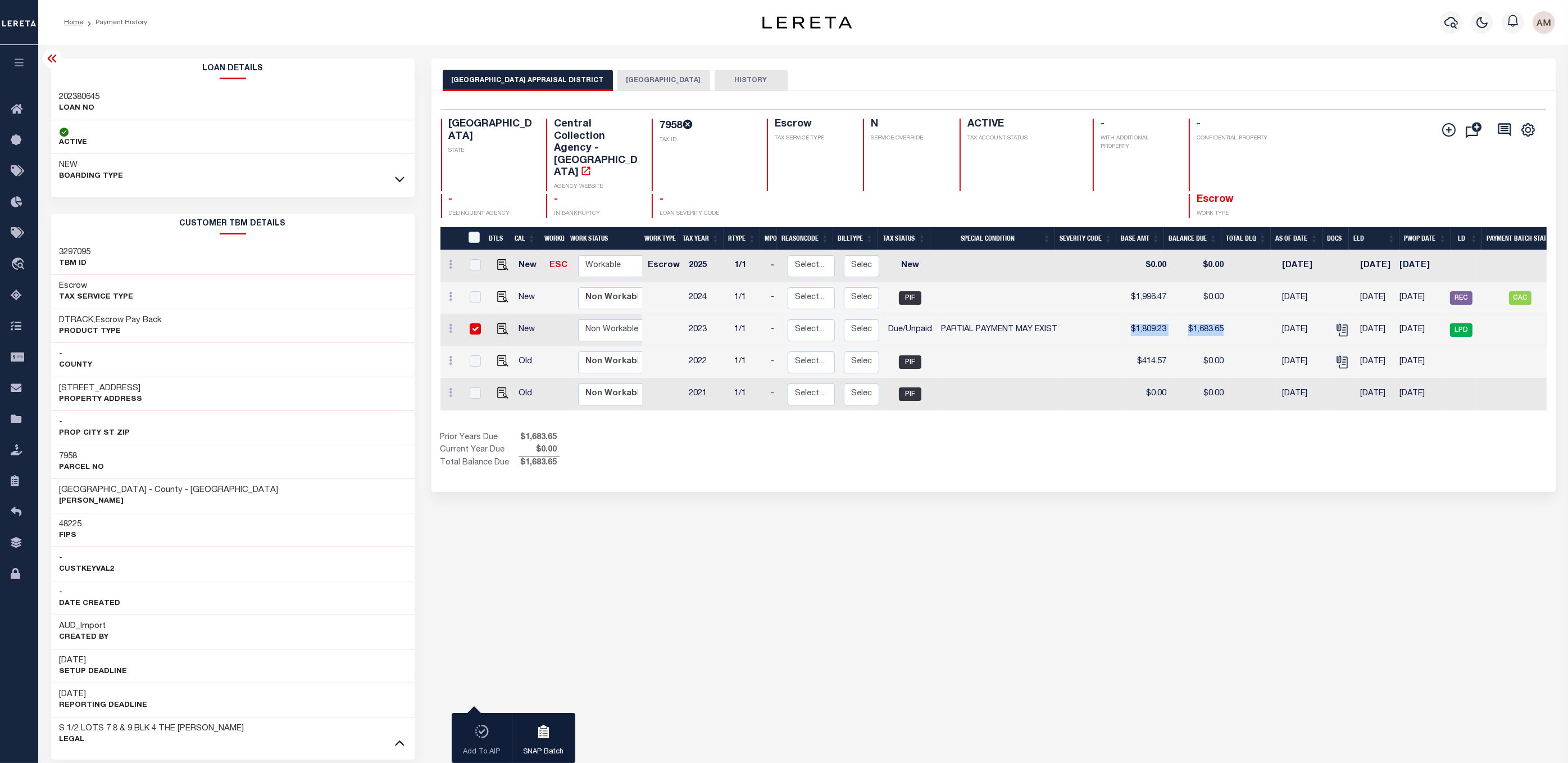
drag, startPoint x: 1124, startPoint y: 307, endPoint x: 1224, endPoint y: 308, distance: 100.0
click at [1224, 314] on tr "New Non Workable Workable 2023 1/1 - Select... Payment Reversal Taxable Value C…" at bounding box center [1019, 330] width 1157 height 32
drag, startPoint x: 933, startPoint y: 303, endPoint x: 1061, endPoint y: 310, distance: 128.2
click at [1061, 314] on tr "New Non Workable Workable 2023 1/1 - Select... Payment Reversal Taxable Value C…" at bounding box center [1019, 330] width 1157 height 32
click at [501, 323] on img "" at bounding box center [502, 329] width 11 height 11
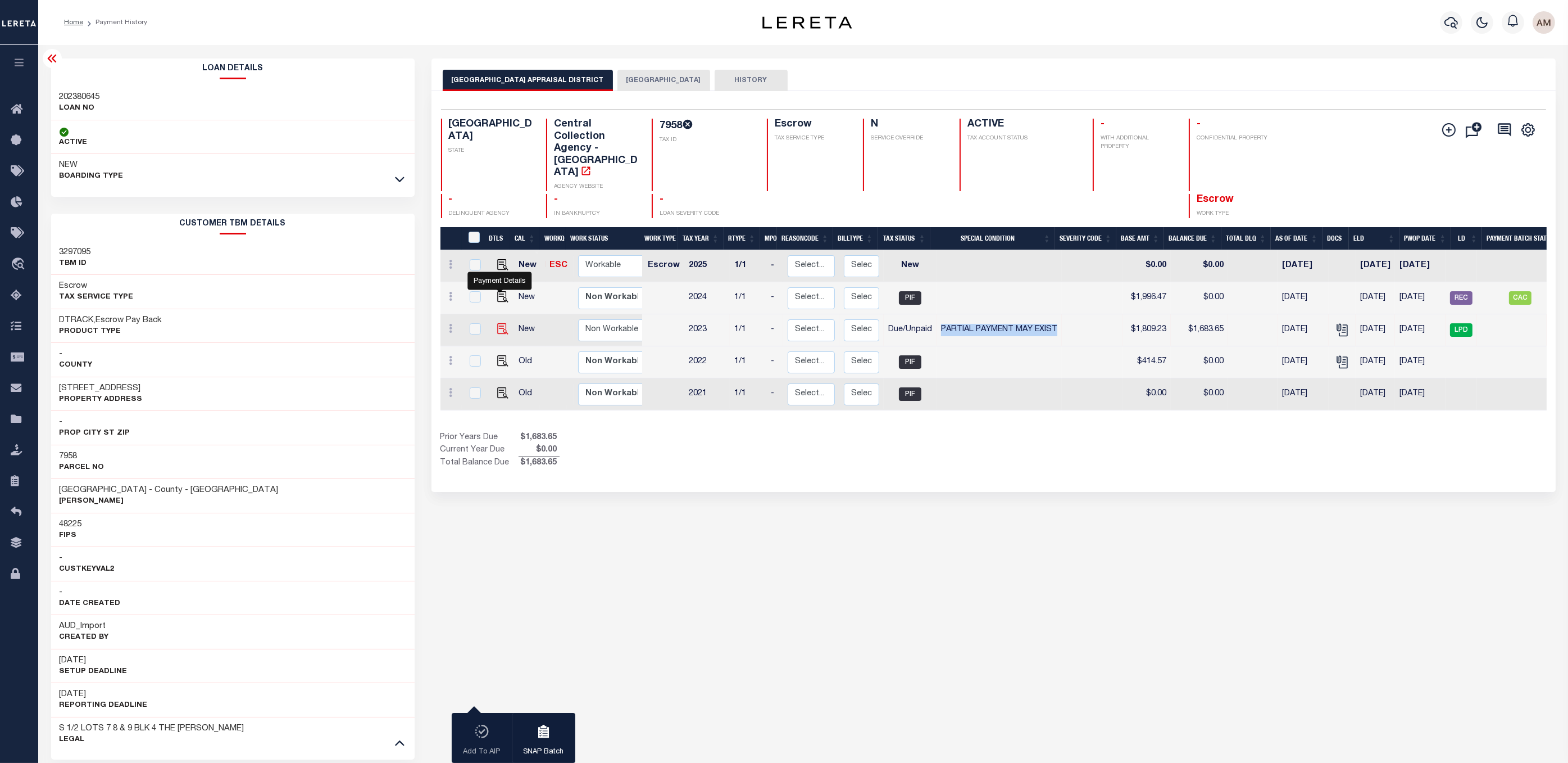
checkbox input "false"
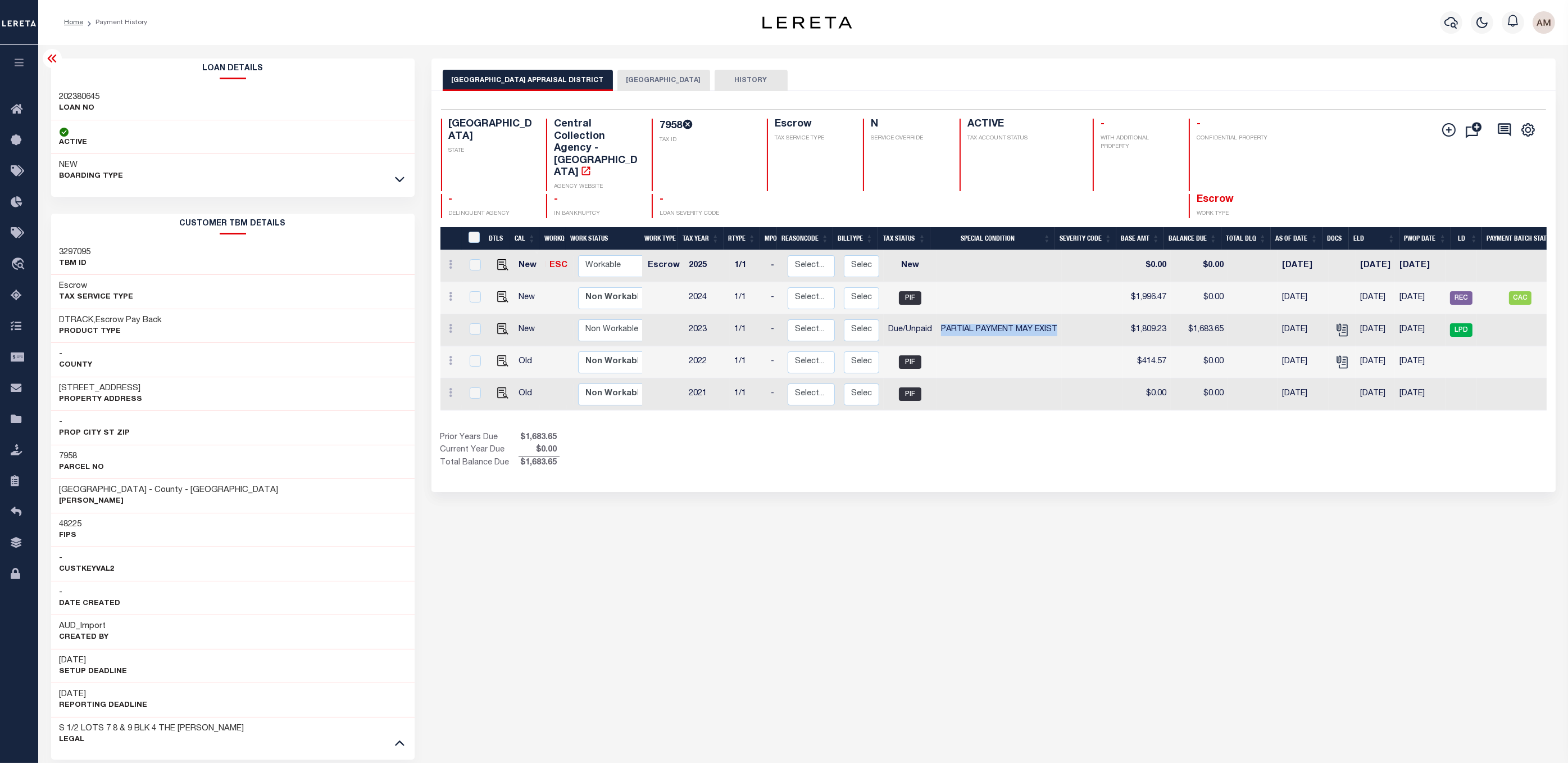
click at [652, 85] on button "[GEOGRAPHIC_DATA]" at bounding box center [663, 80] width 93 height 21
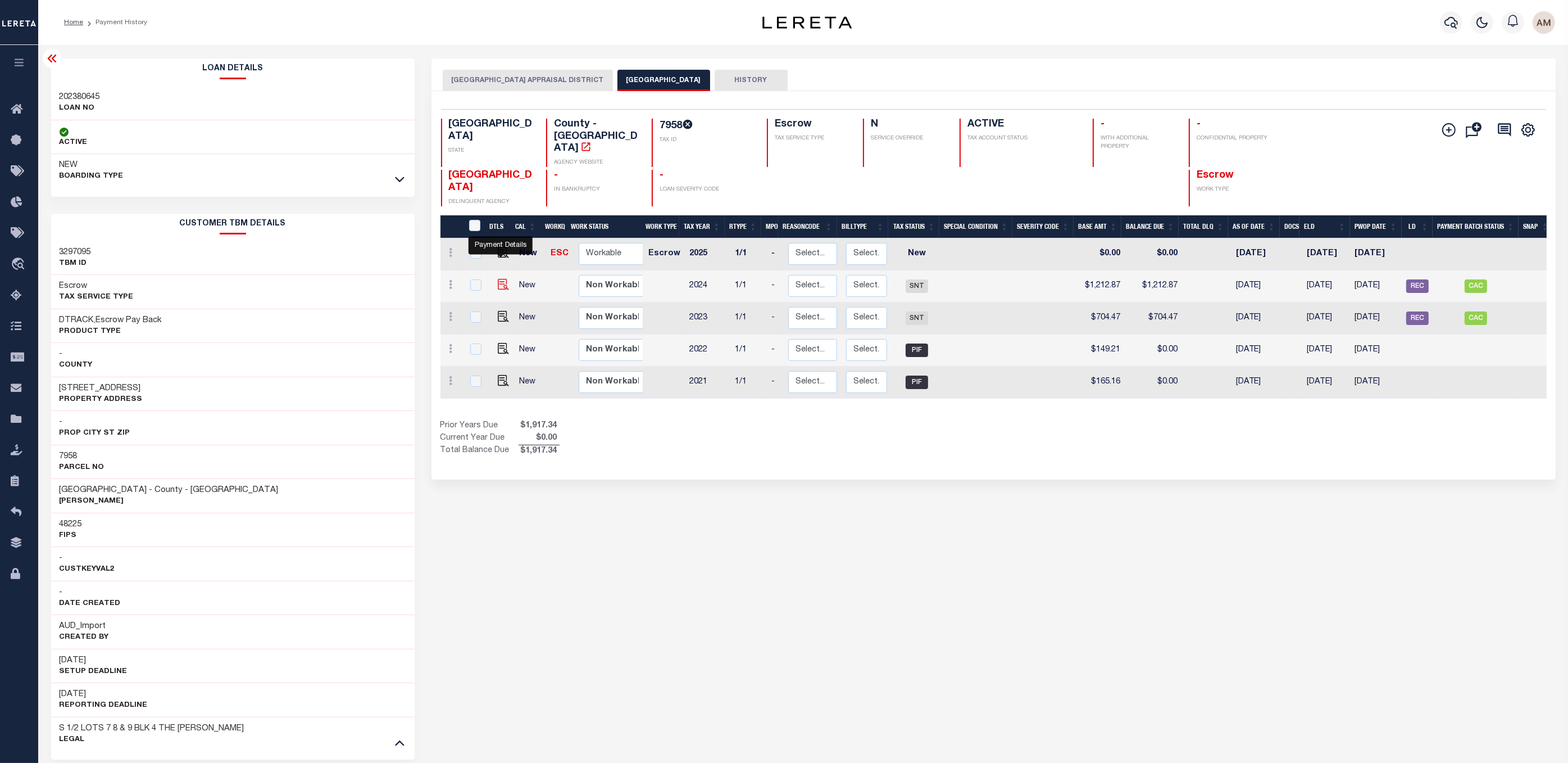
click at [498, 279] on img "" at bounding box center [503, 284] width 11 height 11
checkbox input "true"
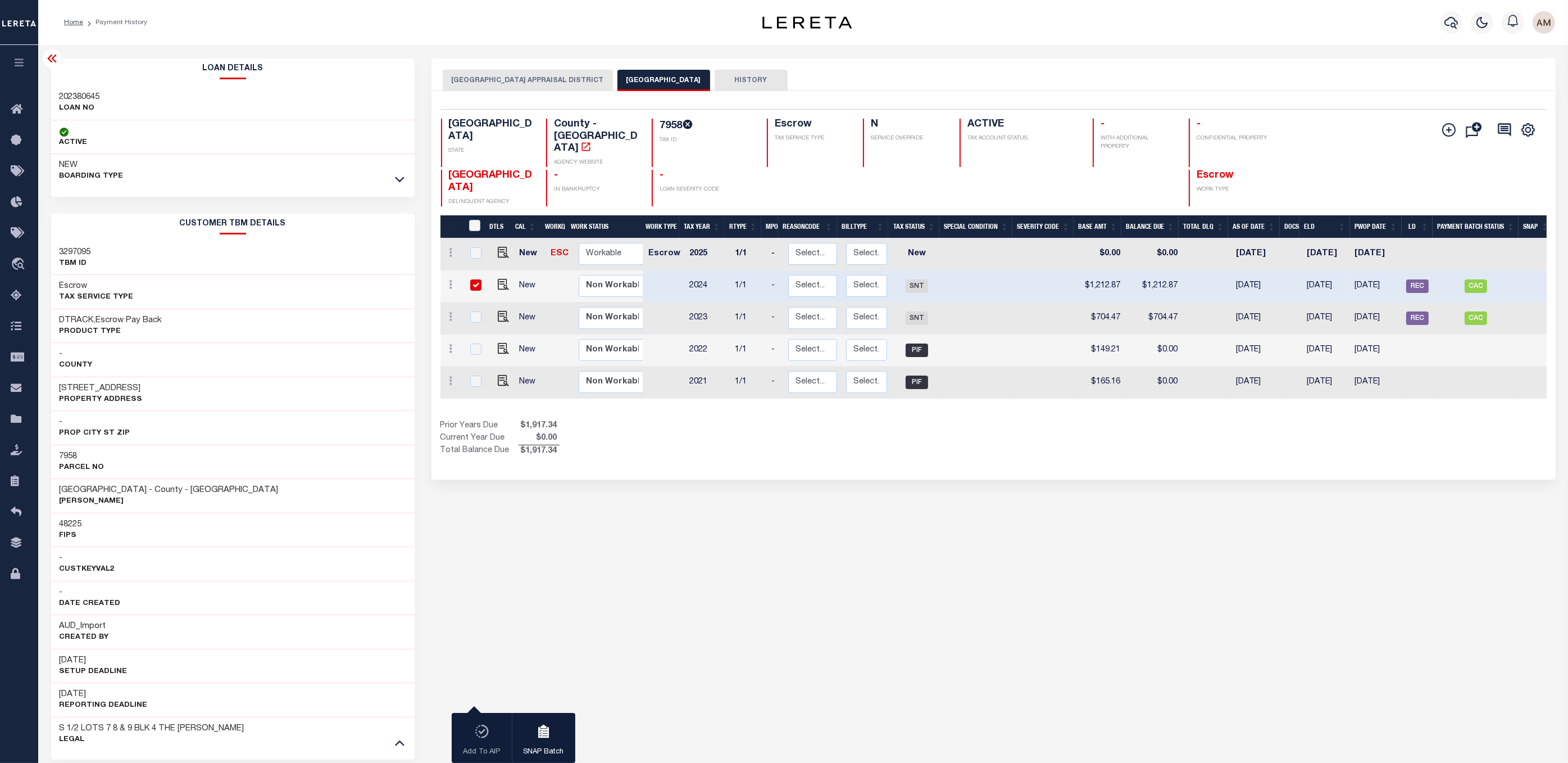
click at [563, 87] on button "HOUSTON COUNTY APPRAISAL DISTRICT" at bounding box center [528, 80] width 170 height 21
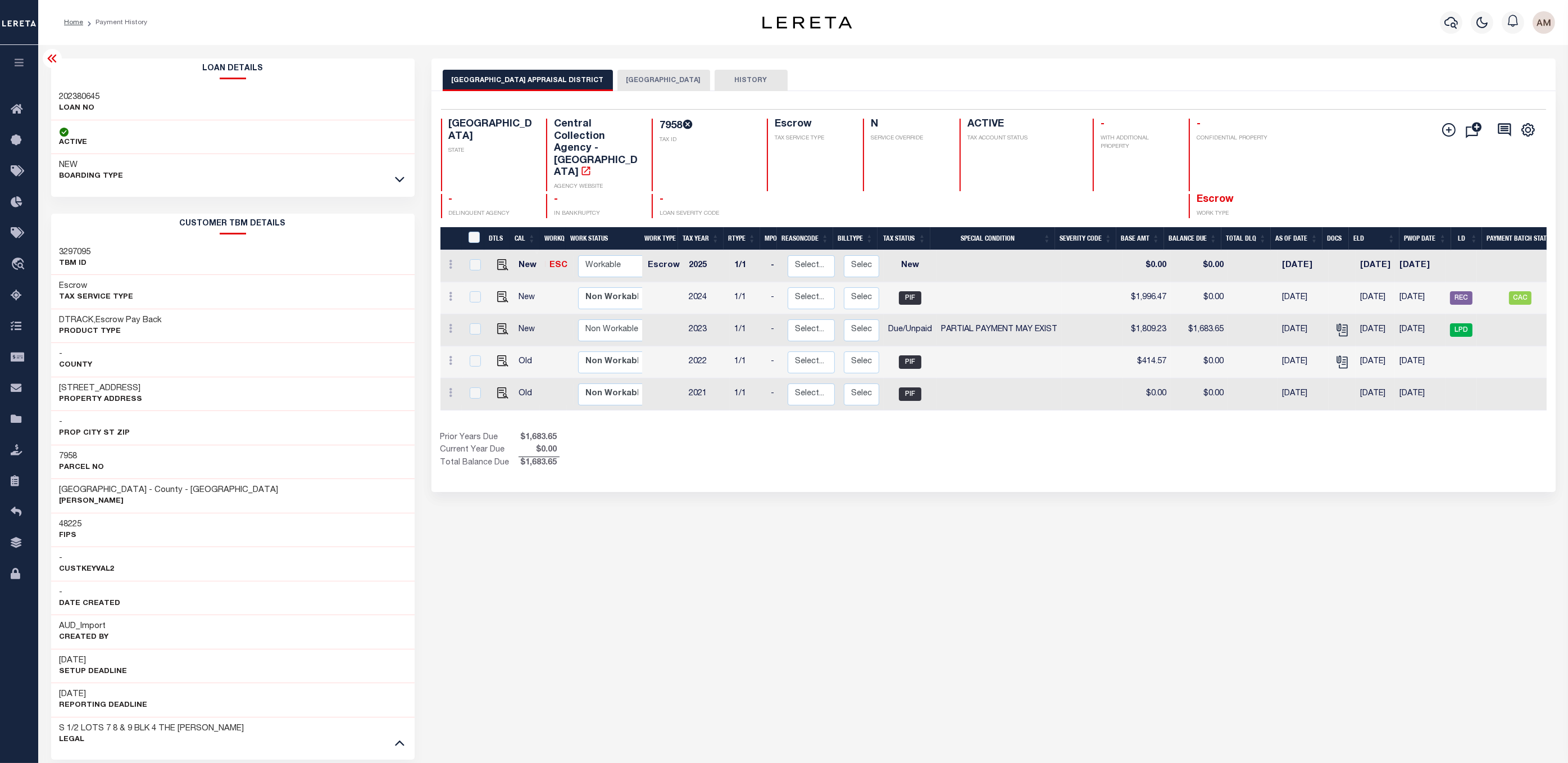
drag, startPoint x: 1450, startPoint y: 382, endPoint x: 1456, endPoint y: 389, distance: 9.2
click at [1452, 382] on td at bounding box center [1461, 394] width 31 height 32
checkbox input "true"
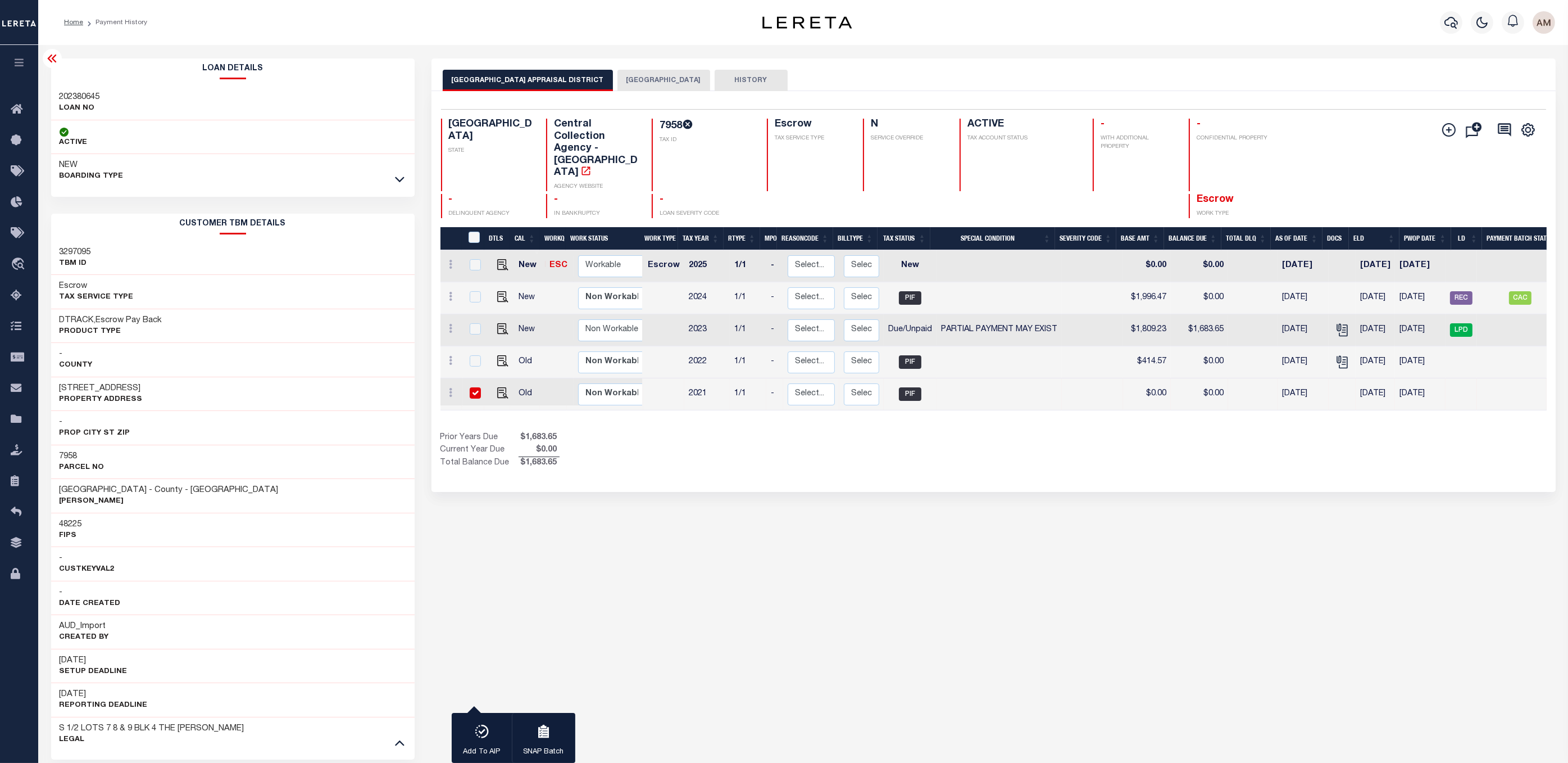
scroll to position [0, 55]
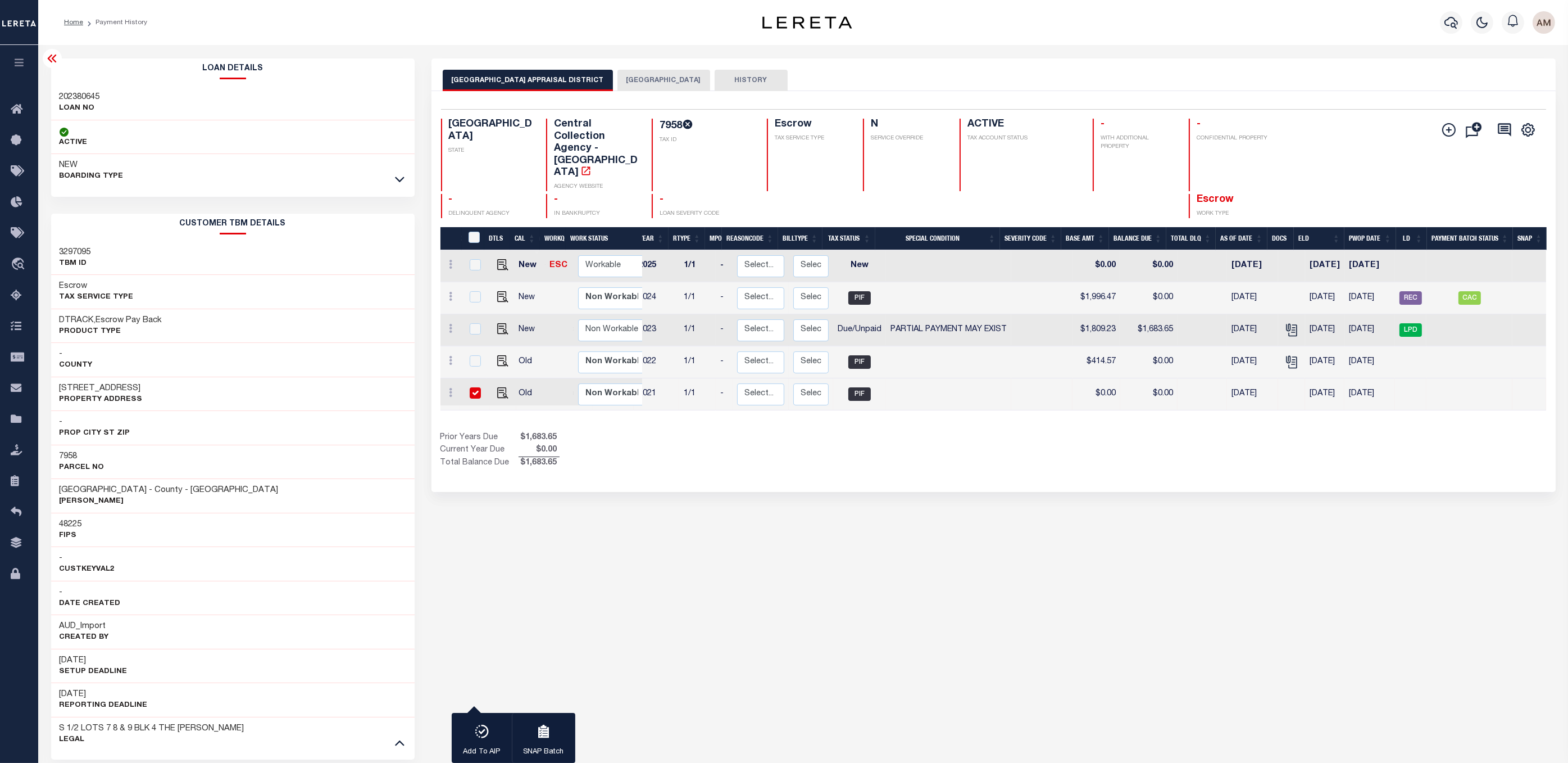
click at [648, 78] on button "[GEOGRAPHIC_DATA]" at bounding box center [663, 80] width 93 height 21
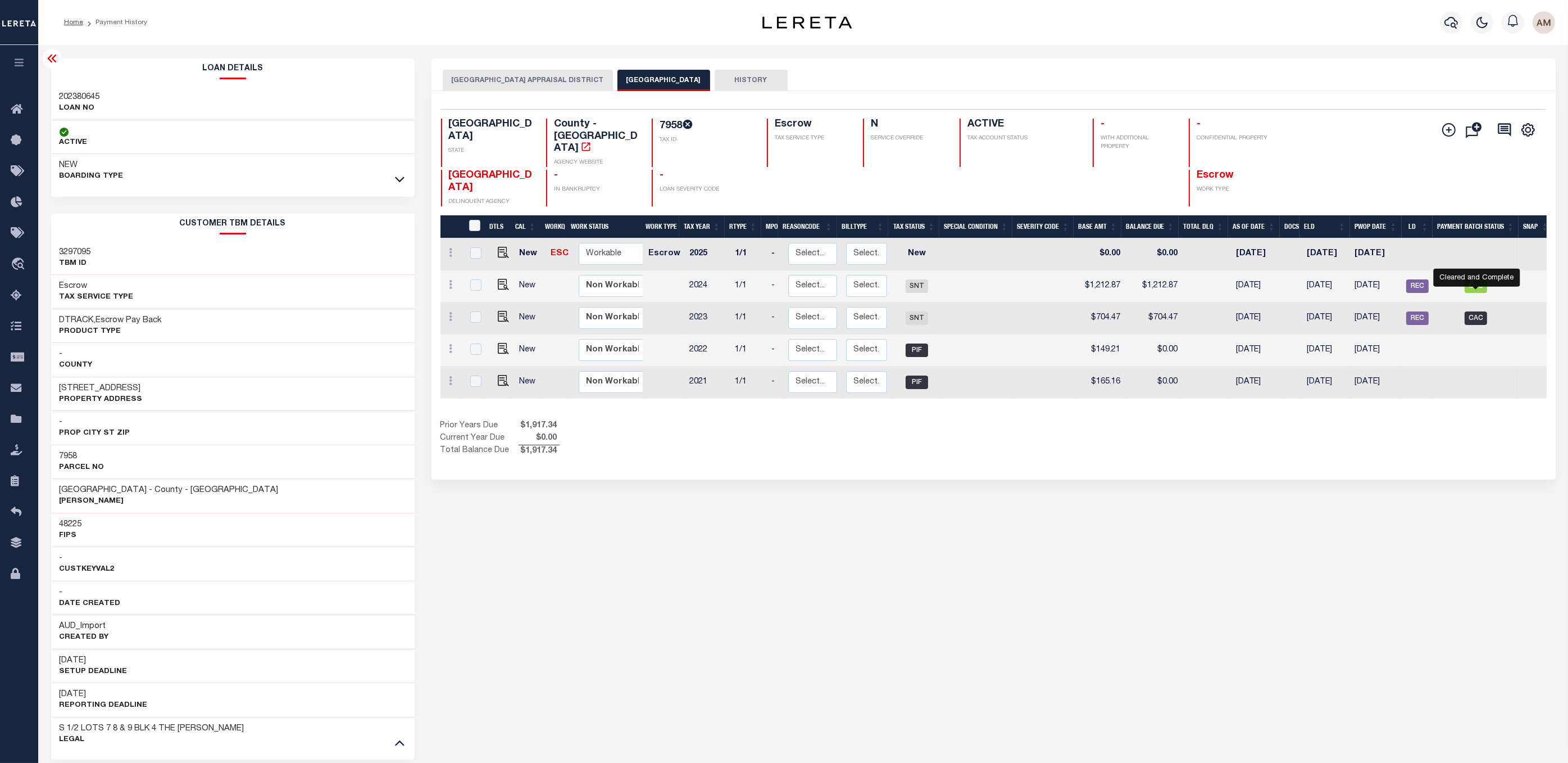
click at [1477, 311] on span "CAC" at bounding box center [1475, 318] width 23 height 14
checkbox input "true"
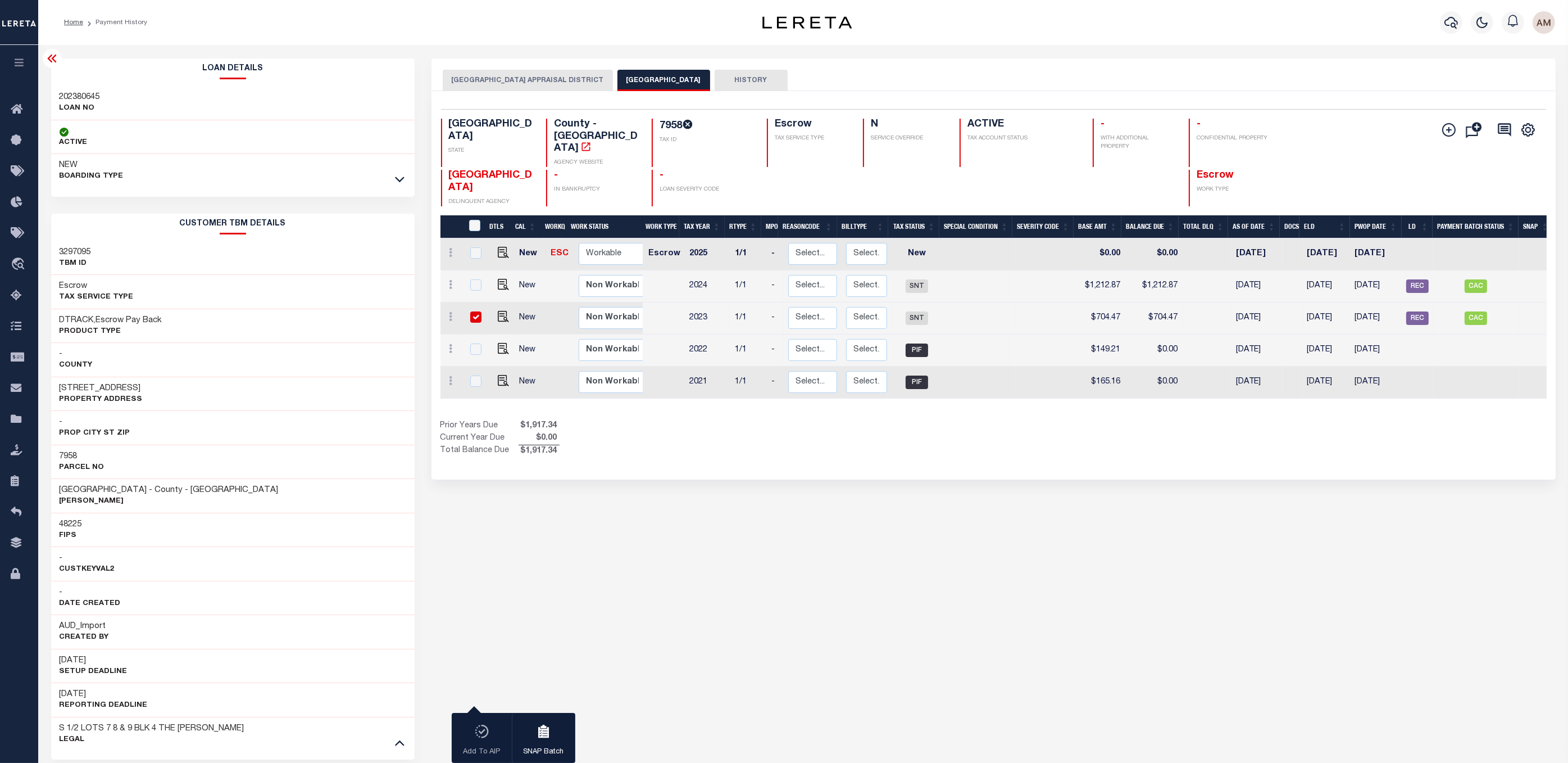
click at [541, 87] on button "HOUSTON COUNTY APPRAISAL DISTRICT" at bounding box center [528, 80] width 170 height 21
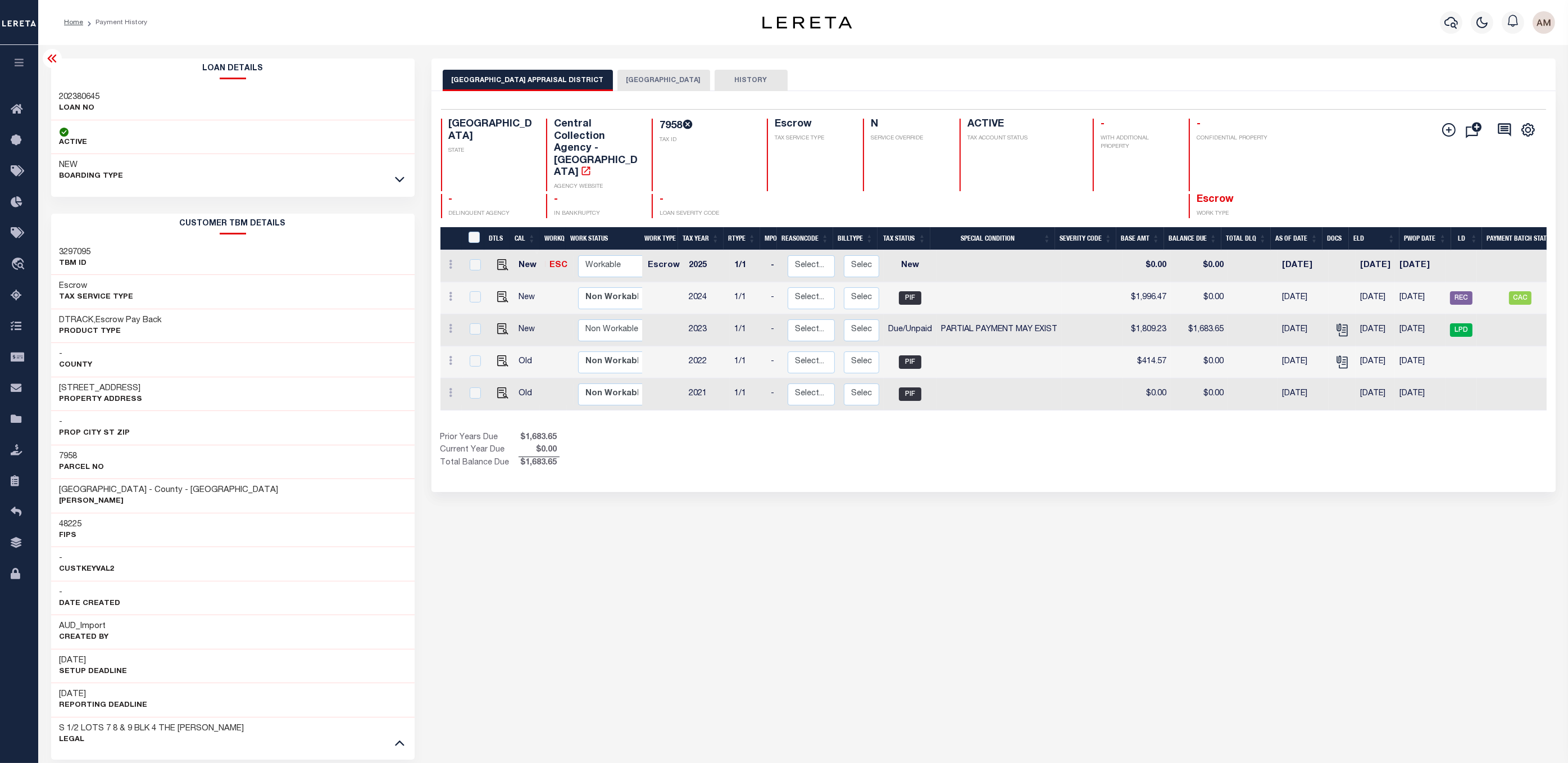
click at [642, 78] on button "[GEOGRAPHIC_DATA]" at bounding box center [663, 80] width 93 height 21
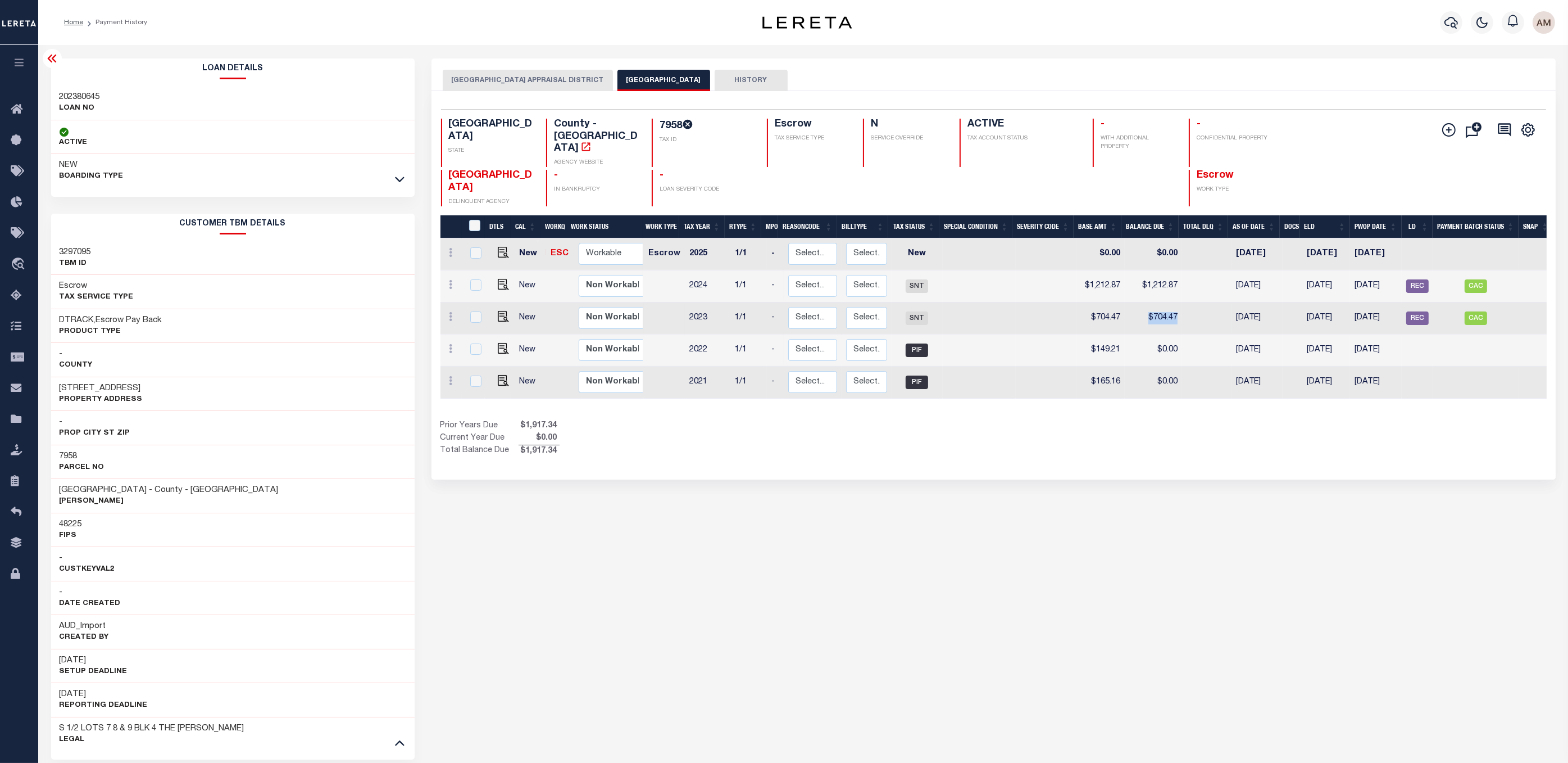
drag, startPoint x: 1177, startPoint y: 298, endPoint x: 1142, endPoint y: 303, distance: 35.4
click at [1142, 303] on td "$704.47" at bounding box center [1153, 319] width 57 height 32
checkbox input "true"
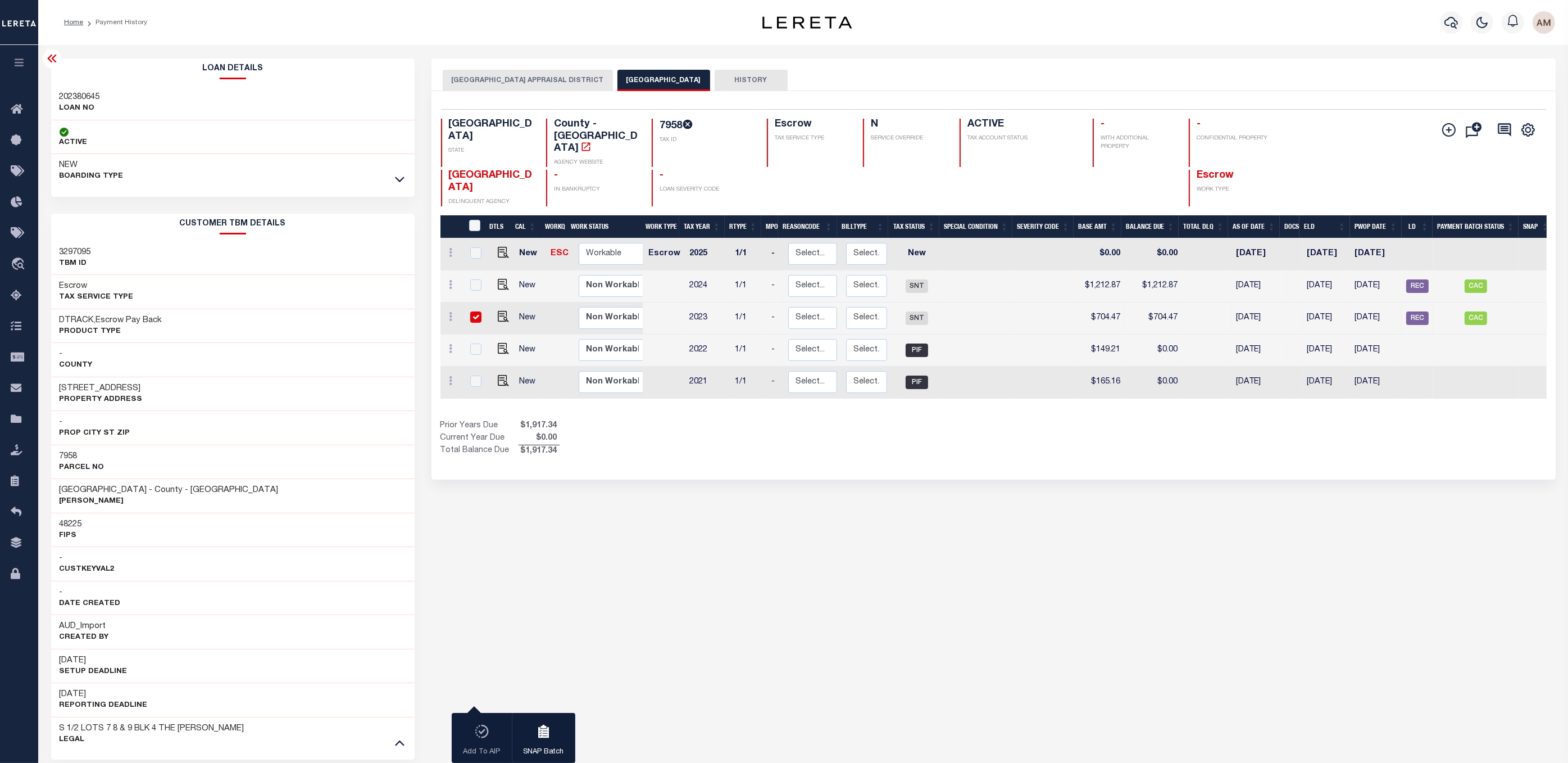
click at [485, 91] on div "1 Selected 5 Results 1 Items per page 25 50 100 TX STATE 7958 N" at bounding box center [993, 285] width 1124 height 389
click at [488, 89] on button "HOUSTON COUNTY APPRAISAL DISTRICT" at bounding box center [528, 80] width 170 height 21
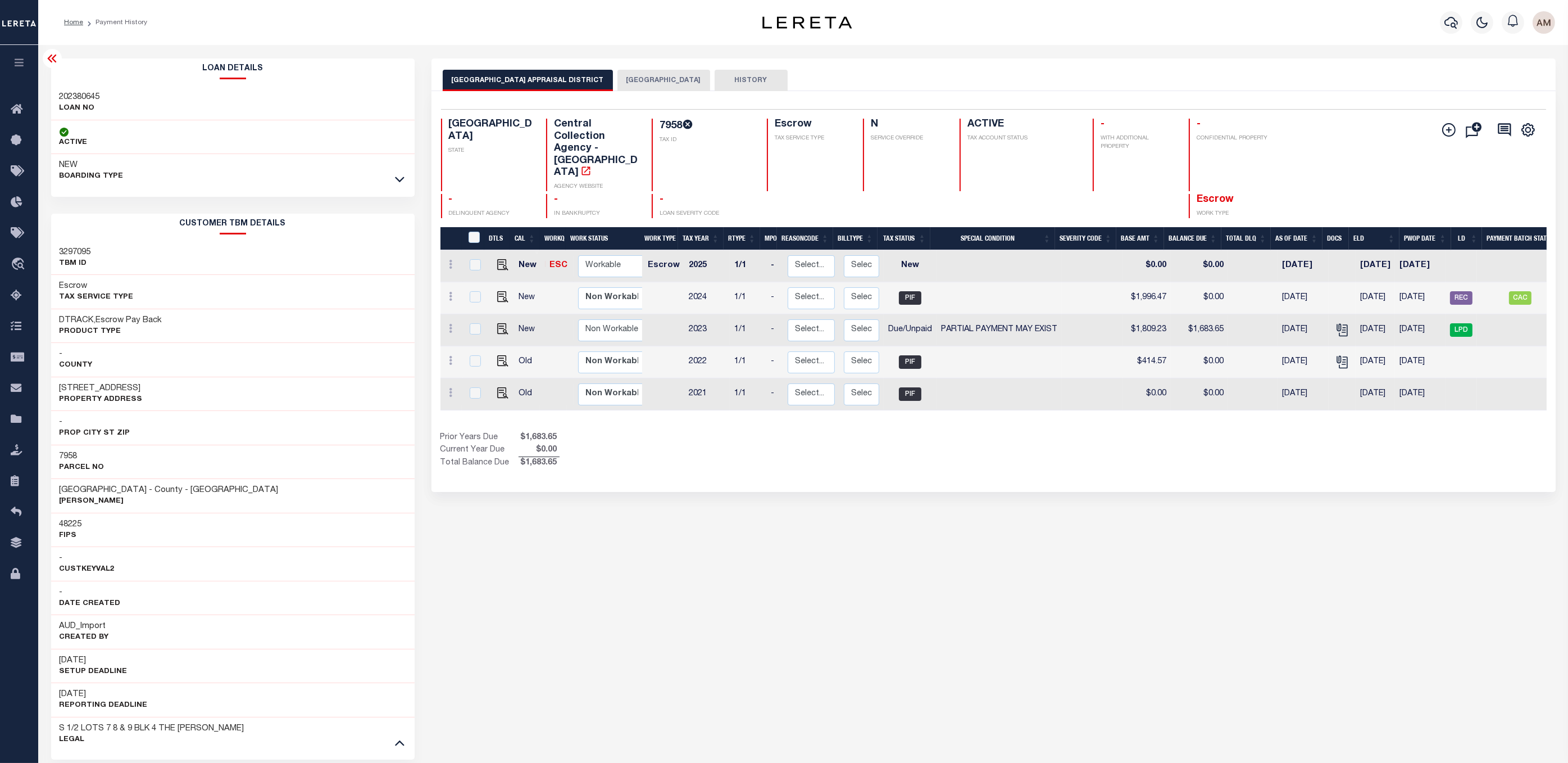
click at [647, 79] on button "[GEOGRAPHIC_DATA]" at bounding box center [663, 80] width 93 height 21
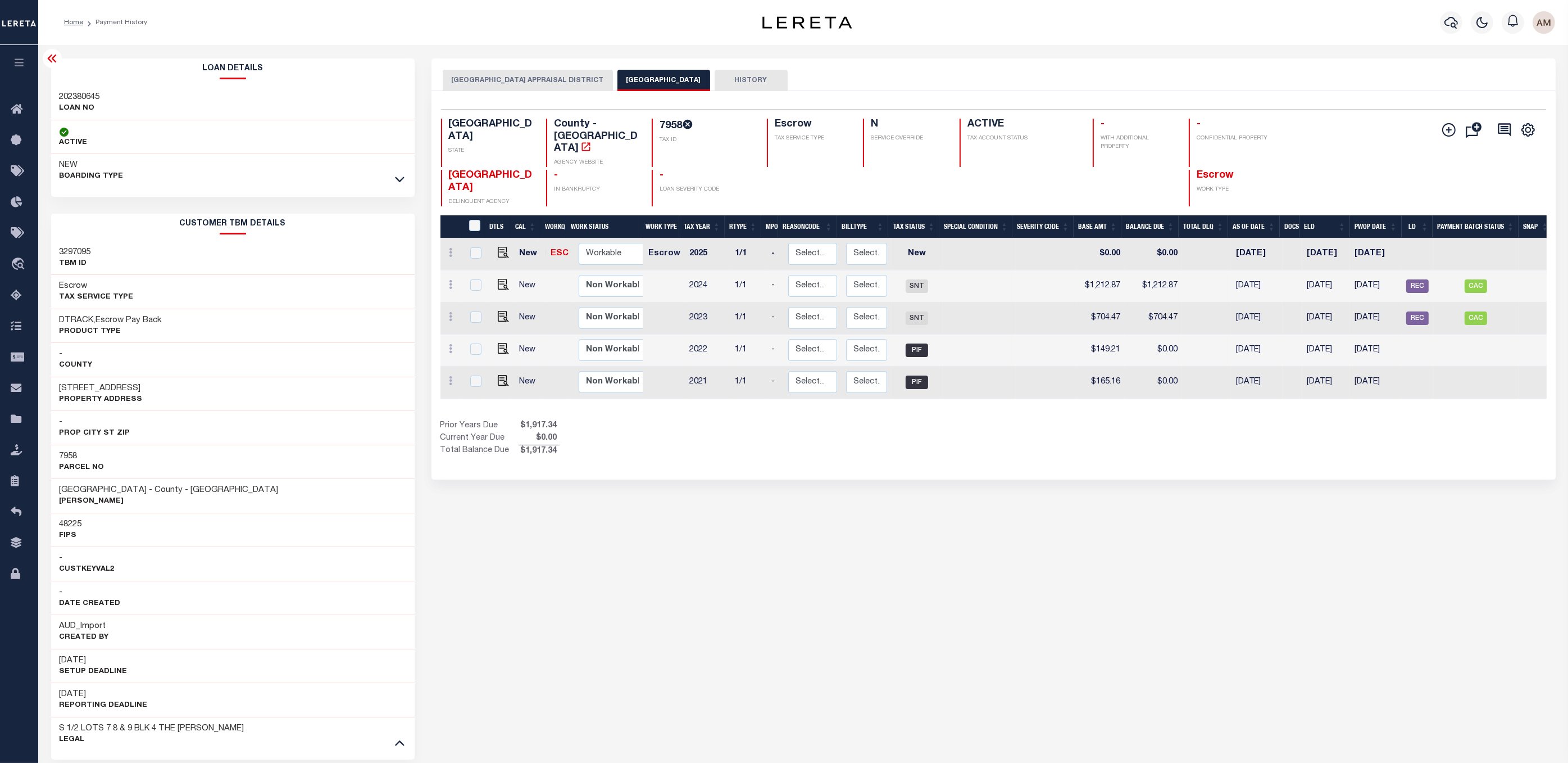
click at [519, 85] on button "HOUSTON COUNTY APPRAISAL DISTRICT" at bounding box center [528, 80] width 170 height 21
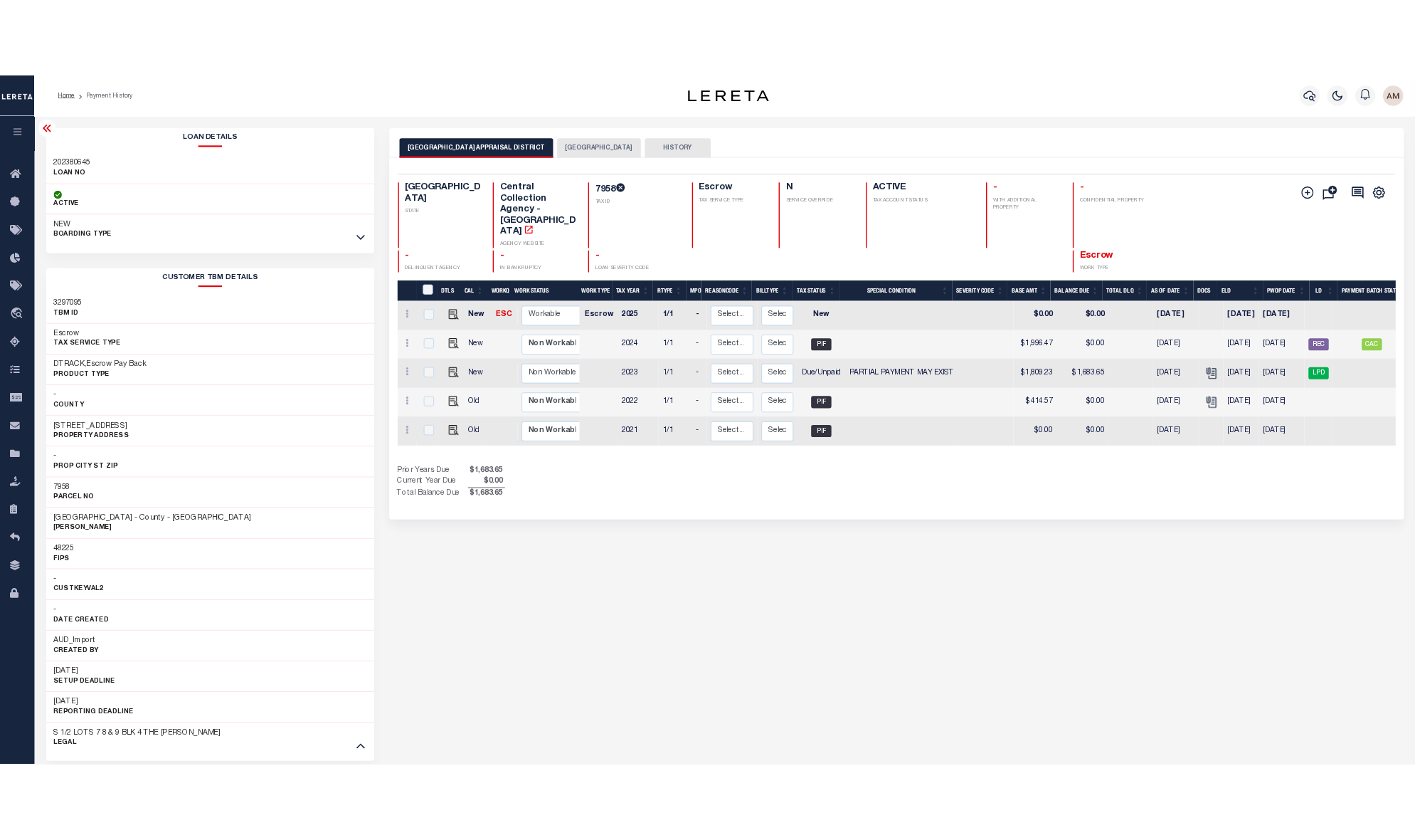
scroll to position [0, 49]
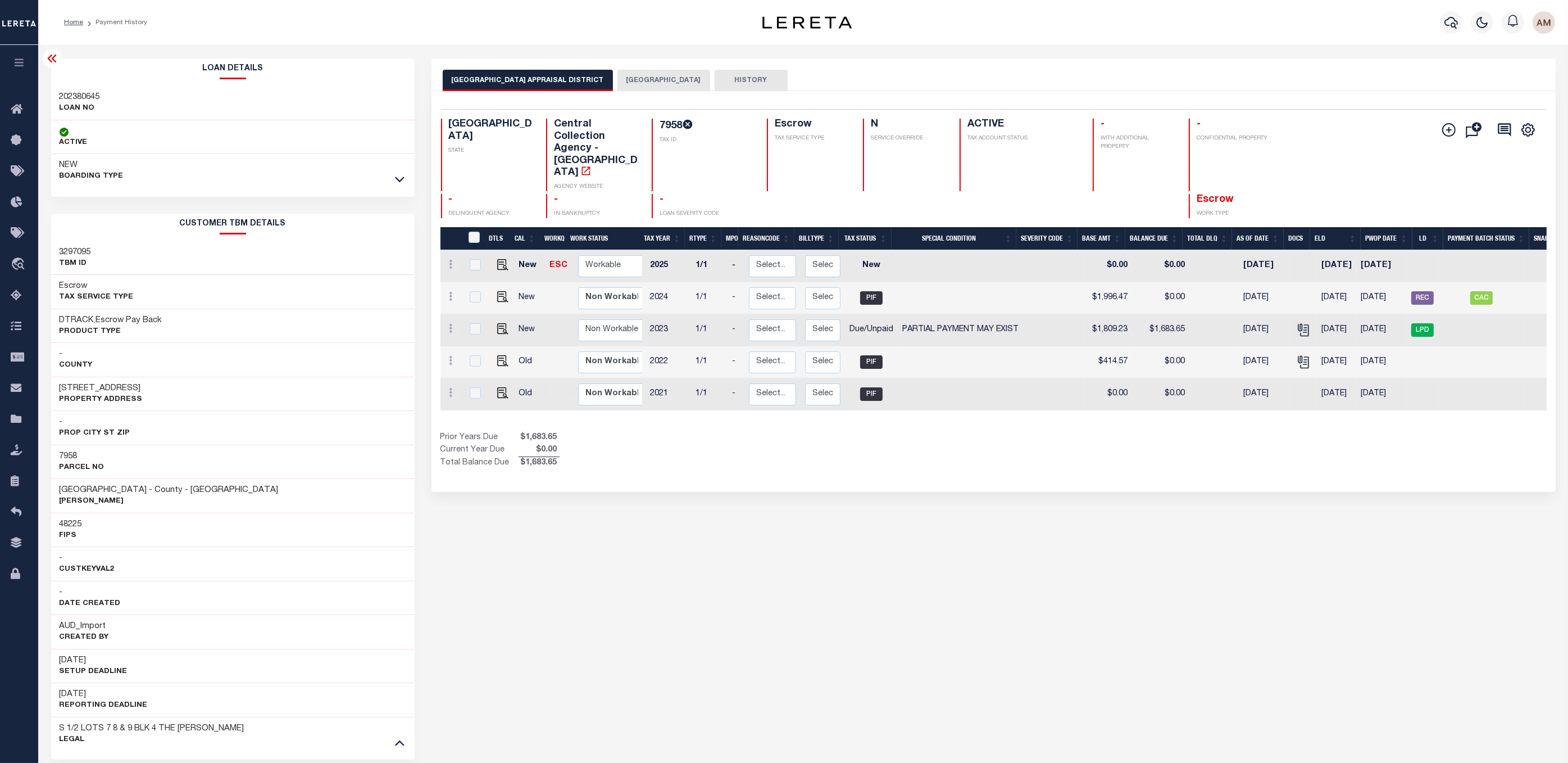
click at [641, 73] on button "[GEOGRAPHIC_DATA]" at bounding box center [663, 80] width 93 height 21
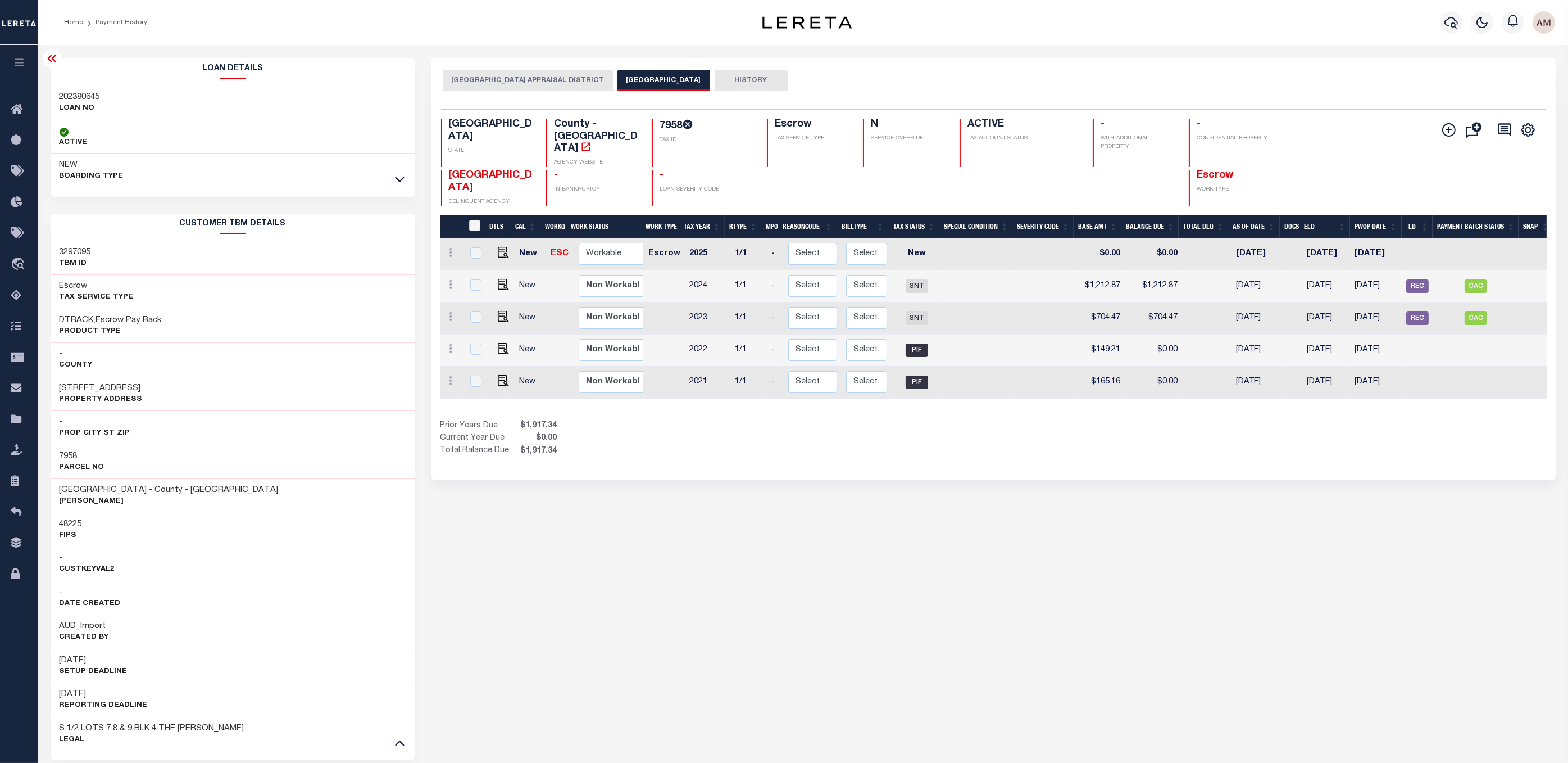
drag, startPoint x: 1012, startPoint y: 390, endPoint x: 1023, endPoint y: 393, distance: 11.4
click at [1023, 393] on div "DTLS CAL WorkQ Work Status Work Type Tax Year RType MPO ReasonCode BillType Tax…" at bounding box center [993, 336] width 1106 height 242
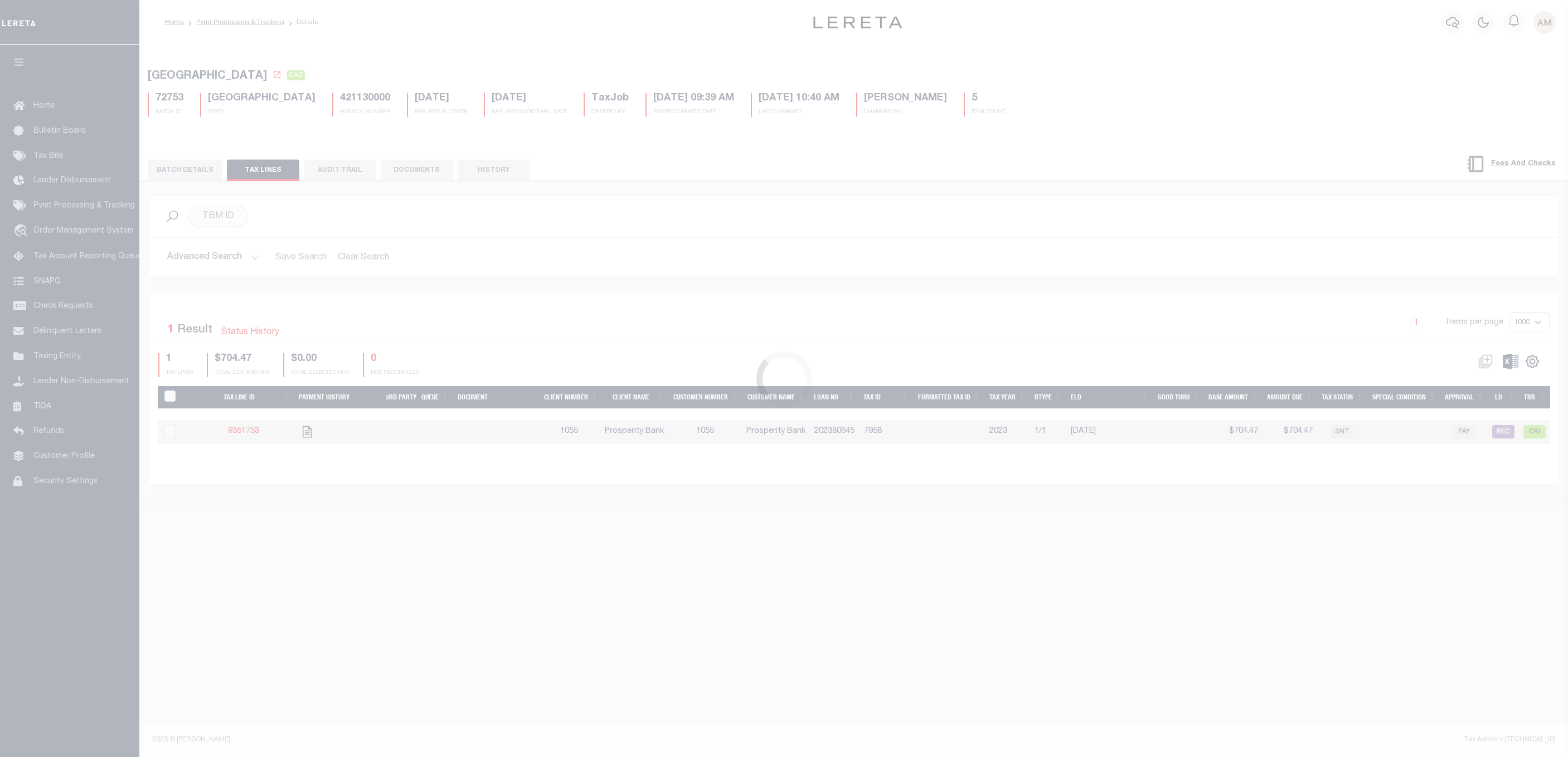
select select "CAC"
select select "CHK"
select select "Stacey Curtis"
select select "FDX"
select select "37"
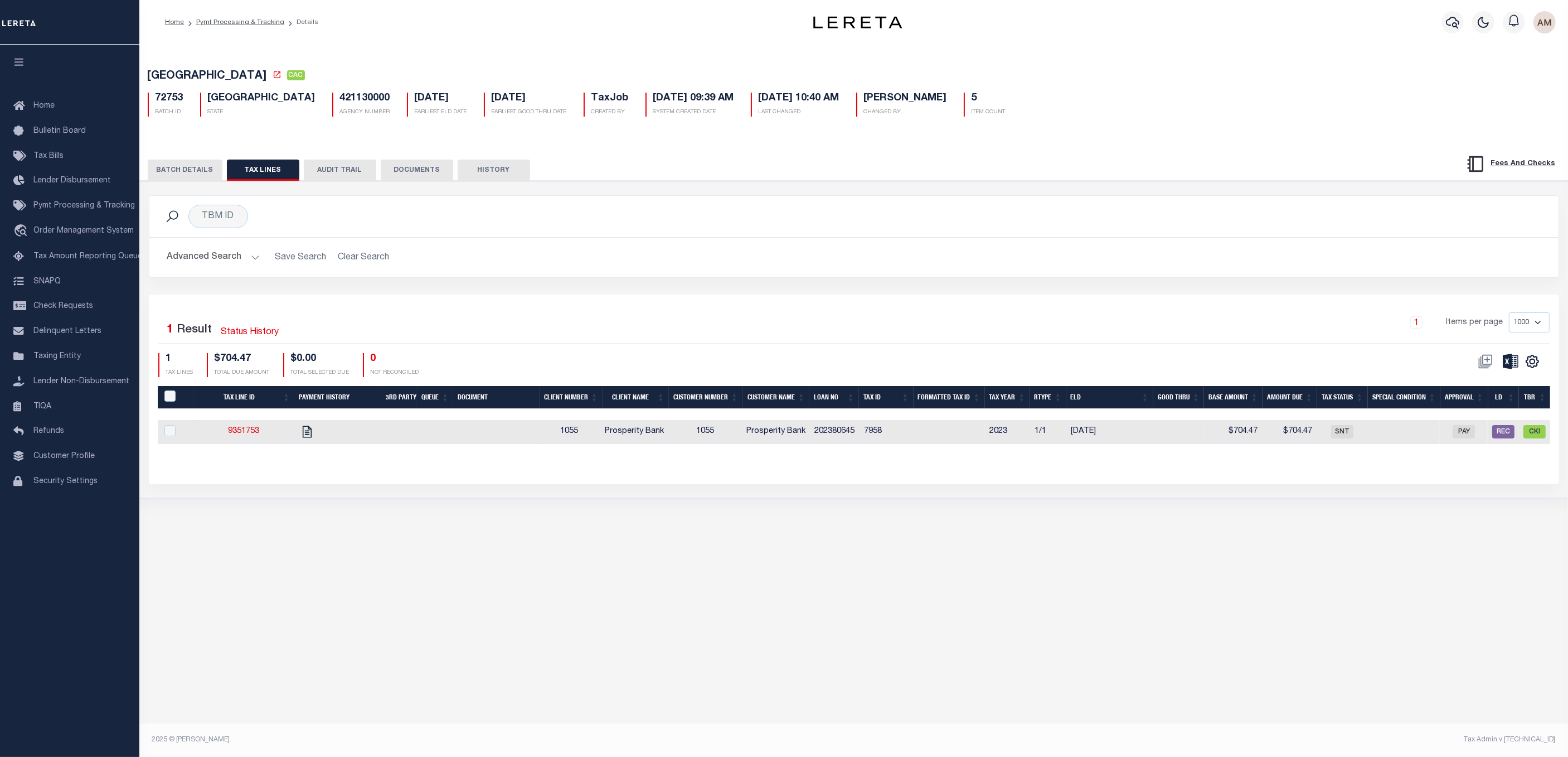
click at [424, 167] on button "DOCUMENTS" at bounding box center [416, 170] width 72 height 21
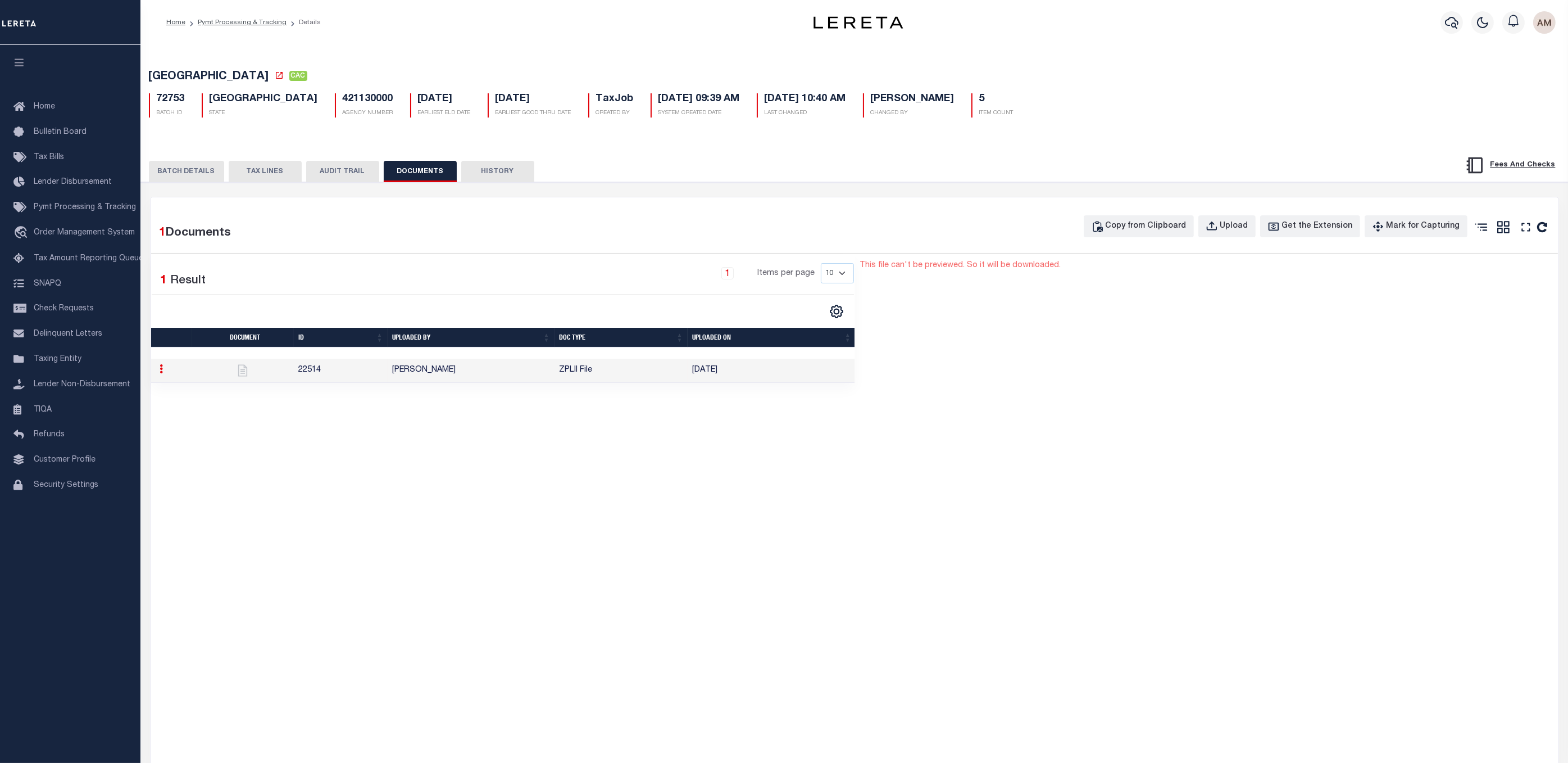
click at [241, 175] on button "TAX LINES" at bounding box center [265, 171] width 73 height 21
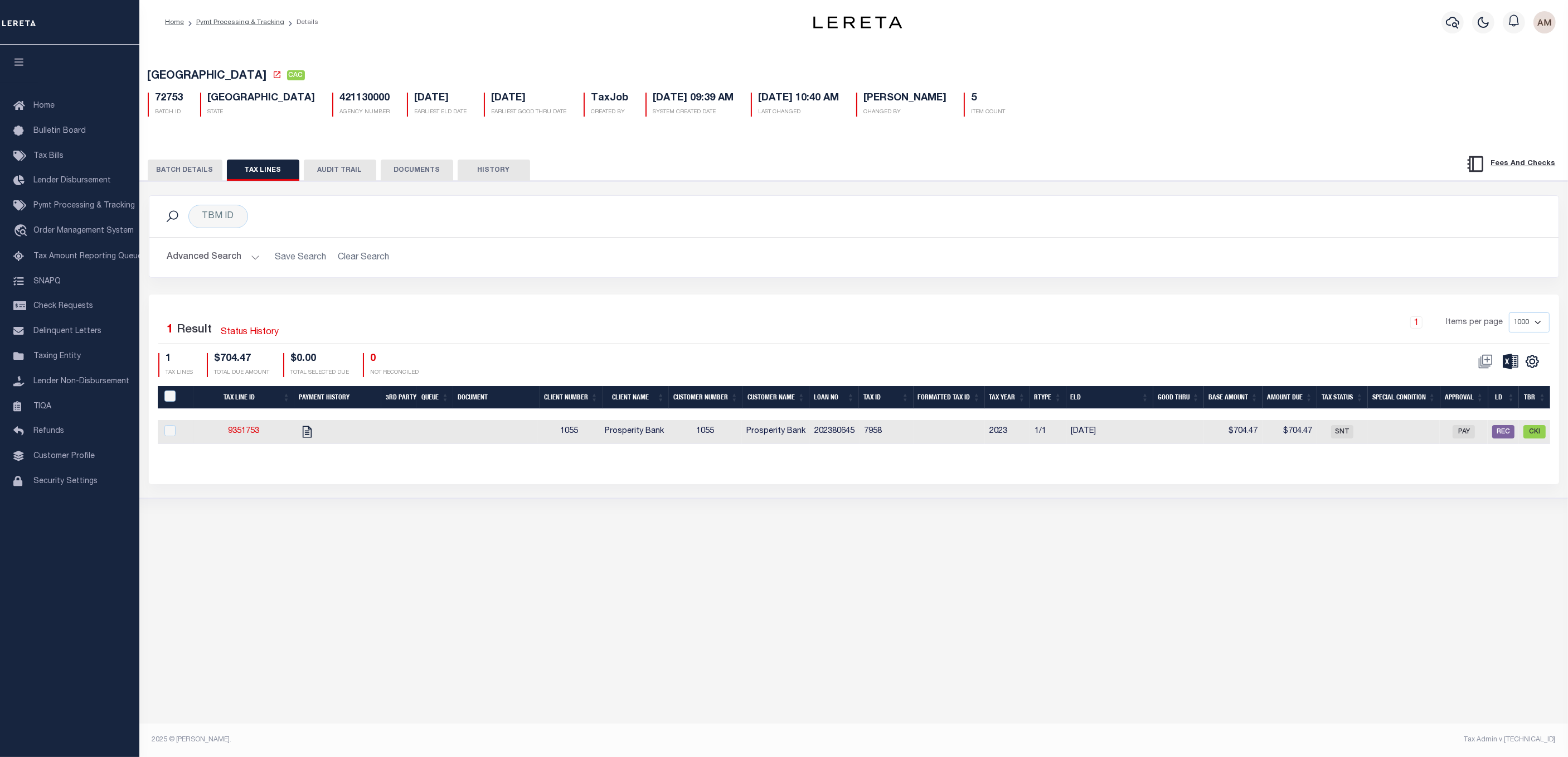
click at [173, 174] on button "BATCH DETAILS" at bounding box center [185, 170] width 75 height 21
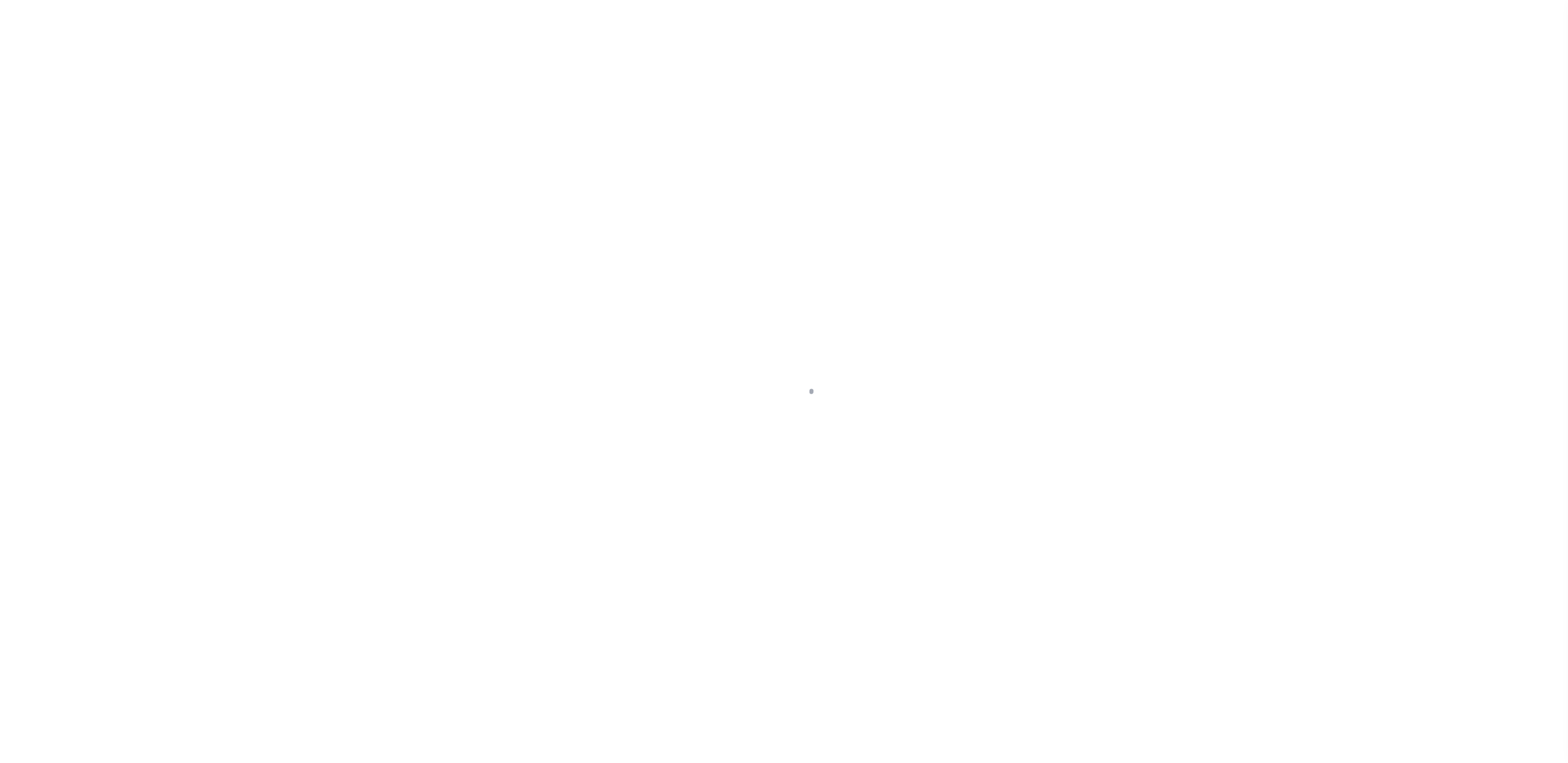
select select "DUE"
select select "15"
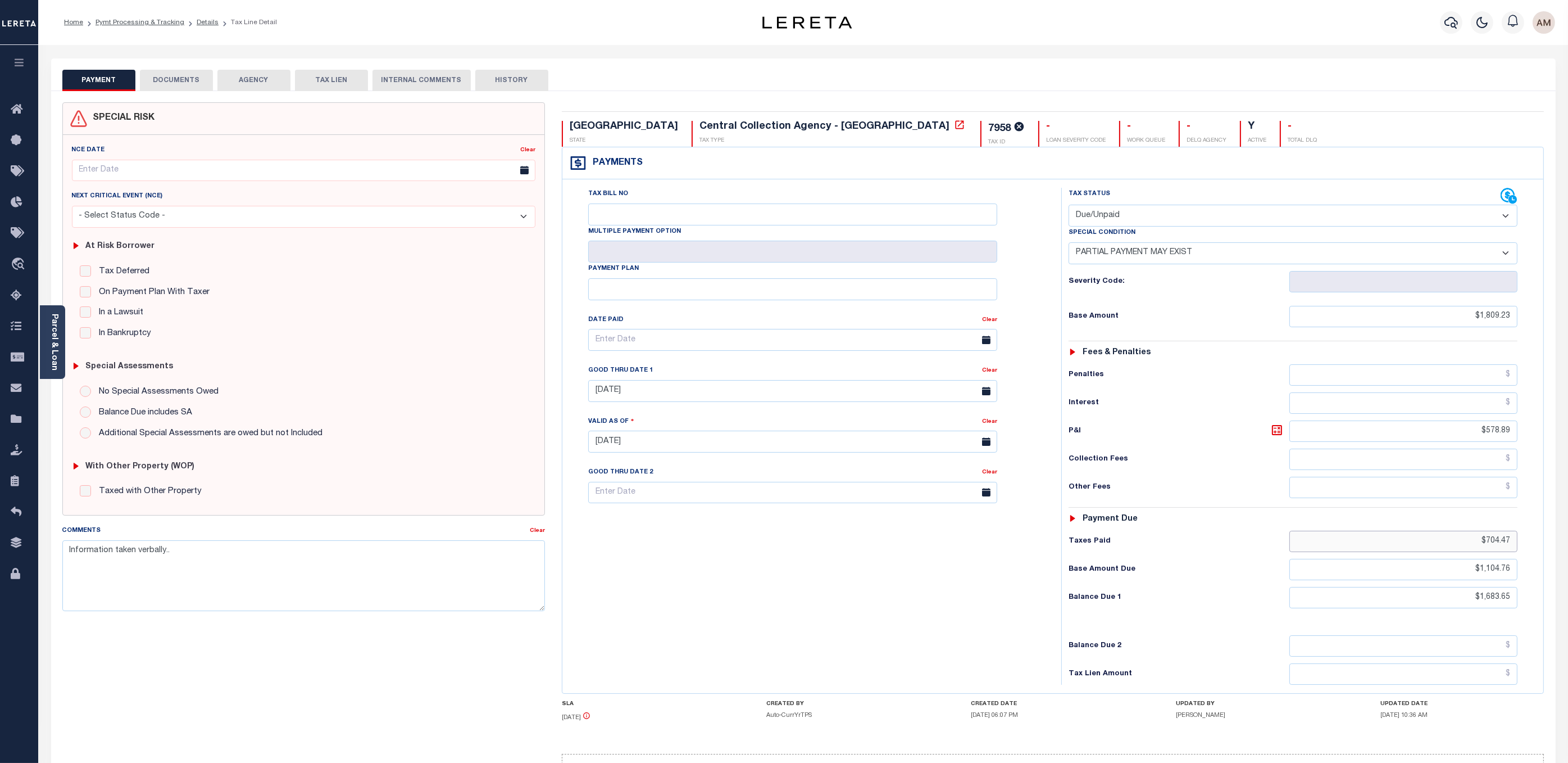
drag, startPoint x: 1447, startPoint y: 548, endPoint x: 1512, endPoint y: 547, distance: 65.0
click at [1512, 547] on input "$704.47" at bounding box center [1404, 541] width 228 height 21
click at [186, 90] on button "DOCUMENTS" at bounding box center [176, 80] width 73 height 21
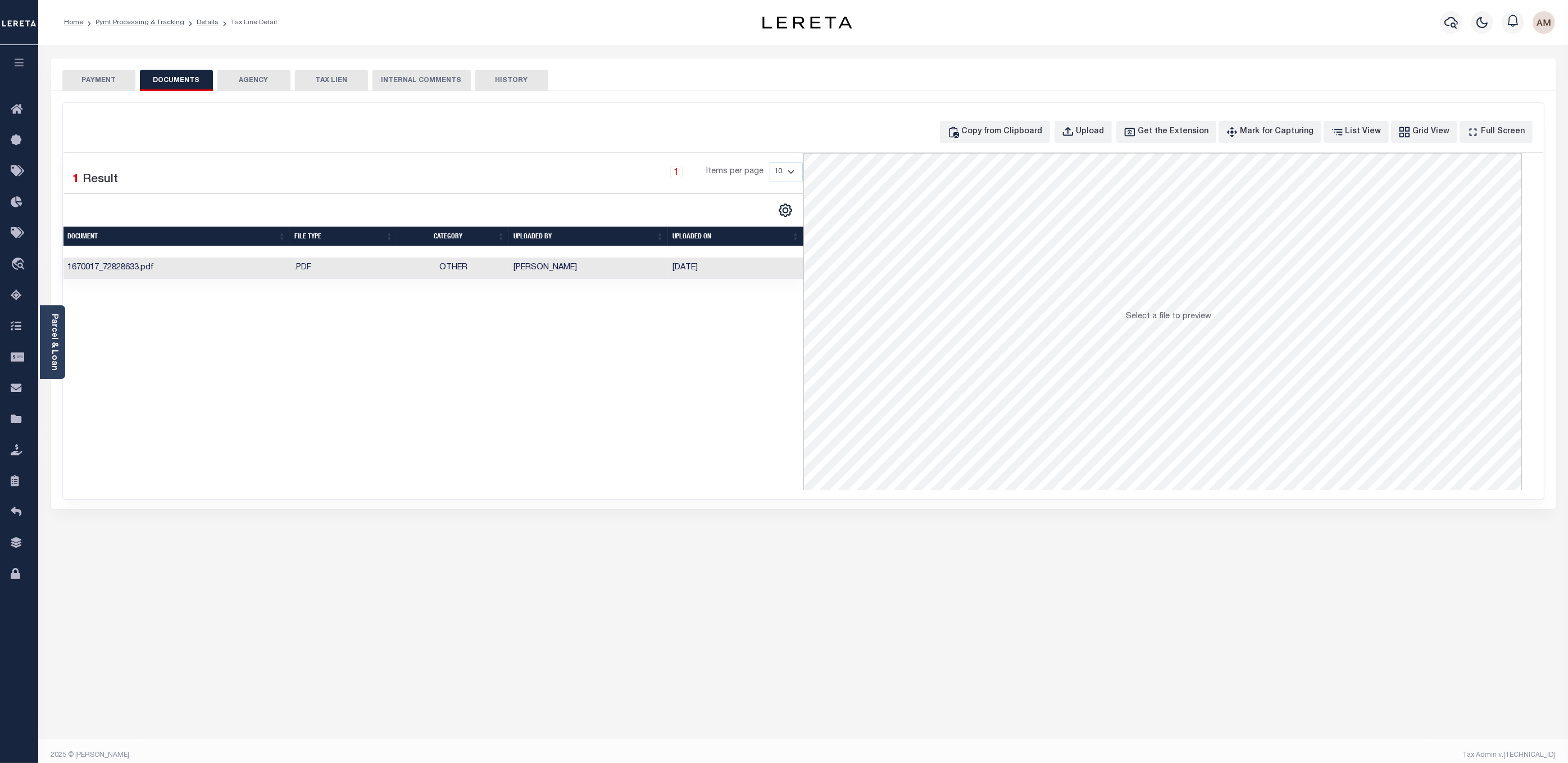
click at [516, 277] on td "[PERSON_NAME]" at bounding box center [588, 268] width 159 height 22
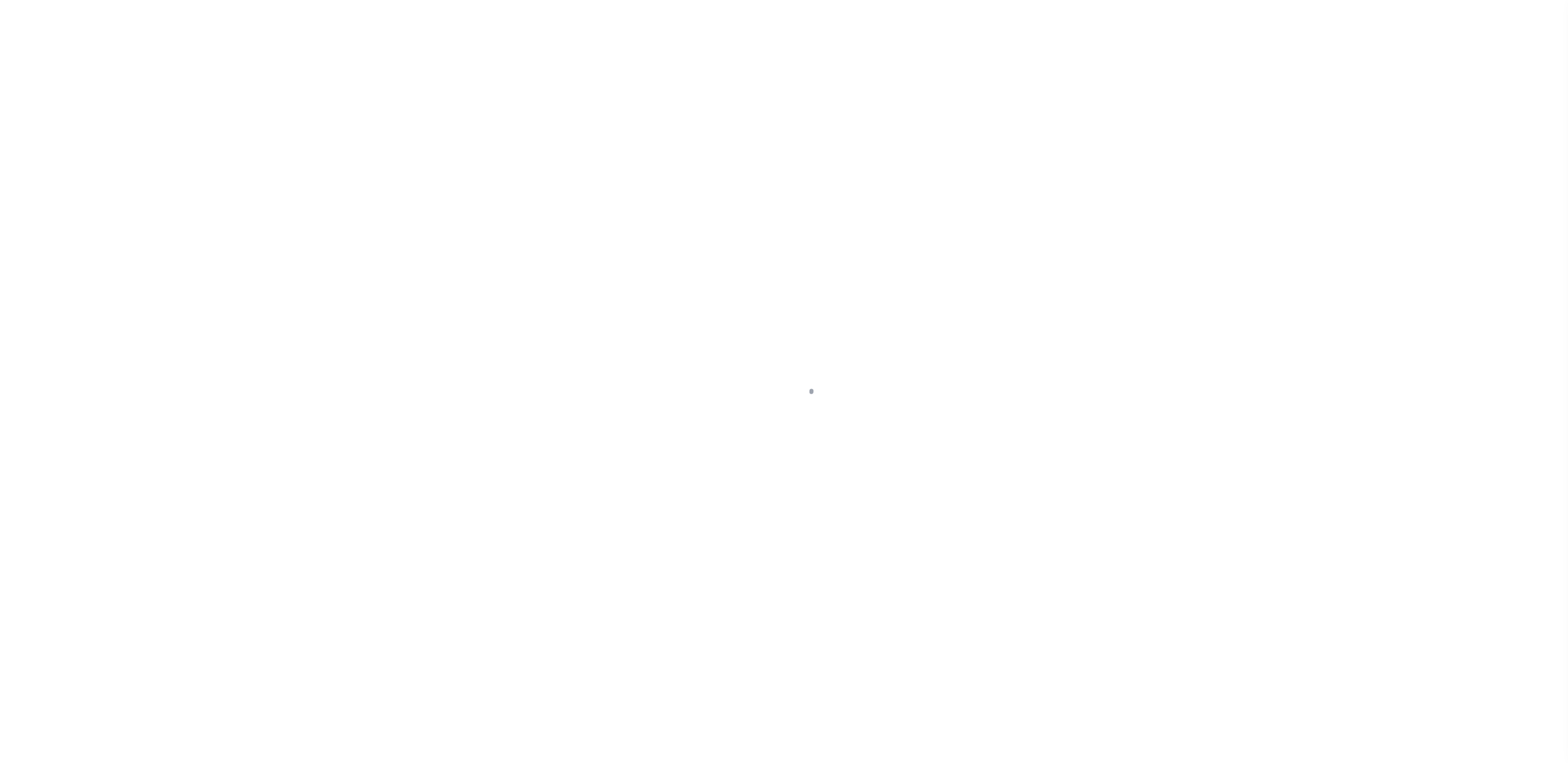
select select "DUE"
select select "15"
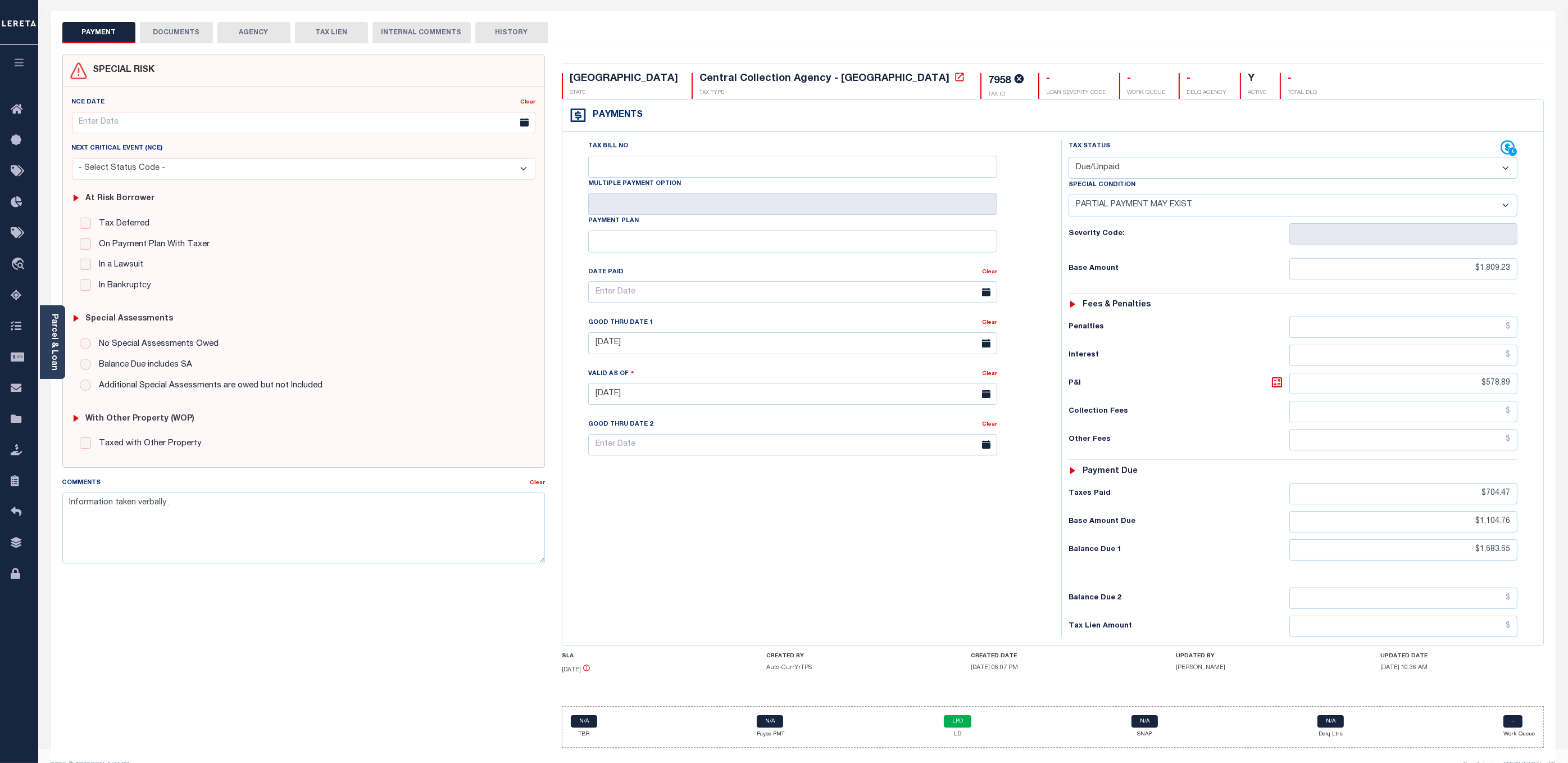
scroll to position [74, 0]
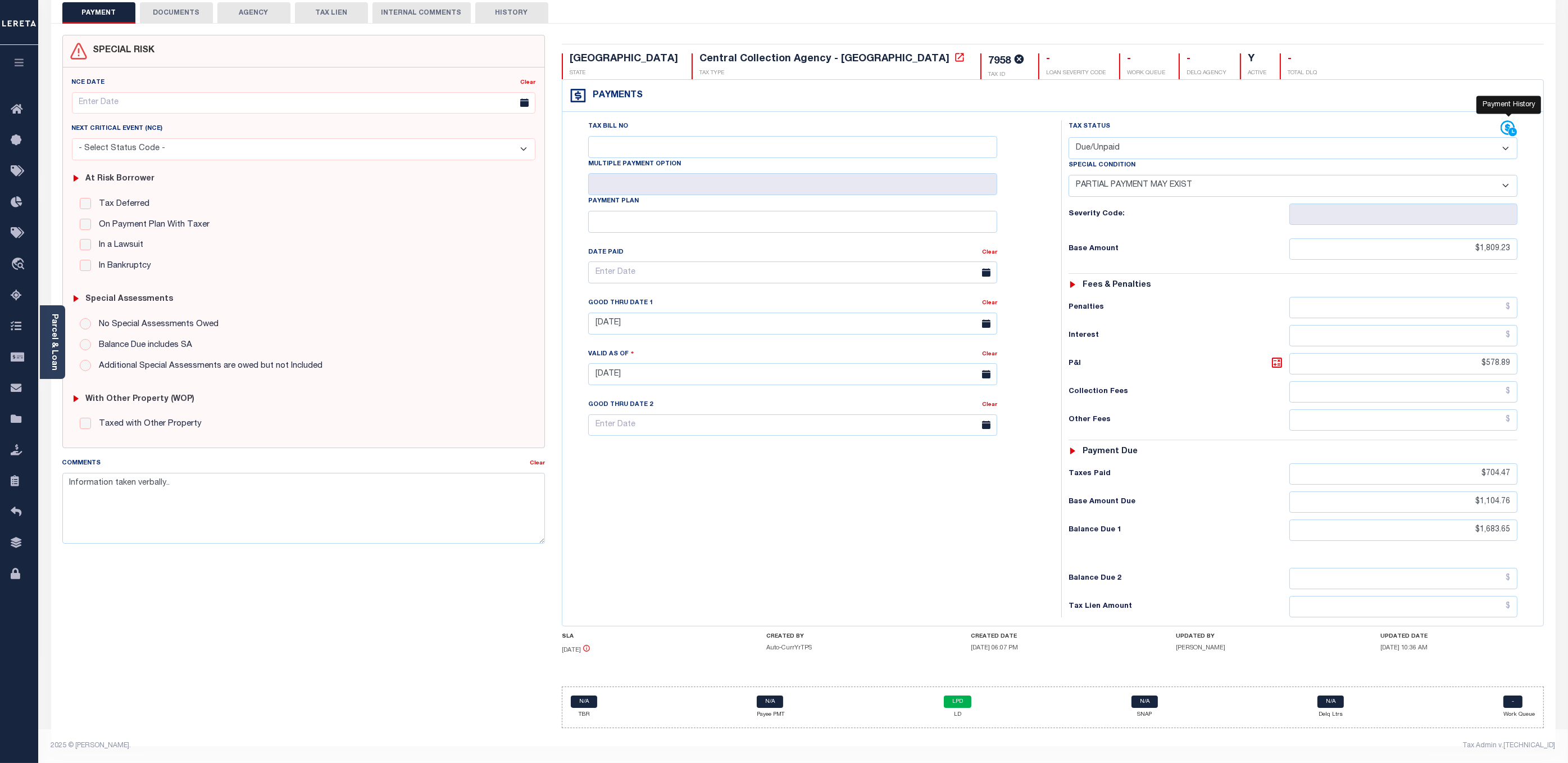
click at [1508, 121] on icon at bounding box center [1508, 128] width 14 height 14
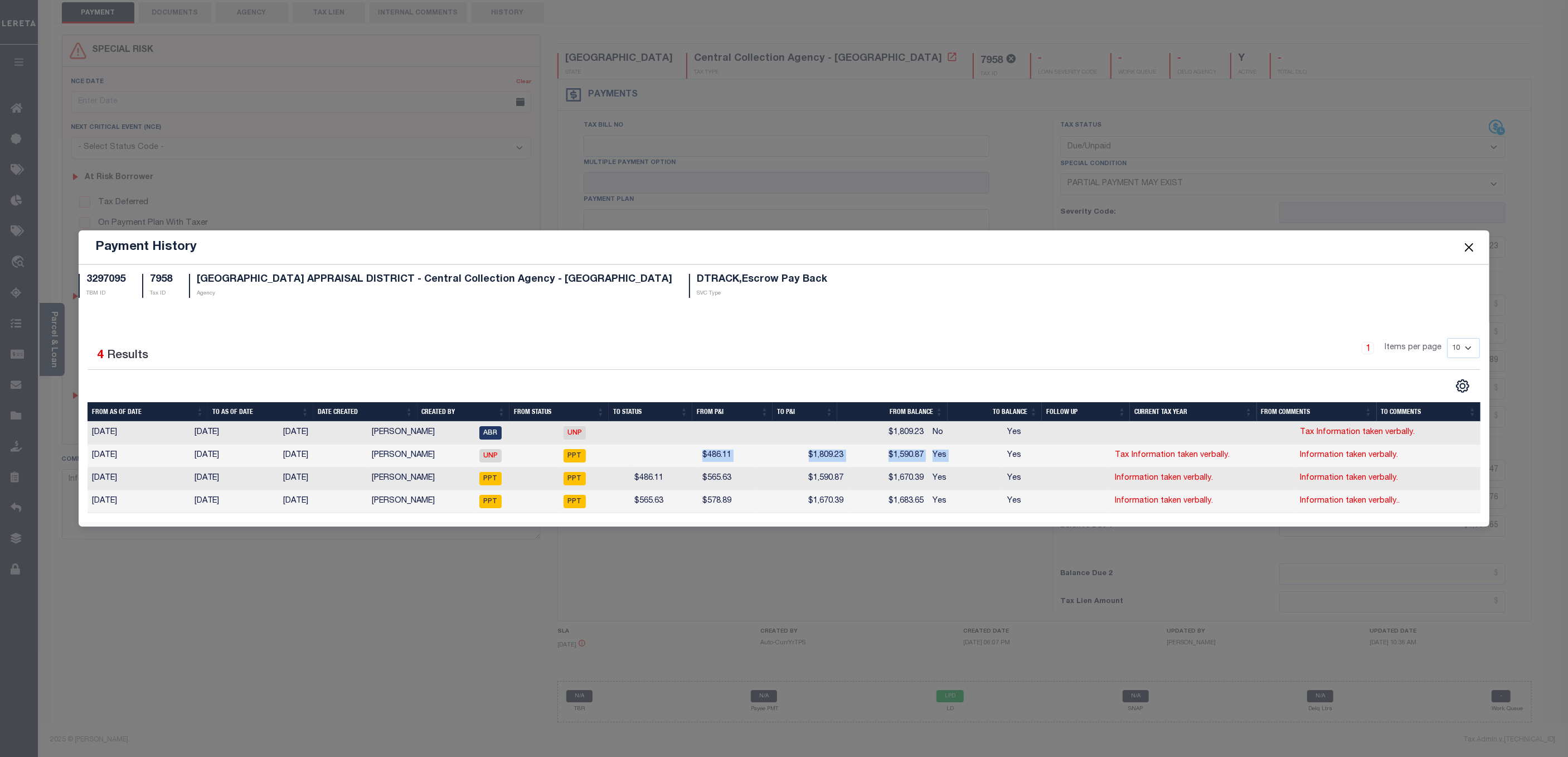
drag, startPoint x: 712, startPoint y: 455, endPoint x: 1013, endPoint y: 454, distance: 301.0
click at [1013, 454] on tr "10/23/2023 09/17/2024 09/17/2024 Sanaulla Shariff UNP PPT $486.11 $1,809.23 $1,…" at bounding box center [784, 456] width 1393 height 23
click at [767, 454] on td "$1,809.23" at bounding box center [801, 456] width 93 height 23
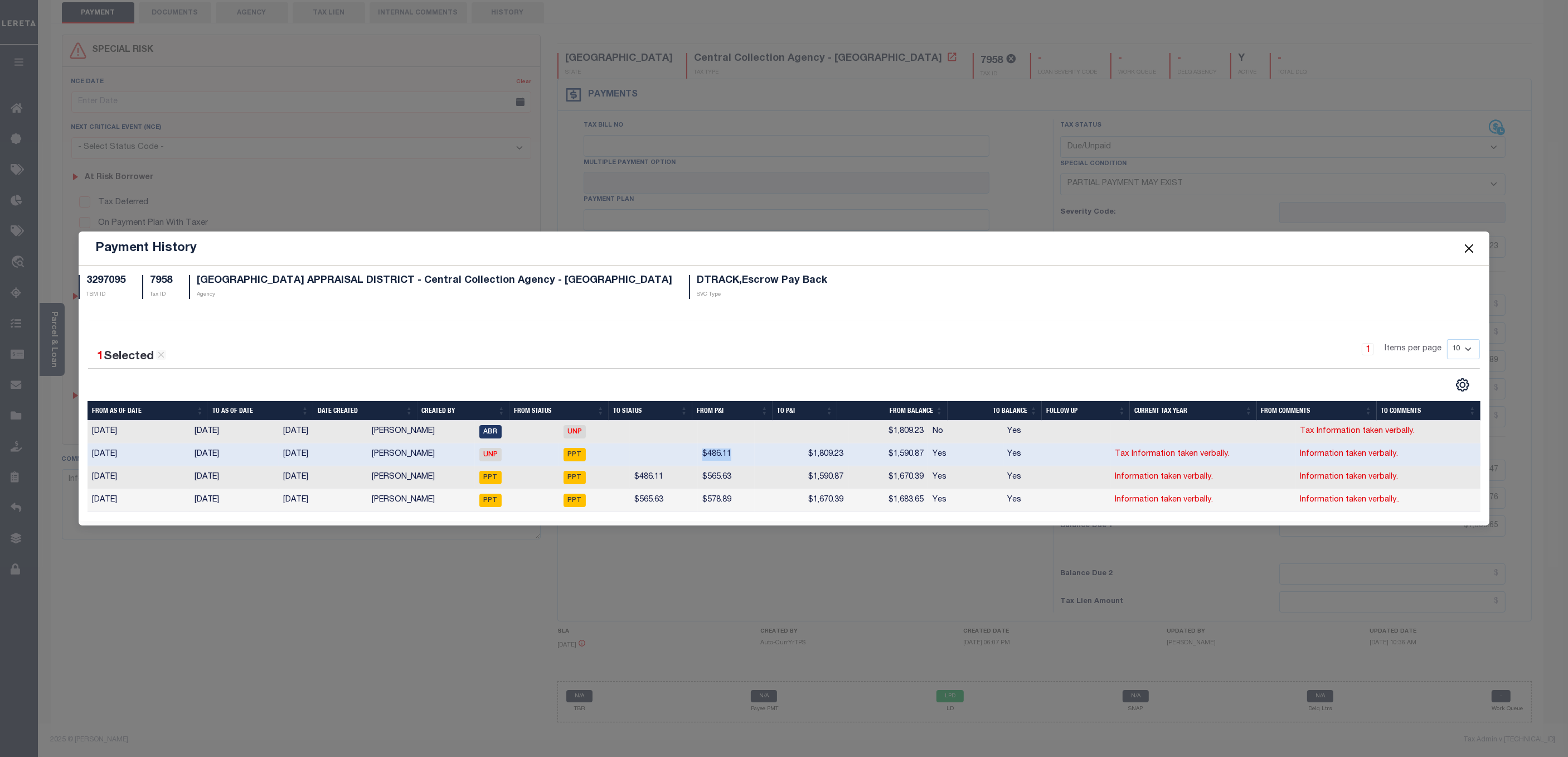
drag, startPoint x: 684, startPoint y: 456, endPoint x: 752, endPoint y: 456, distance: 68.0
click at [752, 456] on tr "10/23/2023 09/17/2024 09/17/2024 Sanaulla Shariff UNP PPT $486.11 $1,809.23 $1,…" at bounding box center [784, 455] width 1393 height 23
drag, startPoint x: 810, startPoint y: 456, endPoint x: 852, endPoint y: 456, distance: 42.0
click at [848, 456] on td "$1,809.23" at bounding box center [801, 455] width 93 height 23
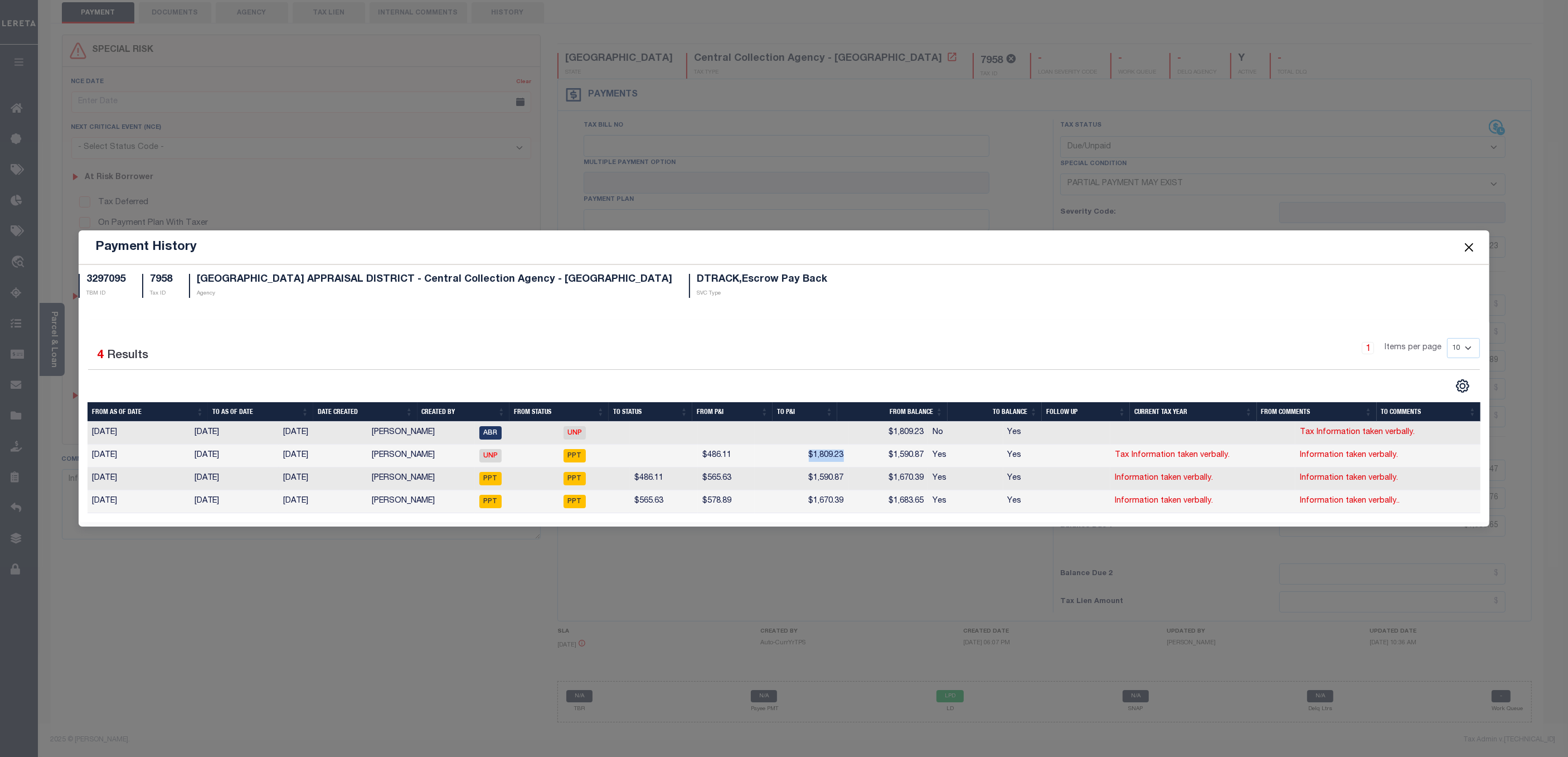
click at [105, 414] on th "From As of Date" at bounding box center [148, 412] width 121 height 19
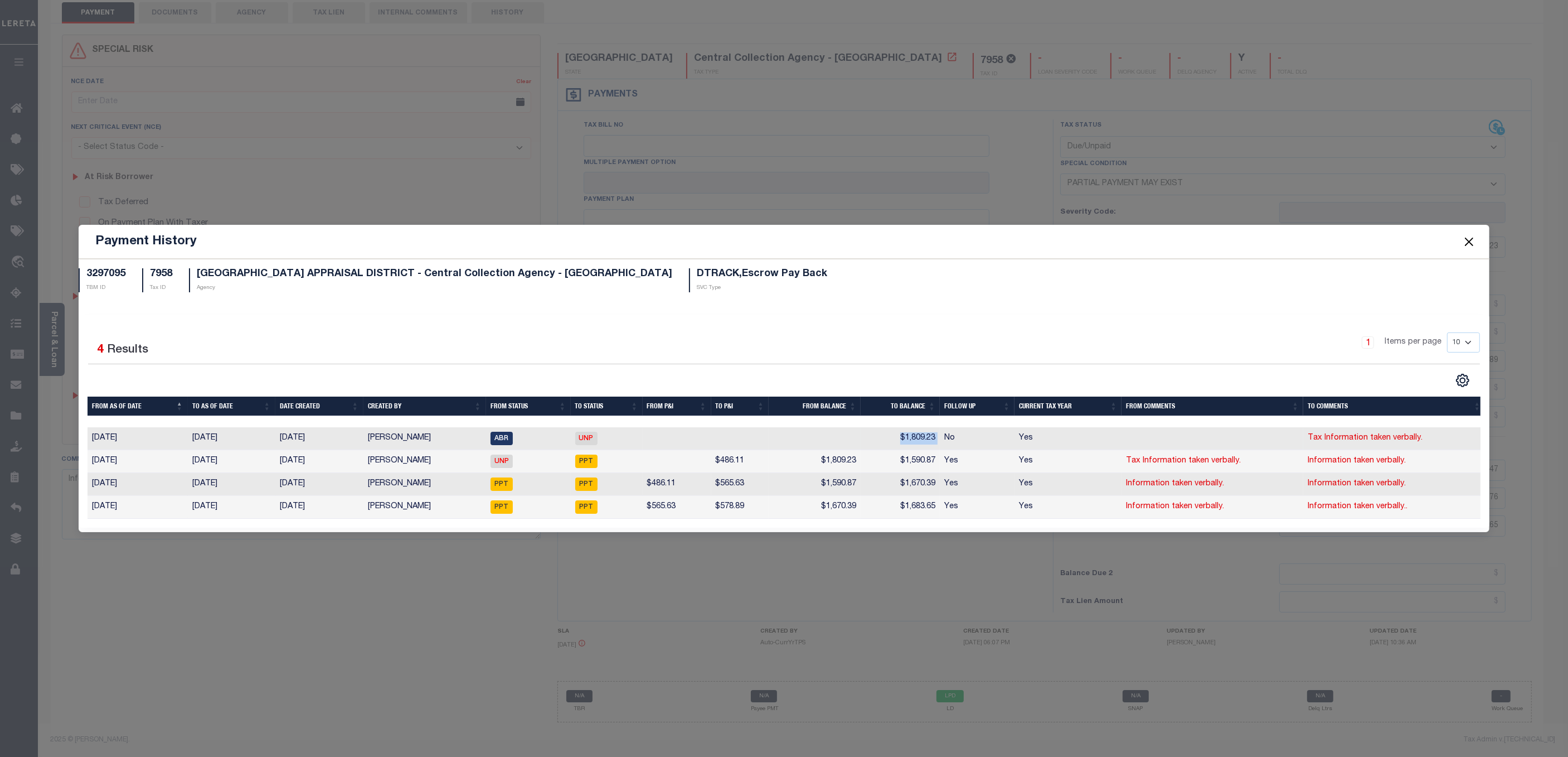
drag, startPoint x: 895, startPoint y: 433, endPoint x: 941, endPoint y: 428, distance: 46.3
click at [941, 428] on tr "07/25/2023 10/23/2023 10/23/2023 Sathya Puttaswamy ABR UNP $1,809.23 No Yes Tax…" at bounding box center [786, 438] width 1398 height 23
drag, startPoint x: 711, startPoint y: 458, endPoint x: 800, endPoint y: 459, distance: 89.0
click at [755, 459] on td "$486.11" at bounding box center [740, 462] width 58 height 23
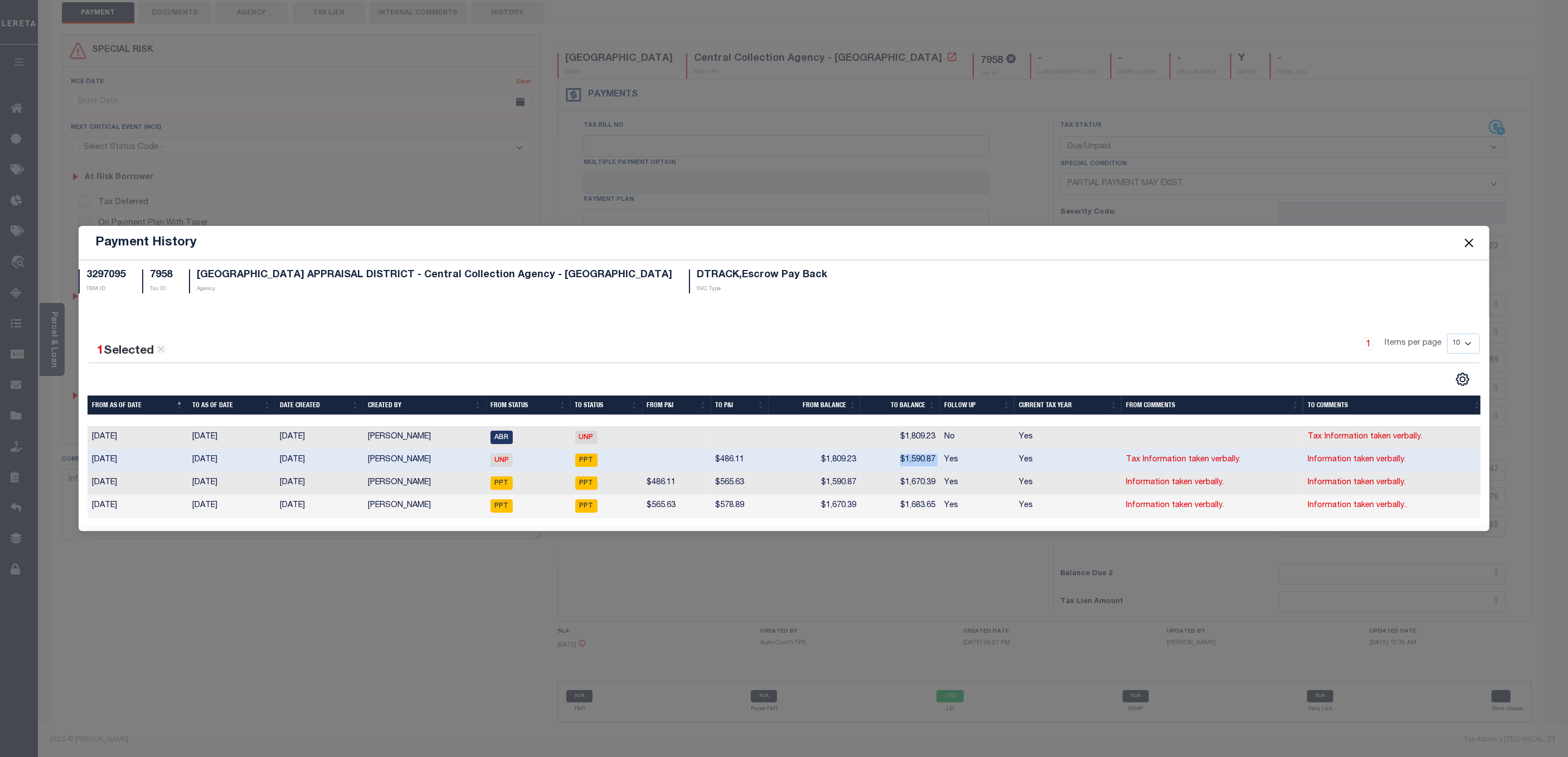
drag, startPoint x: 888, startPoint y: 459, endPoint x: 945, endPoint y: 452, distance: 57.4
click at [945, 452] on tr "10/23/2023 09/17/2024 09/17/2024 Sanaulla Shariff UNP PPT $486.11 $1,809.23 $1,…" at bounding box center [786, 460] width 1398 height 23
click at [1471, 244] on button "Close" at bounding box center [1469, 242] width 15 height 15
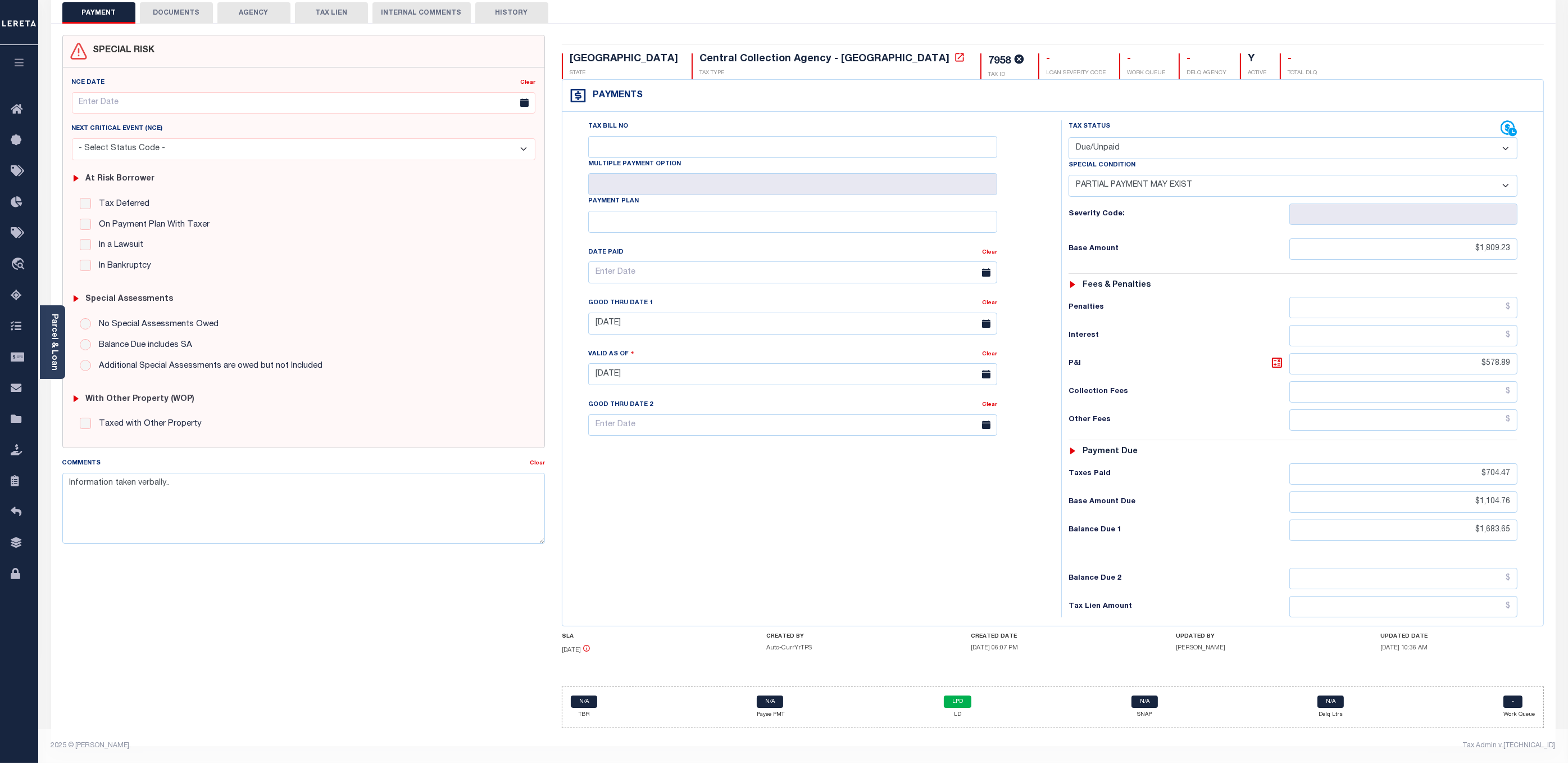
click at [1510, 137] on select "- Select Status Code - Open Due/Unpaid Paid Incomplete No Tax Due Internal Refu…" at bounding box center [1293, 148] width 449 height 22
click at [1510, 128] on icon at bounding box center [1513, 133] width 9 height 9
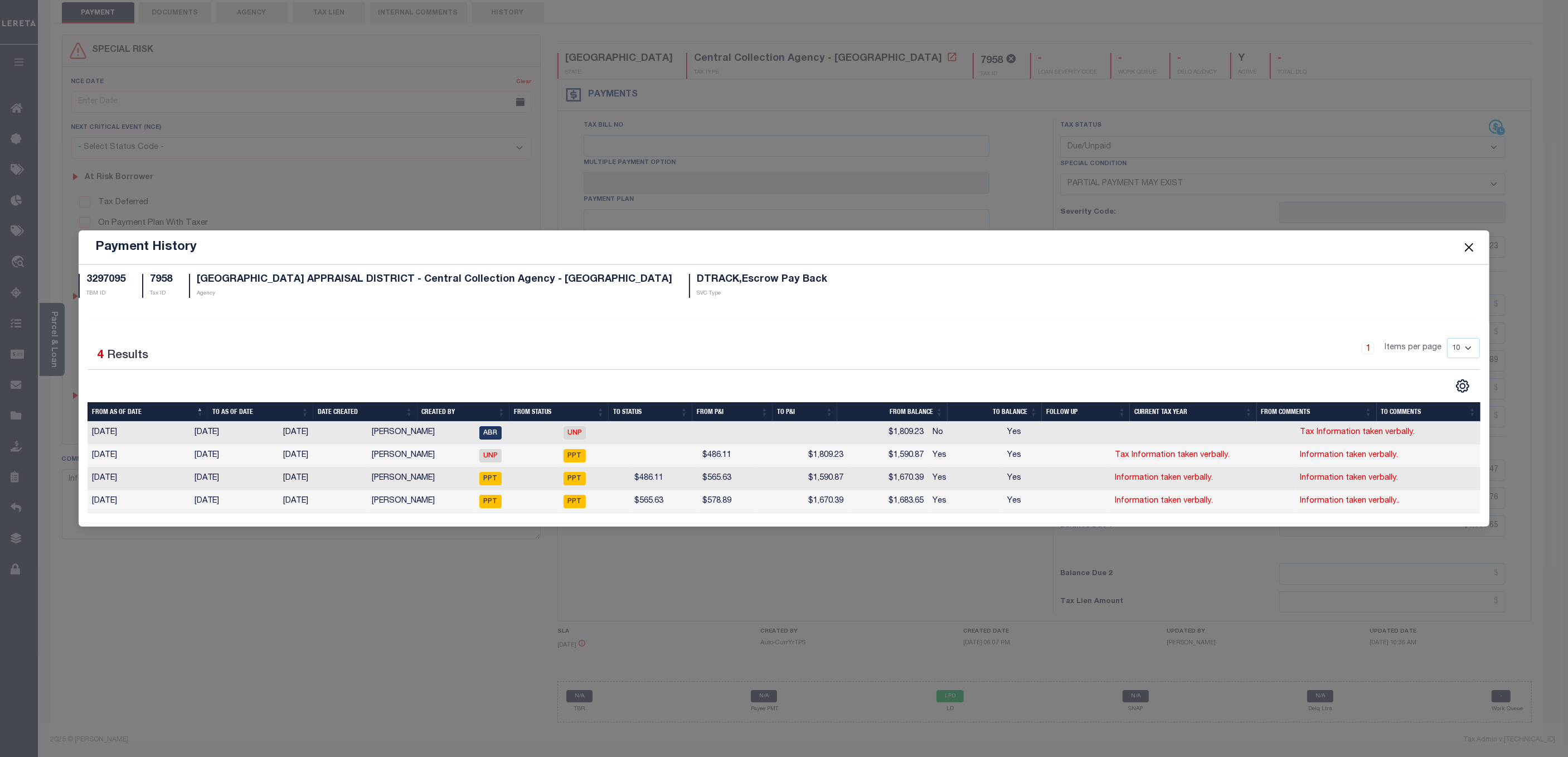
click at [1471, 250] on button "Close" at bounding box center [1469, 247] width 15 height 15
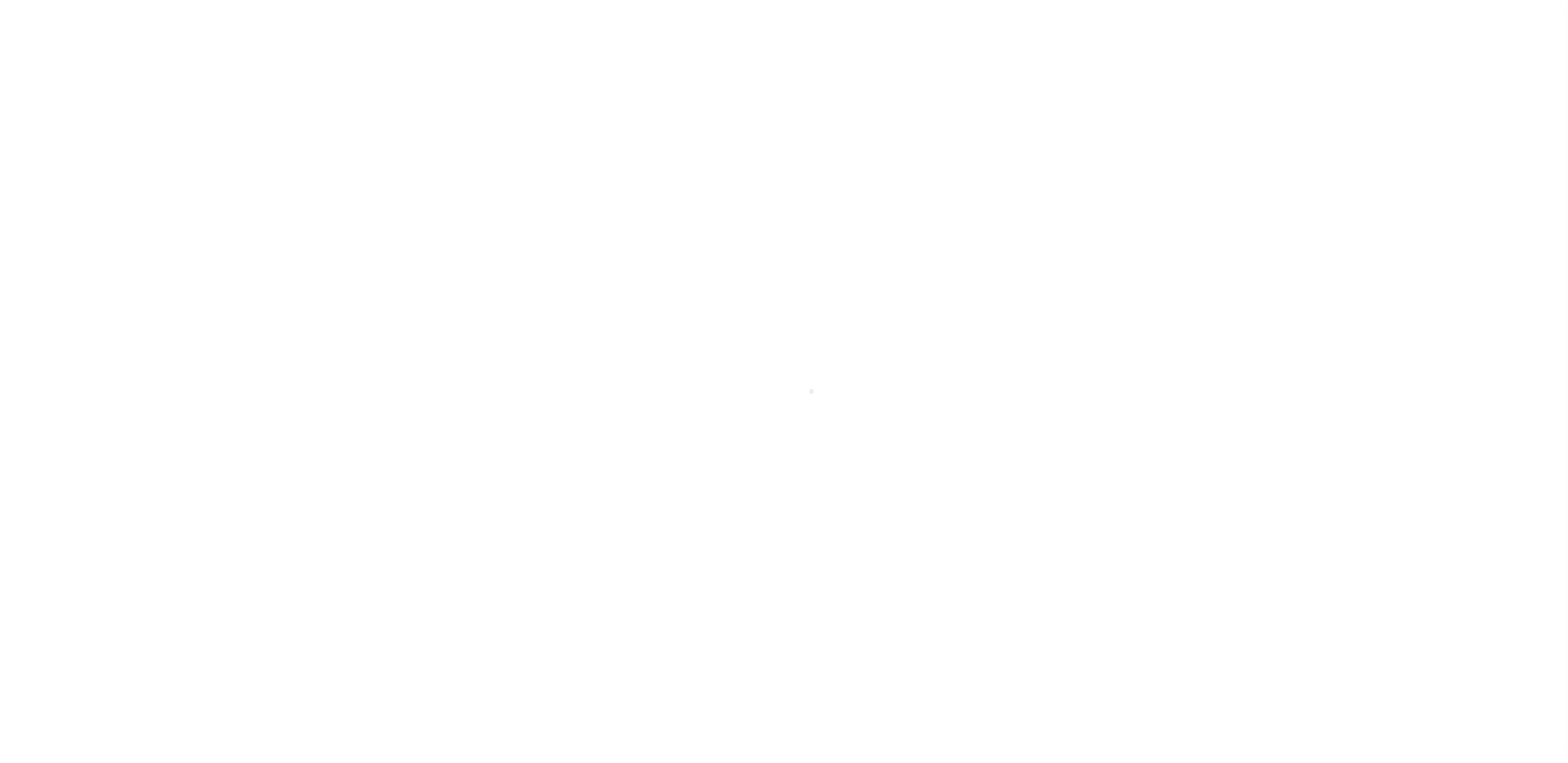
select select "SNT"
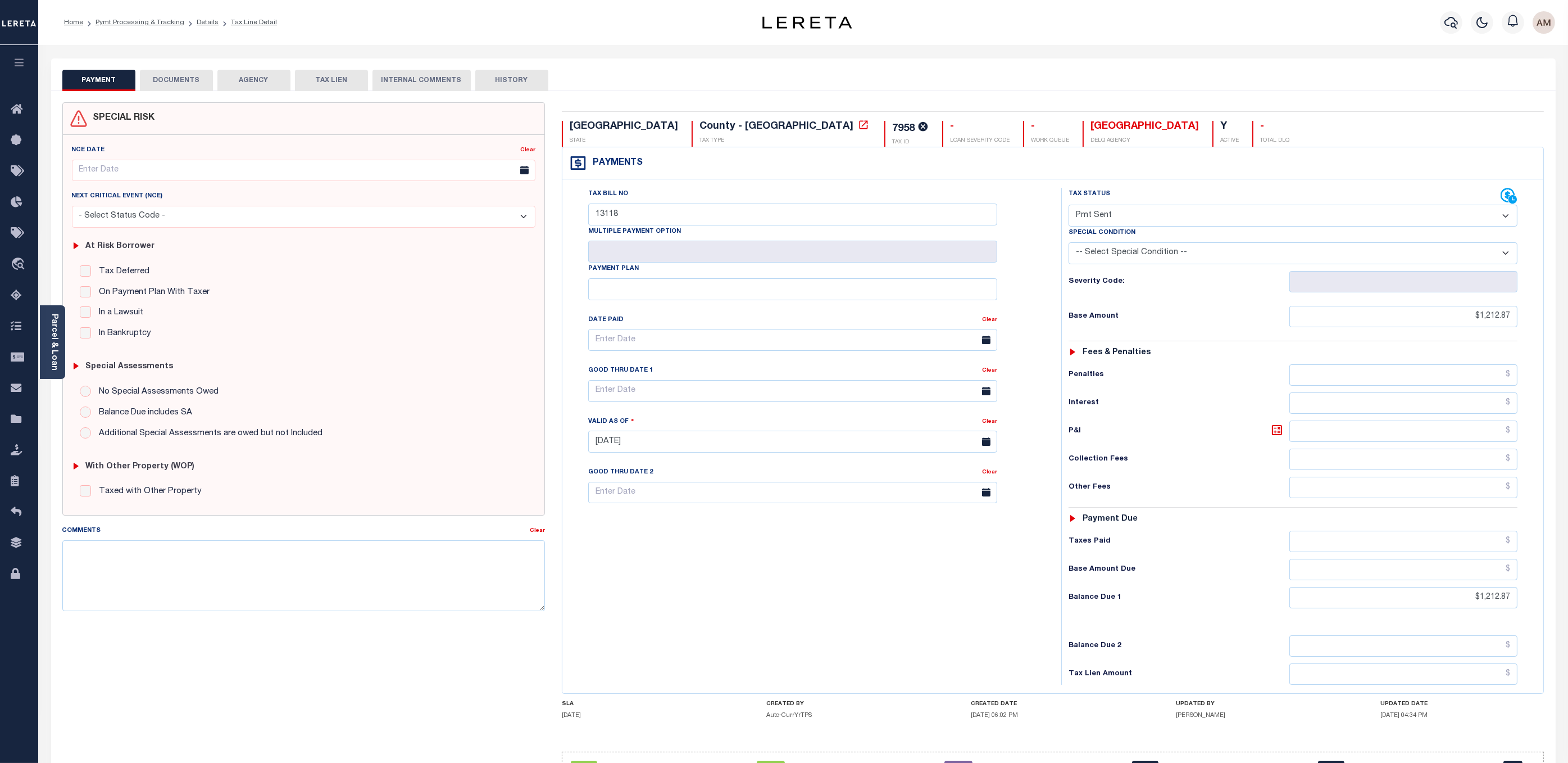
click at [170, 77] on button "DOCUMENTS" at bounding box center [176, 80] width 73 height 21
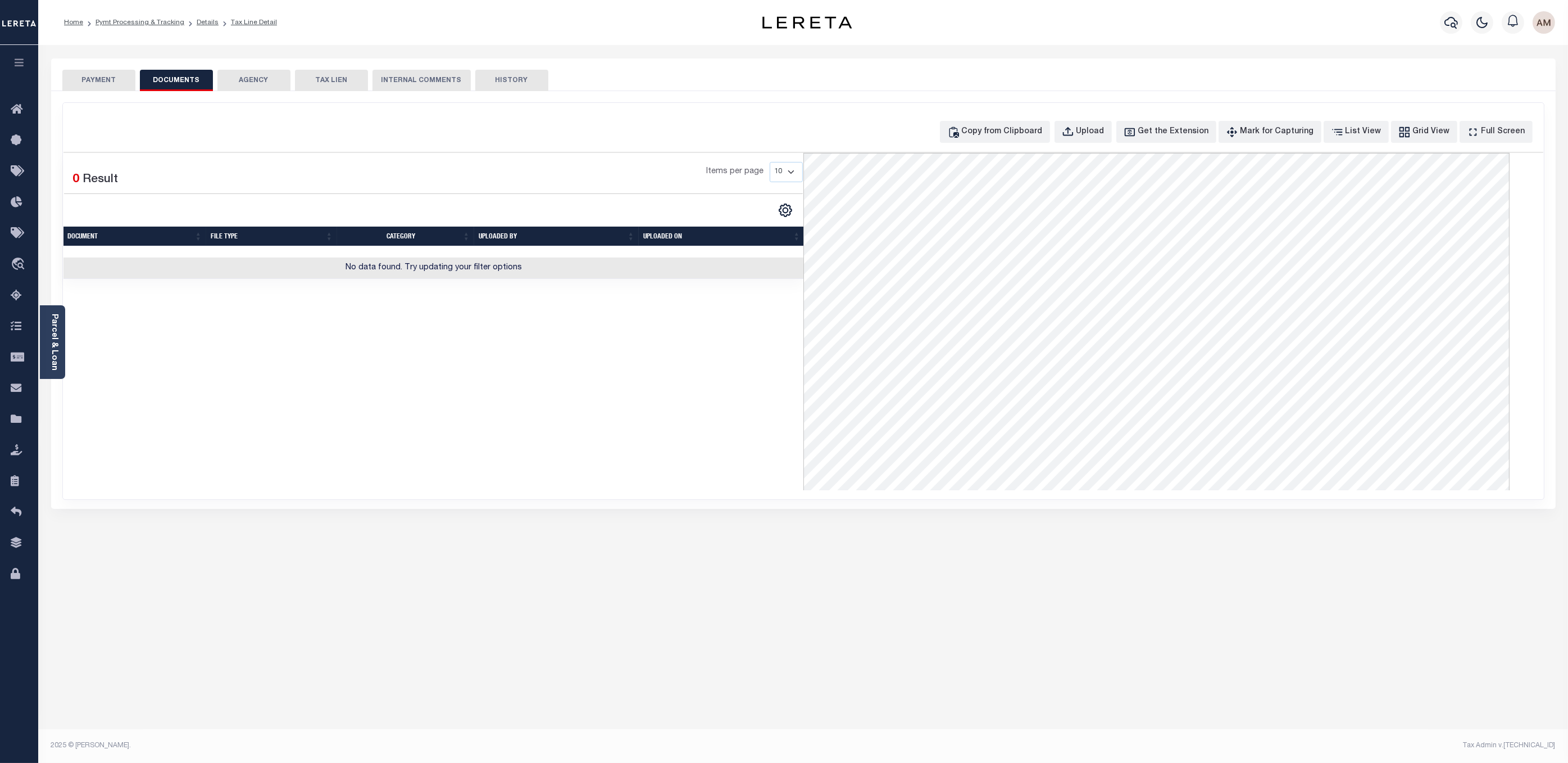
click at [103, 75] on button "PAYMENT" at bounding box center [99, 80] width 73 height 21
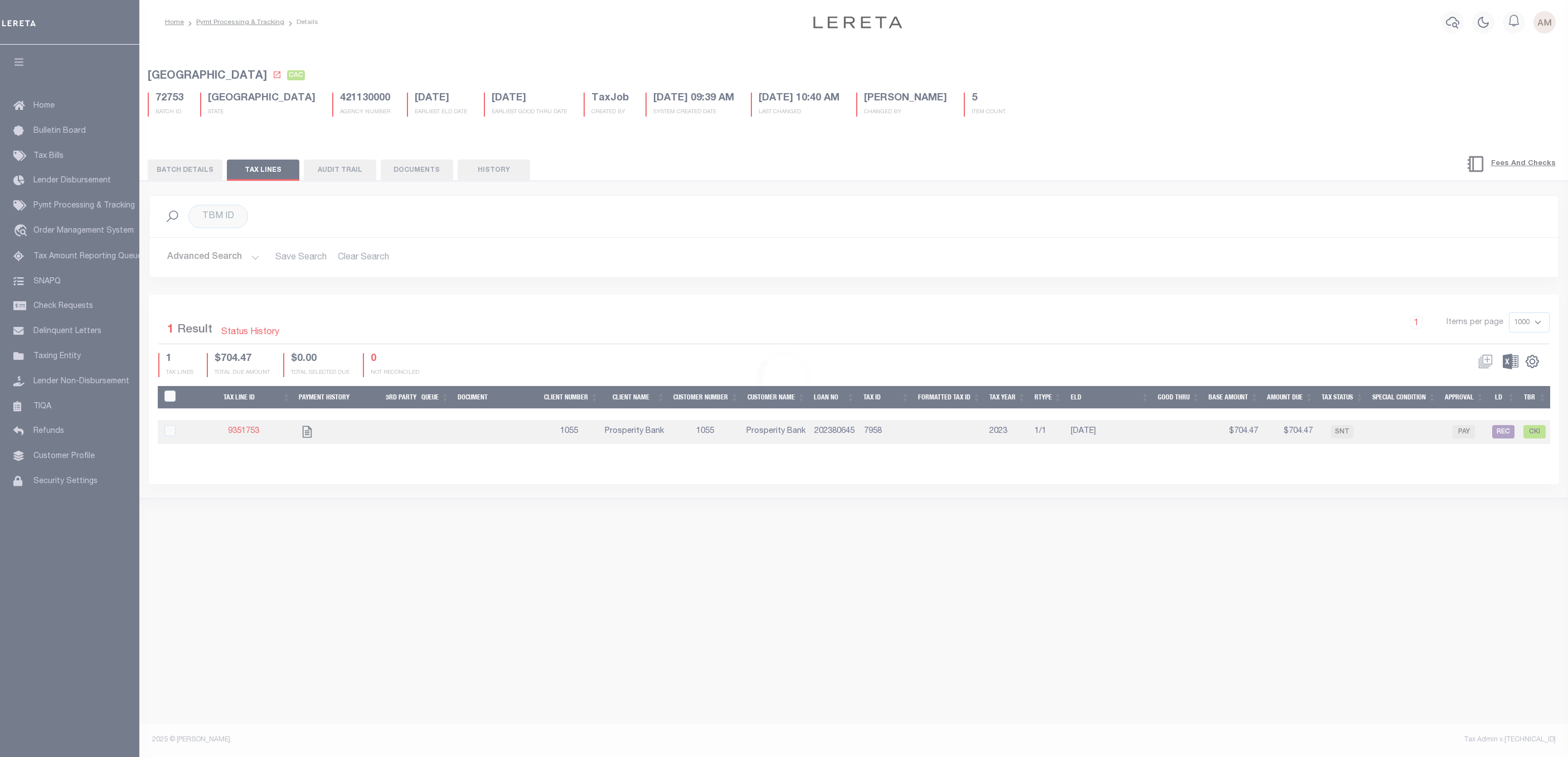
select select "CAC"
select select "CHK"
select select "[PERSON_NAME]"
select select "FDX"
select select "37"
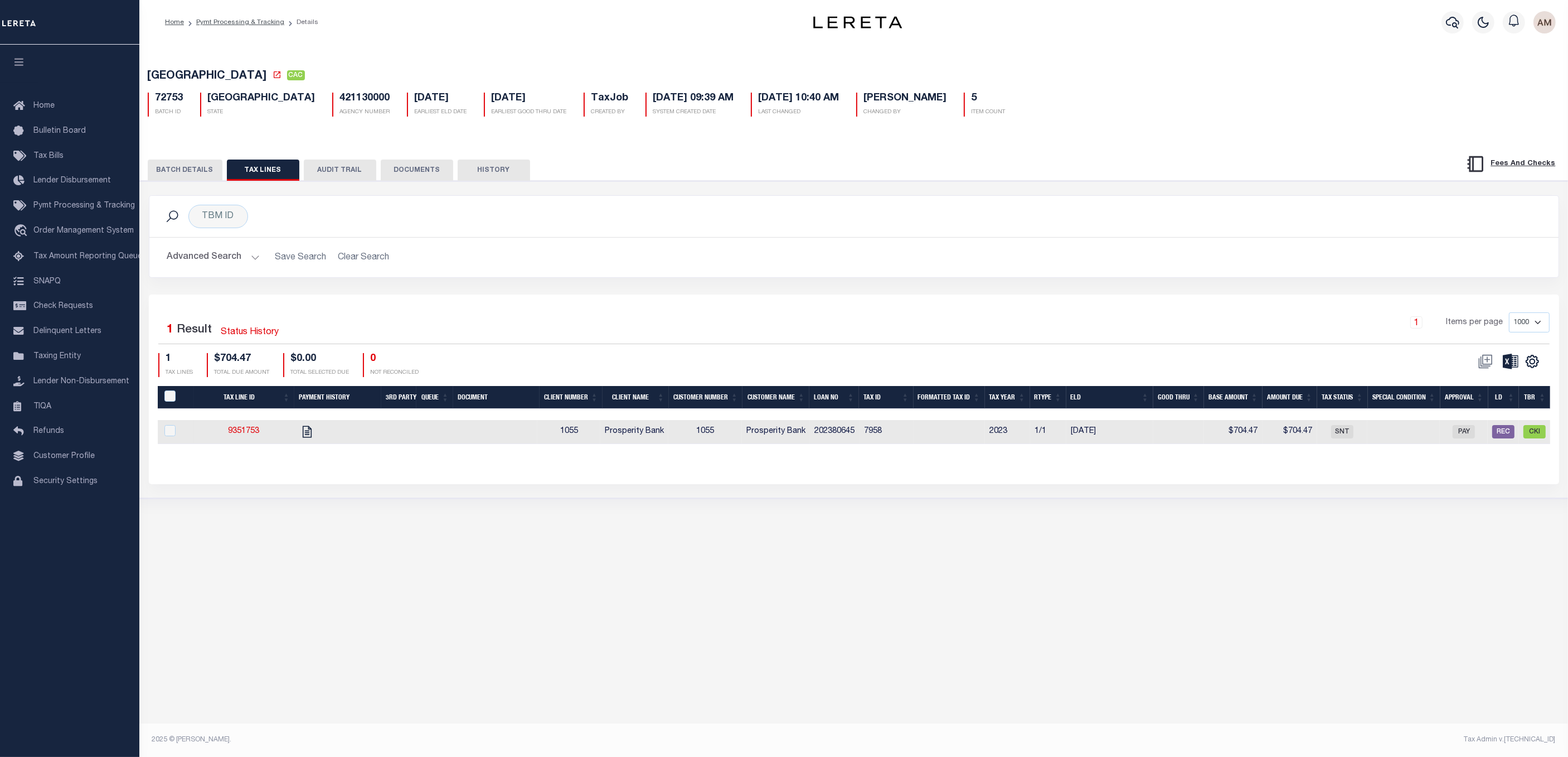
click at [179, 180] on button "BATCH DETAILS" at bounding box center [185, 170] width 75 height 21
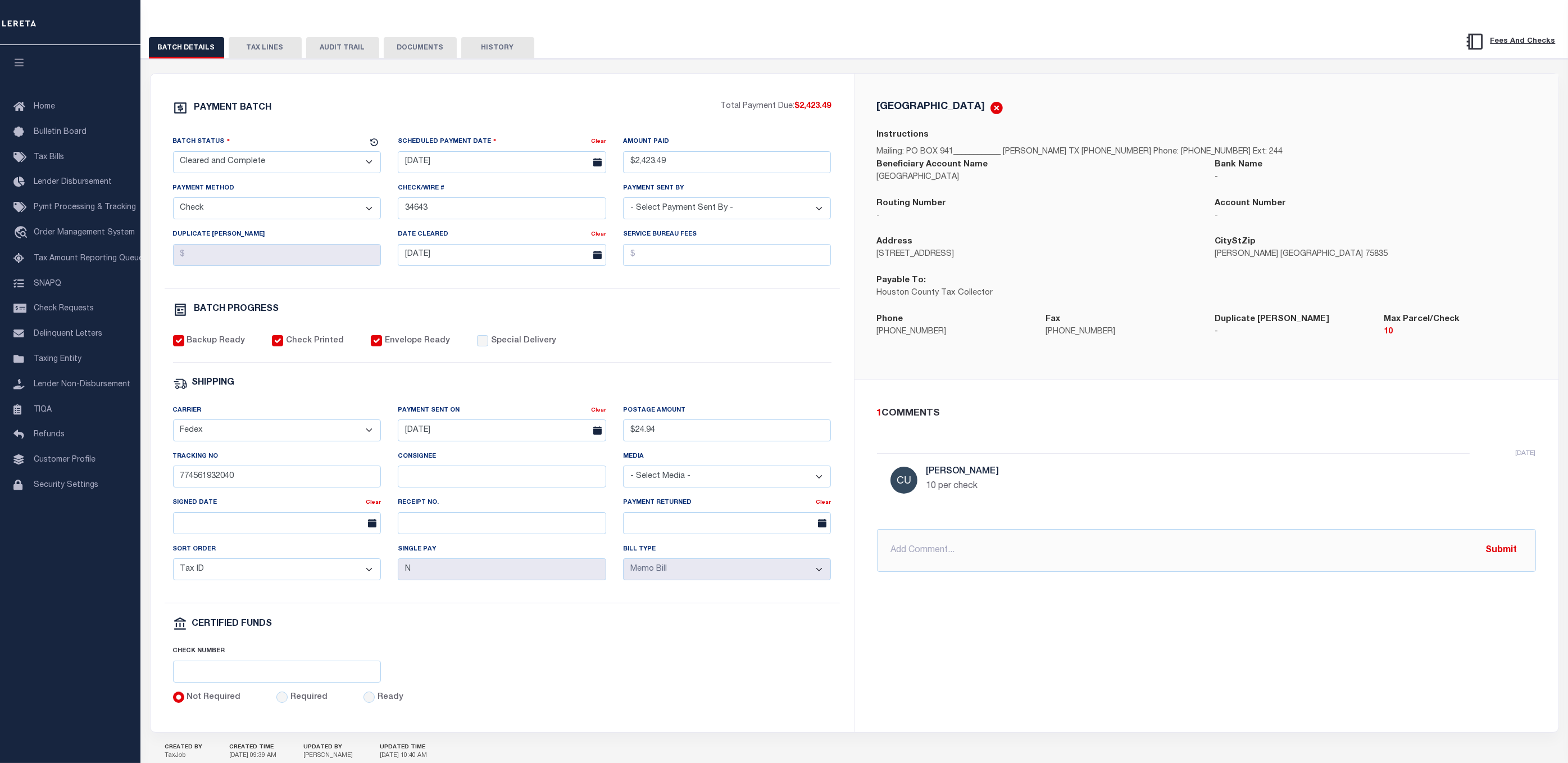
scroll to position [169, 0]
